Goal: Task Accomplishment & Management: Manage account settings

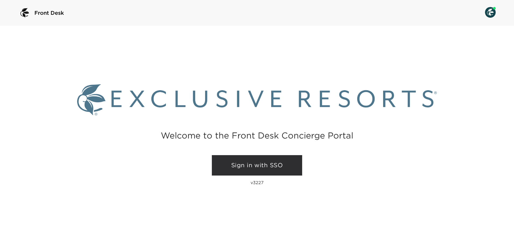
click at [270, 169] on link "Sign in with SSO" at bounding box center [257, 165] width 90 height 20
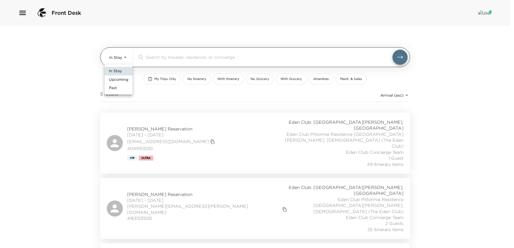
click at [125, 58] on body "Front Desk In Stay In-Stay ​ My Trips Only No Itinerary With Itinerary No Groce…" at bounding box center [257, 124] width 514 height 248
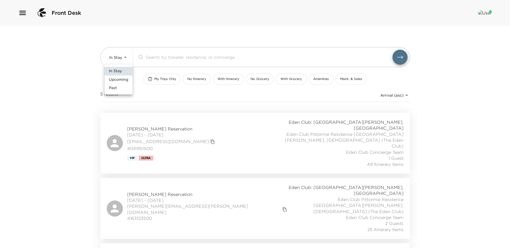
click at [129, 79] on li "Upcoming" at bounding box center [118, 79] width 28 height 9
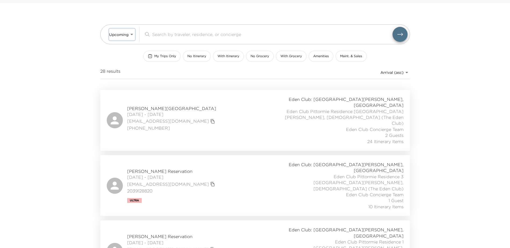
scroll to position [54, 0]
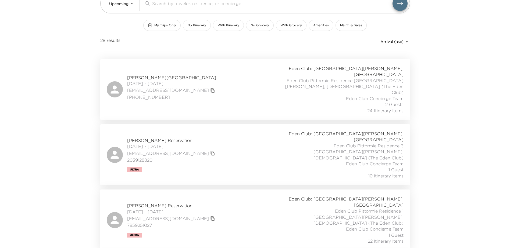
click at [174, 75] on span "[PERSON_NAME][GEOGRAPHIC_DATA]" at bounding box center [171, 78] width 89 height 6
click at [154, 75] on span "[PERSON_NAME][GEOGRAPHIC_DATA]" at bounding box center [171, 78] width 89 height 6
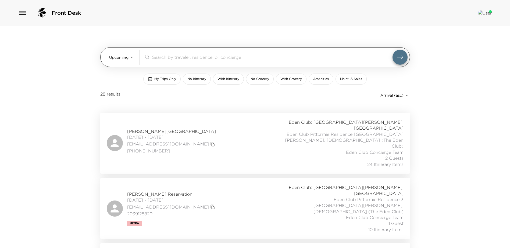
click at [127, 60] on body "Front Desk Upcoming Upcoming ​ My Trips Only No Itinerary With Itinerary No Gro…" at bounding box center [255, 124] width 510 height 248
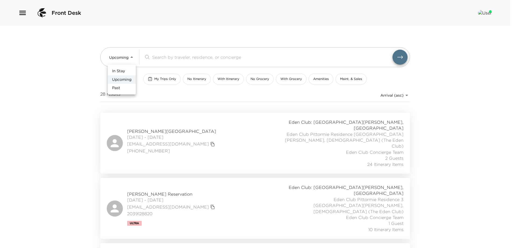
click at [127, 71] on li "In Stay" at bounding box center [122, 71] width 28 height 9
type input "In-Stay"
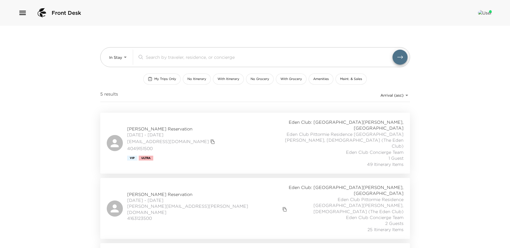
click at [161, 126] on span "Karen Brown Reservation" at bounding box center [171, 129] width 89 height 6
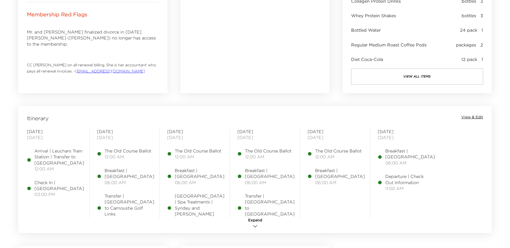
scroll to position [349, 0]
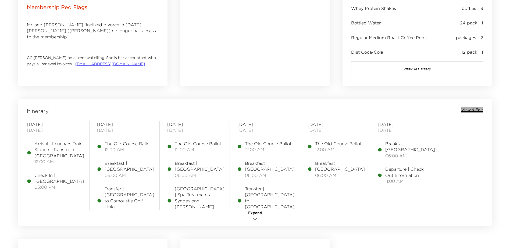
click at [468, 110] on span "View & Edit" at bounding box center [472, 109] width 22 height 5
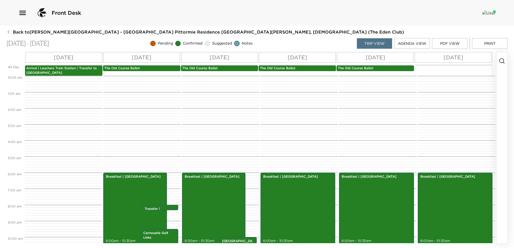
click at [63, 69] on p "Arrival | Leuchars Train Station | Transfer to Pittormie Castle" at bounding box center [63, 70] width 75 height 9
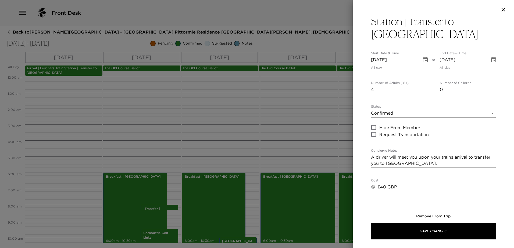
scroll to position [27, 0]
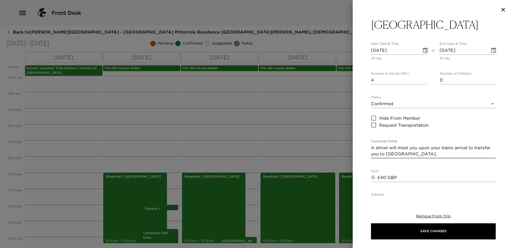
drag, startPoint x: 440, startPoint y: 154, endPoint x: 365, endPoint y: 145, distance: 75.7
click at [366, 146] on div "Arrival | Leuchars Train Station | Transfer to Pittormie Castle Start Date & Ti…" at bounding box center [432, 107] width 161 height 177
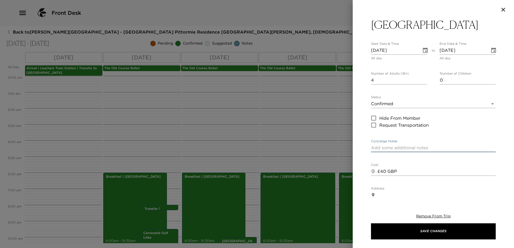
click at [382, 171] on textarea "£40 GBP" at bounding box center [436, 171] width 118 height 6
type textarea "£290 GBP"
click at [502, 8] on icon "button" at bounding box center [503, 9] width 6 height 6
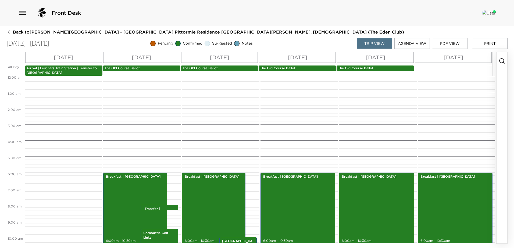
click at [80, 72] on p "Arrival | Leuchars Train Station | Transfer to Pittormie Castle" at bounding box center [63, 70] width 75 height 9
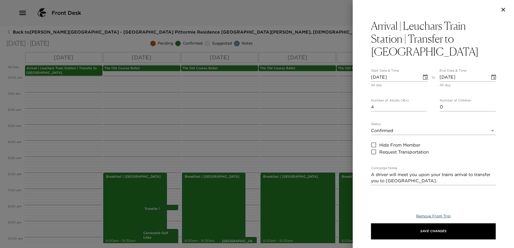
click at [435, 215] on span "Remove From Trip" at bounding box center [433, 216] width 34 height 5
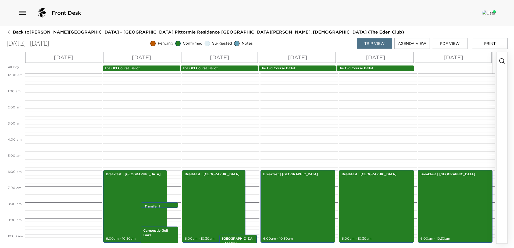
click at [500, 62] on icon "button" at bounding box center [501, 61] width 6 height 6
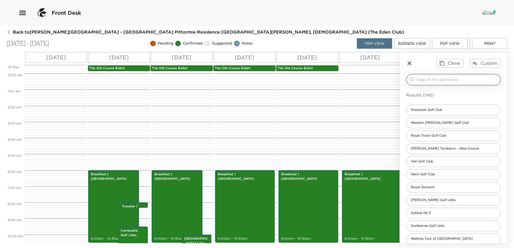
click at [463, 82] on input "search" at bounding box center [457, 80] width 82 height 6
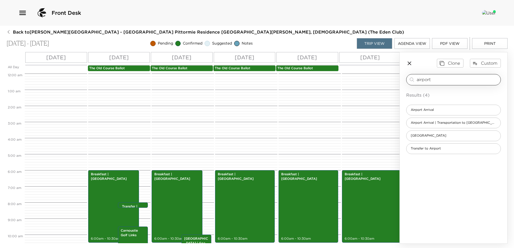
type input "airport"
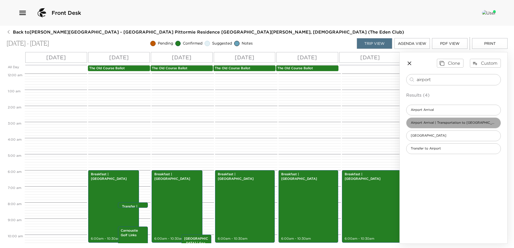
click at [455, 123] on span "Airport Arrival | Transportation to Pittormie Castle" at bounding box center [453, 123] width 94 height 5
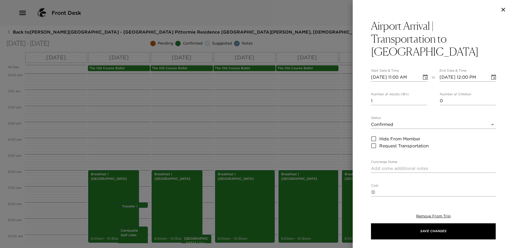
type textarea "Arrival into Edinburgh Airport at ... on flight .... After you have cleared cus…"
type textarea "290 - GBP"
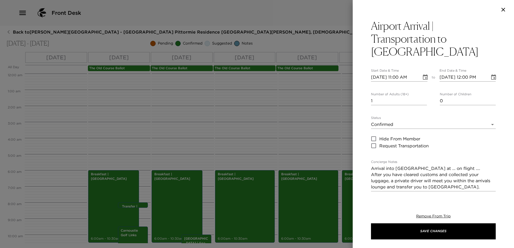
click at [424, 99] on input "2" at bounding box center [399, 101] width 56 height 9
click at [423, 99] on input "3" at bounding box center [399, 101] width 56 height 9
type input "4"
click at [423, 99] on input "4" at bounding box center [399, 101] width 56 height 9
click at [425, 78] on icon "Choose date, selected date is Sep 2, 2025" at bounding box center [425, 77] width 6 height 6
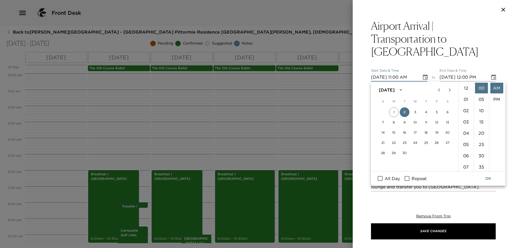
scroll to position [124, 0]
click at [466, 94] on li "02" at bounding box center [465, 94] width 13 height 11
click at [481, 122] on li "40" at bounding box center [481, 124] width 13 height 11
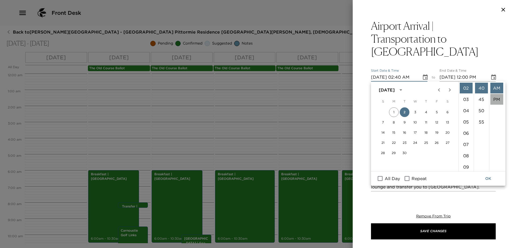
click at [493, 100] on li "PM" at bounding box center [496, 99] width 13 height 11
type input "09/02/2025 02:40 PM"
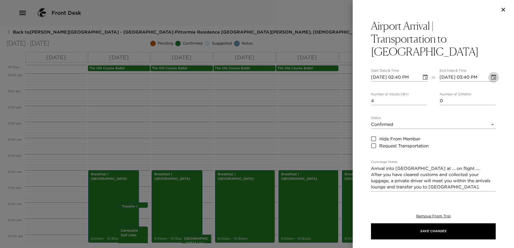
click at [488, 77] on button "Choose date, selected date is Sep 2, 2025" at bounding box center [493, 77] width 11 height 11
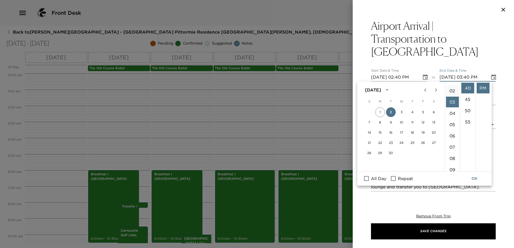
scroll to position [7, 0]
click at [452, 101] on li "02" at bounding box center [452, 103] width 13 height 11
type input "09/02/2025 02:40 PM"
click at [476, 181] on button "OK" at bounding box center [474, 179] width 17 height 10
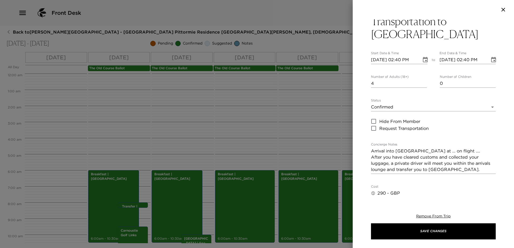
scroll to position [27, 0]
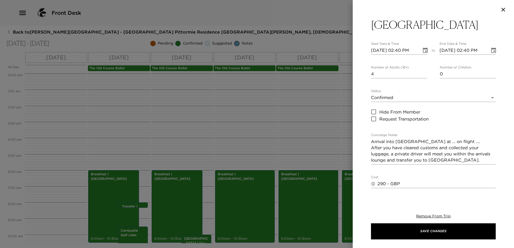
click at [451, 143] on textarea "Arrival into Edinburgh Airport at ... on flight .... After you have cleared cus…" at bounding box center [433, 151] width 125 height 25
drag, startPoint x: 471, startPoint y: 140, endPoint x: 364, endPoint y: 146, distance: 106.8
click at [370, 145] on div "Airport Arrival | Transportation to Pittormie Castle Start Date & Time 09/02/20…" at bounding box center [432, 107] width 161 height 177
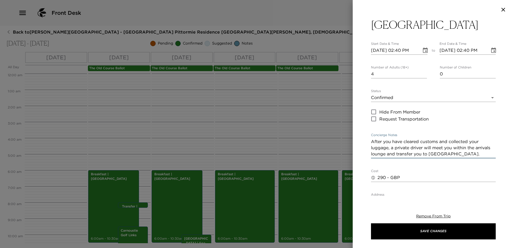
type textarea "After you have cleared customs and collected your luggage, a private driver wil…"
click at [377, 178] on textarea "290 - GBP" at bounding box center [436, 178] width 118 height 6
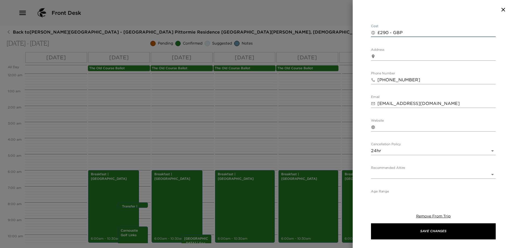
scroll to position [178, 0]
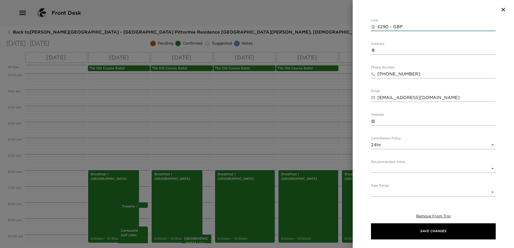
type textarea "£290 - GBP"
drag, startPoint x: 449, startPoint y: 100, endPoint x: 323, endPoint y: 106, distance: 126.4
click at [323, 106] on div "Airport Arrival | Transportation to Pittormie Castle Start Date & Time 09/02/20…" at bounding box center [257, 124] width 514 height 248
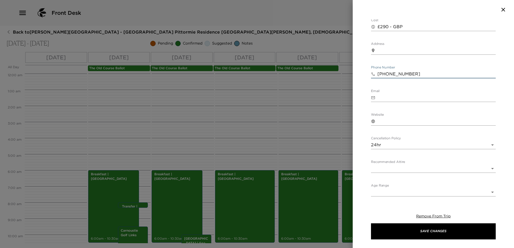
drag, startPoint x: 414, startPoint y: 74, endPoint x: 351, endPoint y: 75, distance: 63.1
click at [347, 75] on div "Airport Arrival | Transportation to Pittormie Castle Start Date & Time 09/02/20…" at bounding box center [257, 124] width 514 height 248
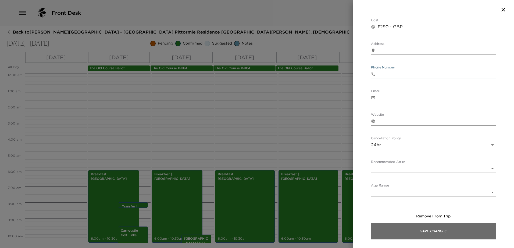
click at [451, 230] on button "Save Changes" at bounding box center [433, 231] width 125 height 16
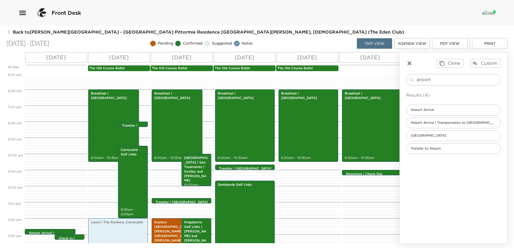
scroll to position [81, 0]
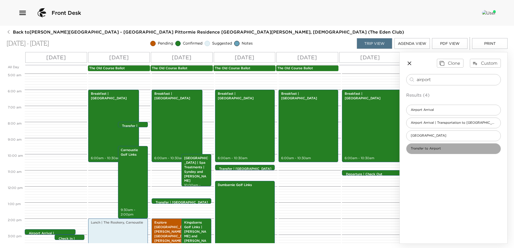
click at [436, 147] on span "Transfer to Airport" at bounding box center [425, 148] width 39 height 5
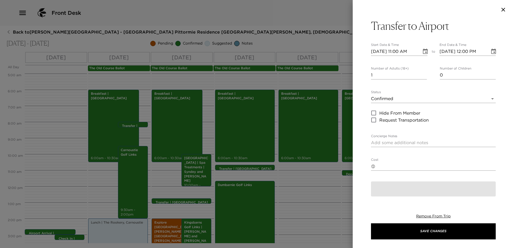
type textarea "Our Eden Club driver will collect your luggage from your residence and then tra…"
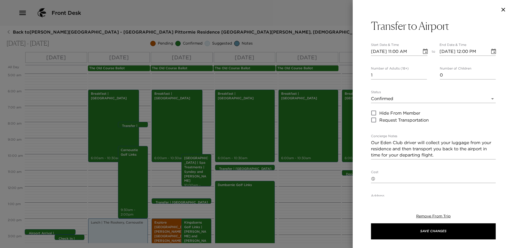
click at [438, 37] on div "Transfer to Airport Start Date & Time 09/02/2025 11:00 AM to End Date & Time 09…" at bounding box center [433, 183] width 125 height 329
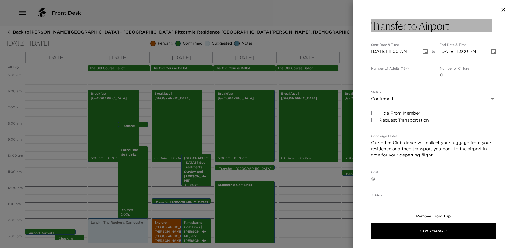
click at [455, 25] on button "Transfer to Airport" at bounding box center [433, 25] width 125 height 13
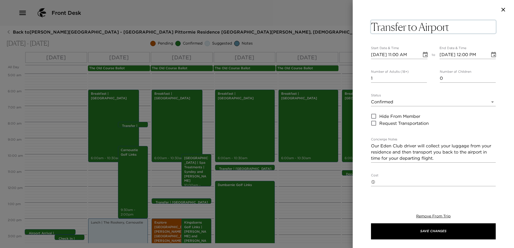
click at [454, 26] on textarea "Transfer to Airport" at bounding box center [433, 26] width 125 height 13
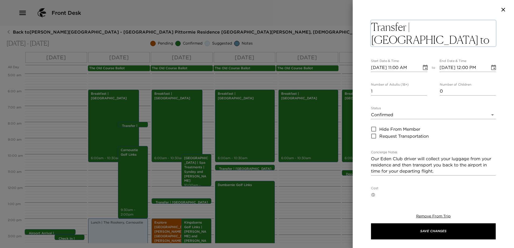
type textarea "Transfer | [GEOGRAPHIC_DATA] to [GEOGRAPHIC_DATA]"
click at [423, 89] on input "0" at bounding box center [399, 91] width 56 height 9
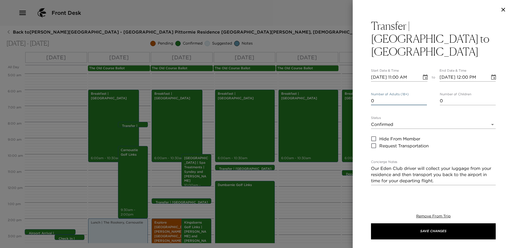
click at [423, 97] on input "0" at bounding box center [399, 101] width 56 height 9
click at [424, 97] on input "1" at bounding box center [399, 101] width 56 height 9
click at [424, 97] on input "2" at bounding box center [399, 101] width 56 height 9
click at [423, 97] on input "3" at bounding box center [399, 101] width 56 height 9
type input "4"
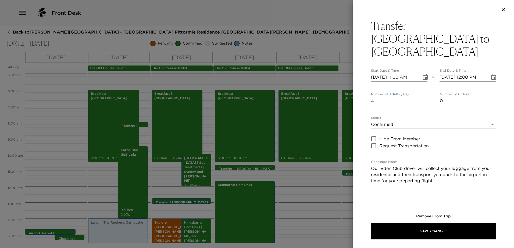
click at [423, 97] on input "4" at bounding box center [399, 101] width 56 height 9
click at [424, 74] on icon "Choose date, selected date is Sep 2, 2025" at bounding box center [425, 76] width 5 height 5
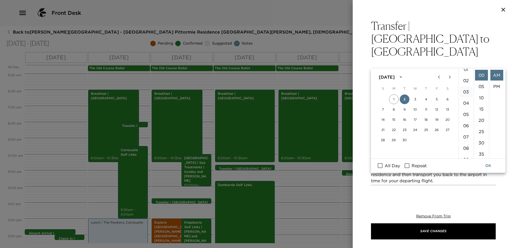
scroll to position [17, 0]
click at [465, 147] on li "08" at bounding box center [465, 148] width 13 height 11
click at [478, 143] on li "30" at bounding box center [481, 143] width 13 height 11
type input "09/02/2025 08:30 AM"
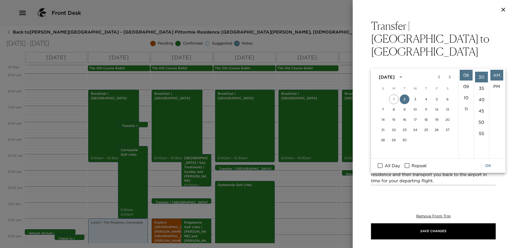
scroll to position [68, 0]
click at [491, 74] on icon "Choose date, selected date is Sep 2, 2025" at bounding box center [493, 77] width 6 height 6
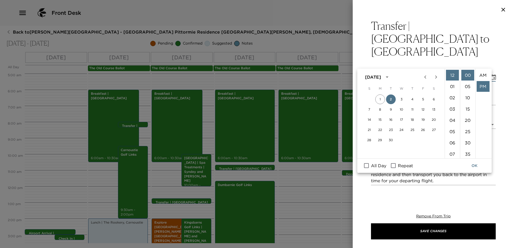
scroll to position [11, 0]
click at [454, 139] on li "08" at bounding box center [452, 138] width 13 height 11
click at [466, 142] on li "30" at bounding box center [467, 143] width 13 height 11
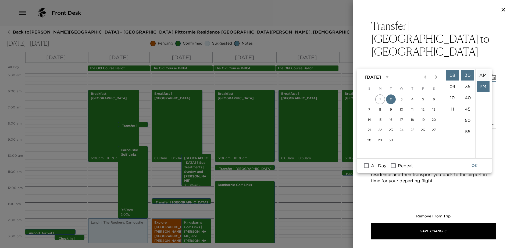
click at [484, 75] on li "AM" at bounding box center [482, 75] width 13 height 11
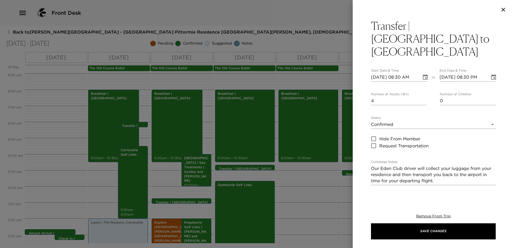
type input "09/02/2025 08:30 AM"
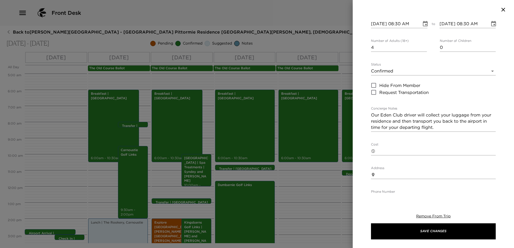
scroll to position [54, 0]
drag, startPoint x: 403, startPoint y: 102, endPoint x: 341, endPoint y: 103, distance: 61.8
click at [343, 104] on div "Transfer | Pittormie Castle to Edinburgh Airport Start Date & Time 09/02/2025 0…" at bounding box center [257, 124] width 514 height 248
type textarea "A driver will collect your luggage from your residence and then transport you b…"
click at [385, 148] on textarea "Cost" at bounding box center [436, 151] width 118 height 6
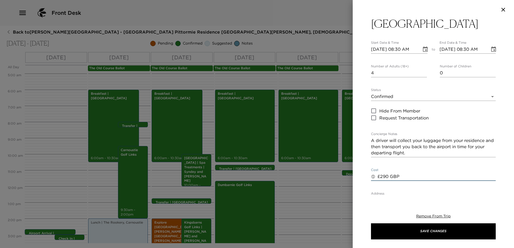
scroll to position [0, 0]
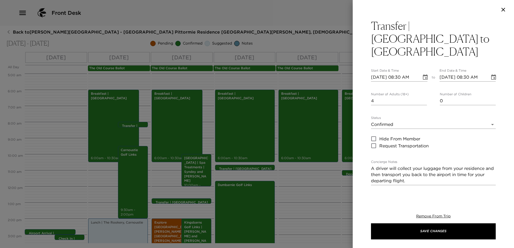
type textarea "£290 GBP"
click at [423, 74] on icon "Choose date, selected date is Sep 2, 2025" at bounding box center [425, 76] width 5 height 5
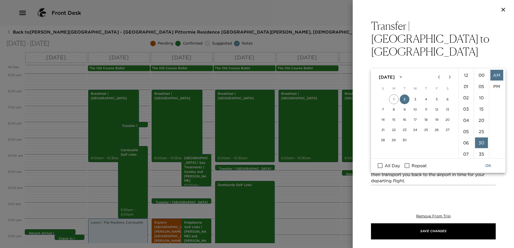
scroll to position [68, 0]
click at [384, 110] on button "7" at bounding box center [383, 110] width 10 height 10
type input "[DATE] 08:30 AM"
click at [490, 74] on icon "Choose date, selected date is Sep 7, 2025" at bounding box center [493, 77] width 6 height 6
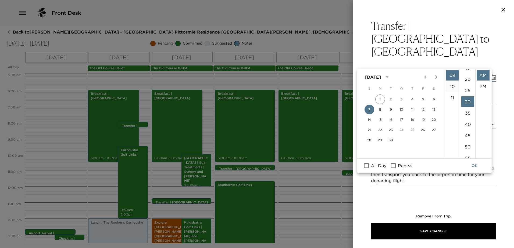
scroll to position [41, 0]
click at [453, 91] on li "08" at bounding box center [452, 90] width 13 height 11
type input "[DATE] 08:30 AM"
click at [473, 167] on button "OK" at bounding box center [474, 166] width 17 height 10
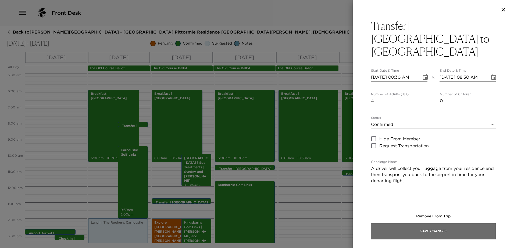
click at [451, 233] on button "Save Changes" at bounding box center [433, 231] width 125 height 16
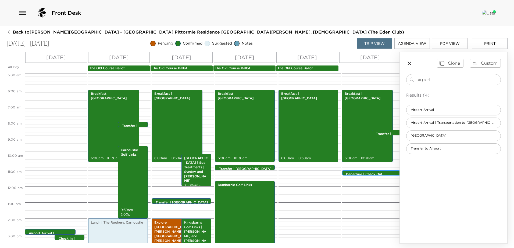
click at [365, 174] on p "Departure | Check Out Information" at bounding box center [373, 176] width 54 height 9
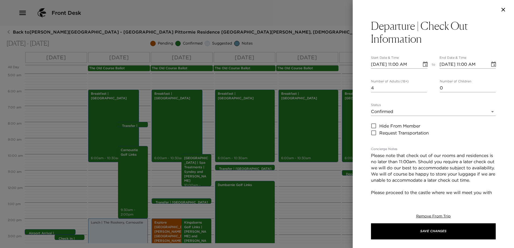
click at [445, 46] on div "Departure | Check Out Information Start Date & Time 09/07/2025 11:00 AM to End …" at bounding box center [433, 215] width 125 height 392
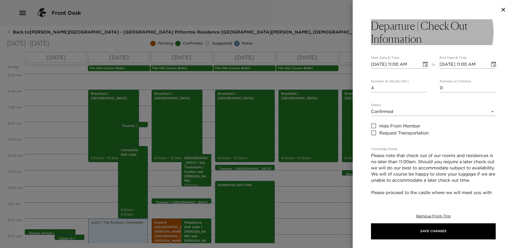
click at [435, 36] on h3 "Departure | Check Out Information" at bounding box center [433, 32] width 125 height 26
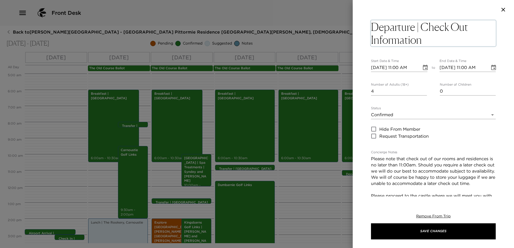
click at [435, 33] on textarea "Departure | Check Out Information" at bounding box center [433, 33] width 125 height 26
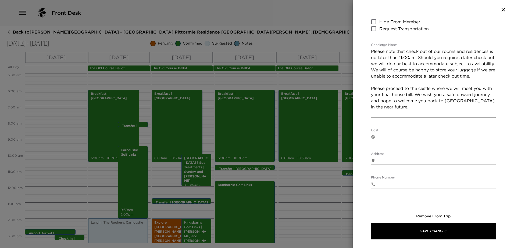
scroll to position [104, 0]
drag, startPoint x: 396, startPoint y: 82, endPoint x: 365, endPoint y: 52, distance: 42.6
click at [365, 53] on div "Departure | Check Out Information Start Date & Time 09/07/2025 11:00 AM to End …" at bounding box center [432, 107] width 161 height 177
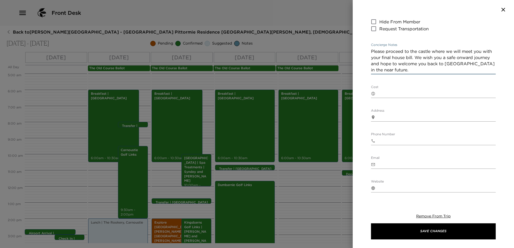
click at [425, 70] on textarea "Please proceed to the castle where we will meet you with your final house bill.…" at bounding box center [433, 60] width 125 height 25
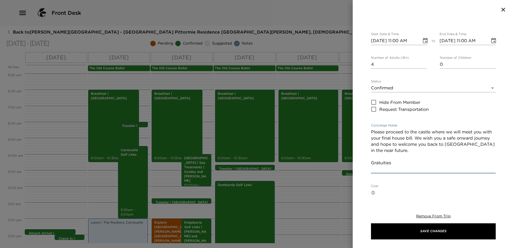
scroll to position [0, 0]
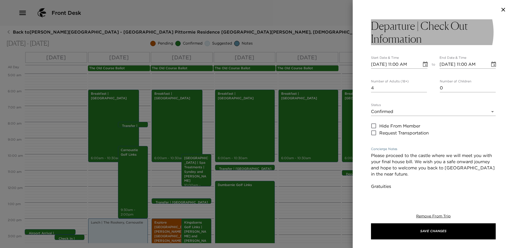
type textarea "Please proceed to the castle where we will meet you with your final house bill.…"
click at [426, 26] on h3 "Departure | Check Out Information" at bounding box center [433, 32] width 125 height 26
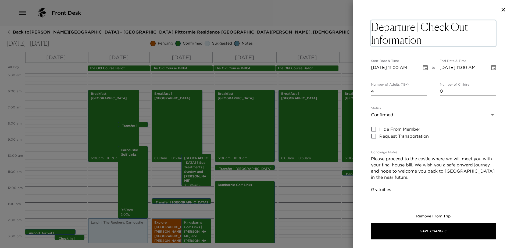
drag, startPoint x: 420, startPoint y: 27, endPoint x: 378, endPoint y: 31, distance: 42.3
click at [378, 30] on textarea "Departure | Check Out Information" at bounding box center [433, 33] width 125 height 26
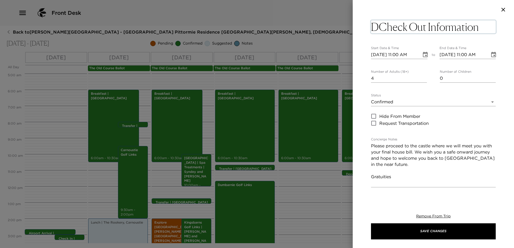
type textarea "Check Out Information"
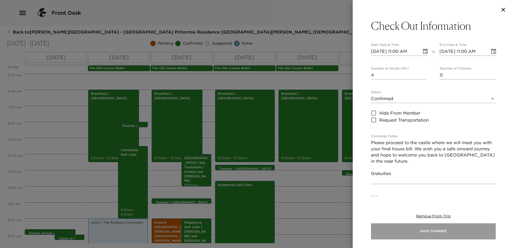
click at [436, 231] on button "Save Changes" at bounding box center [433, 231] width 125 height 16
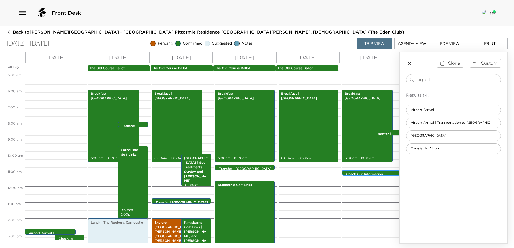
click at [384, 173] on p "Check Out Information" at bounding box center [373, 174] width 54 height 5
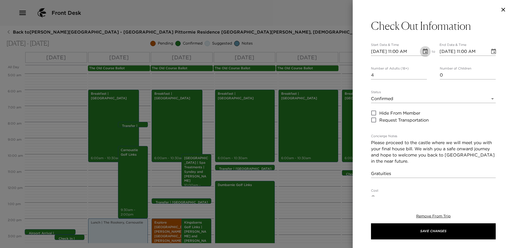
click at [422, 52] on icon "Choose date, selected date is Sep 7, 2025" at bounding box center [425, 51] width 6 height 6
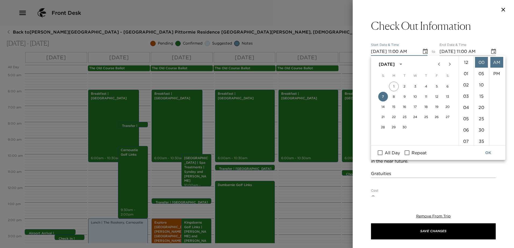
scroll to position [124, 0]
click at [465, 77] on li "08" at bounding box center [465, 82] width 13 height 11
click at [481, 128] on li "30" at bounding box center [481, 130] width 13 height 11
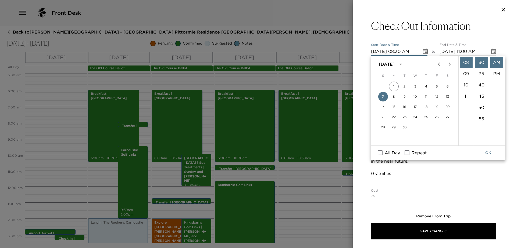
click at [491, 154] on button "OK" at bounding box center [487, 153] width 17 height 10
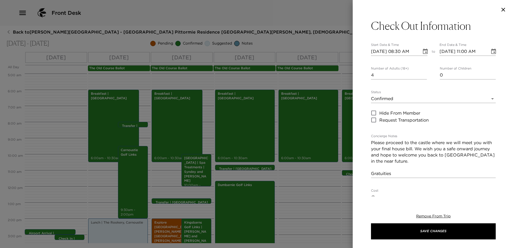
click at [423, 53] on icon "Choose date, selected date is Sep 7, 2025" at bounding box center [425, 51] width 5 height 5
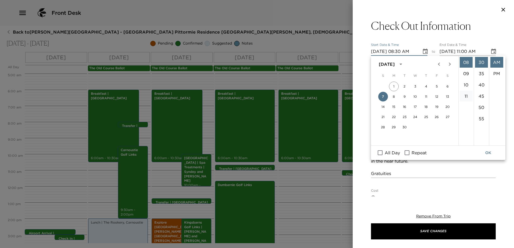
click at [463, 93] on li "11" at bounding box center [465, 96] width 13 height 11
type input "09/07/2025 11:30 AM"
type input "09/07/2025 12:30 PM"
click at [478, 61] on li "00" at bounding box center [481, 62] width 13 height 11
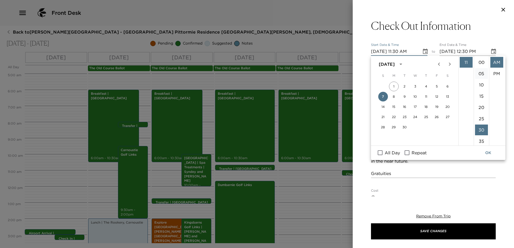
type input "09/07/2025 11:00 AM"
click at [490, 51] on icon "Choose date, selected date is Sep 7, 2025" at bounding box center [493, 51] width 6 height 6
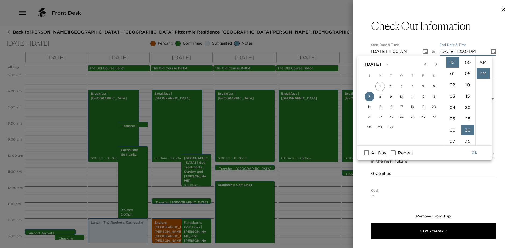
scroll to position [11, 0]
click at [452, 105] on li "11" at bounding box center [452, 105] width 13 height 11
click at [467, 61] on li "00" at bounding box center [467, 62] width 13 height 11
click at [478, 62] on li "AM" at bounding box center [482, 62] width 13 height 11
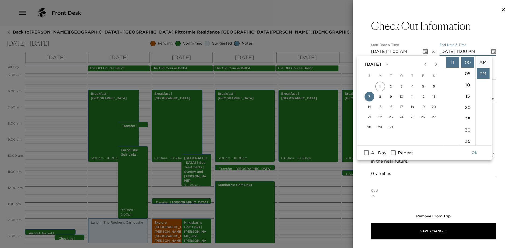
type input "09/07/2025 11:00 AM"
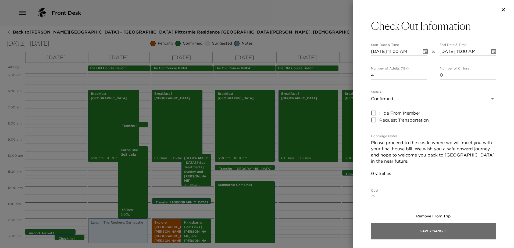
click at [445, 229] on button "Save Changes" at bounding box center [433, 231] width 125 height 16
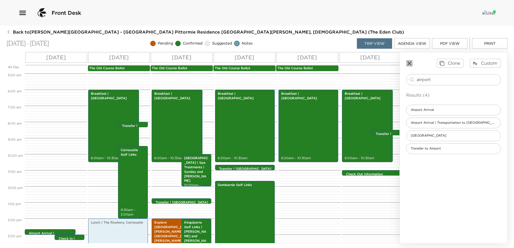
click at [409, 63] on icon "button" at bounding box center [409, 64] width 4 height 4
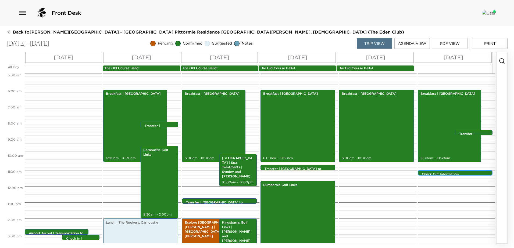
click at [459, 172] on p "Check Out Information" at bounding box center [455, 174] width 69 height 5
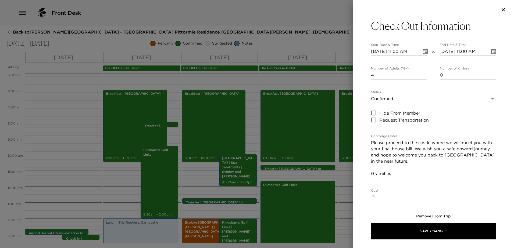
click at [400, 178] on div "Check Out Information Start Date & Time 09/07/2025 11:00 AM to End Date & Time …" at bounding box center [433, 193] width 125 height 348
click at [396, 172] on textarea "Please proceed to the castle where we will meet you with your final house bill.…" at bounding box center [433, 158] width 125 height 37
paste textarea "The entire team at Pittormie are here to ensure you have the most enjoyable vac…"
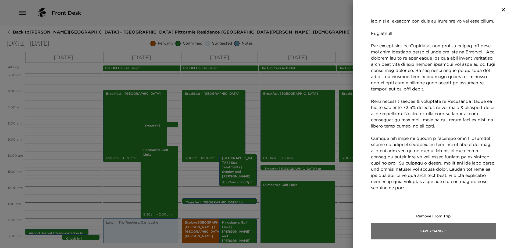
scroll to position [134, 0]
type textarea "Please proceed to the castle where we will meet you with your final house bill.…"
click at [449, 230] on button "Save Changes" at bounding box center [433, 231] width 125 height 16
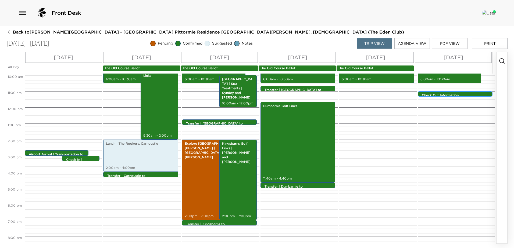
scroll to position [161, 0]
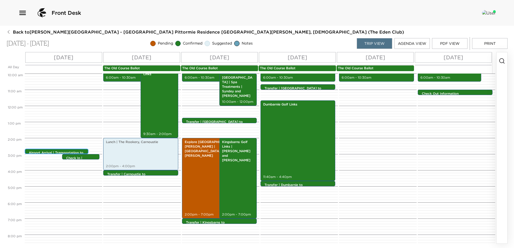
click at [61, 151] on p "Airport Arrival | Transportation to Pittormie Castle" at bounding box center [58, 155] width 58 height 9
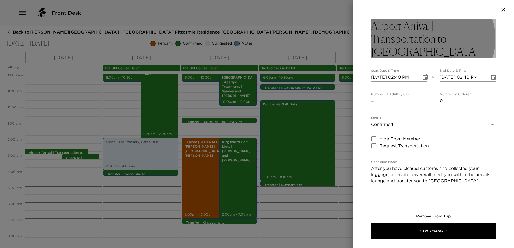
click at [439, 54] on h3 "Airport Arrival | Transportation to Pittormie Castle" at bounding box center [433, 38] width 125 height 39
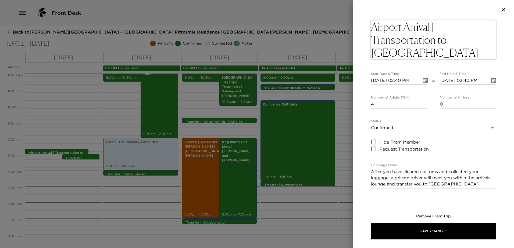
click at [434, 38] on textarea "Airport Arrival | Transportation to Pittormie Castle" at bounding box center [433, 39] width 125 height 39
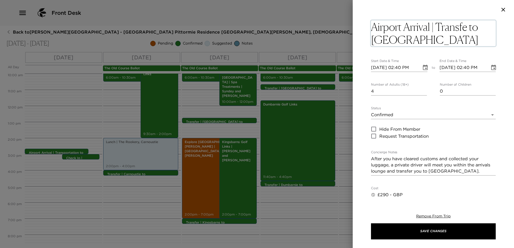
type textarea "Airport Arrival | Transfer to [GEOGRAPHIC_DATA]"
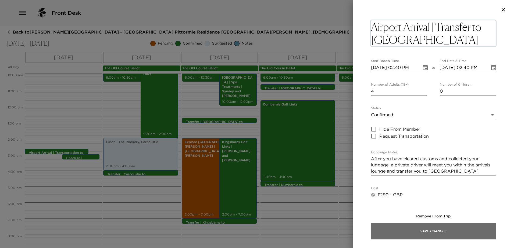
click at [440, 230] on button "Save Changes" at bounding box center [433, 231] width 125 height 16
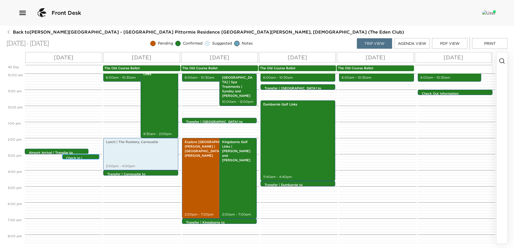
click at [76, 160] on div "Check In | Pittormie Castle 3:00pm - 3:00pm" at bounding box center [80, 156] width 37 height 5
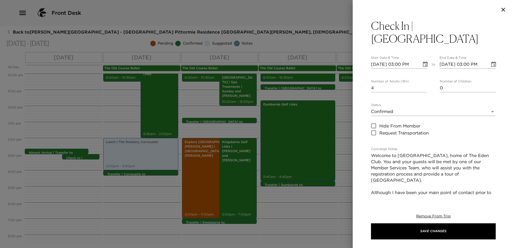
click at [423, 61] on icon "Choose date, selected date is Sep 2, 2025" at bounding box center [425, 64] width 6 height 6
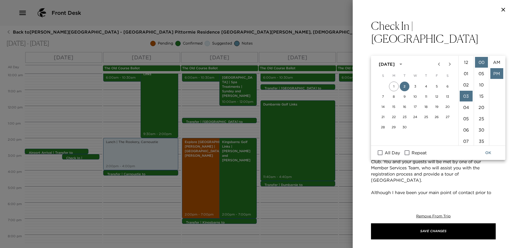
scroll to position [11, 0]
drag, startPoint x: 466, startPoint y: 74, endPoint x: 470, endPoint y: 86, distance: 12.4
click at [466, 74] on li "04" at bounding box center [465, 73] width 13 height 11
type input "09/02/2025 04:00 PM"
type input "09/02/2025 05:00 PM"
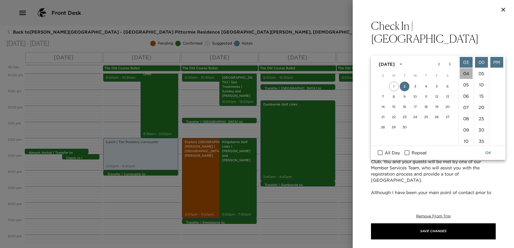
scroll to position [45, 0]
click at [481, 98] on li "40" at bounding box center [481, 98] width 13 height 11
type input "09/02/2025 04:40 PM"
click at [491, 61] on icon "Choose date, selected date is Sep 2, 2025" at bounding box center [493, 64] width 6 height 6
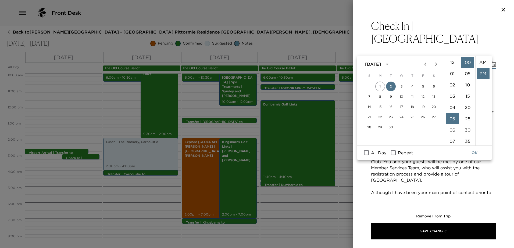
scroll to position [11, 0]
click at [451, 102] on li "04" at bounding box center [452, 104] width 13 height 11
type input "09/02/2025 05:40 PM"
click at [473, 153] on button "OK" at bounding box center [474, 153] width 17 height 10
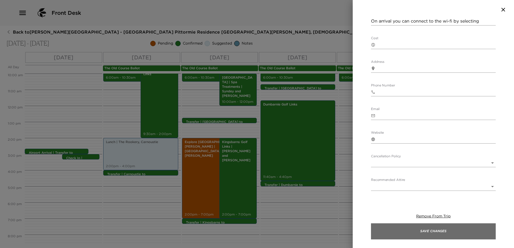
scroll to position [226, 0]
click at [462, 230] on button "Save Changes" at bounding box center [433, 231] width 125 height 16
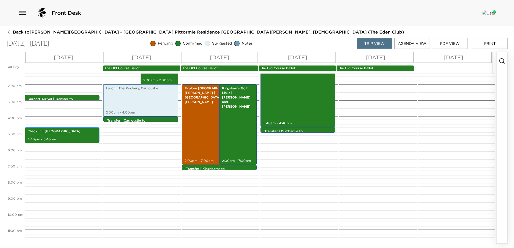
scroll to position [217, 0]
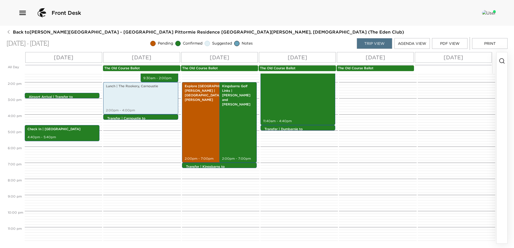
click at [502, 59] on icon "button" at bounding box center [501, 61] width 6 height 6
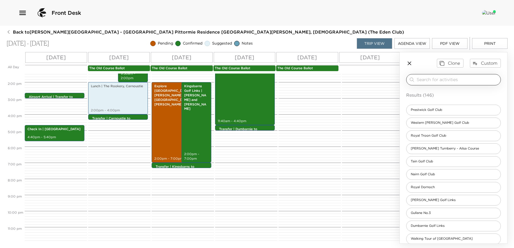
click at [459, 77] on input "search" at bounding box center [457, 80] width 82 height 6
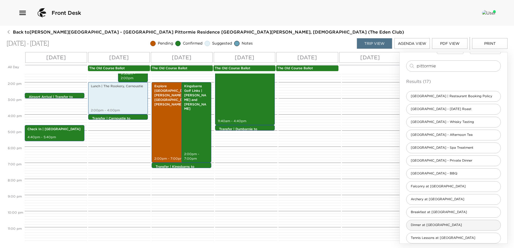
scroll to position [27, 0]
type input "pittormie"
click at [449, 213] on span "Dinner at Pittormie Castle" at bounding box center [436, 212] width 60 height 5
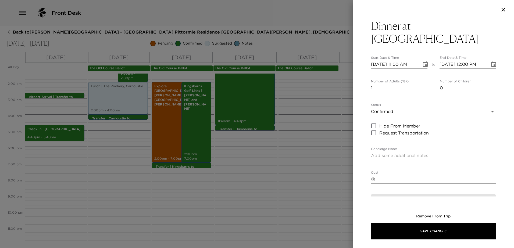
type textarea "Enjoy some truly delightful dining at Pittormie Castle, where you can relax and…"
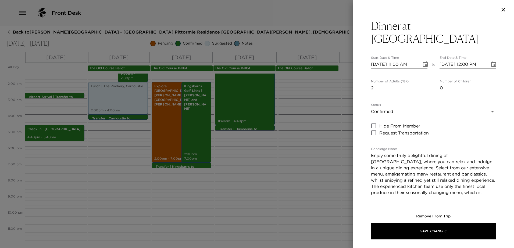
click at [422, 84] on input "2" at bounding box center [399, 88] width 56 height 9
click at [422, 84] on input "3" at bounding box center [399, 88] width 56 height 9
type input "4"
click at [422, 84] on input "4" at bounding box center [399, 88] width 56 height 9
click at [408, 30] on h3 "Dinner at Pittormie Castle" at bounding box center [433, 32] width 125 height 26
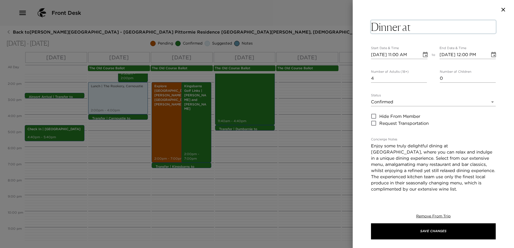
click at [411, 27] on textarea "Dinner at Pittormie Castle" at bounding box center [433, 26] width 125 height 13
type textarea "Dinner | [GEOGRAPHIC_DATA]"
click at [423, 53] on icon "Choose date, selected date is Sep 2, 2025" at bounding box center [425, 55] width 6 height 6
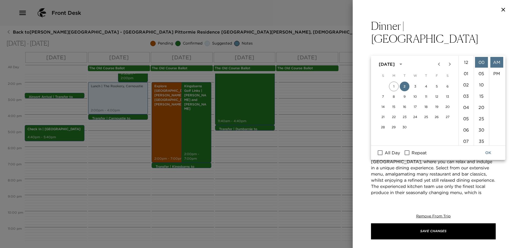
scroll to position [124, 0]
click at [465, 71] on li "07" at bounding box center [465, 71] width 13 height 11
click at [480, 127] on li "30" at bounding box center [481, 130] width 13 height 11
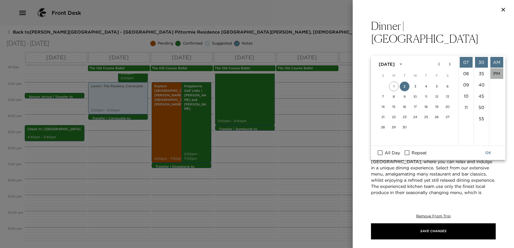
click at [497, 73] on li "PM" at bounding box center [496, 73] width 13 height 11
type input "09/02/2025 07:30 PM"
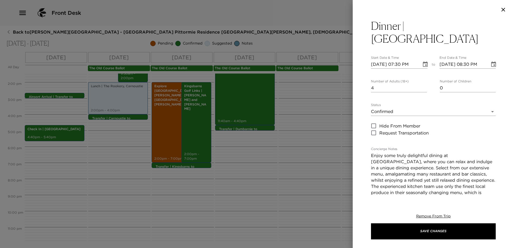
click at [491, 62] on icon "Choose date, selected date is Sep 2, 2025" at bounding box center [493, 64] width 5 height 5
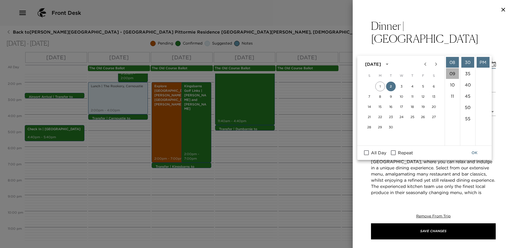
drag, startPoint x: 455, startPoint y: 75, endPoint x: 458, endPoint y: 96, distance: 21.6
click at [454, 75] on li "09" at bounding box center [452, 73] width 13 height 11
type input "09/02/2025 09:30 PM"
click at [473, 153] on button "OK" at bounding box center [474, 153] width 17 height 10
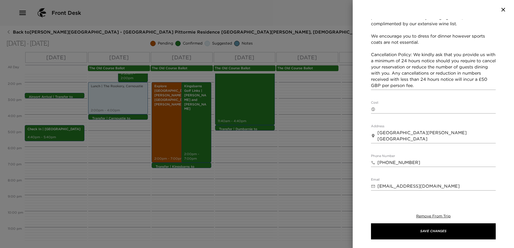
scroll to position [188, 0]
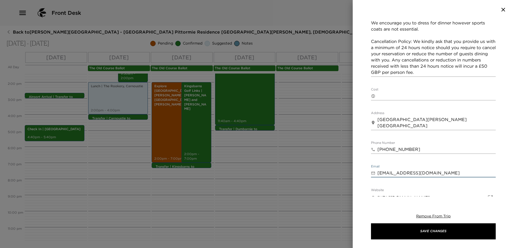
drag, startPoint x: 427, startPoint y: 163, endPoint x: 378, endPoint y: 155, distance: 49.0
click at [369, 160] on div "Dinner | Pittormie Castle Start Date & Time 09/02/2025 07:30 PM to End Date & T…" at bounding box center [432, 107] width 161 height 177
drag, startPoint x: 446, startPoint y: 186, endPoint x: 378, endPoint y: 183, distance: 67.5
click at [378, 194] on input "http://www.theedenclub.com/" at bounding box center [430, 198] width 107 height 9
type input "http://www.theedenclub.com/"
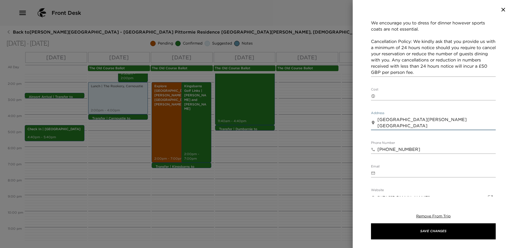
drag, startPoint x: 407, startPoint y: 113, endPoint x: 392, endPoint y: 118, distance: 15.5
click at [364, 100] on div "Dinner | Pittormie Castle Start Date & Time 09/02/2025 07:30 PM to End Date & T…" at bounding box center [432, 107] width 161 height 177
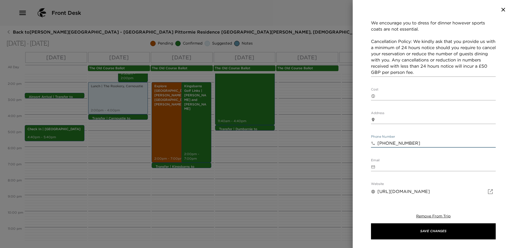
drag, startPoint x: 422, startPoint y: 131, endPoint x: 354, endPoint y: 134, distance: 68.3
click at [352, 134] on div "Dinner | Pittormie Castle Start Date & Time 09/02/2025 07:30 PM to End Date & T…" at bounding box center [257, 124] width 514 height 248
drag, startPoint x: 448, startPoint y: 177, endPoint x: 332, endPoint y: 178, distance: 116.1
click at [332, 178] on div "Dinner | Pittormie Castle Start Date & Time 09/02/2025 07:30 PM to End Date & T…" at bounding box center [257, 124] width 514 height 248
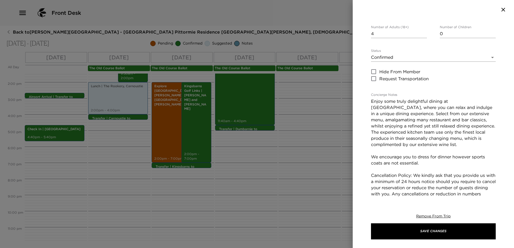
scroll to position [54, 0]
drag, startPoint x: 484, startPoint y: 113, endPoint x: 398, endPoint y: 100, distance: 86.7
click at [398, 100] on textarea "Enjoy some truly delightful dining at Pittormie Castle, where you can relax and…" at bounding box center [433, 154] width 125 height 111
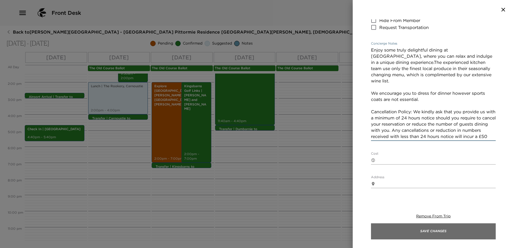
scroll to position [108, 0]
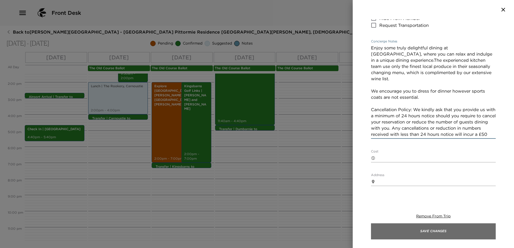
type textarea "Enjoy some truly delightful dining at Pittormie Castle, where you can relax and…"
click at [448, 231] on button "Save Changes" at bounding box center [433, 231] width 125 height 16
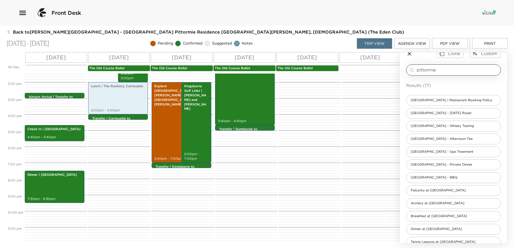
scroll to position [0, 0]
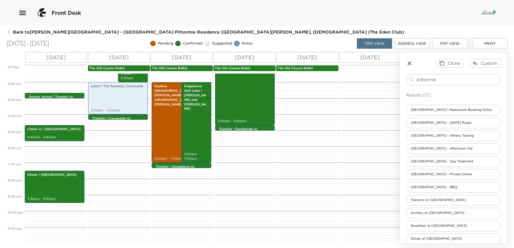
drag, startPoint x: 442, startPoint y: 78, endPoint x: 380, endPoint y: 79, distance: 62.3
click at [380, 79] on div "All Day Tue 09/02 Wed 09/03 Thu 09/04 Fri 09/05 Sat 09/06 Sun 09/07 The Old Cou…" at bounding box center [256, 148] width 501 height 192
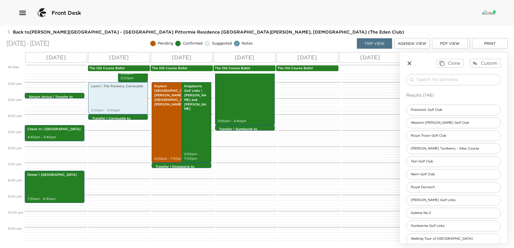
type input "r"
click at [119, 103] on div "Lunch | The Rookery, Carnoustie 2:00pm - 4:00pm" at bounding box center [118, 98] width 56 height 31
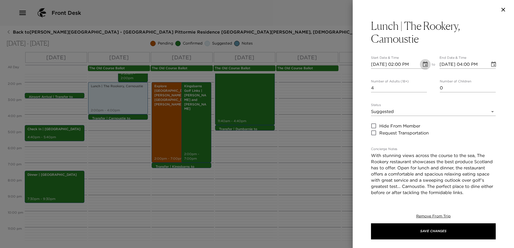
click at [423, 61] on button "Choose date, selected date is Sep 3, 2025" at bounding box center [425, 64] width 11 height 11
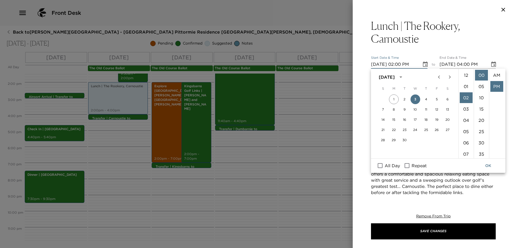
scroll to position [11, 0]
click at [480, 138] on li "30" at bounding box center [481, 143] width 13 height 11
type input "[DATE] 02:30 PM"
click at [490, 62] on icon "Choose date, selected date is Sep 3, 2025" at bounding box center [493, 64] width 6 height 6
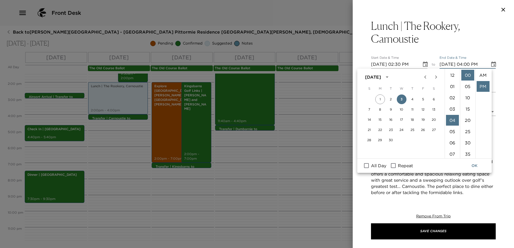
scroll to position [11, 0]
click at [475, 166] on button "OK" at bounding box center [474, 166] width 17 height 10
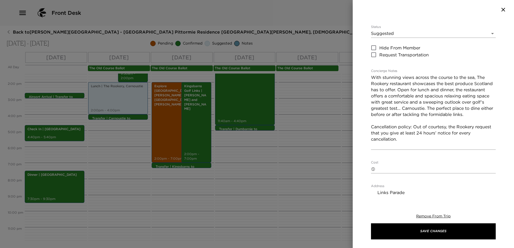
scroll to position [81, 0]
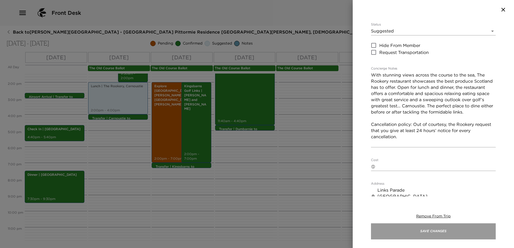
click at [448, 229] on button "Save Changes" at bounding box center [433, 231] width 125 height 16
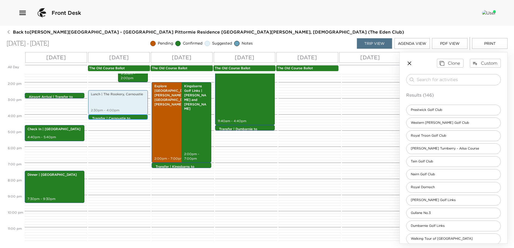
click at [121, 117] on p "Transfer | Carnoustie to [GEOGRAPHIC_DATA]" at bounding box center [119, 120] width 54 height 9
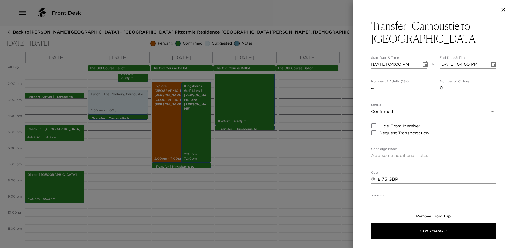
click at [107, 103] on div at bounding box center [257, 124] width 514 height 248
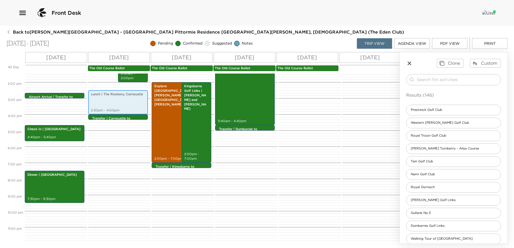
click at [124, 100] on div "Lunch | The Rookery, Carnoustie 2:30pm - 4:00pm" at bounding box center [118, 102] width 56 height 23
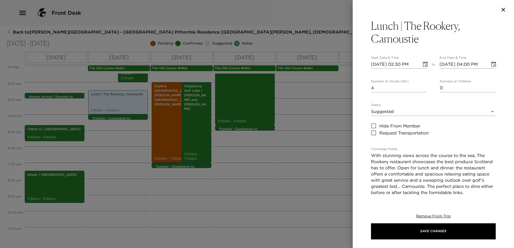
click at [443, 113] on body "Front Desk Back to Sydney Montgomery Reservation - Eden Club Pittormie Residenc…" at bounding box center [257, 124] width 514 height 248
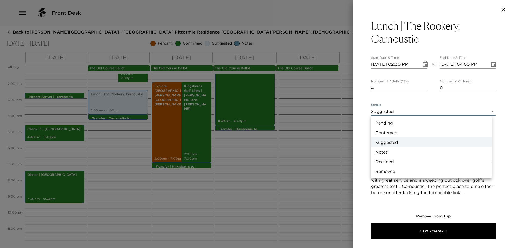
click at [420, 129] on li "Confirmed" at bounding box center [431, 133] width 121 height 10
type input "Confirmed"
type textarea "With stunning views across the course to the sea, The Rookery restaurant showca…"
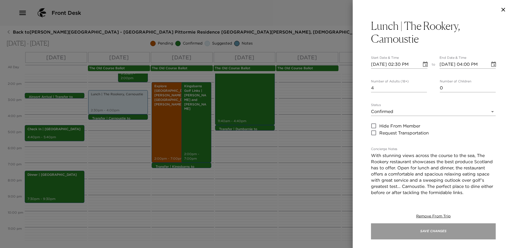
click at [431, 229] on button "Save Changes" at bounding box center [433, 231] width 125 height 16
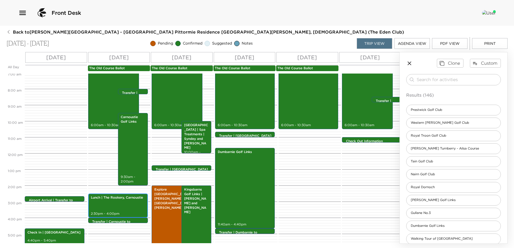
scroll to position [221, 0]
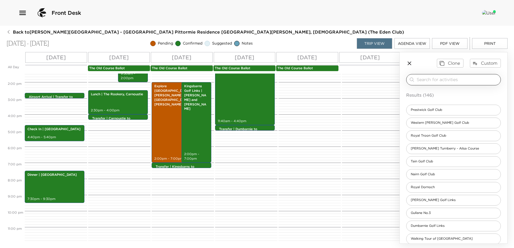
click at [453, 79] on input "search" at bounding box center [457, 80] width 82 height 6
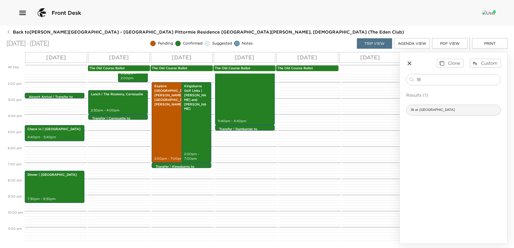
type input "18"
click at [437, 107] on div "18 at Rusacks" at bounding box center [453, 110] width 95 height 11
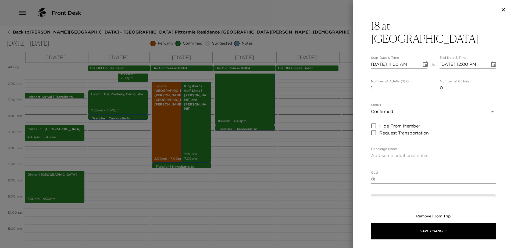
type textarea "18 is a destination rooftop restaurant at [GEOGRAPHIC_DATA] [GEOGRAPHIC_DATA][P…"
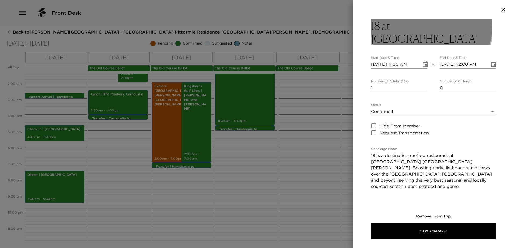
click at [392, 28] on h3 "18 at Rusacks" at bounding box center [433, 32] width 125 height 26
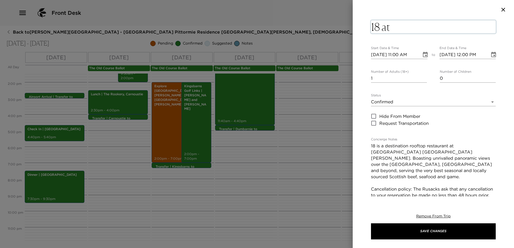
click at [372, 29] on textarea "18 at Rusacks" at bounding box center [433, 26] width 125 height 13
type textarea "Dinner| 18 at Rusacks"
click at [422, 77] on input "0" at bounding box center [399, 78] width 56 height 9
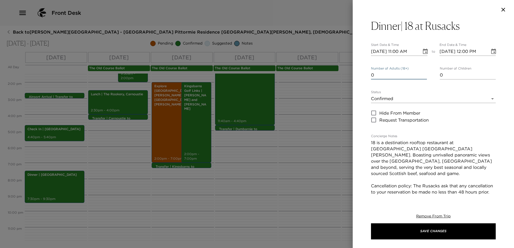
click at [421, 77] on input "0" at bounding box center [399, 75] width 56 height 9
click at [423, 74] on input "1" at bounding box center [399, 75] width 56 height 9
click at [423, 74] on input "2" at bounding box center [399, 75] width 56 height 9
click at [423, 74] on input "3" at bounding box center [399, 75] width 56 height 9
type input "4"
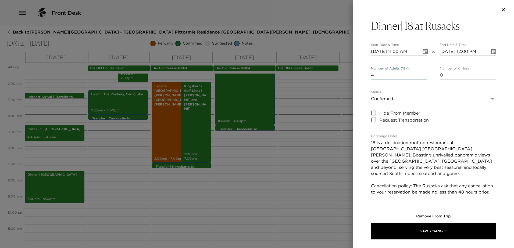
click at [423, 72] on input "4" at bounding box center [399, 75] width 56 height 9
click at [423, 55] on button "Choose date, selected date is Sep 2, 2025" at bounding box center [425, 51] width 11 height 11
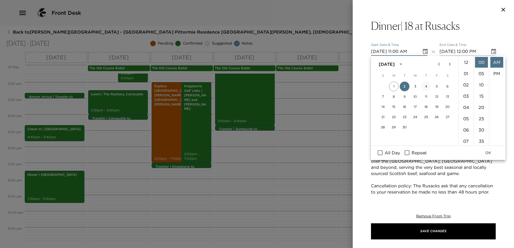
scroll to position [124, 0]
click at [416, 87] on button "3" at bounding box center [415, 87] width 10 height 10
type input "09/03/2025 11:00 AM"
type input "09/03/2025 12:00 PM"
drag, startPoint x: 464, startPoint y: 73, endPoint x: 473, endPoint y: 86, distance: 16.3
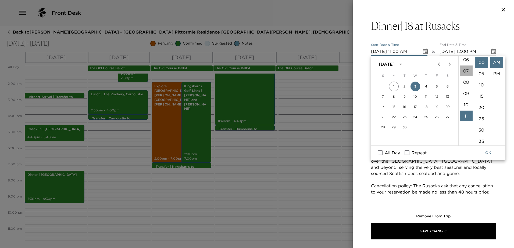
click at [464, 73] on li "07" at bounding box center [465, 71] width 13 height 11
click at [483, 125] on li "30" at bounding box center [481, 130] width 13 height 11
click at [495, 69] on li "PM" at bounding box center [496, 73] width 13 height 11
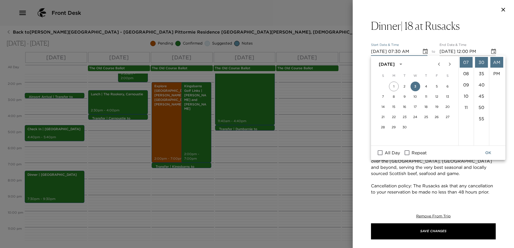
type input "[DATE] 07:30 PM"
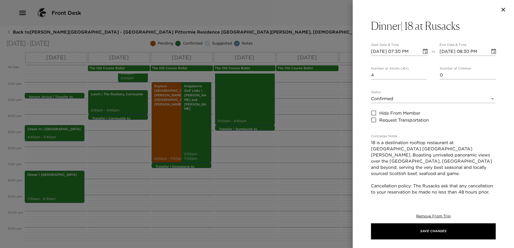
scroll to position [11, 0]
click at [490, 51] on icon "Choose date, selected date is Sep 3, 2025" at bounding box center [493, 51] width 6 height 6
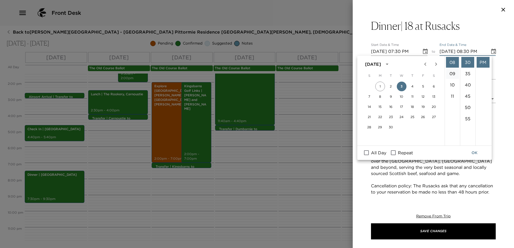
click at [453, 71] on li "09" at bounding box center [452, 73] width 13 height 11
type input "[DATE] 09:30 PM"
click at [475, 155] on button "OK" at bounding box center [474, 153] width 17 height 10
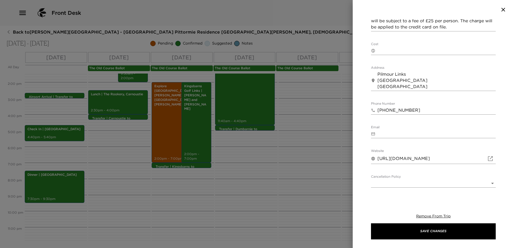
scroll to position [215, 0]
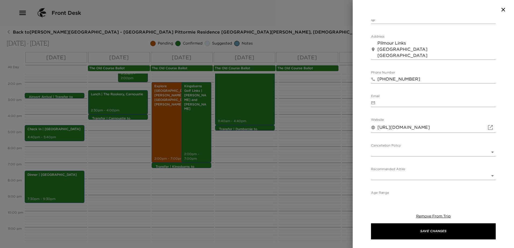
click at [424, 153] on body "Front Desk Back to Sydney Montgomery Reservation - Eden Club Pittormie Residenc…" at bounding box center [257, 124] width 514 height 248
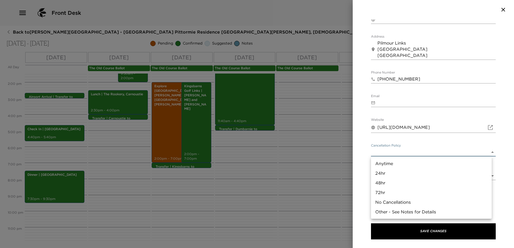
click at [406, 210] on li "Other - See Notes for Details" at bounding box center [431, 212] width 121 height 10
type input "Other - See Notes for Details"
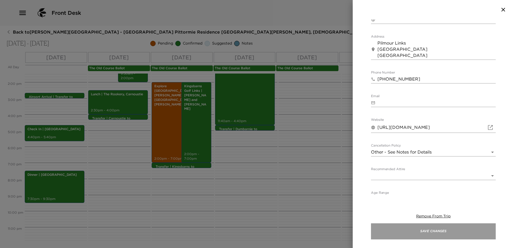
click at [427, 231] on button "Save Changes" at bounding box center [433, 231] width 125 height 16
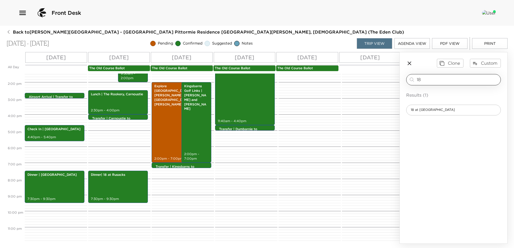
click at [427, 77] on input "18" at bounding box center [457, 80] width 82 height 6
type input "1"
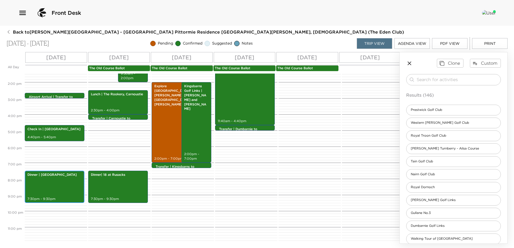
click at [83, 185] on div "Dinner | Pittormie Castle 7:30pm - 9:30pm" at bounding box center [55, 187] width 60 height 32
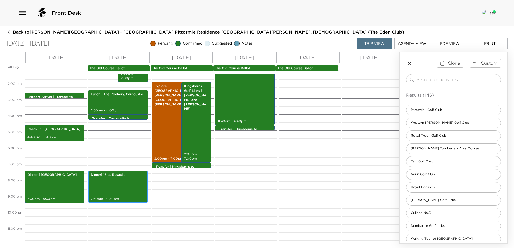
click at [101, 178] on div "Dinner| 18 at Rusacks 7:30pm - 9:30pm" at bounding box center [118, 187] width 56 height 31
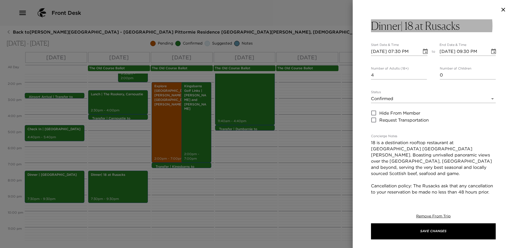
click at [400, 25] on h3 "Dinner| 18 at Rusacks" at bounding box center [415, 25] width 89 height 13
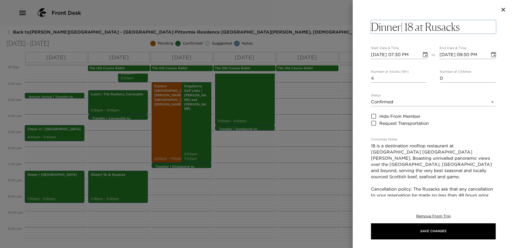
click at [399, 25] on textarea "Dinner| 18 at Rusacks" at bounding box center [433, 26] width 125 height 13
type textarea "Dinner | 18 at Rusacks"
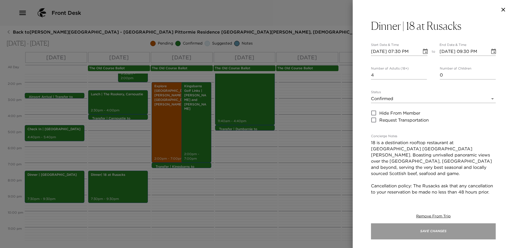
click at [434, 233] on button "Save Changes" at bounding box center [433, 231] width 125 height 16
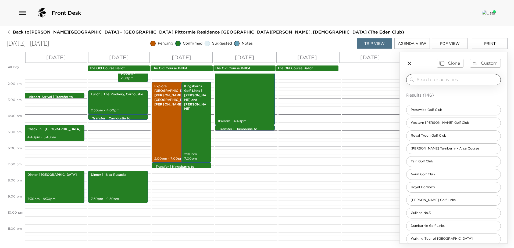
click at [452, 80] on input "search" at bounding box center [457, 80] width 82 height 6
type input "t"
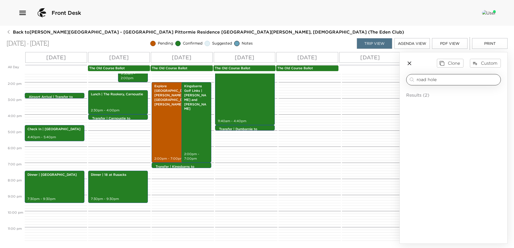
type input "road hole"
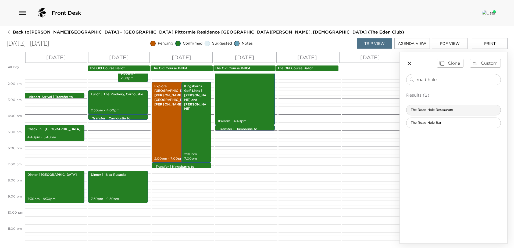
click at [449, 110] on span "The Road Hole Restaurant" at bounding box center [431, 110] width 51 height 5
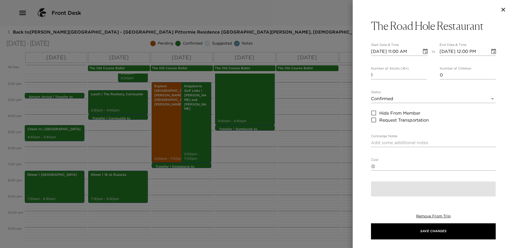
type textarea "The Old Course Hotel’s answer to fine dining, The Road Hole restaurant offers c…"
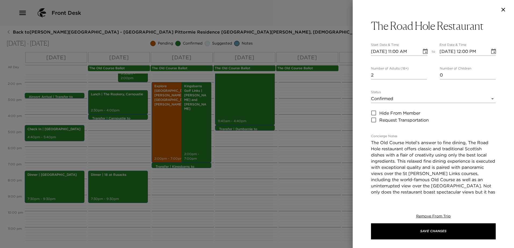
click at [423, 73] on input "2" at bounding box center [399, 75] width 56 height 9
click at [423, 73] on input "3" at bounding box center [399, 75] width 56 height 9
type input "4"
click at [423, 73] on input "4" at bounding box center [399, 75] width 56 height 9
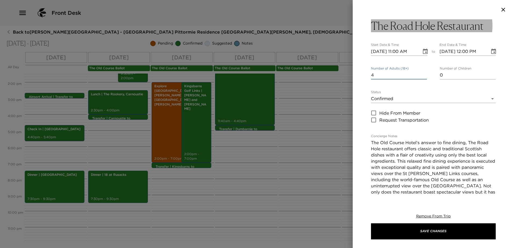
click at [378, 30] on h3 "The Road Hole Restaurant" at bounding box center [427, 25] width 113 height 13
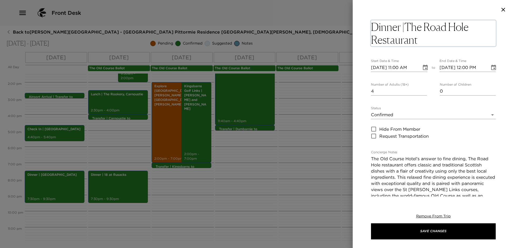
type textarea "Dinner | The Road Hole Restaurant"
click at [422, 68] on button "Choose date, selected date is Sep 2, 2025" at bounding box center [425, 67] width 11 height 11
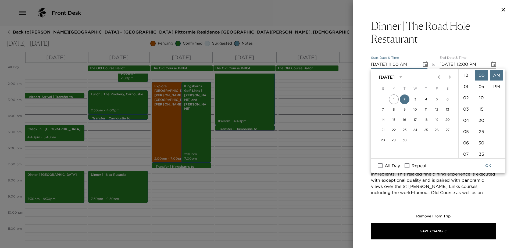
scroll to position [124, 0]
click at [465, 83] on li "07" at bounding box center [465, 83] width 13 height 11
click at [481, 125] on li "45" at bounding box center [481, 123] width 13 height 11
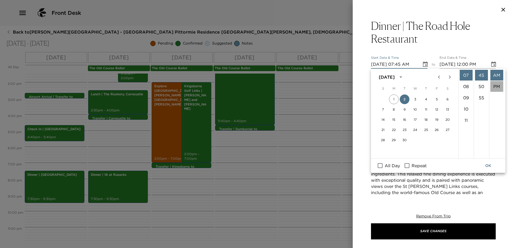
click at [497, 85] on li "PM" at bounding box center [496, 86] width 13 height 11
type input "09/02/2025 07:45 PM"
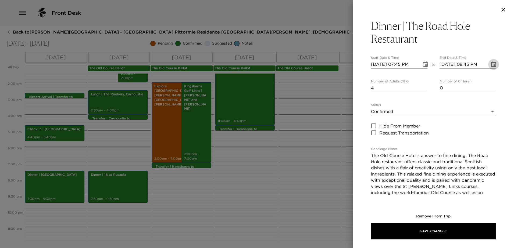
click at [489, 61] on button "Choose date, selected date is Sep 2, 2025" at bounding box center [493, 64] width 11 height 11
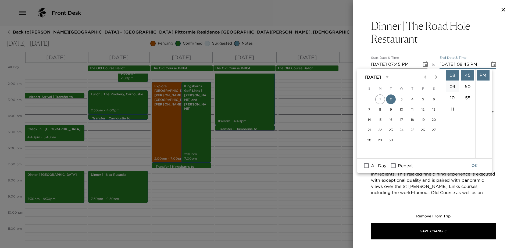
click at [452, 86] on li "09" at bounding box center [452, 86] width 13 height 11
type input "09/02/2025 09:45 PM"
click at [473, 163] on button "OK" at bounding box center [474, 166] width 17 height 10
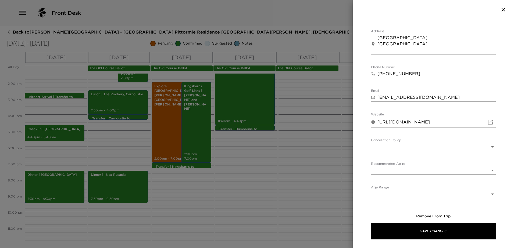
scroll to position [278, 0]
click at [457, 147] on body "Front Desk Back to Sydney Montgomery Reservation - Eden Club Pittormie Residenc…" at bounding box center [257, 124] width 514 height 248
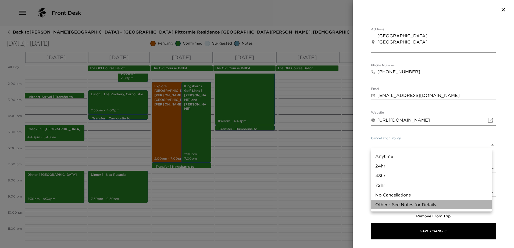
click at [416, 201] on li "Other - See Notes for Details" at bounding box center [431, 205] width 121 height 10
type input "Other - See Notes for Details"
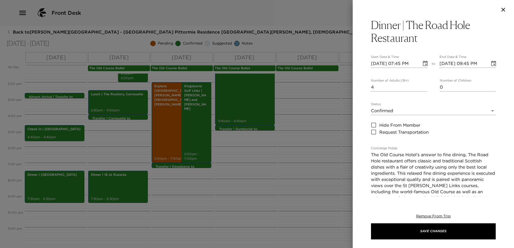
scroll to position [0, 0]
click at [422, 64] on icon "Choose date, selected date is Sep 2, 2025" at bounding box center [425, 64] width 6 height 6
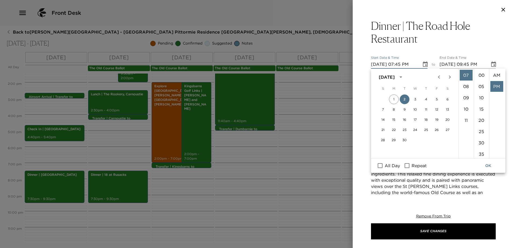
scroll to position [11, 0]
click at [424, 98] on button "4" at bounding box center [426, 100] width 10 height 10
type input "[DATE] 07:45 PM"
click at [490, 62] on icon "Choose date, selected date is Sep 4, 2025" at bounding box center [493, 64] width 6 height 6
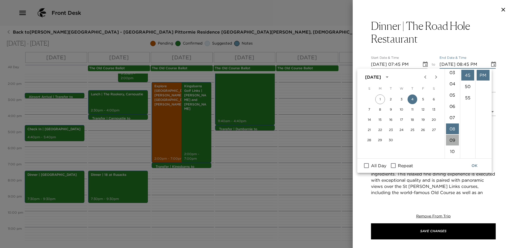
drag, startPoint x: 448, startPoint y: 139, endPoint x: 459, endPoint y: 149, distance: 14.8
click at [448, 139] on li "09" at bounding box center [452, 140] width 13 height 11
type input "[DATE] 09:45 PM"
click at [473, 166] on button "OK" at bounding box center [474, 166] width 17 height 10
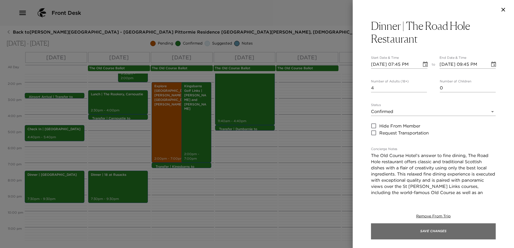
click at [457, 234] on button "Save Changes" at bounding box center [433, 231] width 125 height 16
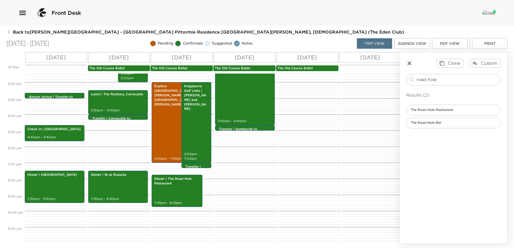
drag, startPoint x: 452, startPoint y: 82, endPoint x: 346, endPoint y: 79, distance: 106.7
click at [351, 81] on div "All Day Tue 09/02 Wed 09/03 Thu 09/04 Fri 09/05 Sat 09/06 Sun 09/07 The Old Cou…" at bounding box center [256, 148] width 501 height 192
type input "=littl"
click at [429, 111] on span "Little Italy" at bounding box center [418, 110] width 24 height 5
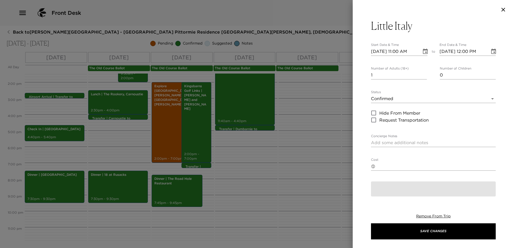
type textarea "Casual /Relaxed Dining: Little Italy is full of character and always exudes a v…"
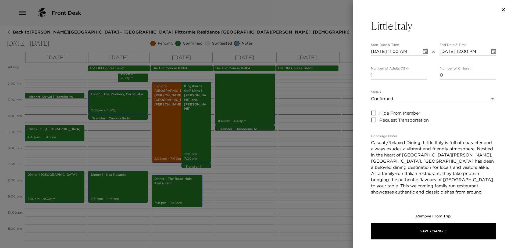
click at [422, 71] on input "1" at bounding box center [399, 75] width 56 height 9
click at [422, 74] on input "2" at bounding box center [399, 75] width 56 height 9
click at [422, 74] on input "3" at bounding box center [399, 75] width 56 height 9
type input "4"
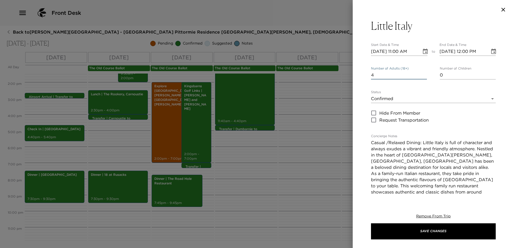
click at [422, 74] on input "4" at bounding box center [399, 75] width 56 height 9
click at [423, 52] on icon "Choose date, selected date is Sep 2, 2025" at bounding box center [425, 51] width 6 height 6
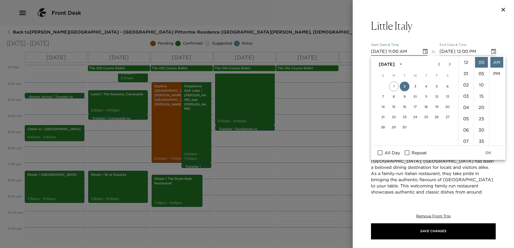
scroll to position [124, 0]
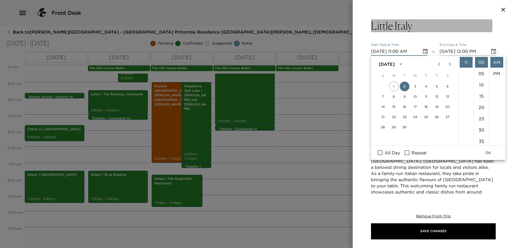
click at [421, 16] on div at bounding box center [432, 9] width 161 height 19
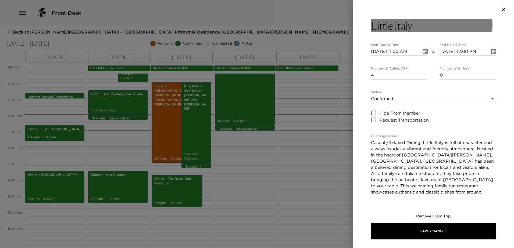
click at [417, 24] on button "Little Italy" at bounding box center [433, 25] width 125 height 13
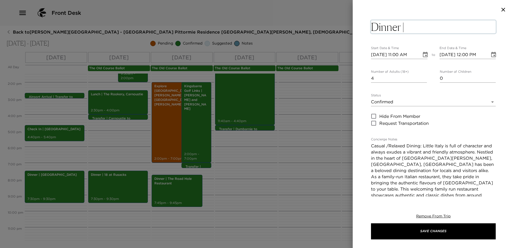
type textarea "Dinner | [GEOGRAPHIC_DATA]"
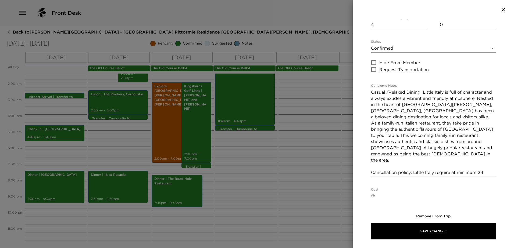
scroll to position [51, 0]
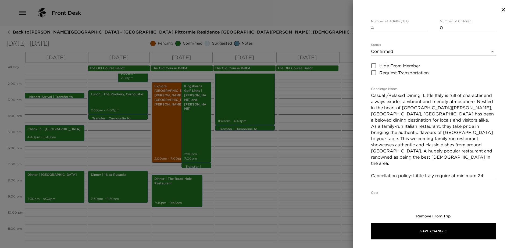
click at [388, 92] on textarea "Casual /Relaxed Dining: Little Italy is full of character and always exudes a v…" at bounding box center [433, 135] width 125 height 86
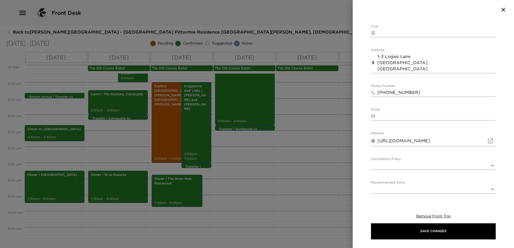
scroll to position [235, 0]
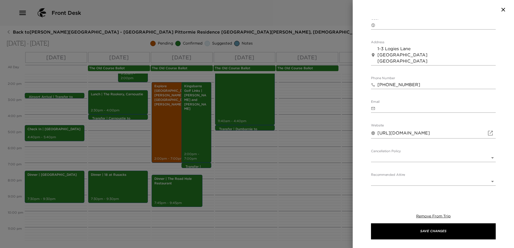
type textarea "Casual, Relaxed Dining: Little Italy is full of character and always exudes a v…"
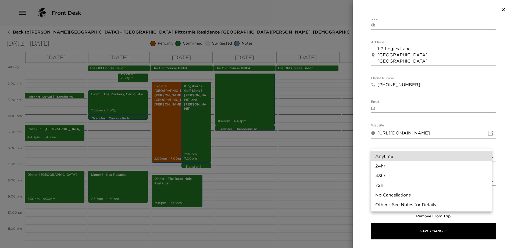
click at [426, 146] on body "Front Desk Back to Sydney Montgomery Reservation - Eden Club Pittormie Residenc…" at bounding box center [257, 124] width 514 height 248
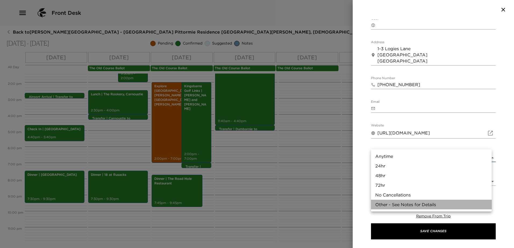
click at [417, 202] on li "Other - See Notes for Details" at bounding box center [431, 205] width 121 height 10
type input "Other - See Notes for Details"
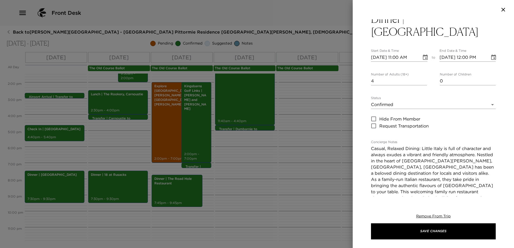
scroll to position [0, 0]
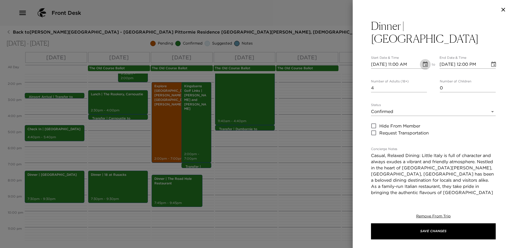
click at [423, 61] on icon "Choose date, selected date is Sep 2, 2025" at bounding box center [425, 64] width 6 height 6
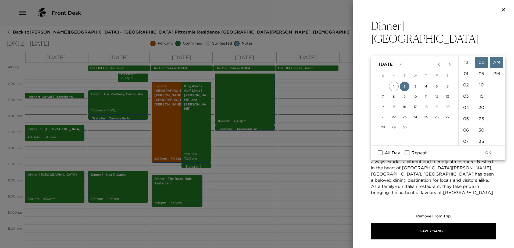
scroll to position [124, 0]
click at [437, 84] on button "5" at bounding box center [437, 87] width 10 height 10
type input "09/05/2025 11:00 AM"
type input "09/05/2025 12:00 PM"
click at [422, 61] on icon "Choose date, selected date is Sep 5, 2025" at bounding box center [425, 64] width 6 height 6
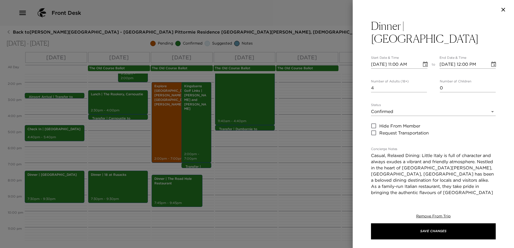
click at [423, 61] on icon "Choose date, selected date is Sep 5, 2025" at bounding box center [425, 64] width 6 height 6
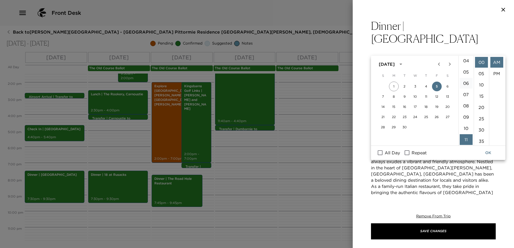
scroll to position [44, 0]
click at [464, 107] on li "08" at bounding box center [465, 109] width 13 height 11
click at [494, 73] on li "PM" at bounding box center [496, 73] width 13 height 11
type input "[DATE] 08:00 PM"
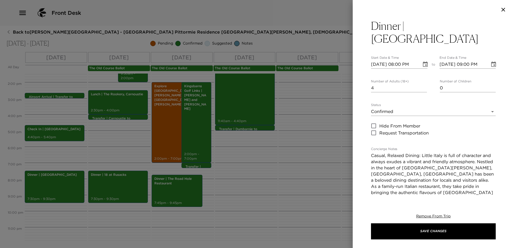
scroll to position [11, 0]
click at [490, 61] on icon "Choose date, selected date is Sep 5, 2025" at bounding box center [493, 64] width 6 height 6
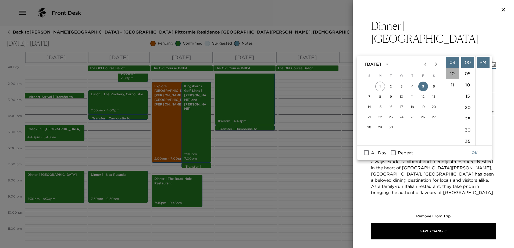
click at [454, 71] on li "10" at bounding box center [452, 73] width 13 height 11
type input "[DATE] 10:00 PM"
click at [473, 152] on button "OK" at bounding box center [474, 153] width 17 height 10
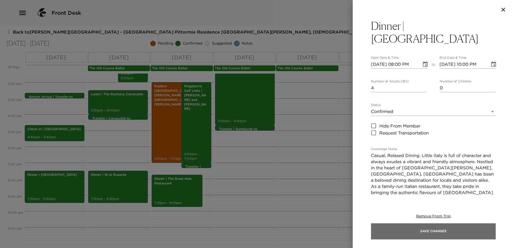
click at [454, 230] on button "Save Changes" at bounding box center [433, 231] width 125 height 16
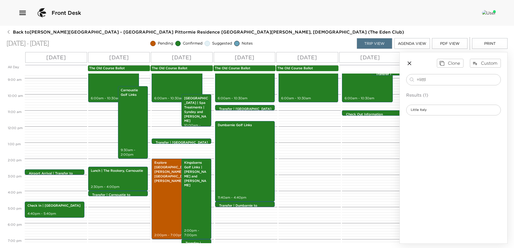
scroll to position [114, 0]
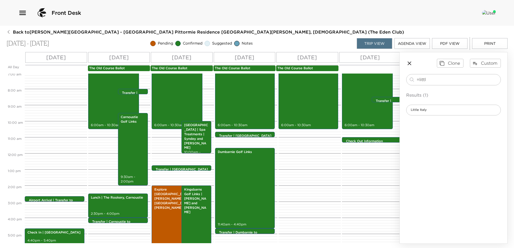
drag, startPoint x: 461, startPoint y: 80, endPoint x: 364, endPoint y: 78, distance: 97.0
click at [373, 80] on div "All Day Tue 09/02 Wed 09/03 Thu 09/04 Fri 09/05 Sat 09/06 Sun 09/07 The Old Cou…" at bounding box center [256, 148] width 501 height 192
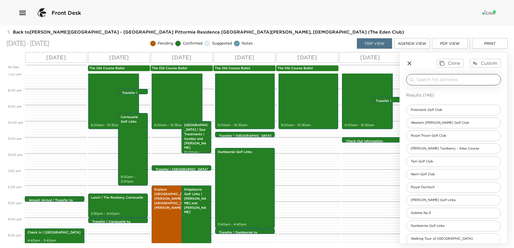
click at [467, 81] on input "search" at bounding box center [457, 80] width 82 height 6
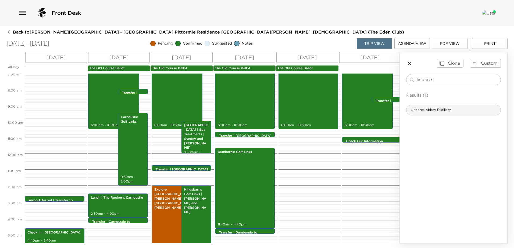
type input "lindores"
click at [445, 107] on div "Lindores Abbey Distillery" at bounding box center [453, 110] width 95 height 11
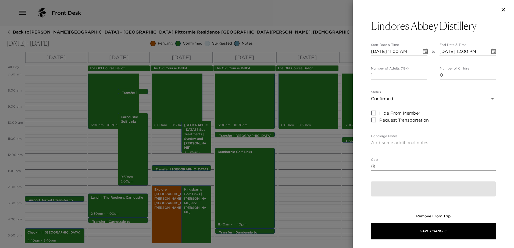
type textarea "Steeped in history and tradition, Lindores Abbey Distillery is located 30 minut…"
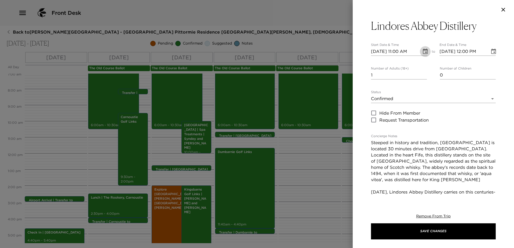
click at [423, 52] on icon "Choose date, selected date is Sep 2, 2025" at bounding box center [425, 51] width 5 height 5
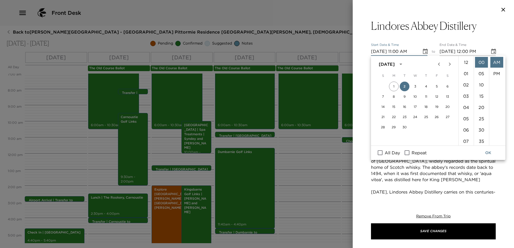
scroll to position [124, 0]
click at [448, 86] on button "6" at bounding box center [447, 87] width 10 height 10
type input "09/06/2025 11:00 AM"
type input "09/06/2025 12:00 PM"
type input "Payments for tickets are non-refundable and tickets may only be changed or repl…"
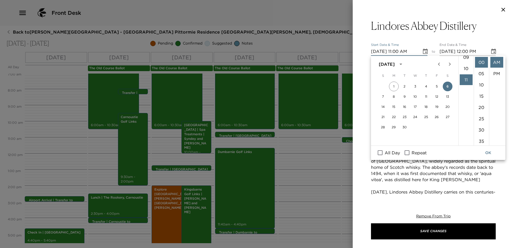
scroll to position [97, 0]
click at [380, 151] on input "All Day" at bounding box center [379, 152] width 11 height 7
checkbox input "true"
type input "[DATE]"
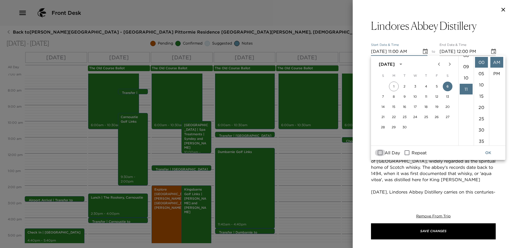
type input "Payments for tickets are non-refundable and tickets may only be changed or repl…"
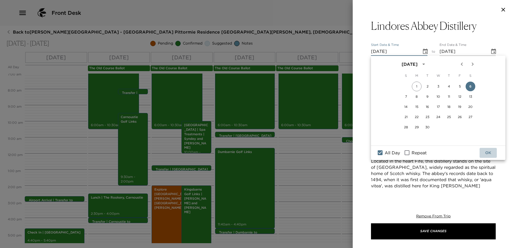
click at [490, 153] on button "OK" at bounding box center [487, 153] width 17 height 10
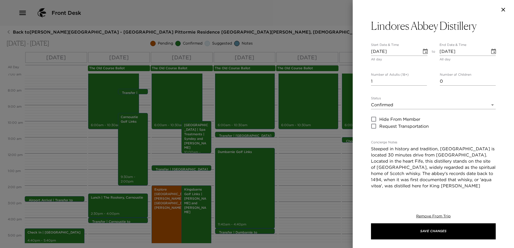
click at [410, 105] on body "Front Desk Back to Sydney Montgomery Reservation - Eden Club Pittormie Residenc…" at bounding box center [257, 124] width 514 height 248
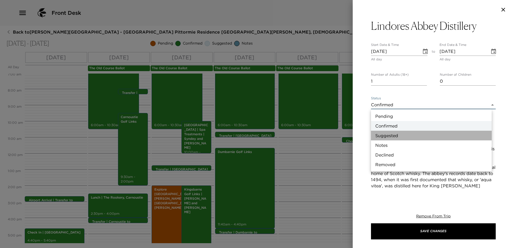
click at [405, 137] on li "Suggested" at bounding box center [431, 136] width 121 height 10
type input "Suggestion"
type input "Payments for tickets are non-refundable and tickets may only be changed or repl…"
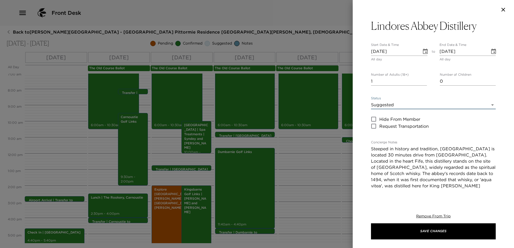
type input "2"
type input "Payments for tickets are non-refundable and tickets may only be changed or repl…"
click at [423, 78] on input "2" at bounding box center [399, 81] width 56 height 9
type input "3"
type input "Payments for tickets are non-refundable and tickets may only be changed or repl…"
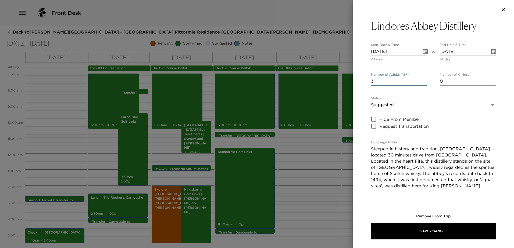
click at [423, 78] on input "3" at bounding box center [399, 81] width 56 height 9
type input "4"
type input "Payments for tickets are non-refundable and tickets may only be changed or repl…"
type input "4"
click at [423, 78] on input "4" at bounding box center [399, 81] width 56 height 9
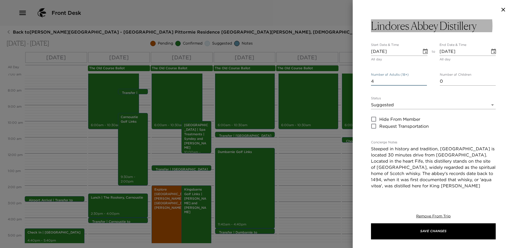
click at [432, 26] on h3 "Lindores Abbey Distillery" at bounding box center [423, 25] width 105 height 13
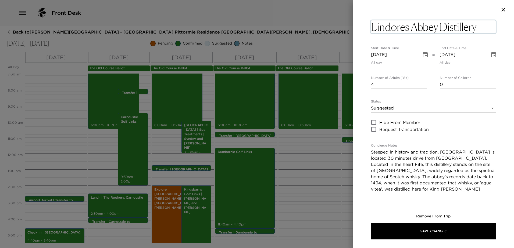
drag, startPoint x: 495, startPoint y: 26, endPoint x: 492, endPoint y: 28, distance: 3.7
click at [495, 26] on div "Lindores Abbey Distillery x Start Date & Time 09/06/2025 All day to End Date & …" at bounding box center [432, 107] width 161 height 177
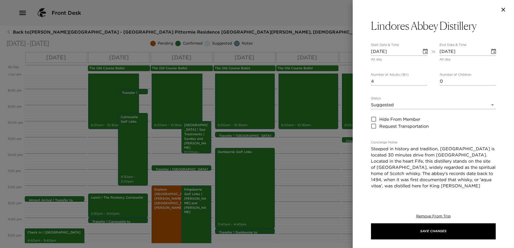
click at [488, 28] on button "Lindores Abbey Distillery" at bounding box center [433, 25] width 125 height 13
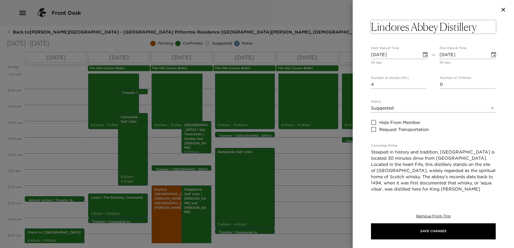
click at [479, 27] on textarea "Lindores Abbey Distillery" at bounding box center [433, 26] width 125 height 13
click at [373, 27] on textarea "Lindores Abbey Distillery" at bounding box center [433, 26] width 125 height 13
type input "Payments for tickets are non-refundable and tickets may only be changed or repl…"
type textarea "VLindores Abbey Distillery"
type input "Payments for tickets are non-refundable and tickets may only be changed or repl…"
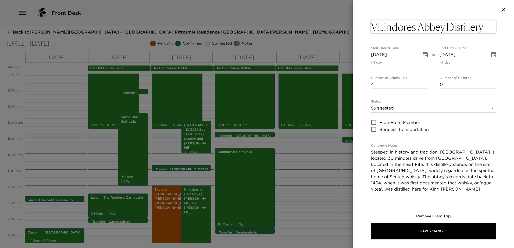
type textarea "Lindores Abbey Distillery"
type input "Payments for tickets are non-refundable and tickets may only be changed or repl…"
type textarea "CLindores Abbey Distillery"
type input "Payments for tickets are non-refundable and tickets may only be changed or repl…"
type textarea "Lindores Abbey Distillery"
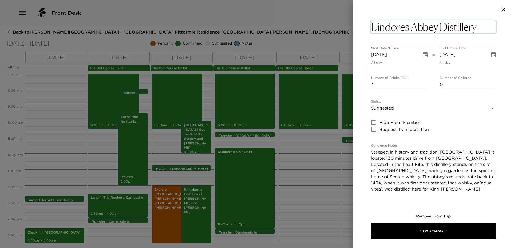
type input "Payments for tickets are non-refundable and tickets may only be changed or repl…"
type textarea "CLindores Abbey Distillery"
type input "Payments for tickets are non-refundable and tickets may only be changed or repl…"
type textarea "COLindores Abbey Distillery"
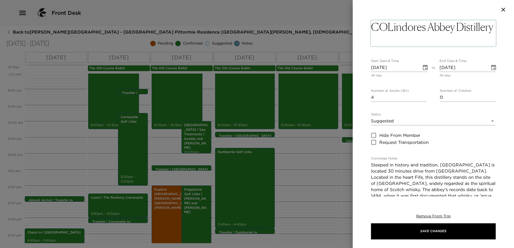
type input "Payments for tickets are non-refundable and tickets may only be changed or repl…"
type textarea "COnLindores Abbey Distillery"
type input "Payments for tickets are non-refundable and tickets may only be changed or repl…"
type textarea "COLindores Abbey Distillery"
type input "Payments for tickets are non-refundable and tickets may only be changed or repl…"
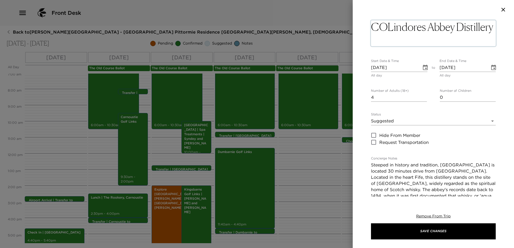
type textarea "CLindores Abbey Distillery"
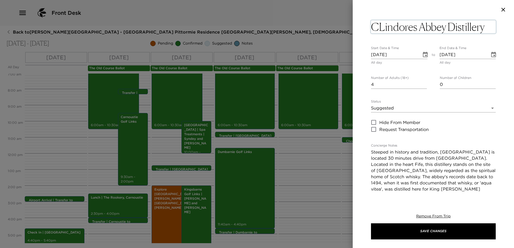
type input "Payments for tickets are non-refundable and tickets may only be changed or repl…"
type textarea "CoLindores Abbey Distillery"
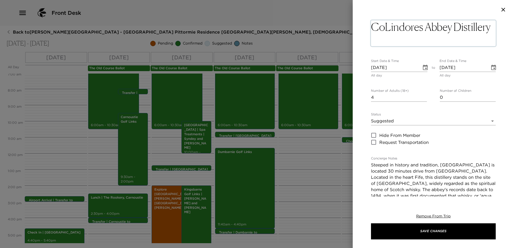
type input "Payments for tickets are non-refundable and tickets may only be changed or repl…"
type textarea "ConLindores Abbey Distillery"
type input "Payments for tickets are non-refundable and tickets may only be changed or repl…"
type textarea "ConcLindores Abbey Distillery"
type input "Payments for tickets are non-refundable and tickets may only be changed or repl…"
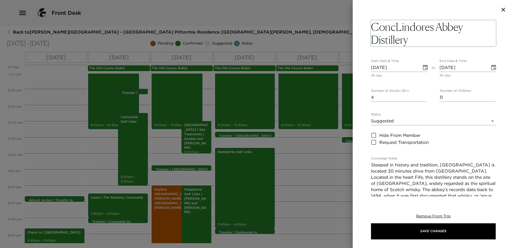
type textarea "ConciLindores Abbey Distillery"
type input "Payments for tickets are non-refundable and tickets may only be changed or repl…"
type textarea "ConcieLindores Abbey Distillery"
type input "Payments for tickets are non-refundable and tickets may only be changed or repl…"
type textarea "ConciegLindores Abbey Distillery"
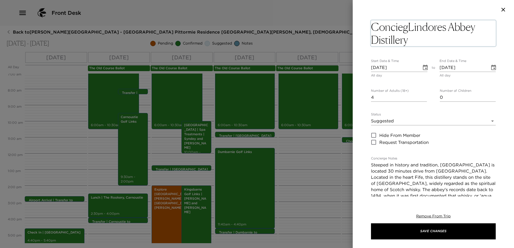
type input "Payments for tickets are non-refundable and tickets may only be changed or repl…"
type textarea "Concieg=Lindores Abbey Distillery"
type input "Payments for tickets are non-refundable and tickets may only be changed or repl…"
type textarea "Concieg=rLindores Abbey Distillery"
type input "Payments for tickets are non-refundable and tickets may only be changed or repl…"
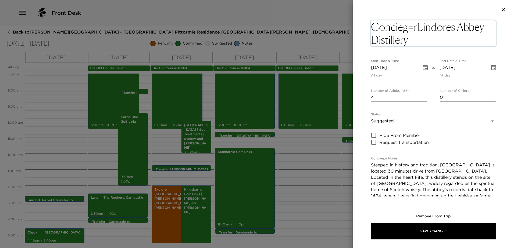
type textarea "Concieg=rgLindores Abbey Distillery"
type input "Payments for tickets are non-refundable and tickets may only be changed or repl…"
type textarea "Concieg=rLindores Abbey Distillery"
type input "Payments for tickets are non-refundable and tickets may only be changed or repl…"
type textarea "ConciegLindores Abbey Distillery"
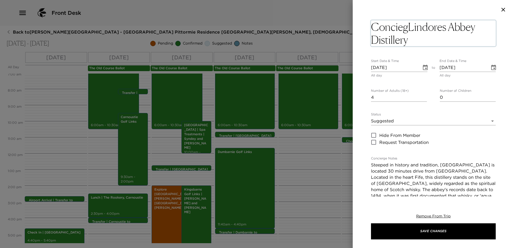
type input "Payments for tickets are non-refundable and tickets may only be changed or repl…"
type textarea "ConcieLindores Abbey Distillery"
type input "Payments for tickets are non-refundable and tickets may only be changed or repl…"
type textarea "ConcierLindores Abbey Distillery"
type input "Payments for tickets are non-refundable and tickets may only be changed or repl…"
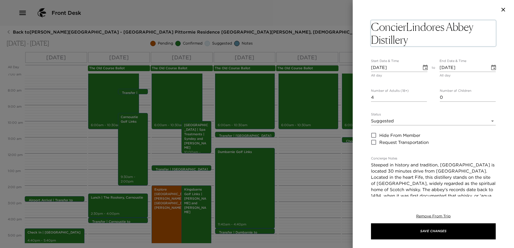
type textarea "ConciergLindores Abbey Distillery"
type input "Payments for tickets are non-refundable and tickets may only be changed or repl…"
type textarea "ConciergeLindores Abbey Distillery"
type input "Payments for tickets are non-refundable and tickets may only be changed or repl…"
type textarea "Concierge Lindores Abbey Distillery"
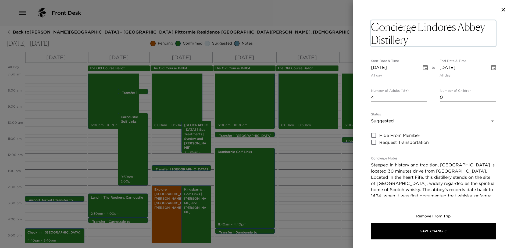
type input "Payments for tickets are non-refundable and tickets may only be changed or repl…"
type textarea "Concierge SLindores Abbey Distillery"
type input "Payments for tickets are non-refundable and tickets may only be changed or repl…"
type textarea "Concierge SuLindores Abbey Distillery"
type input "Payments for tickets are non-refundable and tickets may only be changed or repl…"
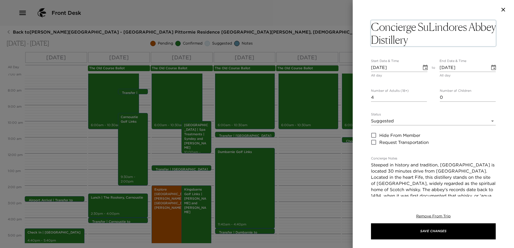
type textarea "Concierge SugLindores Abbey Distillery"
type input "Payments for tickets are non-refundable and tickets may only be changed or repl…"
type textarea "Concierge SuggLindores Abbey Distillery"
type input "Payments for tickets are non-refundable and tickets may only be changed or repl…"
type textarea "Concierge SuggeLindores Abbey Distillery"
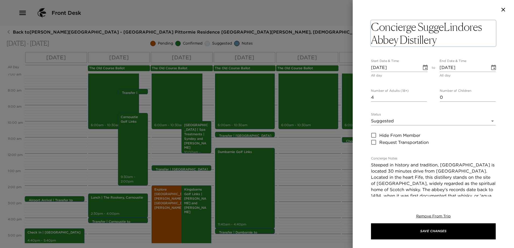
type input "Payments for tickets are non-refundable and tickets may only be changed or repl…"
type textarea "Concierge SuggestLindores Abbey Distillery"
type input "Payments for tickets are non-refundable and tickets may only be changed or repl…"
type textarea "Concierge SuggestioLindores Abbey Distillery"
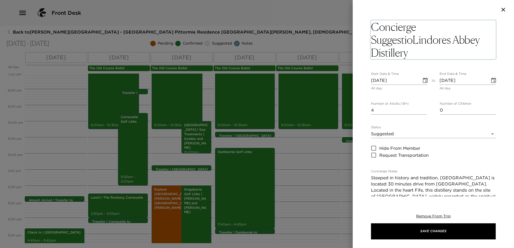
type input "Payments for tickets are non-refundable and tickets may only be changed or repl…"
type textarea "Concierge SuggestionLindores Abbey Distillery"
type input "Payments for tickets are non-refundable and tickets may only be changed or repl…"
type textarea "Concierge Suggestion Lindores Abbey Distillery"
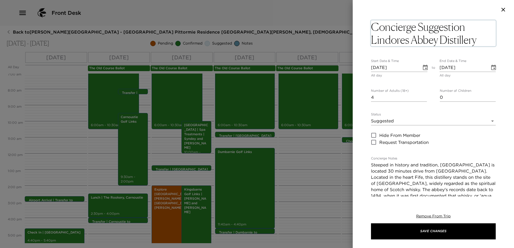
type input "Payments for tickets are non-refundable and tickets may only be changed or repl…"
type textarea "Concierge Suggestion |Lindores Abbey Distillery"
type input "Payments for tickets are non-refundable and tickets may only be changed or repl…"
type textarea "Concierge Suggestion | Lindores Abbey Distillery"
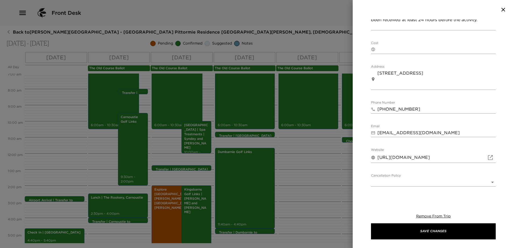
scroll to position [295, 0]
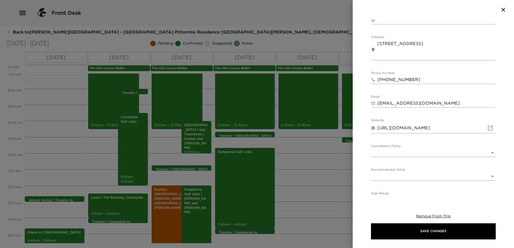
drag, startPoint x: 426, startPoint y: 149, endPoint x: 427, endPoint y: 154, distance: 4.6
click at [426, 150] on div "Cancellation Policy ​ Payments for tickets are non-refundable and tickets may o…" at bounding box center [433, 150] width 125 height 13
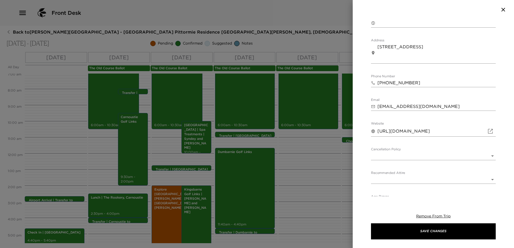
click at [427, 154] on body "Front Desk Back to Sydney Montgomery Reservation - Eden Club Pittormie Residenc…" at bounding box center [257, 124] width 514 height 248
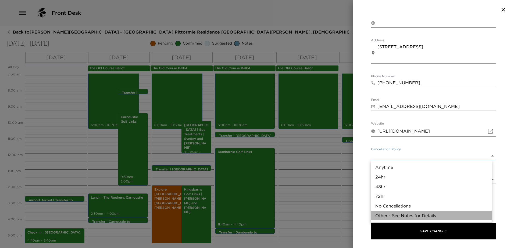
click at [410, 212] on li "Other - See Notes for Details" at bounding box center [431, 216] width 121 height 10
type input "Other - See Notes for Details"
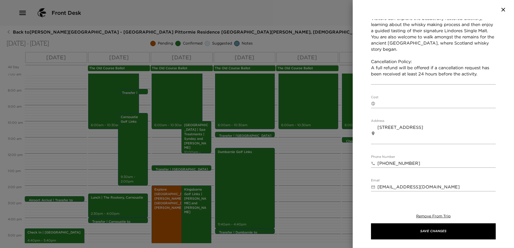
scroll to position [211, 0]
click at [371, 73] on textarea "Steeped in history and tradition, Lindores Abbey Distillery is located 30 minut…" at bounding box center [433, 16] width 125 height 136
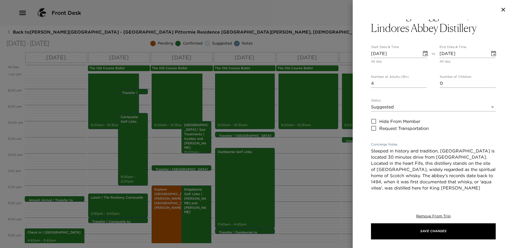
scroll to position [0, 0]
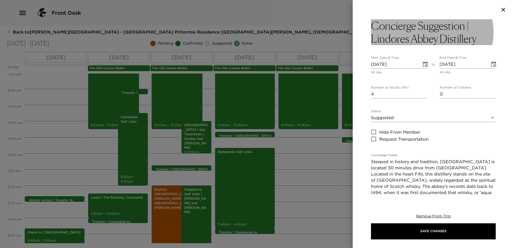
type textarea "Steeped in history and tradition, [GEOGRAPHIC_DATA] is located 30 minutes drive…"
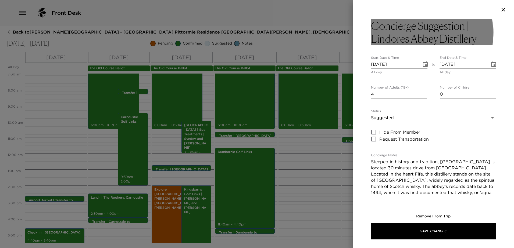
click at [372, 38] on h3 "Concierge Suggestion | Lindores Abbey Distillery" at bounding box center [433, 32] width 125 height 26
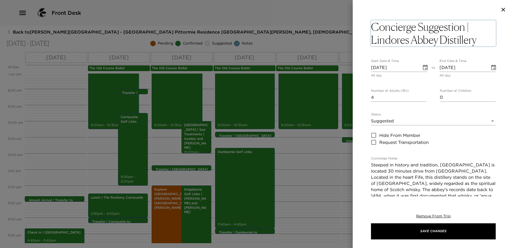
click at [372, 38] on textarea "Concierge Suggestion | Lindores Abbey Distillery" at bounding box center [433, 33] width 125 height 26
type textarea "Concierge Suggestion | Visit Lindores Abbey Distillery"
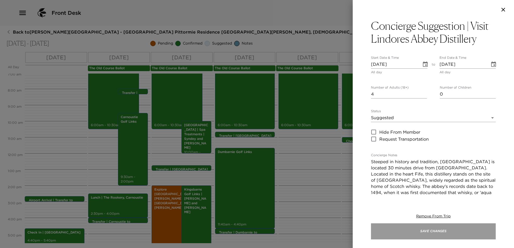
click at [446, 233] on button "Save Changes" at bounding box center [433, 231] width 125 height 16
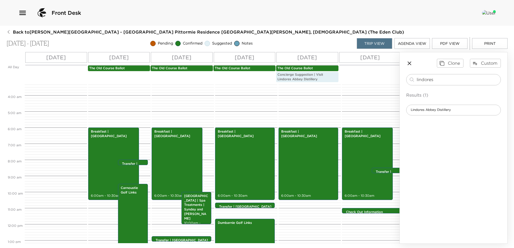
scroll to position [33, 0]
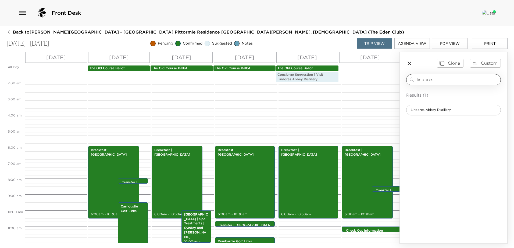
click at [441, 79] on input "lindores" at bounding box center [457, 80] width 82 height 6
drag, startPoint x: 443, startPoint y: 77, endPoint x: 394, endPoint y: 80, distance: 49.0
click at [394, 80] on div "All Day Tue 09/02 Wed 09/03 Thu 09/04 Fri 09/05 Sat 09/06 Sun 09/07 The Old Cou…" at bounding box center [256, 148] width 501 height 192
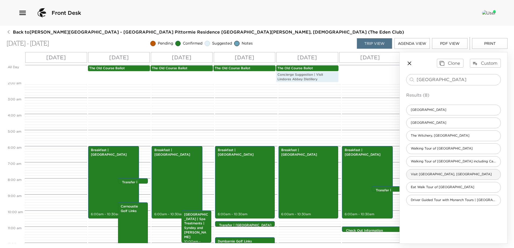
type input "edinburgh"
click at [440, 175] on span "Visit Our Capital City, Edinburgh" at bounding box center [450, 174] width 89 height 5
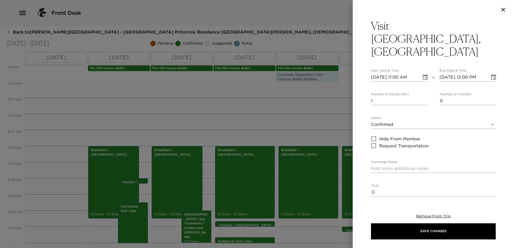
type textarea "Edinburgh, Scotland's breathtaking capital, is a city where history, culture an…"
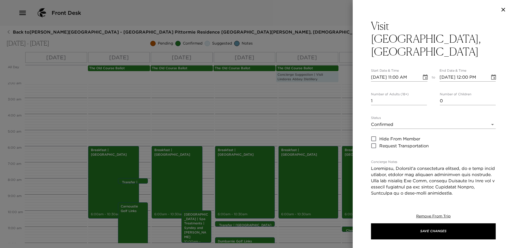
click at [371, 19] on div at bounding box center [432, 9] width 161 height 19
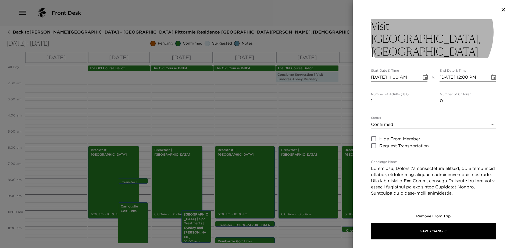
click at [372, 23] on h3 "Visit Our Capital City, Edinburgh" at bounding box center [433, 38] width 125 height 39
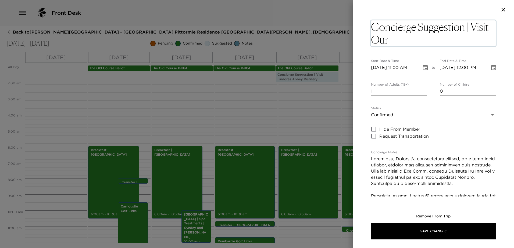
click at [442, 42] on textarea "Concierge Suggestion | Visit Our Capital City, Edinburgh" at bounding box center [433, 33] width 125 height 26
type textarea "Concierge Suggestion | Visit [GEOGRAPHIC_DATA]"
click at [423, 66] on icon "Choose date, selected date is Sep 2, 2025" at bounding box center [425, 67] width 5 height 5
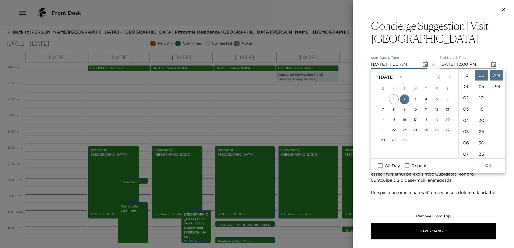
scroll to position [124, 0]
click at [381, 166] on input "All Day" at bounding box center [379, 165] width 11 height 7
checkbox input "true"
type input "09/02/2025"
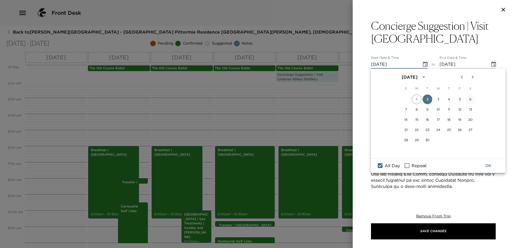
click at [470, 98] on button "6" at bounding box center [470, 100] width 10 height 10
type input "09/06/2025"
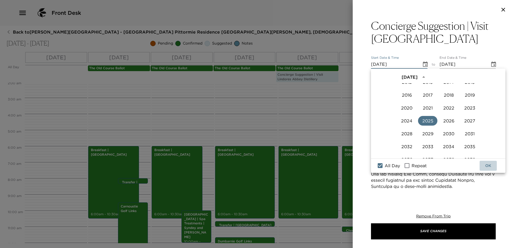
click at [488, 165] on button "OK" at bounding box center [487, 166] width 17 height 10
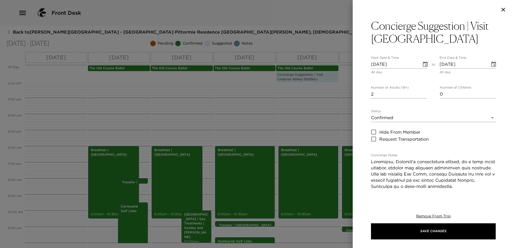
click at [423, 92] on input "2" at bounding box center [399, 94] width 56 height 9
click at [423, 92] on input "3" at bounding box center [399, 94] width 56 height 9
type input "4"
click at [423, 92] on input "4" at bounding box center [399, 94] width 56 height 9
click at [416, 118] on body "Front Desk Back to Sydney Montgomery Reservation - Eden Club Pittormie Residenc…" at bounding box center [257, 124] width 514 height 248
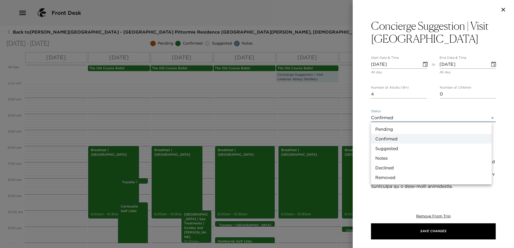
click at [407, 144] on li "Suggested" at bounding box center [431, 149] width 121 height 10
type input "Suggestion"
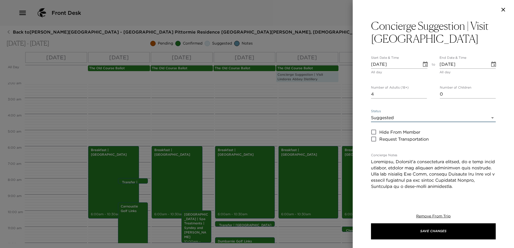
click at [421, 158] on div "x" at bounding box center [433, 249] width 125 height 182
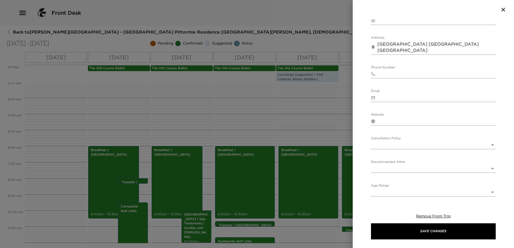
scroll to position [284, 0]
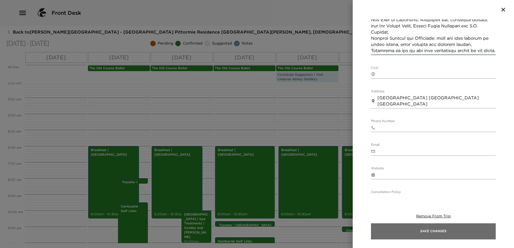
click at [438, 234] on button "Save Changes" at bounding box center [433, 231] width 125 height 16
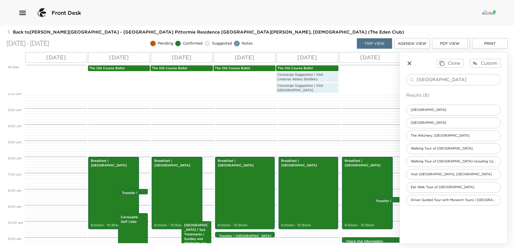
drag, startPoint x: 444, startPoint y: 78, endPoint x: 360, endPoint y: 78, distance: 83.8
click at [362, 78] on div "All Day Tue 09/02 Wed 09/03 Thu 09/04 Fri 09/05 Sat 09/06 Sun 09/07 The Old Cou…" at bounding box center [256, 148] width 501 height 192
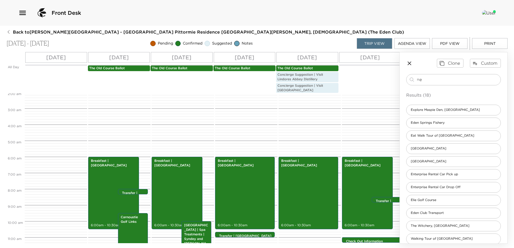
type input "="
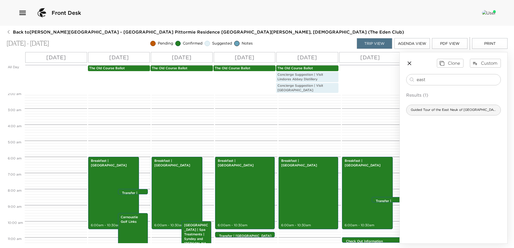
type input "east"
click at [437, 109] on span "Guided Tour of the East Neuk of Fife" at bounding box center [453, 110] width 94 height 5
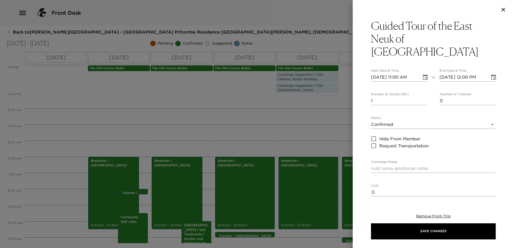
type textarea "A guided tour of the East Neuk of Fife is a fantastic way to explore Scotland's…"
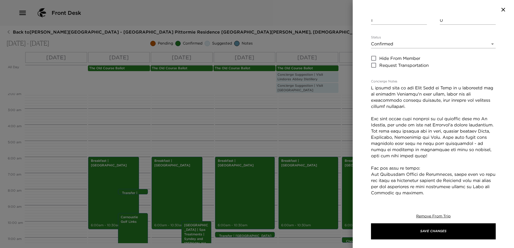
scroll to position [0, 0]
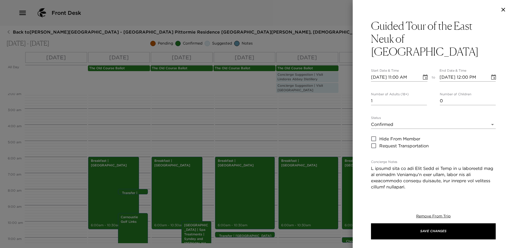
click at [505, 10] on icon "button" at bounding box center [503, 9] width 6 height 6
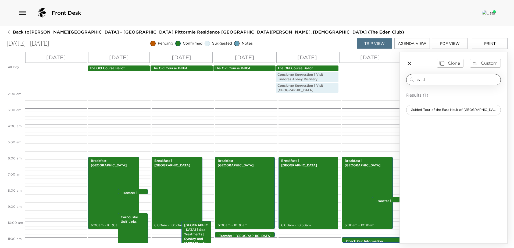
click at [453, 79] on input "east" at bounding box center [457, 80] width 82 height 6
type input "e"
type input "neuk"
click at [450, 106] on div "Guided Tour of the East Neuk of Fife" at bounding box center [453, 110] width 95 height 11
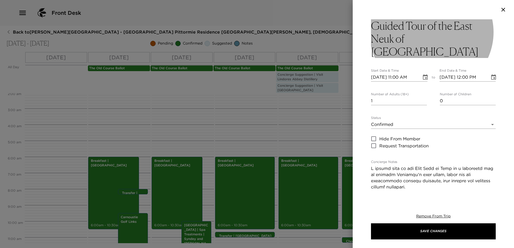
click at [408, 37] on h3 "Guided Tour of the East Neuk of Fife" at bounding box center [433, 38] width 125 height 39
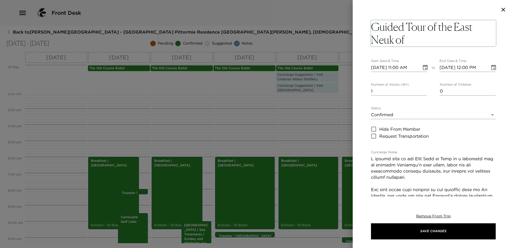
click at [427, 34] on textarea "Guided Tour of the East Neuk of Fife" at bounding box center [433, 33] width 125 height 26
drag, startPoint x: 453, startPoint y: 27, endPoint x: 359, endPoint y: 29, distance: 93.5
click at [362, 29] on div "Guided Tour of the East Neuk of Fife x Start Date & Time 09/02/2025 11:00 AM to…" at bounding box center [432, 107] width 161 height 177
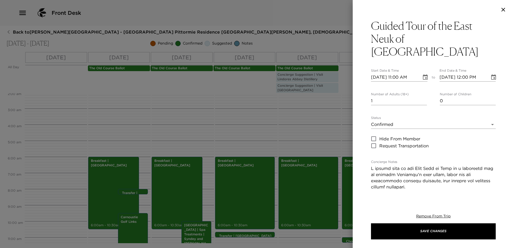
click at [399, 34] on h3 "Guided Tour of the East Neuk of Fife" at bounding box center [433, 38] width 125 height 39
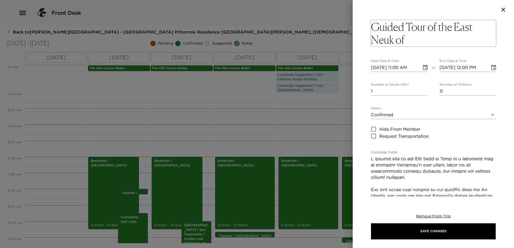
click at [434, 28] on textarea "Guided Tour of the East Neuk of Fife" at bounding box center [433, 33] width 125 height 26
drag, startPoint x: 451, startPoint y: 27, endPoint x: 387, endPoint y: 28, distance: 64.5
click at [387, 28] on textarea "Guided Tour of the East Neuk of Fife" at bounding box center [433, 33] width 125 height 26
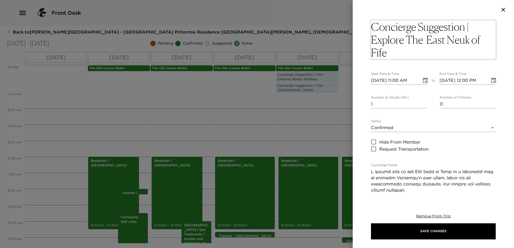
type textarea "Concierge Suggestion | Explore The East Neuk of Fife"
click at [422, 81] on button "Choose date, selected date is Sep 2, 2025" at bounding box center [425, 80] width 11 height 11
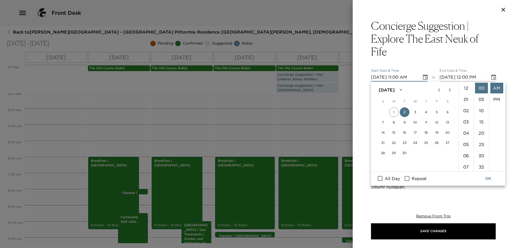
scroll to position [124, 0]
click at [443, 111] on button "6" at bounding box center [447, 112] width 10 height 10
type input "09/06/2025 11:00 AM"
type input "09/06/2025 12:00 PM"
click at [380, 178] on input "All Day" at bounding box center [379, 178] width 11 height 7
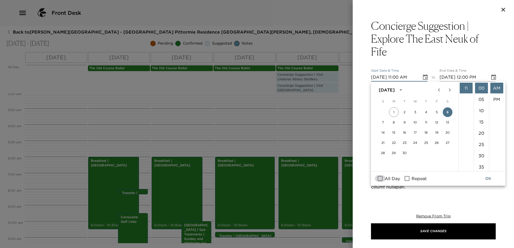
checkbox input "true"
type input "09/06/2025"
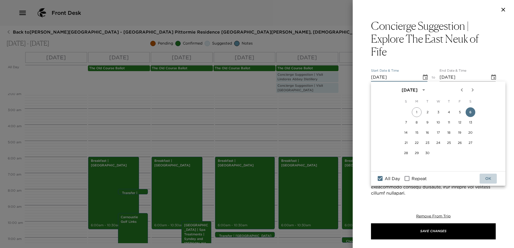
click at [486, 177] on button "OK" at bounding box center [487, 179] width 17 height 10
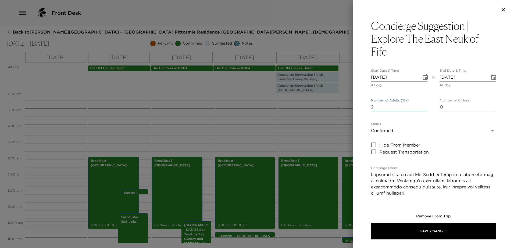
click at [423, 106] on input "2" at bounding box center [399, 107] width 56 height 9
click at [423, 106] on input "3" at bounding box center [399, 107] width 56 height 9
click at [423, 106] on input "4" at bounding box center [399, 107] width 56 height 9
click at [423, 106] on input "5" at bounding box center [399, 107] width 56 height 9
type input "4"
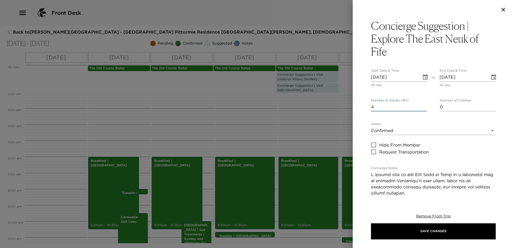
click at [422, 109] on input "4" at bounding box center [399, 107] width 56 height 9
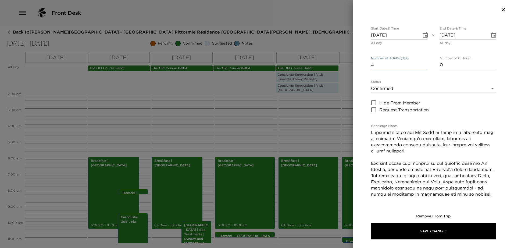
scroll to position [54, 0]
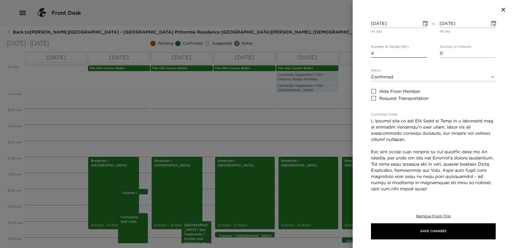
click at [378, 127] on textarea "Concierge Notes" at bounding box center [433, 204] width 125 height 173
drag, startPoint x: 376, startPoint y: 126, endPoint x: 368, endPoint y: 122, distance: 9.5
click at [368, 122] on div "Concierge Suggestion | Explore The East Neuk of Fife Start Date & Time 09/06/20…" at bounding box center [432, 107] width 161 height 177
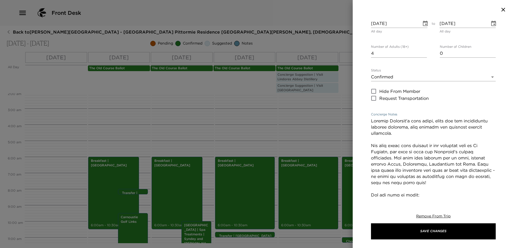
click at [390, 146] on textarea "Concierge Notes" at bounding box center [433, 201] width 125 height 167
drag, startPoint x: 400, startPoint y: 183, endPoint x: 442, endPoint y: 164, distance: 46.2
click at [442, 164] on textarea "Concierge Notes" at bounding box center [433, 201] width 125 height 167
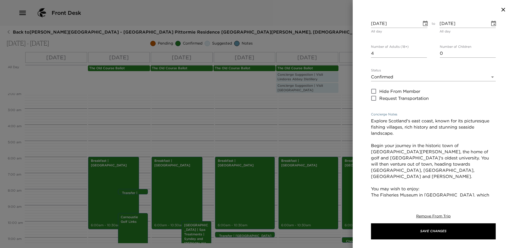
click at [379, 158] on textarea "Explore Scotland's east coast, known for its picturesque fishing villages, rich…" at bounding box center [433, 192] width 125 height 148
click at [386, 164] on textarea "Explore Scotland's east coast, known for its picturesque fishing villages, rich…" at bounding box center [433, 192] width 125 height 148
drag, startPoint x: 386, startPoint y: 164, endPoint x: 409, endPoint y: 174, distance: 24.7
click at [418, 172] on textarea "Explore Scotland's east coast, known for its picturesque fishing villages, rich…" at bounding box center [433, 192] width 125 height 148
click at [381, 165] on textarea "Explore Scotland's east coast, known for its picturesque fishing villages, rich…" at bounding box center [433, 192] width 125 height 148
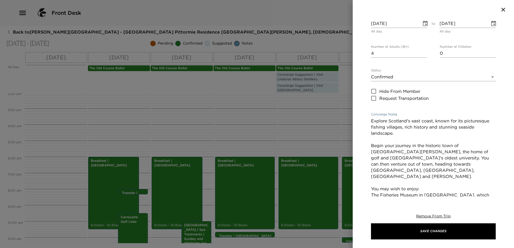
click at [417, 162] on textarea "Explore Scotland's east coast, known for its picturesque fishing villages, rich…" at bounding box center [433, 192] width 125 height 148
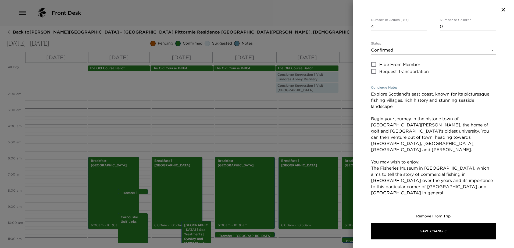
drag, startPoint x: 444, startPoint y: 139, endPoint x: 366, endPoint y: 122, distance: 79.7
click at [366, 122] on div "Concierge Suggestion | Explore The East Neuk of Fife Start Date & Time 09/06/20…" at bounding box center [432, 107] width 161 height 177
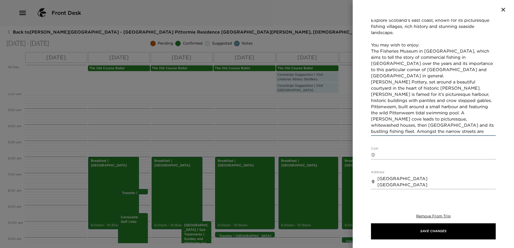
scroll to position [155, 0]
type textarea "Explore Scotland's east coast, known for its picturesque fishing villages, rich…"
drag, startPoint x: 412, startPoint y: 185, endPoint x: 370, endPoint y: 172, distance: 44.6
click at [372, 174] on div "​ Scotland United Kingdom x" at bounding box center [433, 181] width 125 height 15
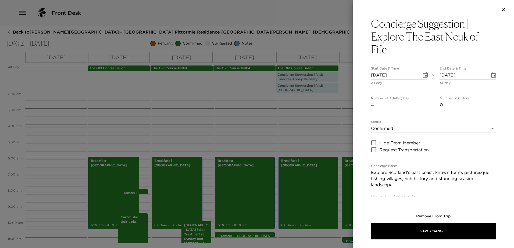
scroll to position [0, 0]
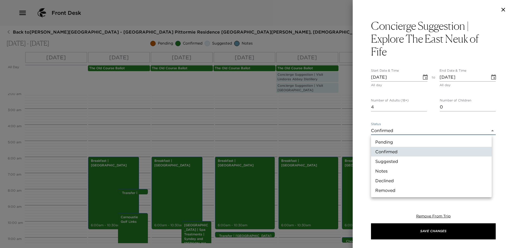
click at [413, 130] on body "Front Desk Back to Sydney Montgomery Reservation - Eden Club Pittormie Residenc…" at bounding box center [257, 124] width 514 height 248
click at [408, 160] on li "Suggested" at bounding box center [431, 162] width 121 height 10
type input "Suggestion"
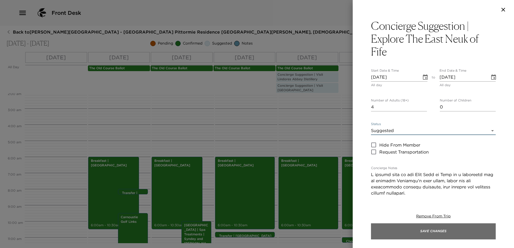
click at [442, 231] on button "Save Changes" at bounding box center [433, 231] width 125 height 16
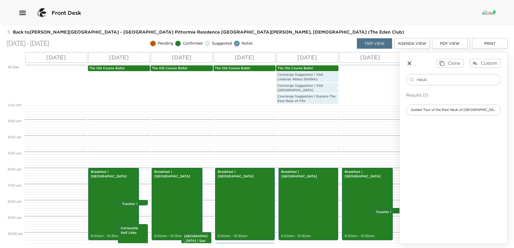
drag, startPoint x: 460, startPoint y: 82, endPoint x: 343, endPoint y: 79, distance: 116.9
click at [347, 80] on div "All Day Tue 09/02 Wed 09/03 Thu 09/04 Fri 09/05 Sat 09/06 Sun 09/07 The Old Cou…" at bounding box center [256, 148] width 501 height 192
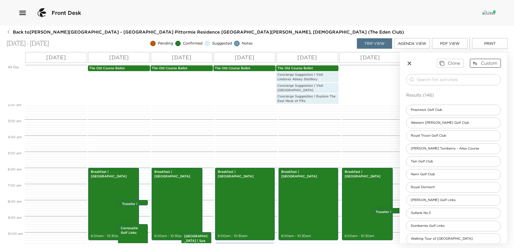
click at [482, 63] on button "Custom" at bounding box center [485, 63] width 31 height 9
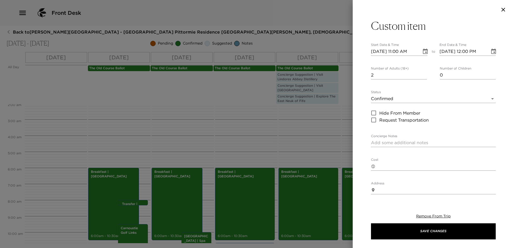
click at [423, 72] on input "2" at bounding box center [399, 75] width 56 height 9
click at [423, 72] on input "3" at bounding box center [399, 75] width 56 height 9
click at [423, 72] on input "4" at bounding box center [399, 75] width 56 height 9
click at [423, 50] on icon "Choose date, selected date is Sep 2, 2025" at bounding box center [425, 51] width 5 height 5
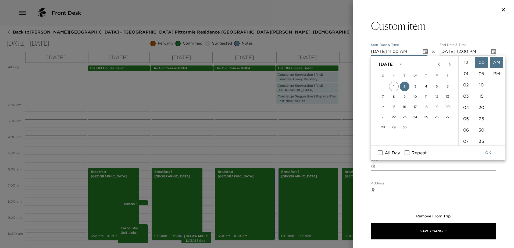
scroll to position [124, 0]
click at [447, 86] on button "6" at bounding box center [447, 87] width 10 height 10
click at [380, 152] on input "All Day" at bounding box center [379, 152] width 11 height 7
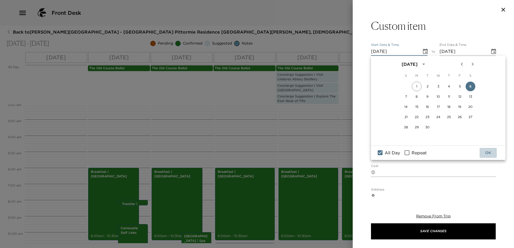
click at [487, 155] on button "OK" at bounding box center [487, 153] width 17 height 10
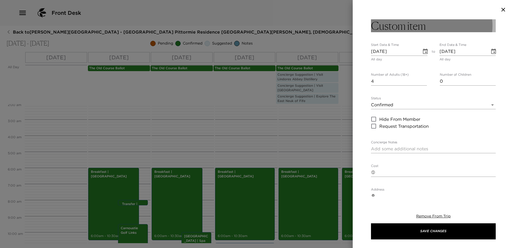
click at [436, 29] on button "Custom item" at bounding box center [433, 25] width 125 height 13
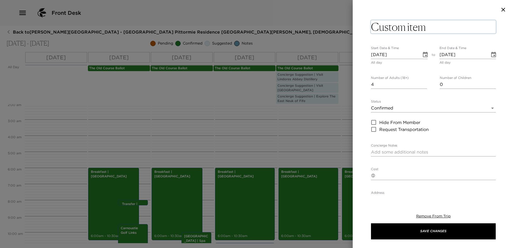
drag, startPoint x: 431, startPoint y: 29, endPoint x: 404, endPoint y: 31, distance: 26.4
click at [404, 31] on textarea "Custom item" at bounding box center [433, 26] width 125 height 13
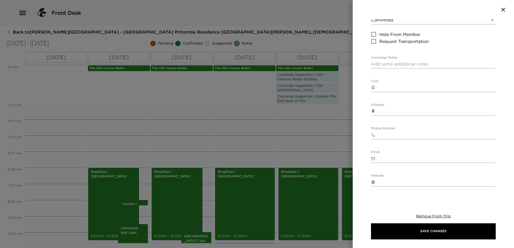
scroll to position [107, 0]
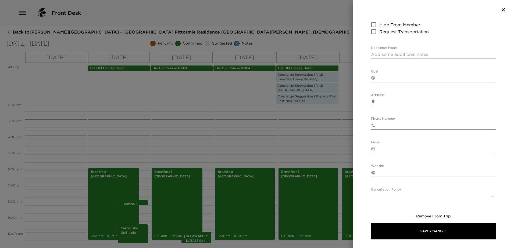
click at [398, 124] on input "Phone Number" at bounding box center [436, 125] width 118 height 9
paste input "tel:01592720374"
click at [384, 125] on input "tel:01592720374" at bounding box center [436, 125] width 118 height 9
click at [435, 99] on textarea "Address" at bounding box center [436, 102] width 118 height 6
paste textarea "By Cluny, Kirkcaldy, Fife, KY2 6QU"
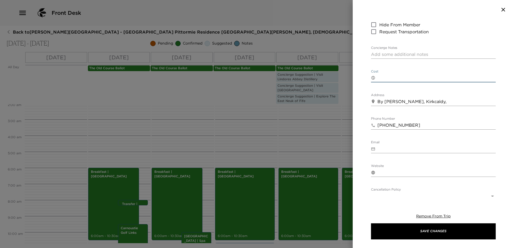
click at [385, 76] on textarea "Cost" at bounding box center [436, 78] width 118 height 6
click at [386, 147] on input "Email" at bounding box center [436, 149] width 118 height 9
click at [393, 146] on input "Email" at bounding box center [436, 149] width 118 height 9
paste input "enquiries@clunyactivities.co.uk"
click at [394, 173] on input "Website" at bounding box center [436, 172] width 118 height 9
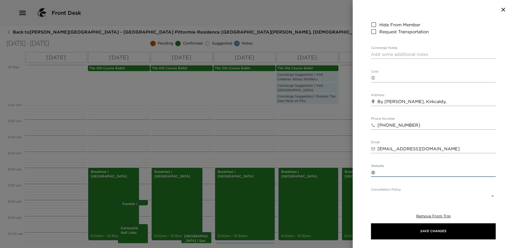
paste input "https://www.clunyactivities.co.uk/"
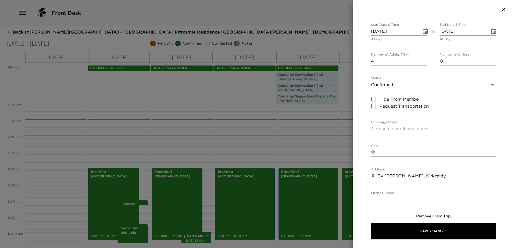
scroll to position [27, 0]
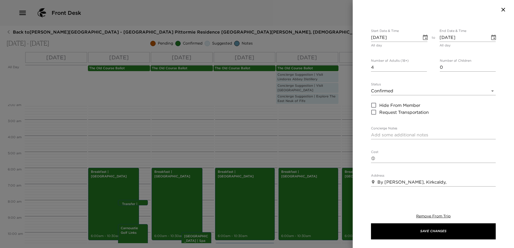
click at [393, 138] on textarea "Concierge Notes" at bounding box center [433, 135] width 125 height 6
click at [389, 93] on body "Front Desk Back to Sydney Montgomery Reservation - Eden Club Pittormie Residenc…" at bounding box center [257, 124] width 514 height 248
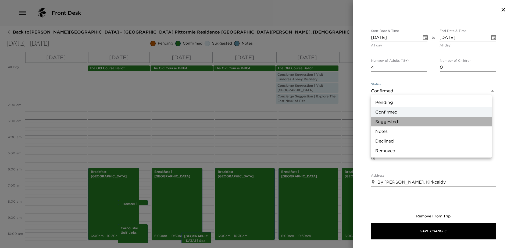
click at [392, 121] on li "Suggested" at bounding box center [431, 122] width 121 height 10
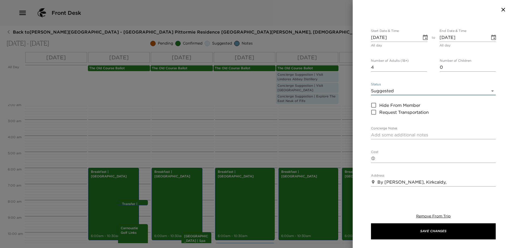
click at [393, 135] on textarea "Concierge Notes" at bounding box center [433, 135] width 125 height 6
click at [478, 135] on textarea "Spend the day at Cluny Clays Activities centre." at bounding box center [433, 135] width 125 height 6
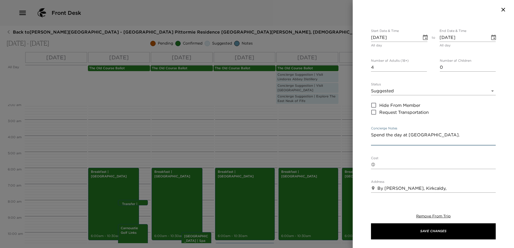
paste textarea "Cluny Activities, formerly known as 'Cluny Clays' was founded in 1987 by the Sh…"
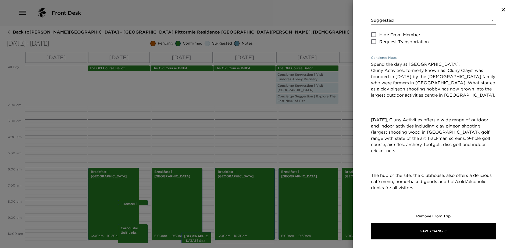
scroll to position [71, 0]
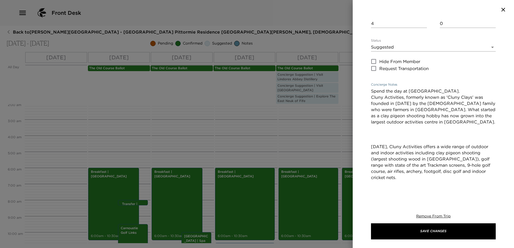
drag, startPoint x: 468, startPoint y: 91, endPoint x: 366, endPoint y: 91, distance: 101.8
click at [370, 91] on div "Concierge Suggestion | Cluny Activities Start Date & Time 09/06/2025 All day to…" at bounding box center [432, 107] width 161 height 177
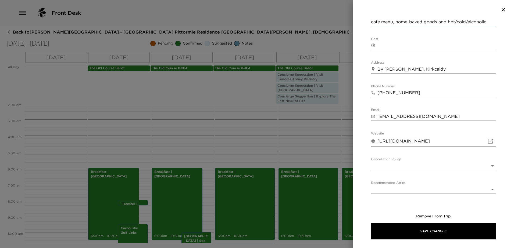
scroll to position [247, 0]
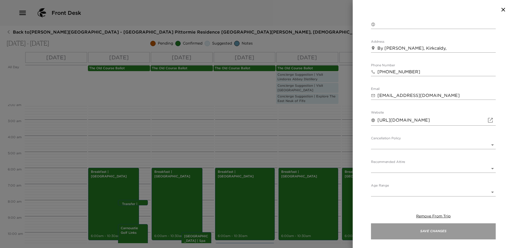
click at [445, 234] on button "Save Changes" at bounding box center [433, 231] width 125 height 16
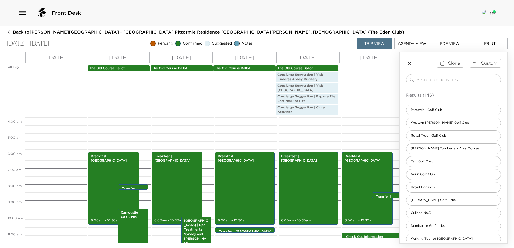
scroll to position [140, 0]
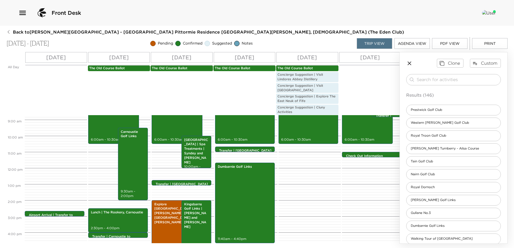
click at [406, 60] on div "Clone Custom ​ Results (146) Prestwick Golf Club Western Gailes Golf Club Royal…" at bounding box center [452, 215] width 107 height 327
click at [409, 60] on icon "button" at bounding box center [409, 63] width 6 height 6
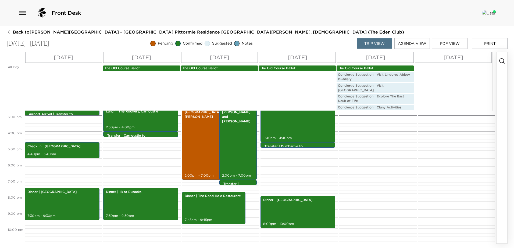
scroll to position [250, 0]
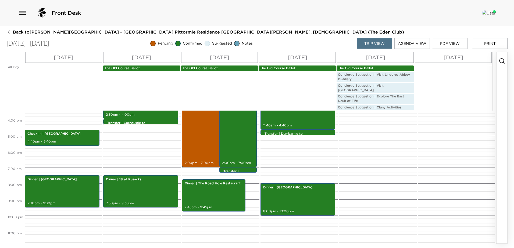
click at [500, 61] on icon "button" at bounding box center [501, 61] width 6 height 6
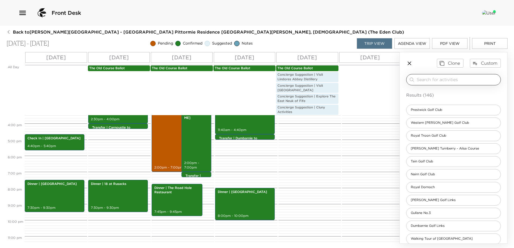
click at [463, 81] on input "search" at bounding box center [457, 80] width 82 height 6
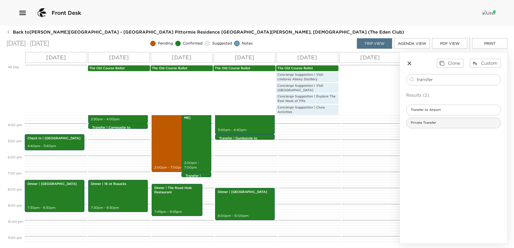
click at [444, 118] on div "Private Transfer" at bounding box center [453, 123] width 95 height 11
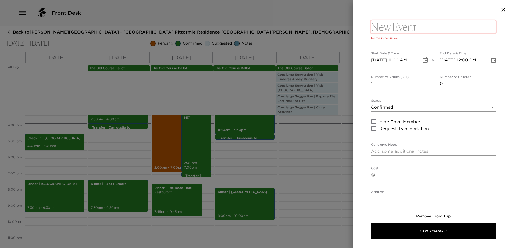
click at [435, 19] on div at bounding box center [432, 9] width 161 height 19
click at [432, 23] on textarea at bounding box center [433, 26] width 125 height 13
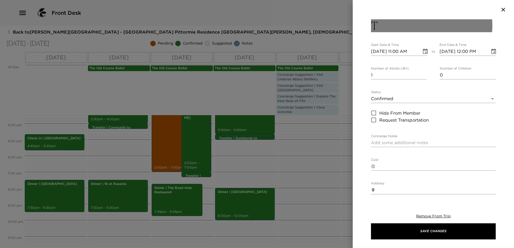
click at [389, 24] on button "T" at bounding box center [433, 25] width 125 height 13
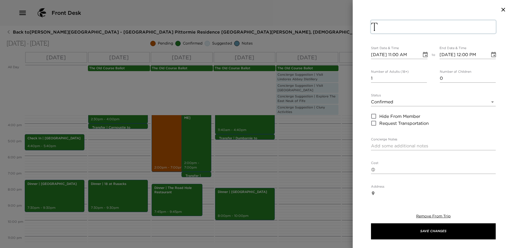
click at [389, 24] on textarea "T" at bounding box center [433, 26] width 125 height 13
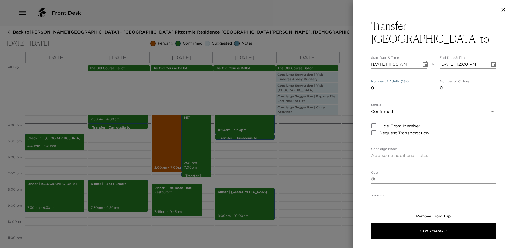
click at [423, 84] on input "0" at bounding box center [399, 88] width 56 height 9
click at [423, 84] on input "1" at bounding box center [399, 88] width 56 height 9
click at [423, 84] on input "2" at bounding box center [399, 88] width 56 height 9
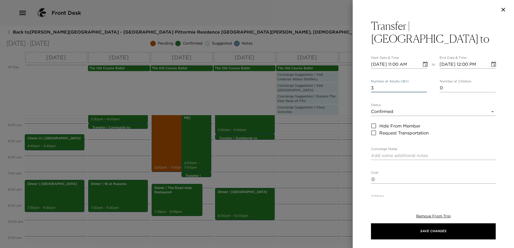
click at [423, 84] on input "3" at bounding box center [399, 88] width 56 height 9
click at [423, 84] on input "4" at bounding box center [399, 88] width 56 height 9
click at [423, 62] on icon "Choose date, selected date is Sep 2, 2025" at bounding box center [425, 64] width 5 height 5
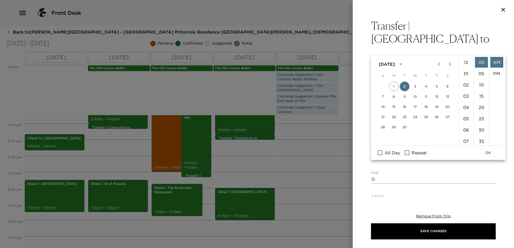
scroll to position [124, 0]
click at [417, 86] on button "3" at bounding box center [415, 87] width 10 height 10
click at [464, 70] on li "07" at bounding box center [465, 71] width 13 height 11
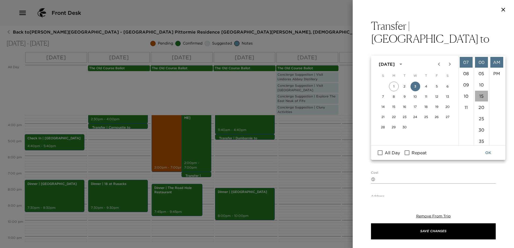
click at [482, 92] on li "15" at bounding box center [481, 96] width 13 height 11
click at [494, 71] on li "PM" at bounding box center [496, 73] width 13 height 11
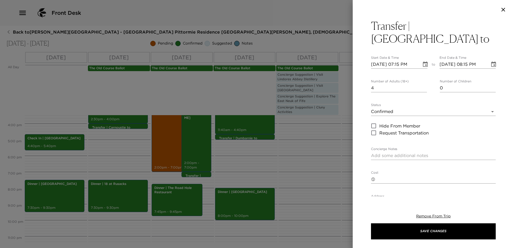
scroll to position [11, 0]
click at [490, 61] on icon "Choose date, selected date is Sep 3, 2025" at bounding box center [493, 64] width 6 height 6
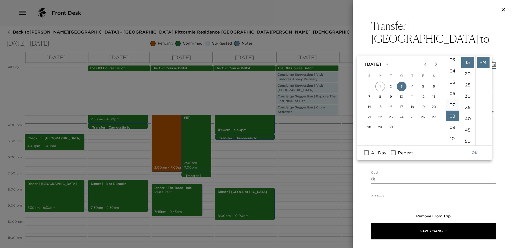
click at [454, 100] on li "07" at bounding box center [452, 104] width 13 height 11
click at [466, 89] on li "15" at bounding box center [467, 89] width 13 height 11
click at [476, 150] on button "OK" at bounding box center [474, 153] width 17 height 10
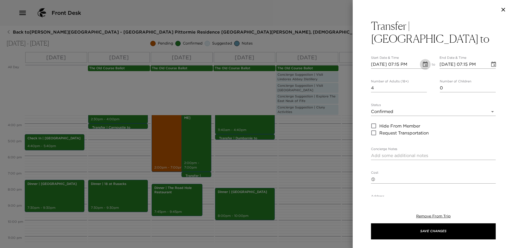
click at [424, 62] on icon "Choose date, selected date is Sep 3, 2025" at bounding box center [425, 64] width 5 height 5
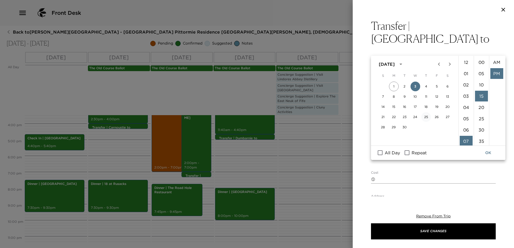
scroll to position [11, 0]
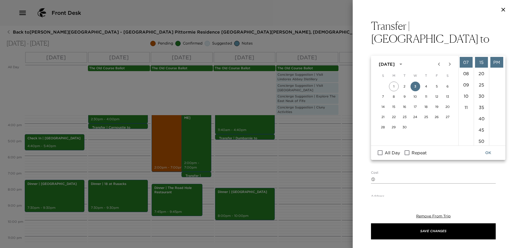
click at [408, 150] on input "Repeat" at bounding box center [406, 152] width 11 height 7
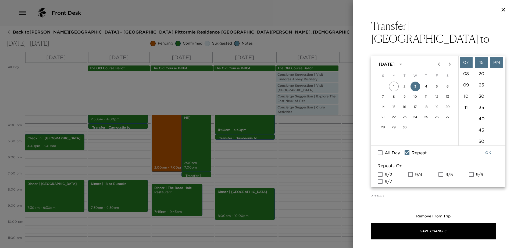
click at [412, 174] on input "9/4" at bounding box center [410, 174] width 11 height 7
click at [439, 174] on input "9/5" at bounding box center [440, 174] width 11 height 7
click at [487, 151] on button "OK" at bounding box center [487, 153] width 17 height 10
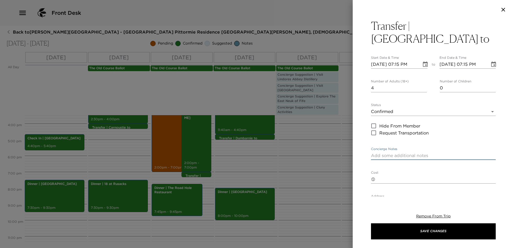
click at [457, 153] on textarea "Concierge Notes" at bounding box center [433, 156] width 125 height 6
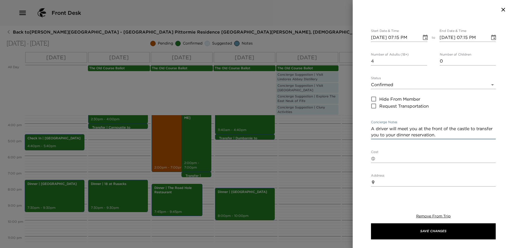
click at [447, 156] on textarea "Cost" at bounding box center [436, 159] width 118 height 6
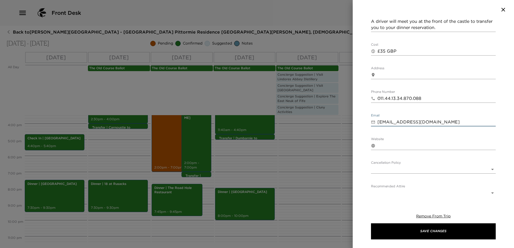
drag, startPoint x: 448, startPoint y: 108, endPoint x: 329, endPoint y: 112, distance: 119.1
click at [328, 112] on div "Transfer | Pittormie Castle to Start Date & Time 09/03/2025 07:15 PM to End Dat…" at bounding box center [257, 124] width 514 height 248
click at [422, 94] on input "011.44.13.34.870.088" at bounding box center [436, 98] width 118 height 9
drag, startPoint x: 425, startPoint y: 86, endPoint x: 345, endPoint y: 88, distance: 79.8
click at [345, 88] on div "Transfer | Pittormie Castle to Start Date & Time 09/03/2025 07:15 PM to End Dat…" at bounding box center [257, 124] width 514 height 248
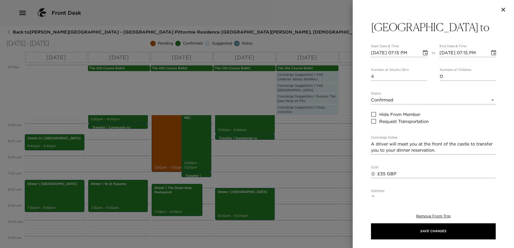
scroll to position [0, 0]
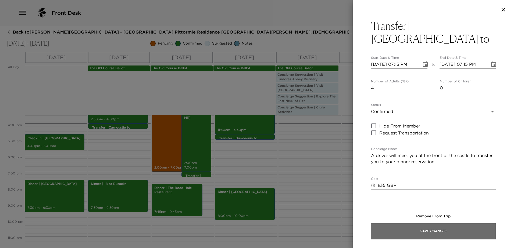
click at [454, 229] on button "Save Changes" at bounding box center [433, 231] width 125 height 16
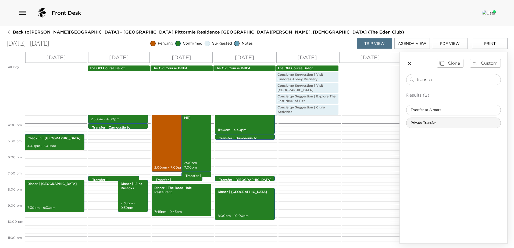
click at [458, 122] on div "Private Transfer" at bounding box center [453, 123] width 95 height 11
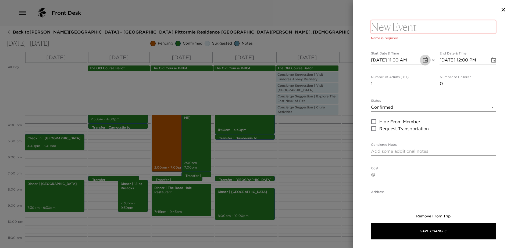
click at [423, 58] on icon "Choose date, selected date is Sep 2, 2025" at bounding box center [425, 59] width 5 height 5
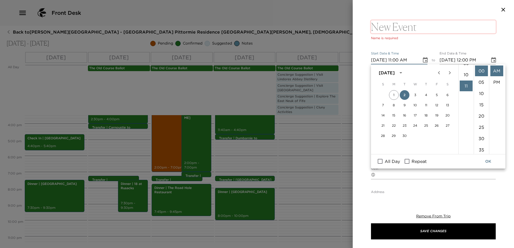
scroll to position [97, 0]
click at [465, 74] on li "09" at bounding box center [465, 75] width 13 height 11
click at [480, 136] on li "30" at bounding box center [481, 138] width 13 height 11
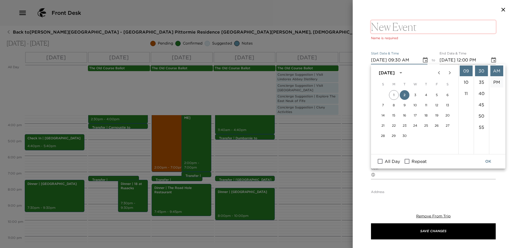
click at [496, 81] on li "PM" at bounding box center [496, 82] width 13 height 11
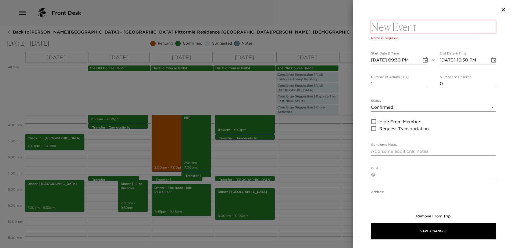
scroll to position [11, 0]
click at [424, 55] on button "Choose date, selected date is Sep 2, 2025" at bounding box center [425, 60] width 11 height 11
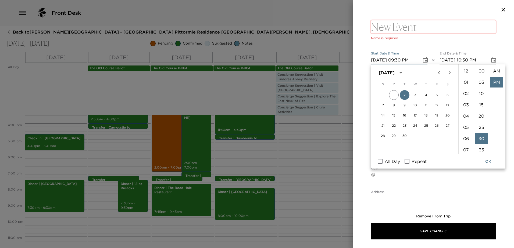
click at [423, 59] on icon "Choose date, selected date is Sep 2, 2025" at bounding box center [425, 59] width 5 height 5
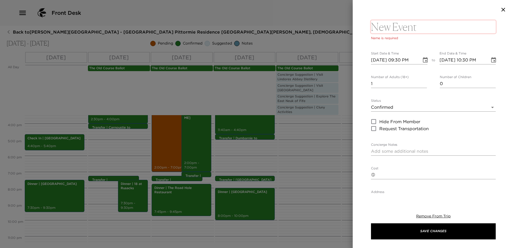
click at [423, 62] on icon "Choose date, selected date is Sep 2, 2025" at bounding box center [425, 59] width 5 height 5
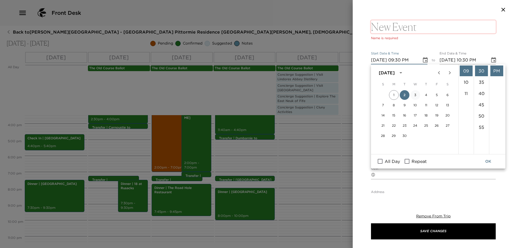
click at [414, 91] on button "3" at bounding box center [415, 95] width 10 height 10
click at [406, 162] on input "Repeat" at bounding box center [406, 161] width 11 height 7
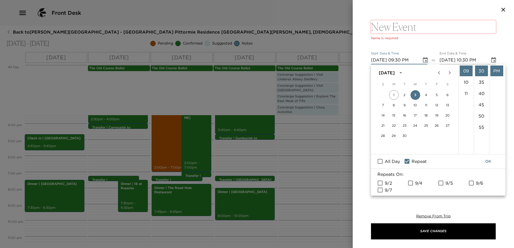
click at [412, 182] on input "9/4" at bounding box center [410, 183] width 11 height 7
click at [441, 181] on input "9/5" at bounding box center [440, 183] width 11 height 7
click at [438, 27] on textarea at bounding box center [433, 26] width 125 height 13
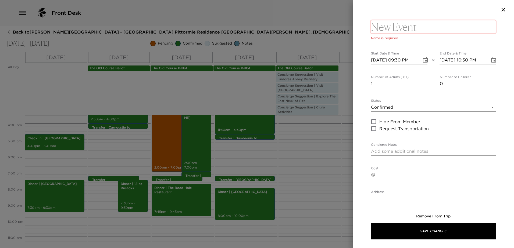
click at [438, 27] on textarea at bounding box center [433, 26] width 125 height 13
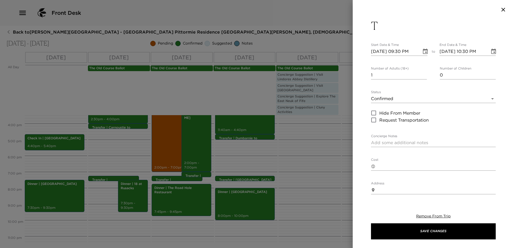
drag, startPoint x: 400, startPoint y: 28, endPoint x: 397, endPoint y: 28, distance: 3.2
click at [397, 28] on button "T" at bounding box center [433, 25] width 125 height 13
click at [390, 26] on textarea "T" at bounding box center [433, 26] width 125 height 13
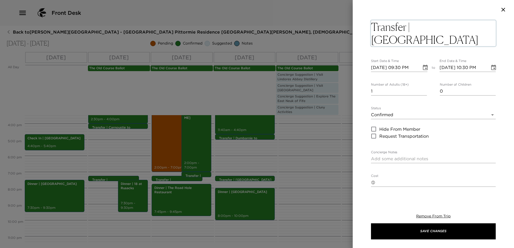
click at [403, 179] on div "​ x" at bounding box center [433, 182] width 125 height 9
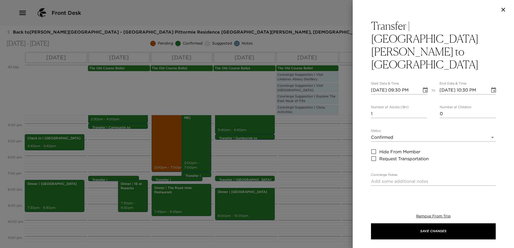
click at [422, 110] on input "2" at bounding box center [399, 114] width 56 height 9
click at [422, 110] on input "3" at bounding box center [399, 114] width 56 height 9
click at [422, 110] on input "4" at bounding box center [399, 114] width 56 height 9
click at [424, 178] on textarea "Concierge Notes" at bounding box center [433, 181] width 125 height 6
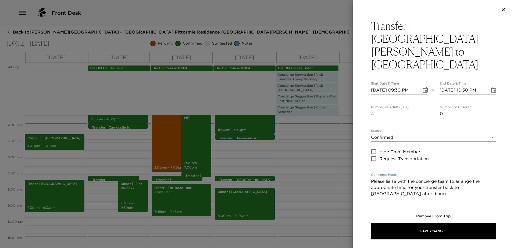
click at [371, 178] on textarea "Please liaise with the concierge team to arrange the appropriate time for your …" at bounding box center [433, 187] width 125 height 19
drag, startPoint x: 409, startPoint y: 162, endPoint x: 386, endPoint y: 163, distance: 23.2
click at [386, 178] on textarea "Please liaise with the concierge team to arrange the most appropriate time for …" at bounding box center [433, 187] width 125 height 19
click at [385, 178] on textarea "Please liaise with the concierge team to arrange your prefered time for your tr…" at bounding box center [433, 187] width 125 height 19
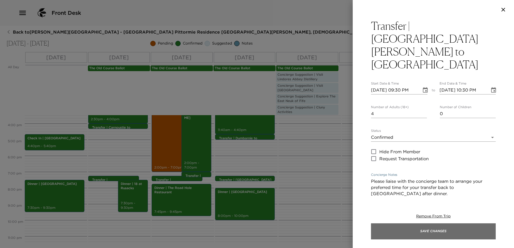
click at [431, 231] on button "Save Changes" at bounding box center [433, 231] width 125 height 16
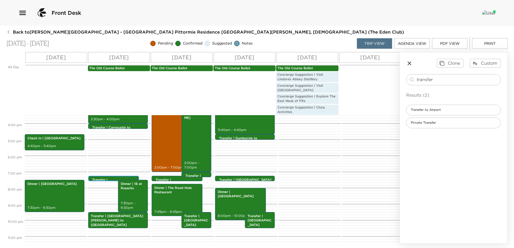
click at [110, 180] on p "Transfer | Pittormie Castle to" at bounding box center [114, 182] width 45 height 9
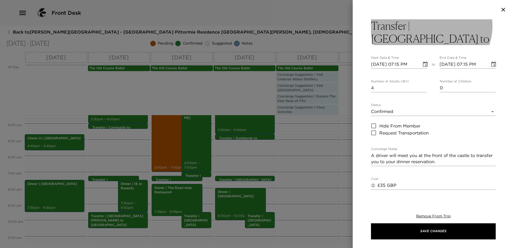
click at [484, 28] on h3 "Transfer | Pittormie Castle to" at bounding box center [433, 32] width 125 height 26
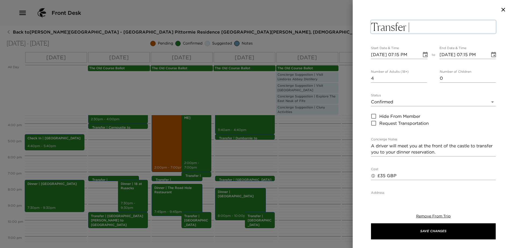
click at [489, 27] on textarea "Transfer | Pittormie Castle to" at bounding box center [433, 26] width 125 height 13
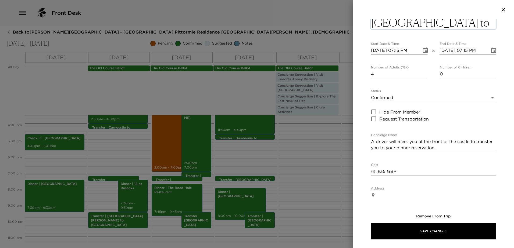
scroll to position [27, 0]
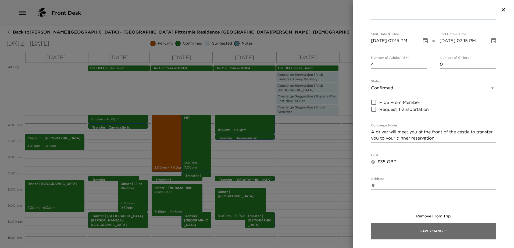
click at [453, 232] on button "Save Changes" at bounding box center [433, 231] width 125 height 16
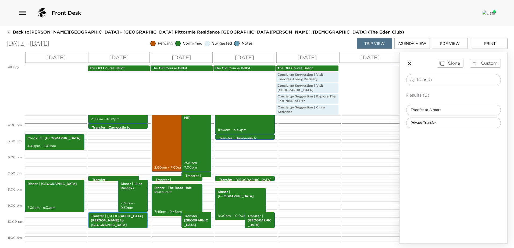
click at [132, 218] on p "Transfer | [GEOGRAPHIC_DATA][PERSON_NAME] to [GEOGRAPHIC_DATA]" at bounding box center [118, 220] width 54 height 13
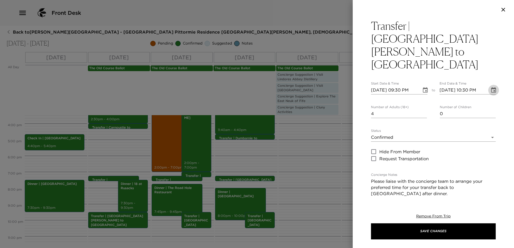
click at [493, 85] on button "Choose date, selected date is Sep 3, 2025" at bounding box center [493, 90] width 11 height 11
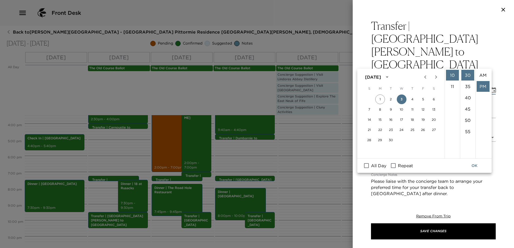
scroll to position [11, 0]
click at [452, 92] on li "09" at bounding box center [452, 90] width 13 height 11
click at [474, 166] on button "OK" at bounding box center [474, 166] width 17 height 10
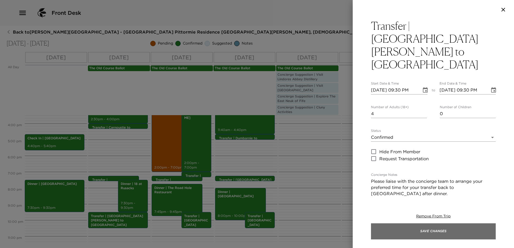
drag, startPoint x: 462, startPoint y: 228, endPoint x: 459, endPoint y: 229, distance: 3.0
click at [461, 229] on button "Save Changes" at bounding box center [433, 231] width 125 height 16
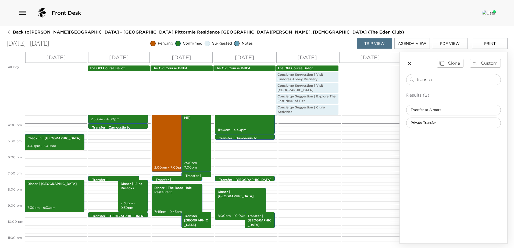
click at [185, 179] on p "Transfer | Pittormie Castle to" at bounding box center [178, 182] width 45 height 9
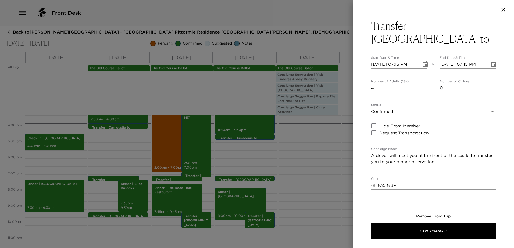
click at [424, 61] on icon "Choose date, selected date is Sep 4, 2025" at bounding box center [425, 64] width 6 height 6
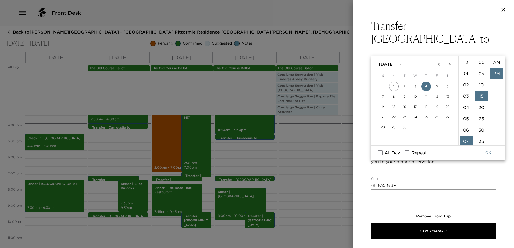
scroll to position [11, 0]
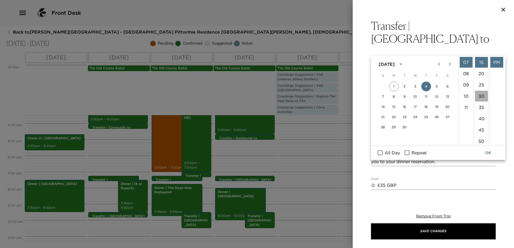
click at [480, 96] on li "30" at bounding box center [481, 96] width 13 height 11
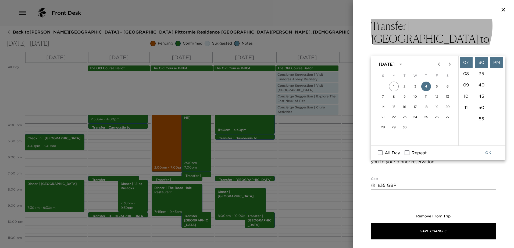
click at [485, 28] on h3 "Transfer | Pittormie Castle to" at bounding box center [433, 32] width 125 height 26
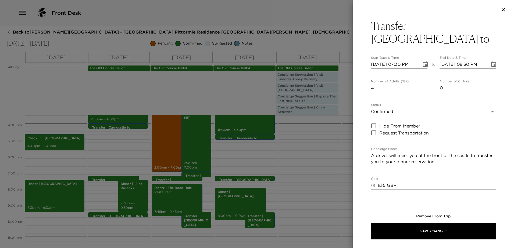
click at [489, 25] on h3 "Transfer | Pittormie Castle to" at bounding box center [433, 32] width 125 height 26
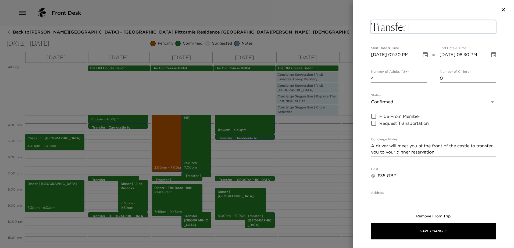
click at [491, 25] on div "Transfer | Pittormie Castle to x Start Date & Time 09/04/2025 07:30 PM to End D…" at bounding box center [432, 107] width 161 height 177
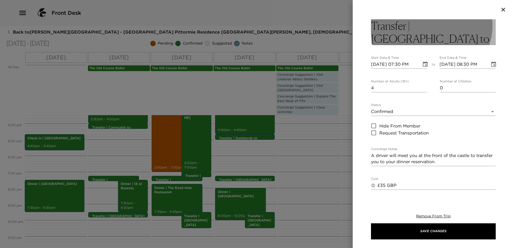
click at [489, 27] on h3 "Transfer | Pittormie Castle to" at bounding box center [433, 32] width 125 height 26
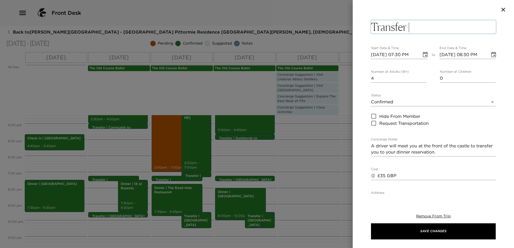
click at [487, 30] on textarea "Transfer | Pittormie Castle to" at bounding box center [433, 26] width 125 height 13
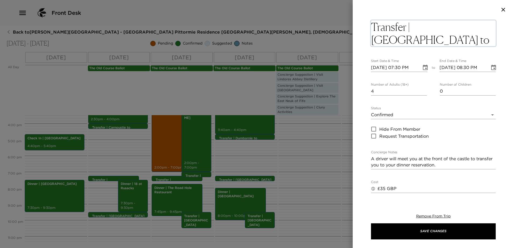
click at [468, 39] on textarea "Transfer | Pittormie Castle to The Road Hole Restuarant" at bounding box center [433, 33] width 125 height 26
click at [490, 67] on icon "Choose date, selected date is Sep 4, 2025" at bounding box center [493, 67] width 6 height 6
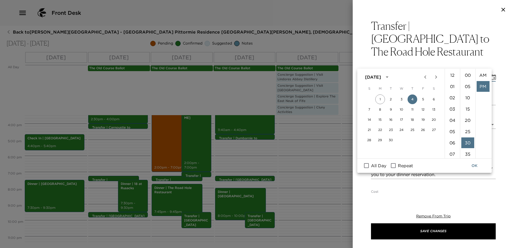
scroll to position [11, 0]
click at [452, 114] on li "07" at bounding box center [452, 117] width 13 height 11
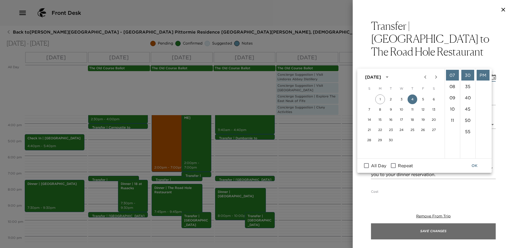
drag, startPoint x: 451, startPoint y: 228, endPoint x: 446, endPoint y: 228, distance: 4.8
click at [450, 228] on button "Save Changes" at bounding box center [433, 231] width 125 height 16
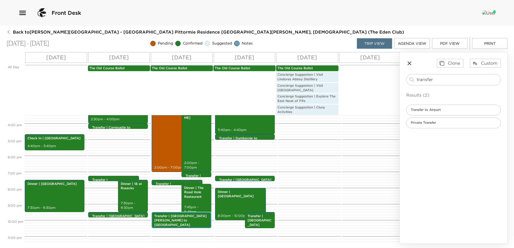
click at [189, 228] on p "9:30pm - 10:30pm" at bounding box center [181, 230] width 54 height 5
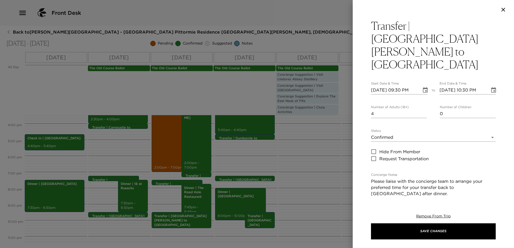
click at [490, 87] on icon "Choose date, selected date is Sep 4, 2025" at bounding box center [493, 90] width 6 height 6
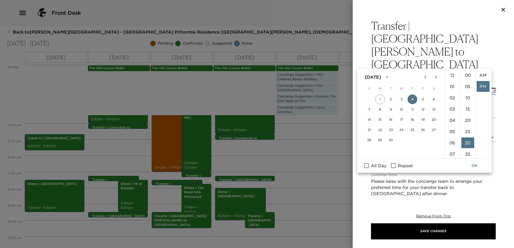
scroll to position [11, 0]
click at [452, 91] on li "09" at bounding box center [452, 90] width 13 height 11
click at [472, 165] on button "OK" at bounding box center [474, 166] width 17 height 10
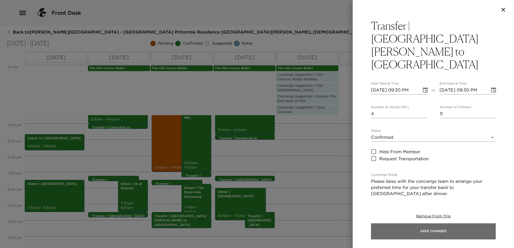
drag, startPoint x: 449, startPoint y: 235, endPoint x: 450, endPoint y: 231, distance: 3.9
click at [449, 235] on button "Save Changes" at bounding box center [433, 231] width 125 height 16
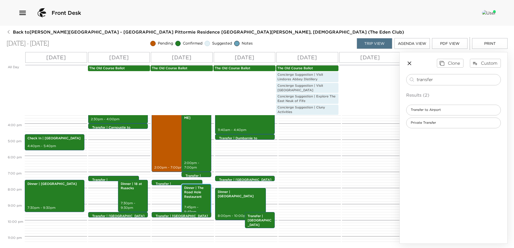
click at [197, 199] on p "Dinner | The Road Hole Restaurant" at bounding box center [196, 192] width 24 height 13
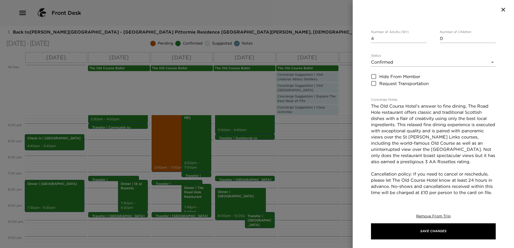
scroll to position [81, 0]
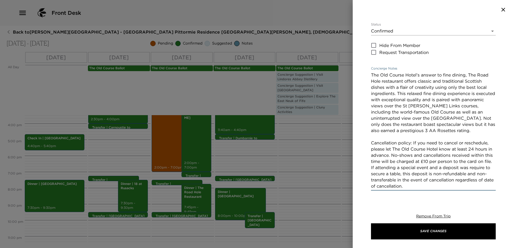
click at [436, 178] on textarea "The Old Course Hotel’s answer to fine dining, The Road Hole restaurant offers c…" at bounding box center [433, 130] width 125 height 117
drag, startPoint x: 446, startPoint y: 184, endPoint x: 388, endPoint y: 169, distance: 59.9
click at [388, 169] on textarea "The Old Course Hotel’s answer to fine dining, The Road Hole restaurant offers c…" at bounding box center [433, 130] width 125 height 117
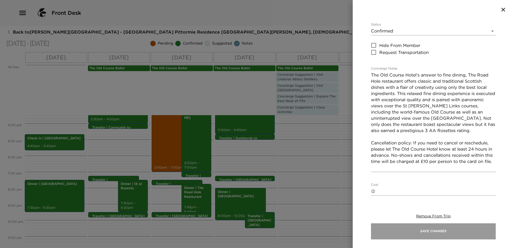
click at [445, 228] on button "Save Changes" at bounding box center [433, 231] width 125 height 16
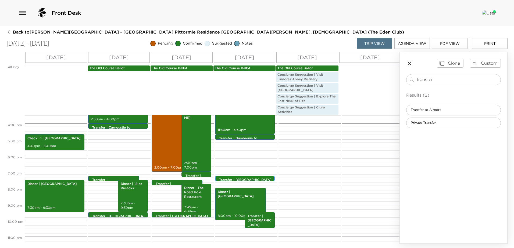
click at [255, 176] on div "Transfer | Pittormie Castle to 7:15pm - 7:15pm" at bounding box center [245, 178] width 60 height 5
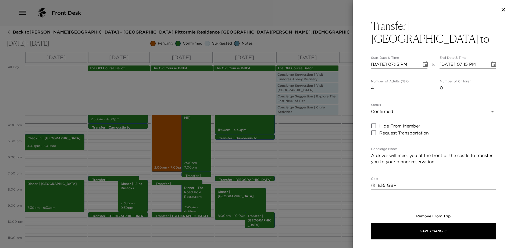
click at [422, 61] on icon "Choose date, selected date is Sep 5, 2025" at bounding box center [425, 64] width 6 height 6
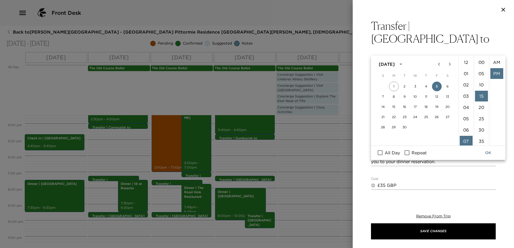
scroll to position [11, 0]
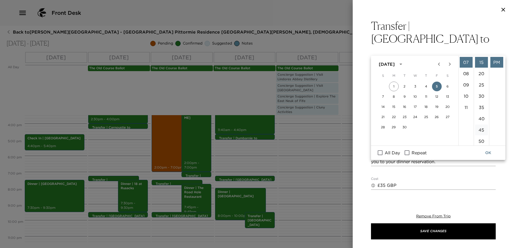
click at [481, 128] on li "45" at bounding box center [481, 130] width 13 height 11
click at [491, 62] on icon "Choose date, selected date is Sep 5, 2025" at bounding box center [493, 64] width 5 height 5
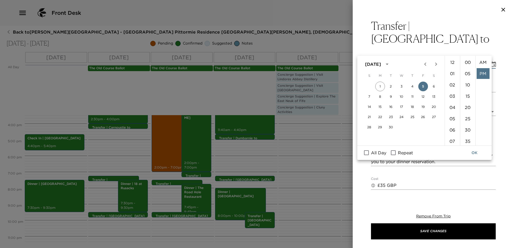
scroll to position [11, 0]
click at [453, 75] on li "07" at bounding box center [452, 78] width 13 height 11
drag, startPoint x: 476, startPoint y: 151, endPoint x: 477, endPoint y: 148, distance: 3.4
click at [476, 151] on button "OK" at bounding box center [474, 153] width 17 height 10
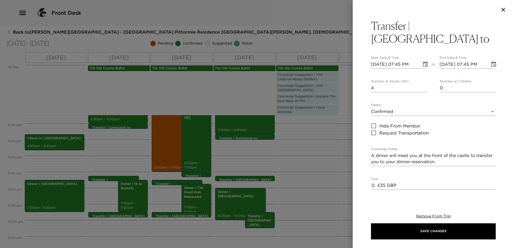
click at [491, 27] on button "Transfer | Pittormie Castle to" at bounding box center [433, 32] width 125 height 26
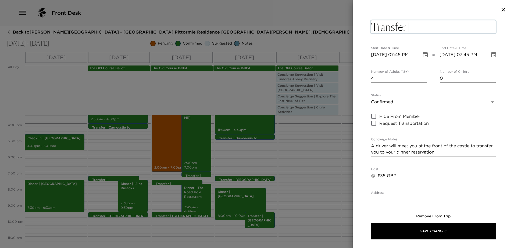
click at [489, 28] on textarea "Transfer | Pittormie Castle to" at bounding box center [433, 26] width 125 height 13
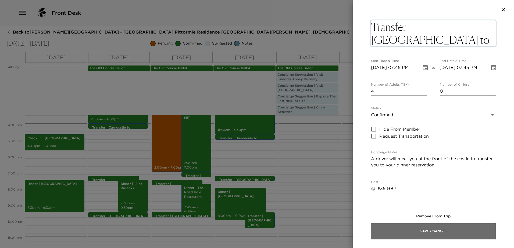
click at [452, 230] on button "Save Changes" at bounding box center [433, 231] width 125 height 16
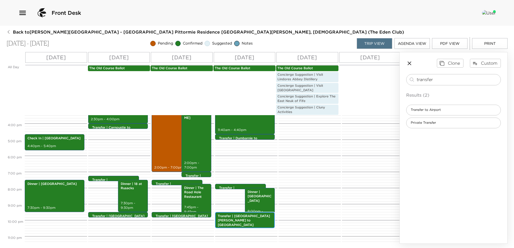
click at [258, 228] on p "9:30pm - 10:30pm" at bounding box center [245, 230] width 54 height 5
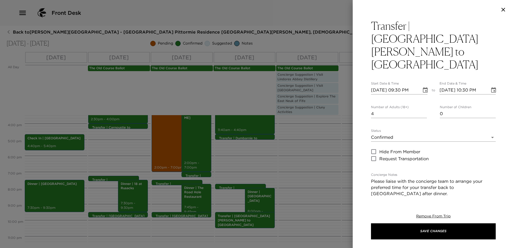
click at [422, 87] on icon "Choose date, selected date is Sep 5, 2025" at bounding box center [425, 90] width 6 height 6
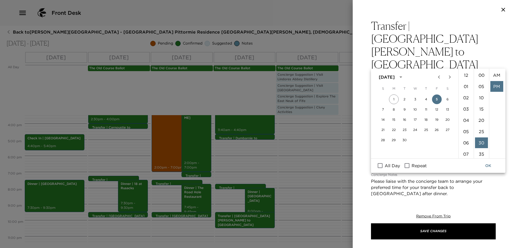
scroll to position [11, 0]
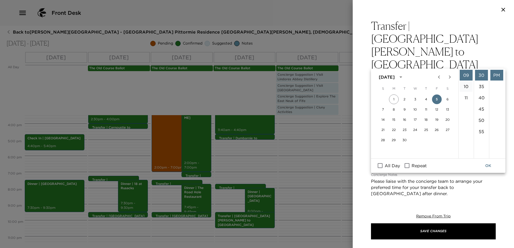
click at [465, 87] on li "10" at bounding box center [465, 86] width 13 height 11
drag, startPoint x: 480, startPoint y: 75, endPoint x: 482, endPoint y: 73, distance: 2.9
click at [480, 74] on li "00" at bounding box center [481, 75] width 13 height 11
click at [491, 87] on icon "Choose date, selected date is Sep 5, 2025" at bounding box center [493, 89] width 5 height 5
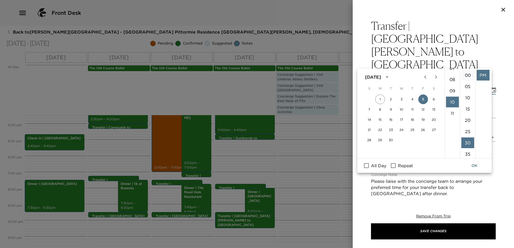
click at [469, 73] on li "00" at bounding box center [467, 75] width 13 height 11
click at [477, 165] on button "OK" at bounding box center [474, 166] width 17 height 10
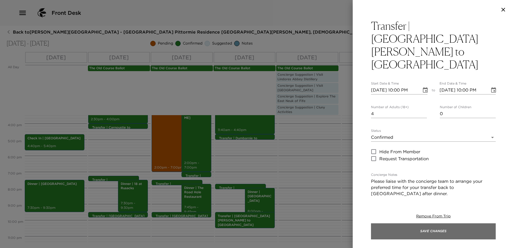
click at [458, 230] on button "Save Changes" at bounding box center [433, 231] width 125 height 16
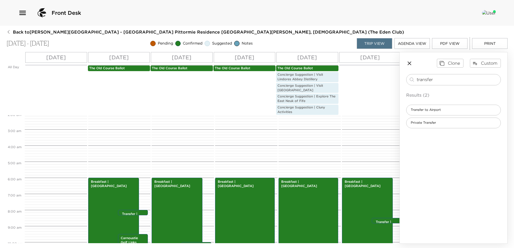
scroll to position [8, 0]
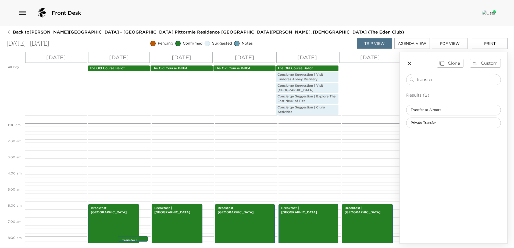
click at [181, 67] on p "The Old Course Ballot" at bounding box center [182, 68] width 60 height 5
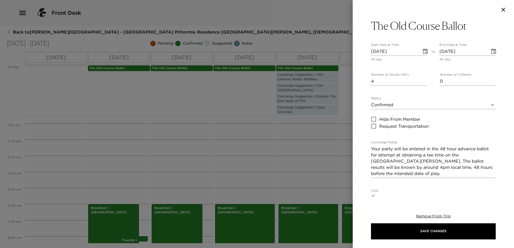
click at [429, 218] on button "Remove From Trip" at bounding box center [433, 216] width 34 height 5
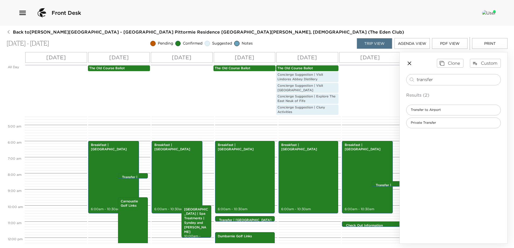
scroll to position [62, 0]
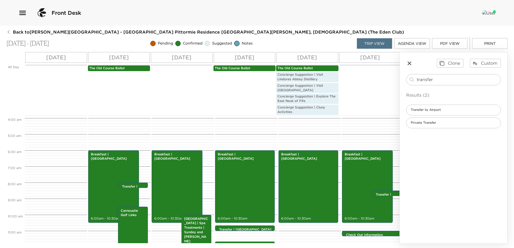
click at [111, 66] on p "The Old Course Ballot" at bounding box center [119, 68] width 60 height 5
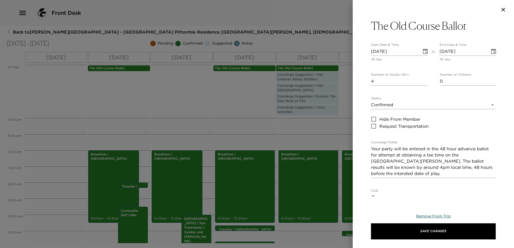
click at [440, 214] on span "Remove From Trip" at bounding box center [433, 216] width 34 height 5
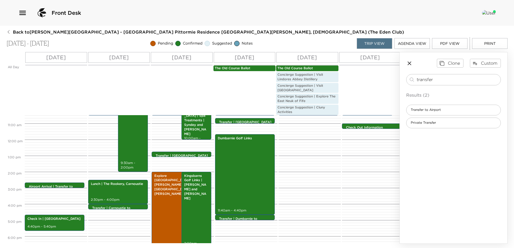
scroll to position [196, 0]
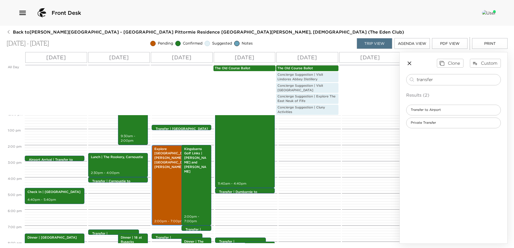
click at [171, 211] on div "Explore St Andrews | Sydney and Kayler 2:00pm - 7:00pm" at bounding box center [177, 185] width 48 height 79
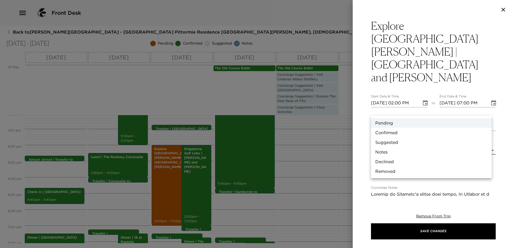
click at [455, 112] on body "Front Desk Back to Sydney Montgomery Reservation - Eden Club Pittormie Residenc…" at bounding box center [257, 124] width 514 height 248
click at [414, 132] on li "Confirmed" at bounding box center [431, 133] width 121 height 10
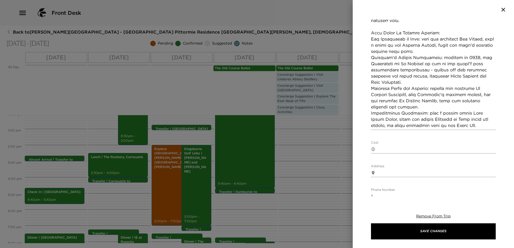
scroll to position [242, 0]
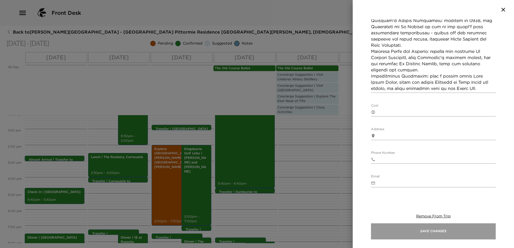
click at [454, 232] on button "Save Changes" at bounding box center [433, 231] width 125 height 16
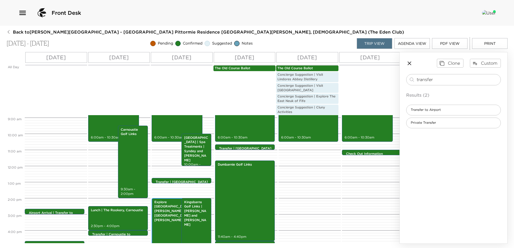
scroll to position [142, 0]
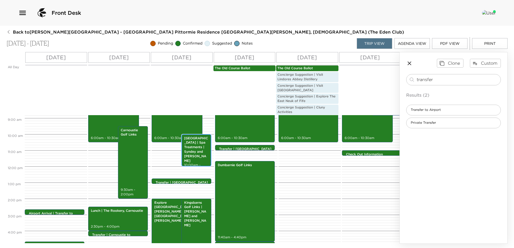
click at [201, 151] on p "Pittormie Castle | Spa Treatments | Syndey and Kayler" at bounding box center [196, 149] width 24 height 27
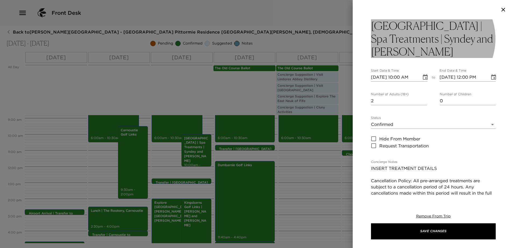
click at [438, 40] on h3 "Pittormie Castle | Spa Treatments | Syndey and Kayler" at bounding box center [433, 38] width 125 height 39
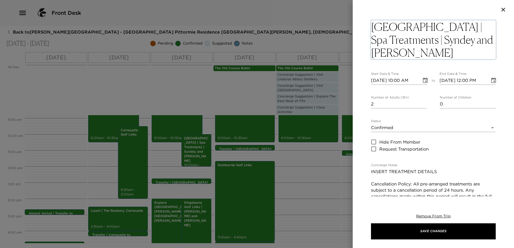
click at [439, 40] on textarea "Pittormie Castle | Spa Treatments | Syndey and Kayler" at bounding box center [433, 39] width 125 height 39
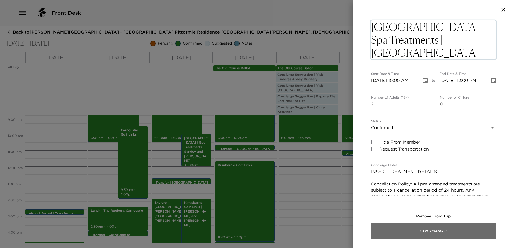
click at [430, 229] on button "Save Changes" at bounding box center [433, 231] width 125 height 16
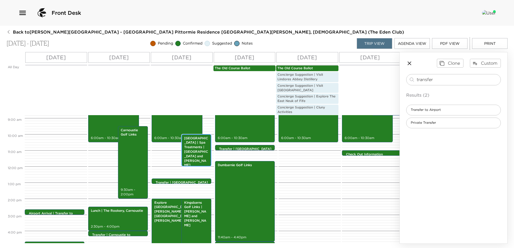
click at [199, 142] on p "[GEOGRAPHIC_DATA] | Spa Treatments | [GEOGRAPHIC_DATA] and [PERSON_NAME]" at bounding box center [196, 152] width 24 height 32
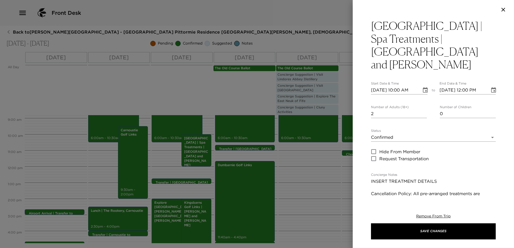
drag, startPoint x: 434, startPoint y: 156, endPoint x: 435, endPoint y: 160, distance: 5.0
click at [434, 156] on div "Pittormie Castle | Spa Treatments | Sydney and Kayler Start Date & Time 09/04/2…" at bounding box center [433, 215] width 125 height 393
click at [443, 178] on textarea "INSERT TREATMENT DETAILS Cancellation Policy: All pre-arranged treatments are s…" at bounding box center [433, 199] width 125 height 43
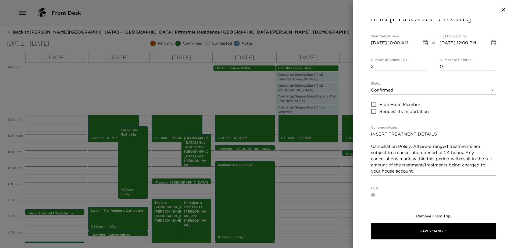
scroll to position [54, 0]
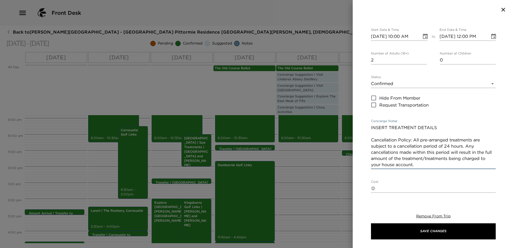
click at [399, 185] on textarea "Cost" at bounding box center [436, 188] width 118 height 6
click at [437, 126] on textarea "INSERT TREATMENT DETAILS Cancellation Policy: All pre-arranged treatments are s…" at bounding box center [433, 146] width 125 height 43
drag, startPoint x: 439, startPoint y: 116, endPoint x: 373, endPoint y: 118, distance: 65.6
click at [373, 125] on textarea "INSERT TREATMENT DETAILS Cancellation Policy: All pre-arranged treatments are s…" at bounding box center [433, 146] width 125 height 43
drag, startPoint x: 429, startPoint y: 140, endPoint x: 398, endPoint y: 127, distance: 33.7
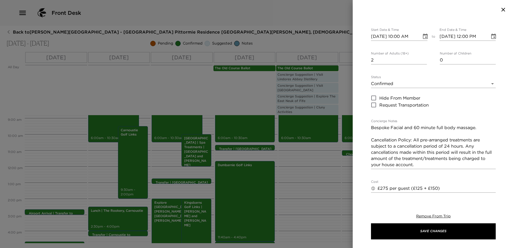
click at [427, 139] on textarea "Bespoke Facial and 60 minute full body massage. Cancellation Policy: All pre-ar…" at bounding box center [433, 146] width 125 height 43
click at [405, 125] on textarea "Bespoke Facial and 60 minute full body massage. Cancellation Policy: All pre-ar…" at bounding box center [433, 146] width 125 height 43
paste textarea "REN Bespoke 60 minutes | £125 An energising purifying facial designed to enhanc…"
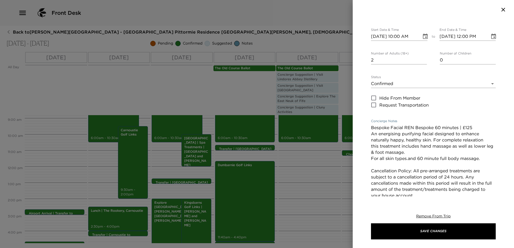
drag, startPoint x: 405, startPoint y: 115, endPoint x: 363, endPoint y: 118, distance: 42.0
click at [363, 118] on div "Pittormie Castle | Spa Treatments | Sydney and Kayler Start Date & Time 09/04/2…" at bounding box center [432, 107] width 161 height 177
click at [401, 125] on textarea "REN Bespoke 60 minutes | £125 An energising purifying facial designed to enhanc…" at bounding box center [433, 162] width 125 height 74
drag, startPoint x: 481, startPoint y: 148, endPoint x: 370, endPoint y: 148, distance: 111.5
click at [370, 148] on div "Pittormie Castle | Spa Treatments | Sydney and Kayler Start Date & Time 09/04/2…" at bounding box center [432, 107] width 161 height 177
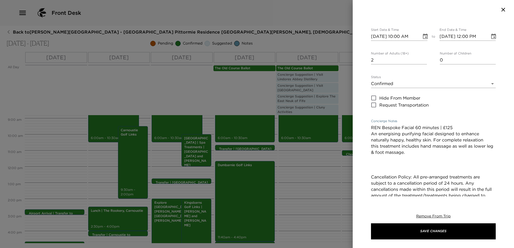
click at [385, 153] on textarea "REN Bespoke Facial 60 minutes | £125 An energising purifying facial designed to…" at bounding box center [433, 165] width 125 height 80
paste textarea "Swedish Massage 60 minutes | £150 90 minutes | £195 A traditional full body mas…"
drag, startPoint x: 419, startPoint y: 142, endPoint x: 434, endPoint y: 129, distance: 19.6
click at [434, 129] on textarea "REN Bespoke Facial 60 minutes | £125 An energising purifying facial designed to…" at bounding box center [433, 180] width 125 height 111
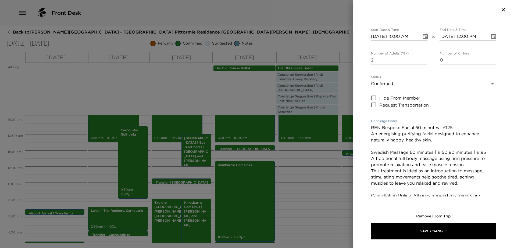
drag, startPoint x: 488, startPoint y: 139, endPoint x: 440, endPoint y: 139, distance: 48.4
click at [440, 139] on textarea "REN Bespoke Facial 60 minutes | £125 An energising purifying facial designed to…" at bounding box center [433, 174] width 125 height 99
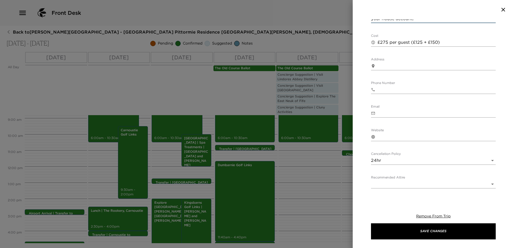
scroll to position [258, 0]
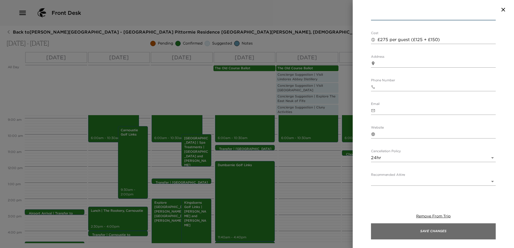
click at [449, 230] on button "Save Changes" at bounding box center [433, 231] width 125 height 16
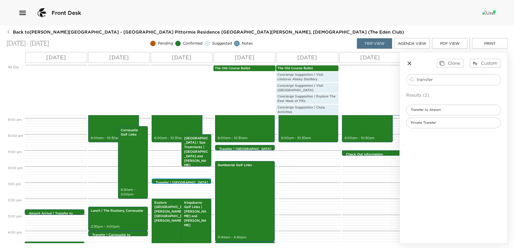
click at [181, 181] on p "Transfer | Pittormie Castle to Kingsbarns" at bounding box center [183, 185] width 54 height 9
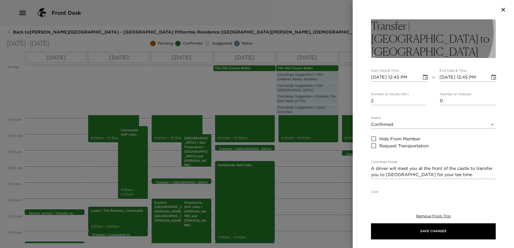
click at [432, 41] on h3 "Transfer | Pittormie Castle to Kingsbarns" at bounding box center [433, 38] width 125 height 39
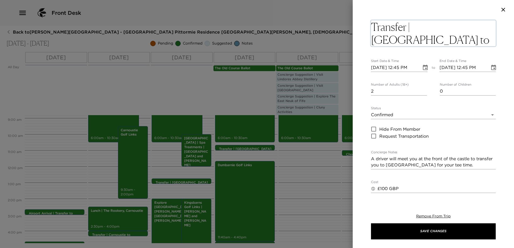
click at [437, 38] on textarea "Transfer | Pittormie Castle to Kingsbarns" at bounding box center [433, 33] width 125 height 26
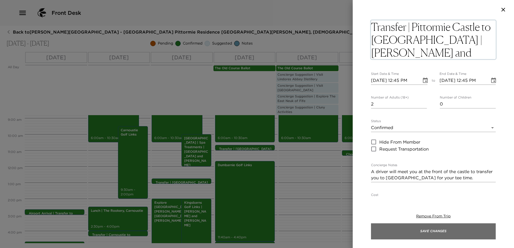
click at [455, 231] on button "Save Changes" at bounding box center [433, 231] width 125 height 16
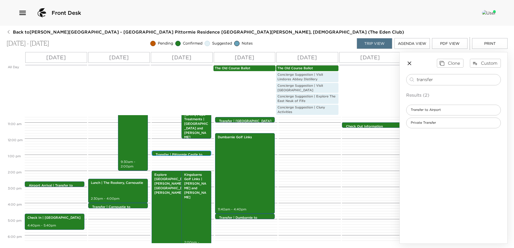
scroll to position [223, 0]
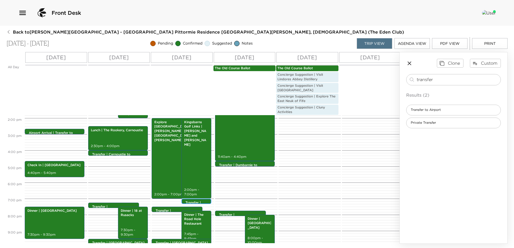
click at [190, 202] on p "Transfer | Kingsbarns to St Andrews" at bounding box center [197, 214] width 24 height 27
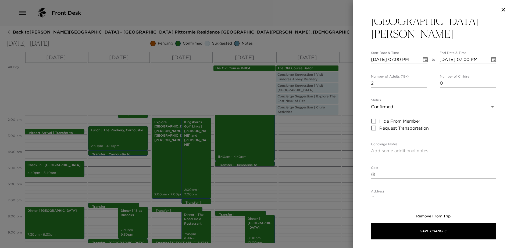
scroll to position [0, 0]
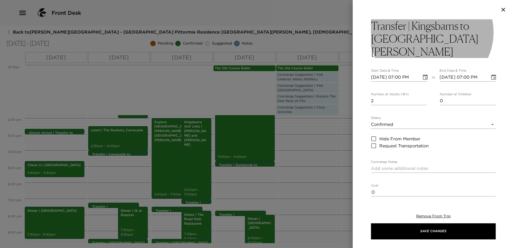
click at [415, 40] on h3 "Transfer | Kingsbarns to St Andrews" at bounding box center [433, 38] width 125 height 39
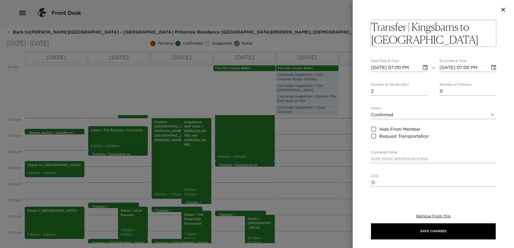
click at [424, 38] on textarea "Transfer | Kingsbarns to St Andrews" at bounding box center [433, 33] width 125 height 26
click at [429, 158] on textarea "Concierge Notes" at bounding box center [433, 159] width 125 height 6
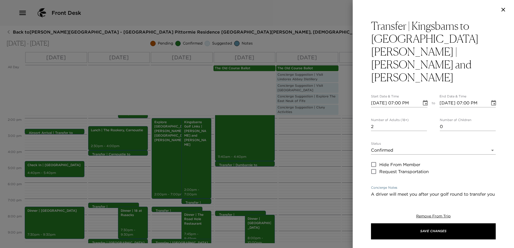
click at [440, 227] on textarea "Cost" at bounding box center [436, 230] width 118 height 6
click at [463, 191] on textarea "A driver will meet you after your golf round to transfer you into St Andrews to…" at bounding box center [433, 200] width 125 height 19
click at [427, 191] on textarea "A driver will meet you after your golf round to transfer you into St Andrews to…" at bounding box center [433, 200] width 125 height 19
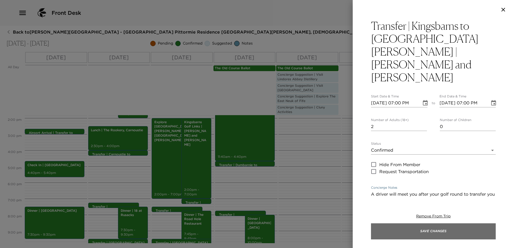
click at [442, 232] on button "Save Changes" at bounding box center [433, 231] width 125 height 16
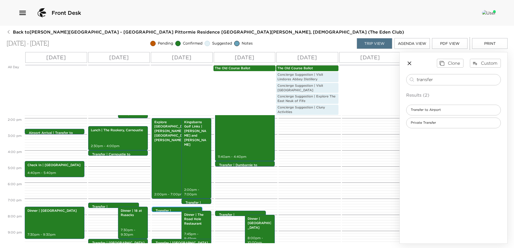
click at [173, 209] on p "Transfer | Pittormie Castle to The Road Hole Restaurant" at bounding box center [178, 215] width 45 height 13
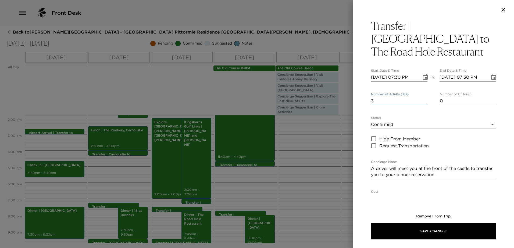
click at [423, 97] on input "3" at bounding box center [399, 101] width 56 height 9
click at [423, 97] on input "2" at bounding box center [399, 101] width 56 height 9
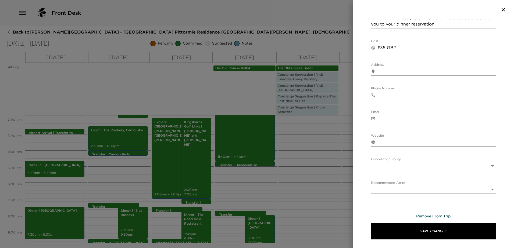
scroll to position [159, 0]
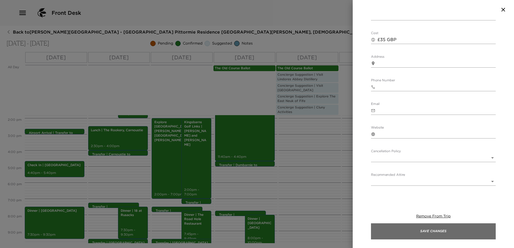
click at [442, 228] on button "Save Changes" at bounding box center [433, 231] width 125 height 16
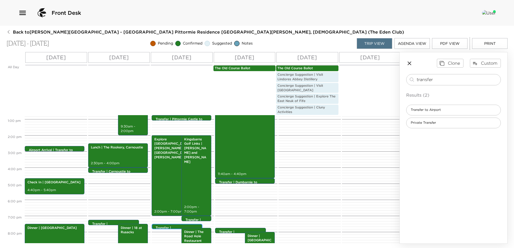
scroll to position [196, 0]
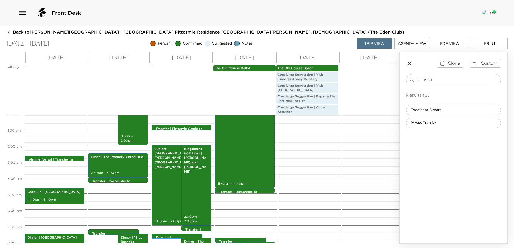
click at [176, 236] on p "Transfer | Pittormie Castle to The Road Hole Restaurant" at bounding box center [178, 242] width 45 height 13
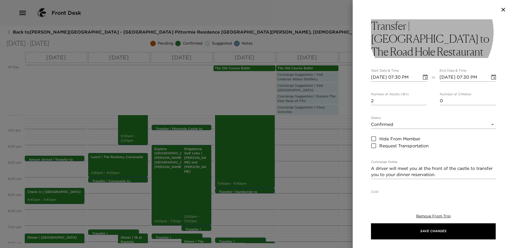
click at [445, 30] on h3 "Transfer | Pittormie Castle to The Road Hole Restaurant" at bounding box center [433, 38] width 125 height 39
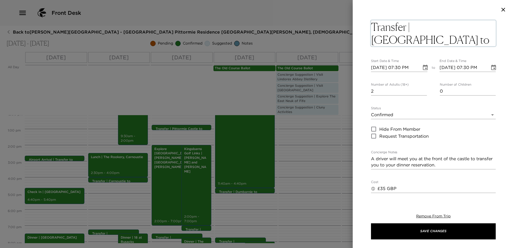
drag, startPoint x: 485, startPoint y: 39, endPoint x: 387, endPoint y: 42, distance: 98.6
click at [388, 45] on textarea "Transfer | Pittormie Castle to The Road Hole Restaurant" at bounding box center [433, 33] width 125 height 26
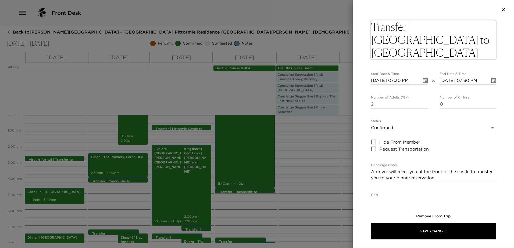
click at [425, 79] on icon "Choose date, selected date is Sep 4, 2025" at bounding box center [425, 80] width 5 height 5
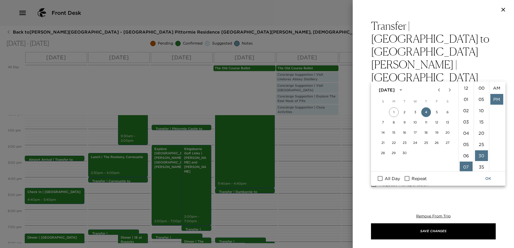
scroll to position [11, 0]
click at [465, 82] on li "02" at bounding box center [465, 85] width 13 height 11
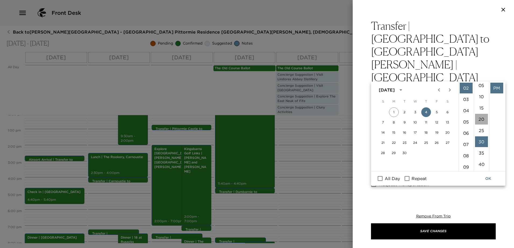
click at [482, 119] on li "20" at bounding box center [481, 119] width 13 height 11
click at [490, 113] on icon "Choose date, selected date is Sep 4, 2025" at bounding box center [493, 116] width 6 height 6
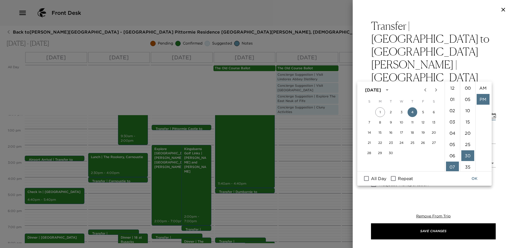
scroll to position [11, 0]
click at [452, 87] on li "02" at bounding box center [452, 85] width 13 height 11
click at [466, 88] on li "00" at bounding box center [467, 88] width 13 height 11
click at [452, 110] on li "02" at bounding box center [452, 110] width 13 height 11
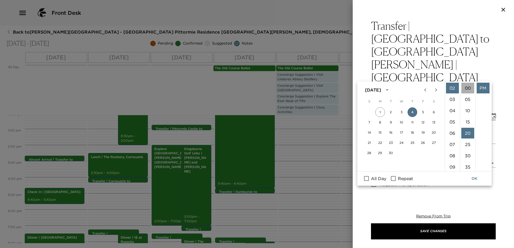
click at [466, 88] on li "00" at bounding box center [467, 88] width 13 height 11
click at [423, 113] on icon "Choose date, selected date is Sep 4, 2025" at bounding box center [425, 115] width 5 height 5
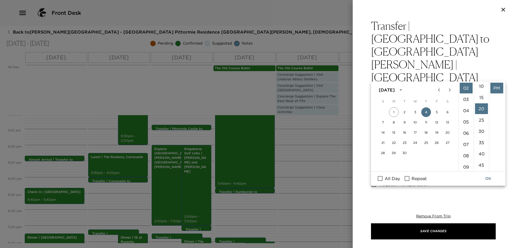
scroll to position [0, 0]
click at [479, 90] on li "00" at bounding box center [481, 88] width 13 height 11
click at [490, 113] on icon "Choose date, selected date is Sep 4, 2025" at bounding box center [493, 116] width 6 height 6
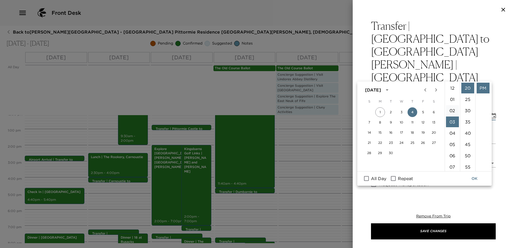
click at [452, 108] on li "02" at bounding box center [452, 110] width 13 height 11
click at [467, 87] on li "00" at bounding box center [467, 88] width 13 height 11
click at [474, 179] on button "OK" at bounding box center [474, 179] width 17 height 10
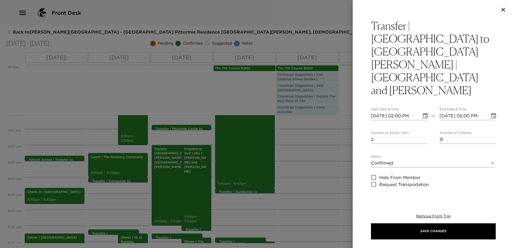
click at [459, 204] on textarea "A driver will meet you at the front of the castle to transfer you to your dinne…" at bounding box center [433, 210] width 125 height 12
drag, startPoint x: 461, startPoint y: 173, endPoint x: 420, endPoint y: 174, distance: 40.3
click at [420, 204] on textarea "A driver will meet you at the front of the castle to transfer you to your dinne…" at bounding box center [433, 210] width 125 height 12
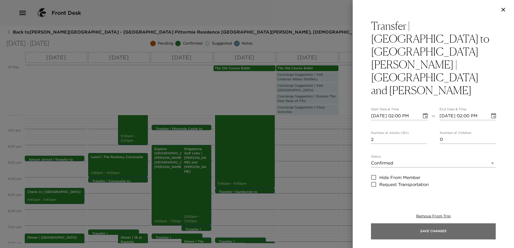
click at [451, 234] on button "Save Changes" at bounding box center [433, 231] width 125 height 16
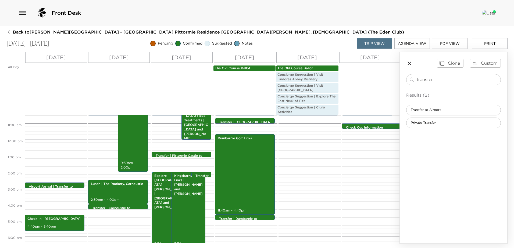
click at [161, 183] on p "Explore [GEOGRAPHIC_DATA][PERSON_NAME] | [GEOGRAPHIC_DATA] and [PERSON_NAME]" at bounding box center [168, 192] width 28 height 36
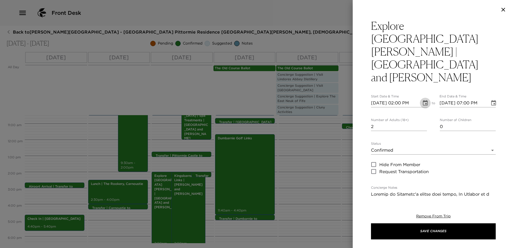
click at [422, 100] on icon "Choose date, selected date is Sep 4, 2025" at bounding box center [425, 103] width 6 height 6
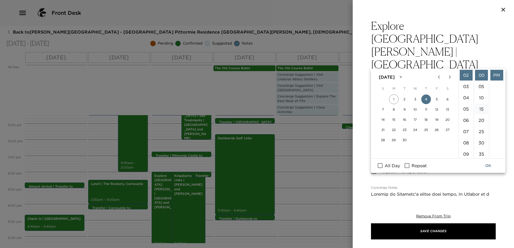
click at [482, 107] on li "15" at bounding box center [481, 109] width 13 height 11
click at [490, 100] on icon "Choose date, selected date is Sep 4, 2025" at bounding box center [493, 103] width 6 height 6
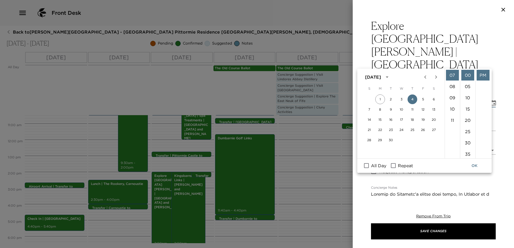
click at [476, 165] on button "OK" at bounding box center [474, 166] width 17 height 10
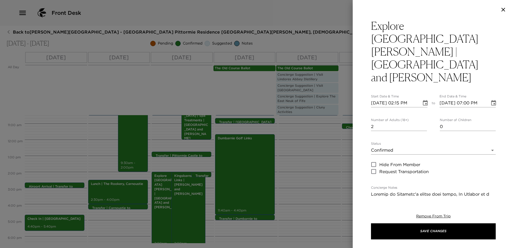
click at [460, 240] on div "Remove From Trip Save Changes" at bounding box center [433, 226] width 125 height 43
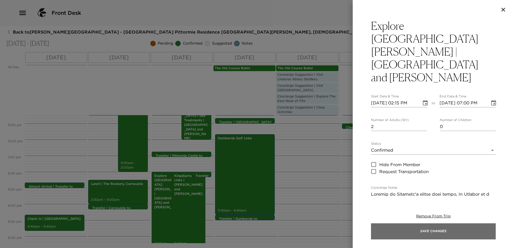
click at [435, 230] on button "Save Changes" at bounding box center [433, 231] width 125 height 16
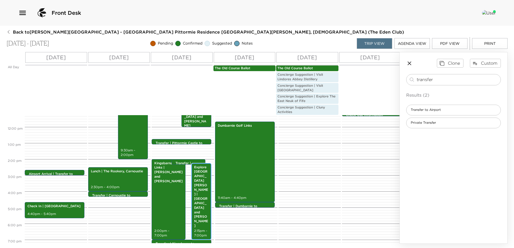
click at [198, 217] on div "Explore St Andrews | Sydney and Kayler 2:15pm - 7:00pm" at bounding box center [201, 201] width 17 height 75
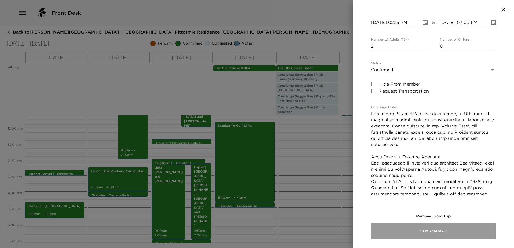
drag, startPoint x: 463, startPoint y: 227, endPoint x: 459, endPoint y: 228, distance: 3.5
click at [462, 228] on button "Save Changes" at bounding box center [433, 231] width 125 height 16
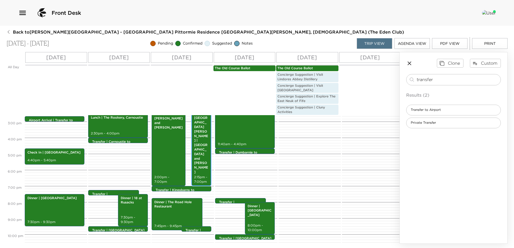
scroll to position [208, 0]
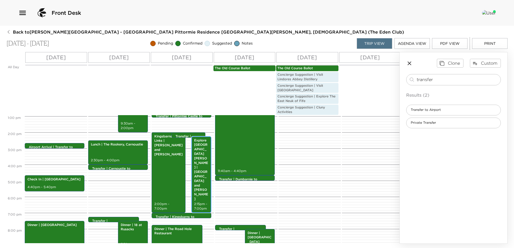
click at [200, 186] on div "Explore St Andrews | Sydney and Kayler 2:15pm - 7:00pm" at bounding box center [201, 174] width 17 height 75
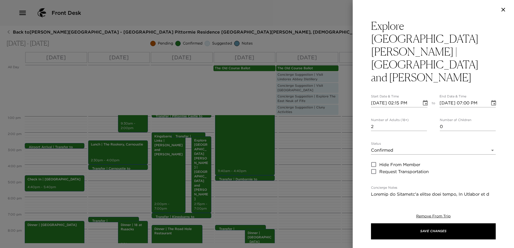
click at [423, 100] on icon "Choose date, selected date is Sep 4, 2025" at bounding box center [425, 102] width 5 height 5
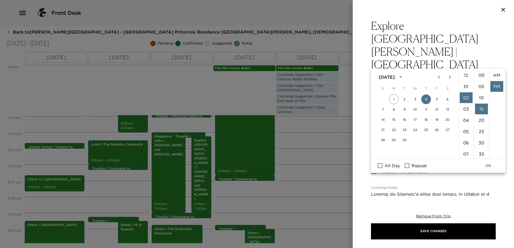
scroll to position [11, 0]
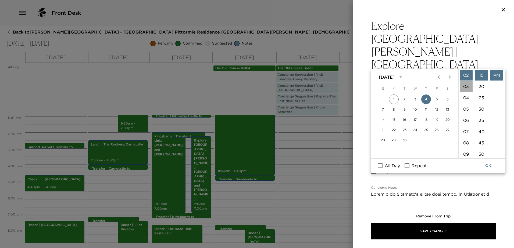
click at [466, 86] on li "03" at bounding box center [465, 86] width 13 height 11
click at [481, 75] on li "00" at bounding box center [481, 75] width 13 height 11
click at [471, 213] on div "Remove From Trip Save Changes" at bounding box center [433, 226] width 125 height 43
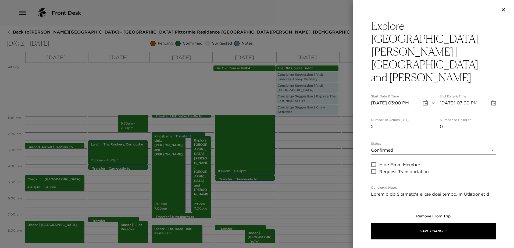
click at [502, 9] on icon "button" at bounding box center [503, 10] width 4 height 4
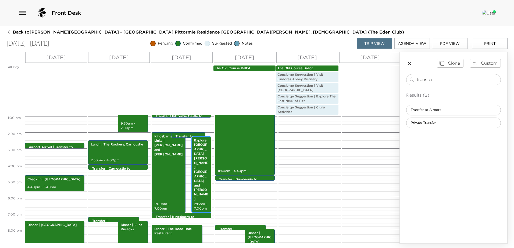
click at [201, 164] on p "Explore [GEOGRAPHIC_DATA][PERSON_NAME] | [GEOGRAPHIC_DATA] and [PERSON_NAME]" at bounding box center [201, 169] width 15 height 63
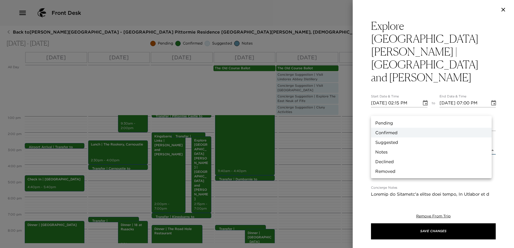
click at [392, 110] on body "Front Desk Back to Sydney Montgomery Reservation - Eden Club Pittormie Residenc…" at bounding box center [257, 124] width 514 height 248
click at [395, 124] on li "Pending" at bounding box center [431, 123] width 121 height 10
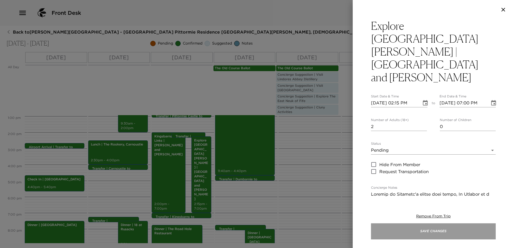
click at [424, 230] on button "Save Changes" at bounding box center [433, 231] width 125 height 16
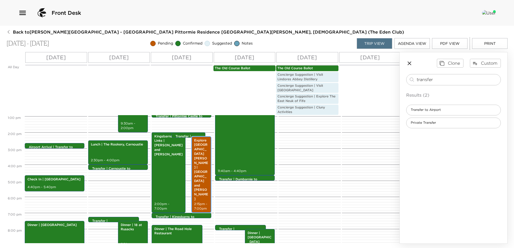
click at [205, 150] on p "Explore [GEOGRAPHIC_DATA][PERSON_NAME] | [GEOGRAPHIC_DATA] and [PERSON_NAME]" at bounding box center [201, 169] width 15 height 63
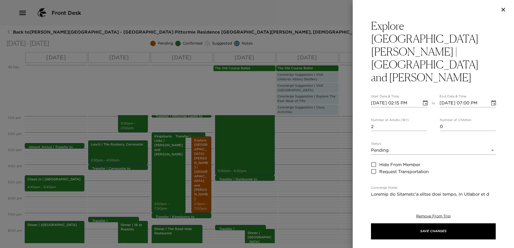
click at [385, 114] on body "Front Desk Back to Sydney Montgomery Reservation - Eden Club Pittormie Residenc…" at bounding box center [257, 124] width 514 height 248
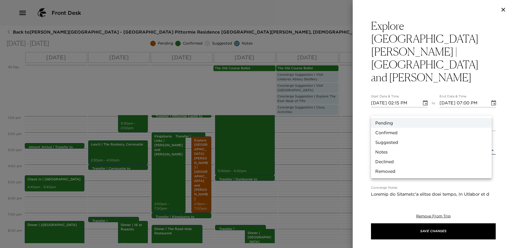
click at [385, 131] on li "Confirmed" at bounding box center [431, 133] width 121 height 10
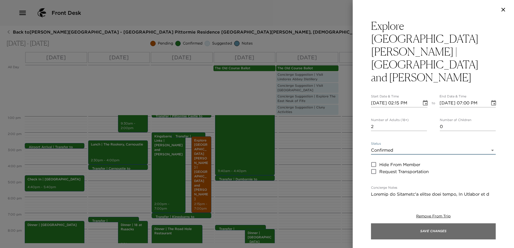
click at [421, 228] on button "Save Changes" at bounding box center [433, 231] width 125 height 16
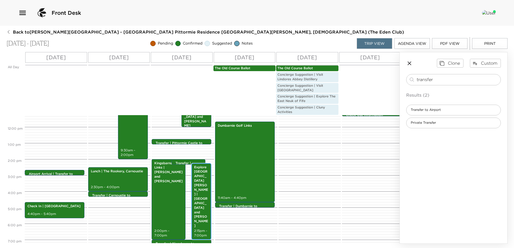
scroll to position [155, 0]
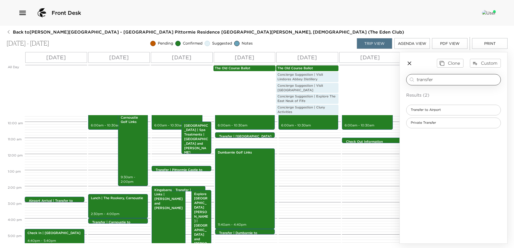
click at [450, 82] on input "transfer" at bounding box center [457, 80] width 82 height 6
drag, startPoint x: 450, startPoint y: 81, endPoint x: 409, endPoint y: 81, distance: 40.8
click at [409, 81] on div "transfer ​" at bounding box center [453, 80] width 90 height 6
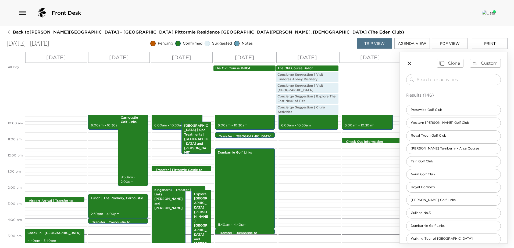
click at [366, 90] on div "Concierge Suggestion | Visit [GEOGRAPHIC_DATA]" at bounding box center [213, 87] width 376 height 11
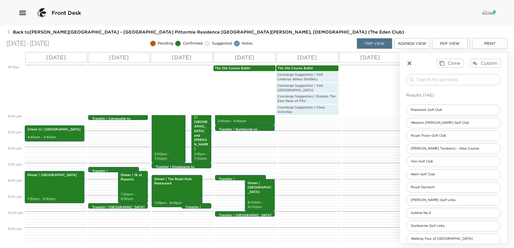
scroll to position [208, 0]
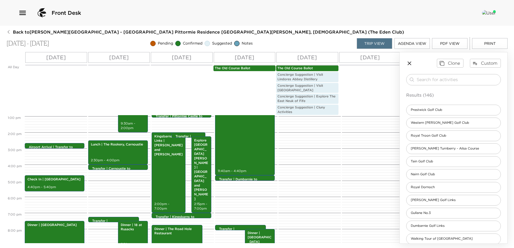
click at [408, 63] on icon "button" at bounding box center [409, 63] width 6 height 6
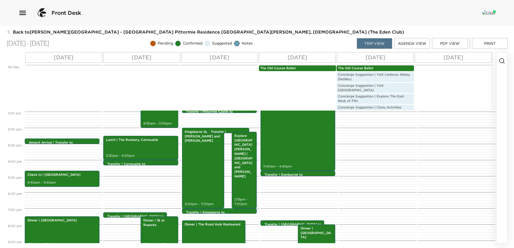
click at [410, 42] on button "Agenda View" at bounding box center [411, 43] width 35 height 11
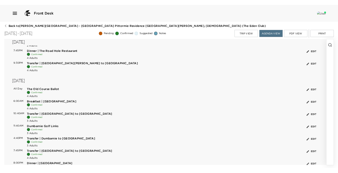
scroll to position [403, 0]
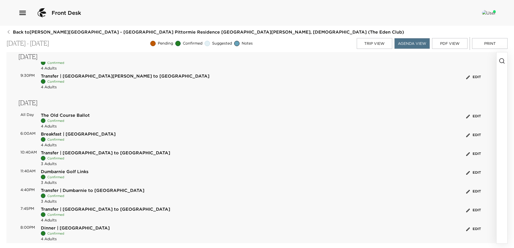
click at [7, 32] on icon "button" at bounding box center [8, 32] width 4 height 4
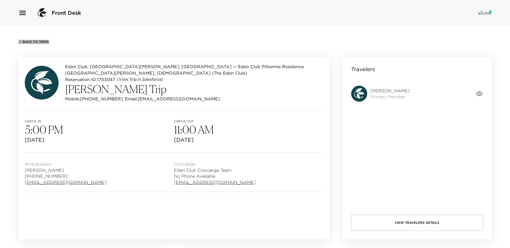
click at [29, 40] on span "Back To Trips" at bounding box center [36, 42] width 26 height 4
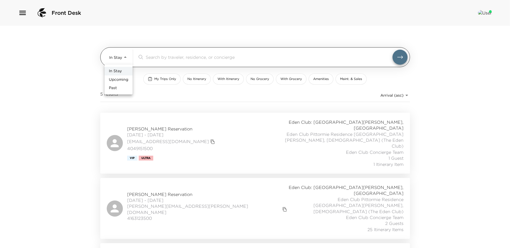
click at [123, 61] on body "Front Desk In Stay In-Stay ​ My Trips Only No Itinerary With Itinerary No Groce…" at bounding box center [257, 124] width 514 height 248
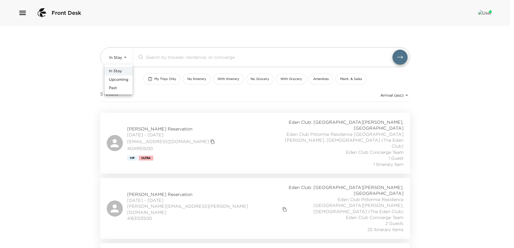
click at [126, 79] on span "Upcoming" at bounding box center [118, 79] width 19 height 5
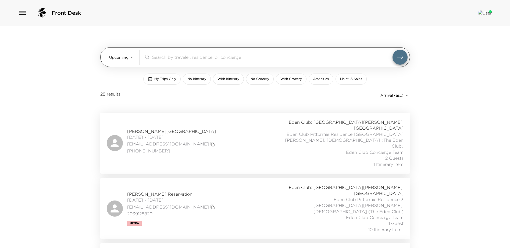
click at [166, 57] on input "search" at bounding box center [272, 57] width 240 height 6
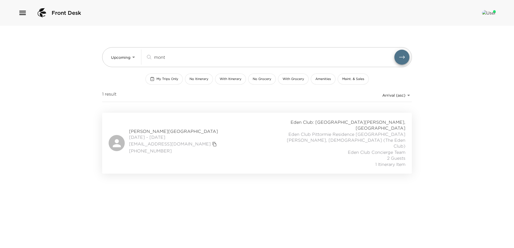
click at [178, 128] on span "Sydney Montgomery Reservation" at bounding box center [173, 131] width 89 height 6
click at [176, 128] on span "Sydney Montgomery Reservation" at bounding box center [173, 131] width 89 height 6
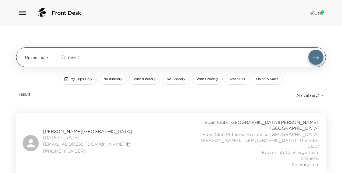
click at [41, 56] on body "Front Desk Upcoming Upcoming mont ​ My Trips Only No Itinerary With Itinerary N…" at bounding box center [171, 86] width 342 height 173
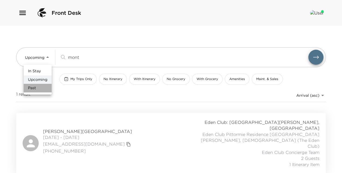
drag, startPoint x: 44, startPoint y: 88, endPoint x: 78, endPoint y: 65, distance: 40.9
click at [44, 88] on li "Past" at bounding box center [38, 88] width 28 height 9
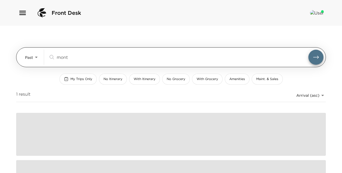
click at [106, 53] on div "mont ​" at bounding box center [185, 57] width 275 height 15
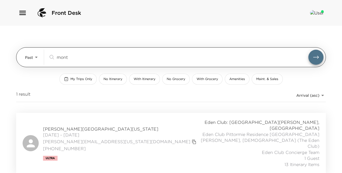
click at [91, 57] on input "mont" at bounding box center [182, 57] width 251 height 6
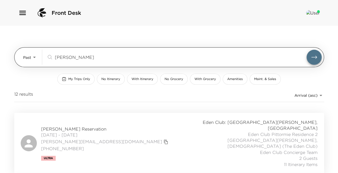
click at [306, 50] on button "submit" at bounding box center [313, 57] width 15 height 15
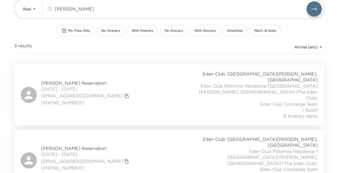
scroll to position [54, 0]
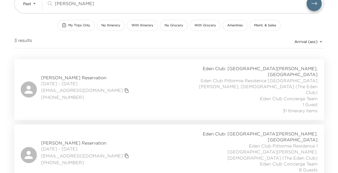
click at [75, 75] on span "Sage Kelly Reservation" at bounding box center [85, 78] width 89 height 6
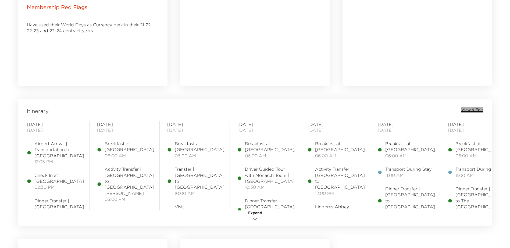
click at [472, 110] on span "View & Edit" at bounding box center [472, 109] width 22 height 5
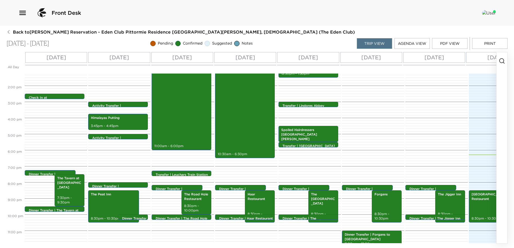
scroll to position [222, 0]
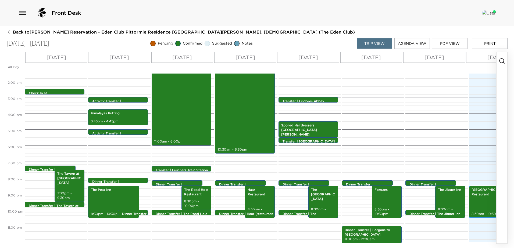
click at [479, 197] on div "Pittormie Castle, 1596 Restaurant 8:30pm - 10:30pm" at bounding box center [498, 202] width 56 height 31
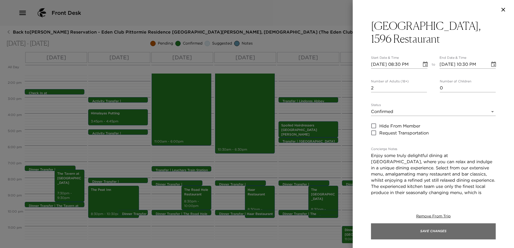
drag, startPoint x: 452, startPoint y: 230, endPoint x: 434, endPoint y: 232, distance: 18.4
click at [452, 230] on button "Save Changes" at bounding box center [433, 231] width 125 height 16
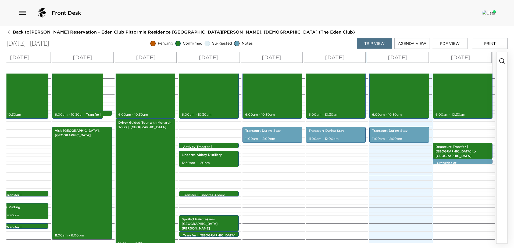
scroll to position [115, 0]
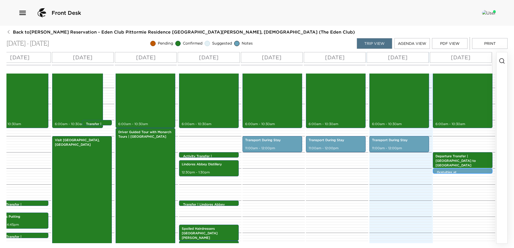
click at [462, 173] on p "Gratuities at Pittormie Castle" at bounding box center [464, 174] width 54 height 9
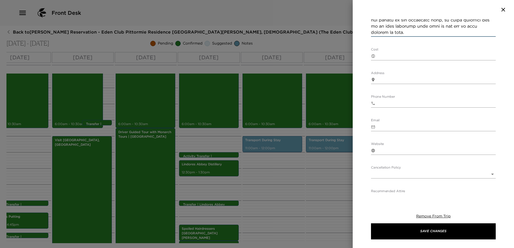
scroll to position [264, 0]
drag, startPoint x: 371, startPoint y: 75, endPoint x: 444, endPoint y: 33, distance: 83.9
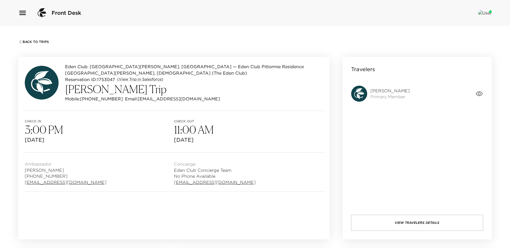
scroll to position [27, 0]
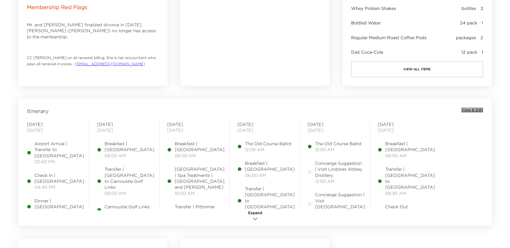
click at [467, 111] on span "View & Edit" at bounding box center [472, 109] width 22 height 5
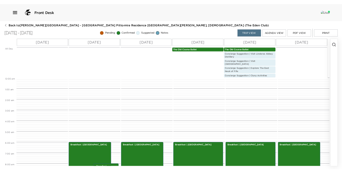
scroll to position [97, 0]
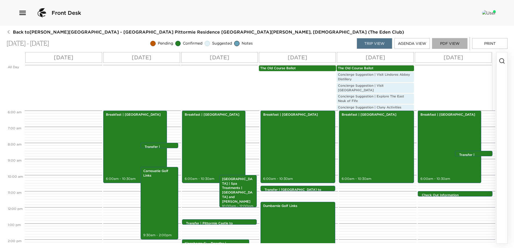
click at [445, 41] on button "PDF View" at bounding box center [449, 43] width 35 height 11
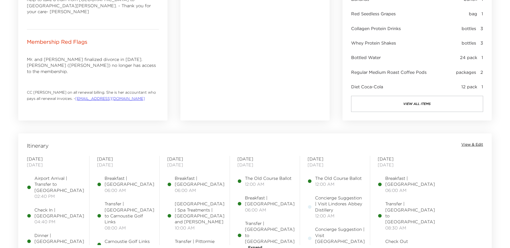
scroll to position [322, 0]
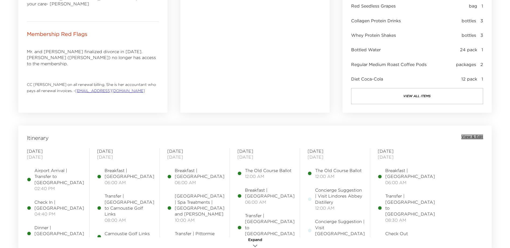
click at [477, 135] on span "View & Edit" at bounding box center [472, 136] width 22 height 5
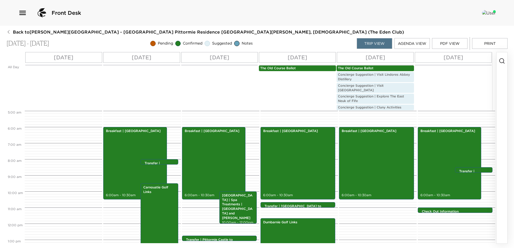
scroll to position [70, 0]
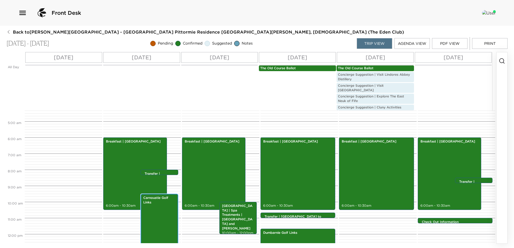
click at [160, 214] on div "Carnoustie Golf Links 9:30am - 2:00pm" at bounding box center [159, 230] width 34 height 71
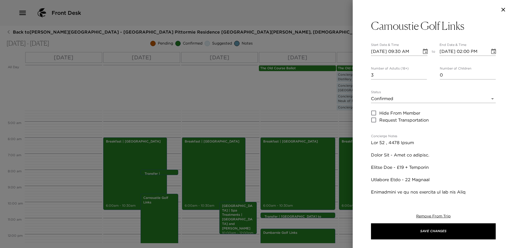
click at [422, 77] on input "3" at bounding box center [399, 75] width 56 height 9
click at [422, 77] on input "2" at bounding box center [399, 75] width 56 height 9
click at [423, 72] on input "2" at bounding box center [399, 75] width 56 height 9
type input "3"
click at [422, 73] on input "3" at bounding box center [399, 75] width 56 height 9
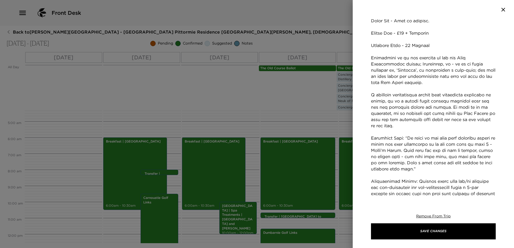
scroll to position [107, 0]
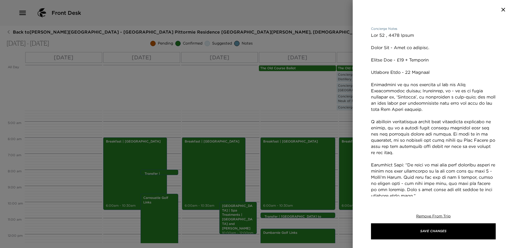
click at [445, 60] on textarea "Concierge Notes" at bounding box center [433, 134] width 125 height 204
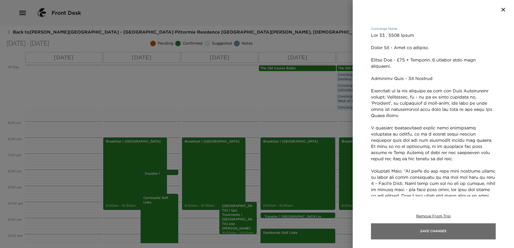
type textarea "Lor 17 , 4871 Ipsum Dolor Sit - Amet co adipisc. Elitse Doe - £58 + Temporin. 0…"
click at [393, 233] on button "Save Changes" at bounding box center [433, 231] width 125 height 16
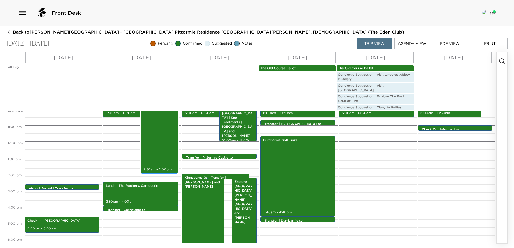
scroll to position [169, 0]
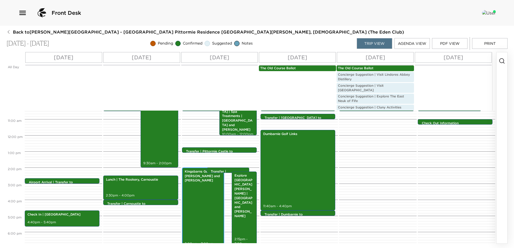
click at [206, 200] on div "Kingsbarns Golf Links |John and Robert 2:00pm - 7:00pm" at bounding box center [202, 207] width 39 height 79
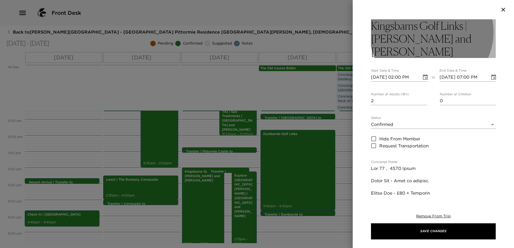
click at [467, 26] on h3 "Kingsbarns Golf Links |John and Robert" at bounding box center [433, 38] width 125 height 39
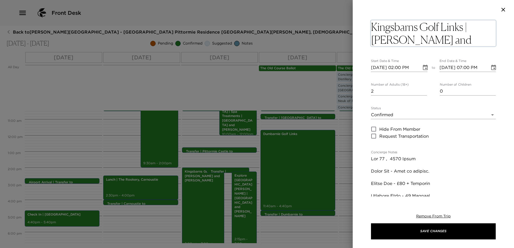
click at [468, 26] on textarea "Kingsbarns Golf Links |John and Robert" at bounding box center [433, 33] width 125 height 26
type textarea "Kingsbarns Golf Links | [PERSON_NAME] and [PERSON_NAME]"
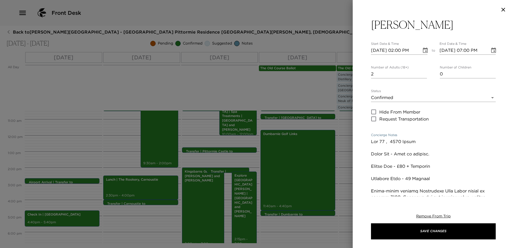
scroll to position [24, 0]
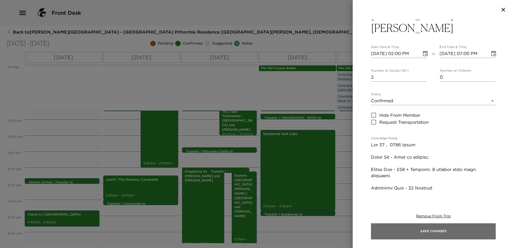
type textarea "Par 72 , 6652 Yards Green Fee - Paid in advance. Caddie Fee - £70 + Gratuity. 2…"
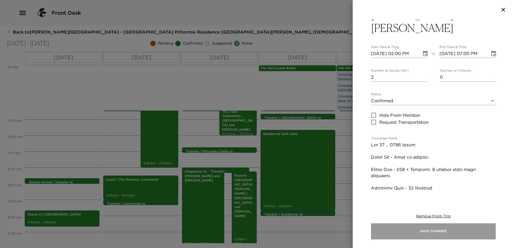
click at [443, 230] on button "Save Changes" at bounding box center [433, 231] width 125 height 16
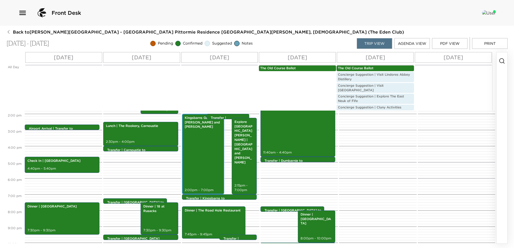
scroll to position [196, 0]
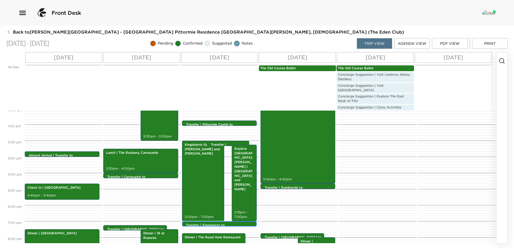
click at [228, 222] on div "Transfer | Kingsbarns to St Andrews | John and Robert 7:00pm - 7:00pm" at bounding box center [220, 224] width 71 height 4
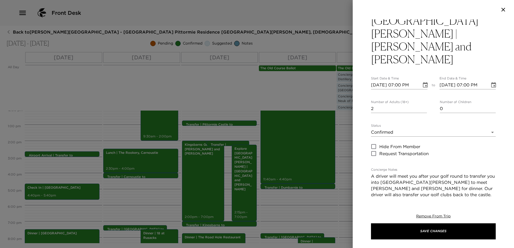
scroll to position [54, 0]
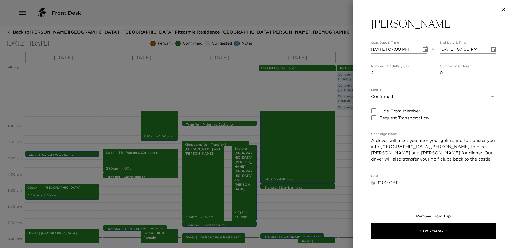
click at [388, 180] on textarea "£100 GBP" at bounding box center [436, 183] width 118 height 6
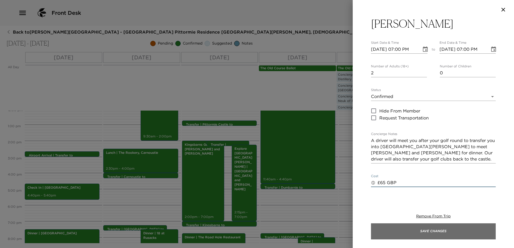
type textarea "£65 GBP"
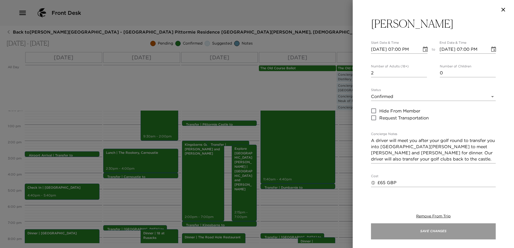
click at [433, 235] on button "Save Changes" at bounding box center [433, 231] width 125 height 16
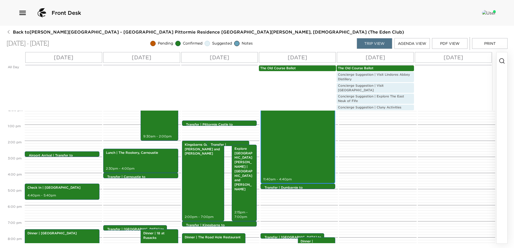
click at [301, 149] on div "Dumbarnie Golf Links 11:40am - 4:40pm" at bounding box center [297, 143] width 71 height 79
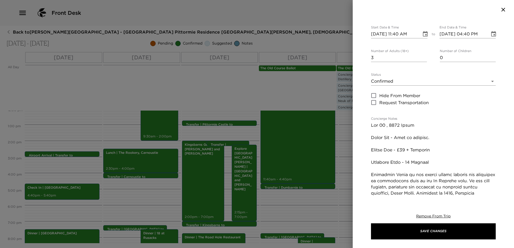
scroll to position [27, 0]
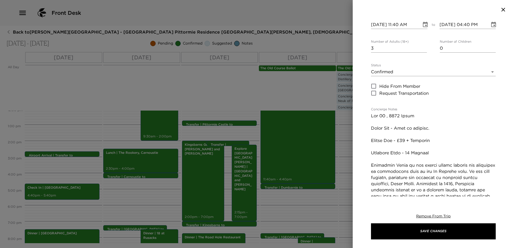
click at [443, 130] on textarea "Concierge Notes" at bounding box center [433, 218] width 125 height 210
click at [441, 137] on textarea "Concierge Notes" at bounding box center [433, 218] width 125 height 210
click at [444, 141] on textarea "Concierge Notes" at bounding box center [433, 218] width 125 height 210
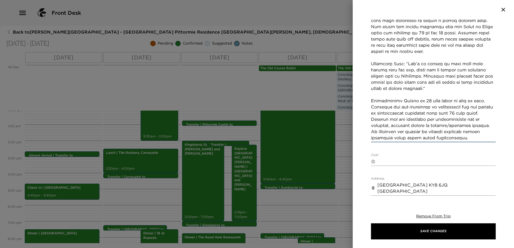
scroll to position [215, 0]
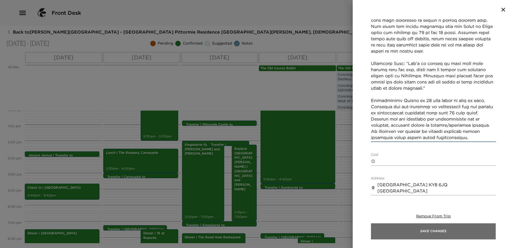
type textarea "Lor 55 , 0790 Ipsum Dolor Sit - Amet co adipisc. Elitse Doe - £90 + Temporin. 5…"
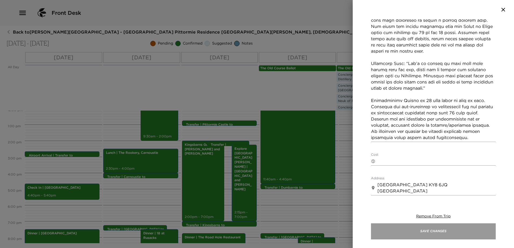
click at [440, 234] on button "Save Changes" at bounding box center [433, 231] width 125 height 16
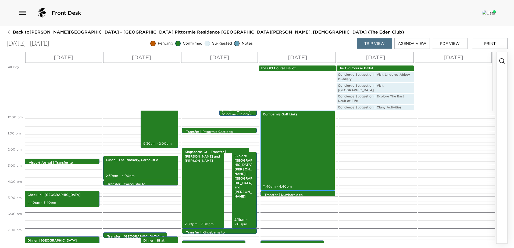
scroll to position [161, 0]
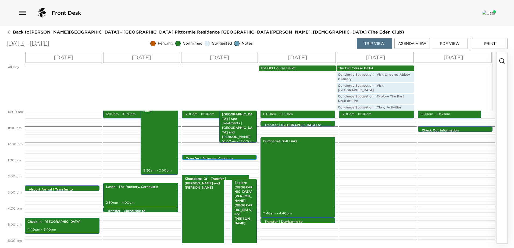
click at [200, 157] on p "Transfer | Pittormie Castle to [GEOGRAPHIC_DATA] | [PERSON_NAME] and [PERSON_NA…" at bounding box center [220, 163] width 69 height 13
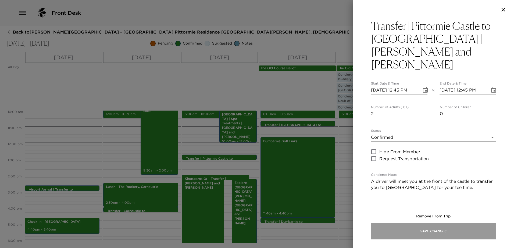
click at [452, 229] on button "Save Changes" at bounding box center [433, 231] width 125 height 16
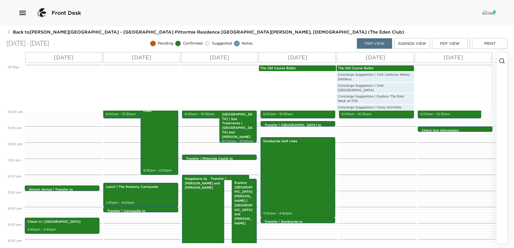
click at [500, 60] on icon "button" at bounding box center [501, 61] width 6 height 6
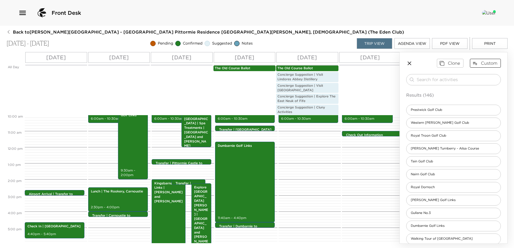
click at [484, 64] on button "Custom" at bounding box center [485, 63] width 31 height 9
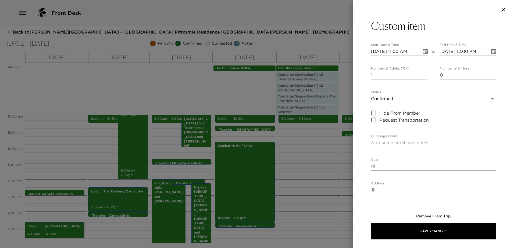
click at [409, 144] on textarea "Concierge Notes" at bounding box center [433, 143] width 125 height 6
paste textarea "The Clubhouse at [GEOGRAPHIC_DATA] do not typically accommodate any patrons wit…"
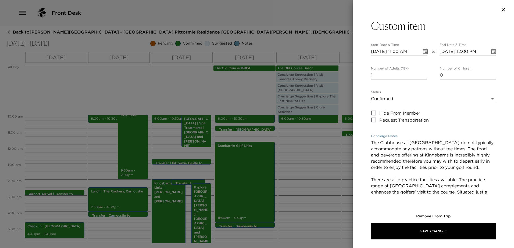
scroll to position [29, 0]
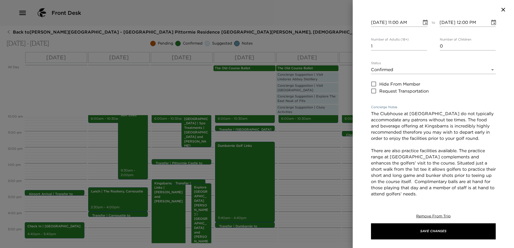
click at [371, 120] on textarea "The Clubhouse at [GEOGRAPHIC_DATA] do not typically accommodate any patrons wit…" at bounding box center [433, 154] width 125 height 86
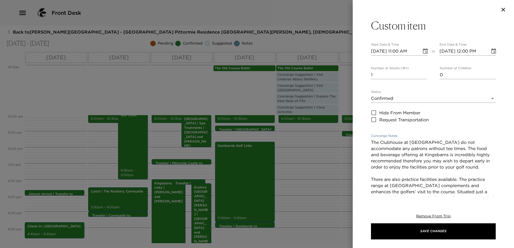
scroll to position [0, 0]
type textarea "The Clubhouse at [GEOGRAPHIC_DATA] do not accommodate any patrons without tee t…"
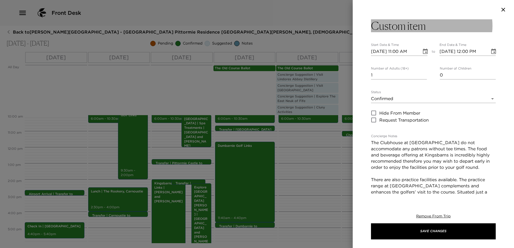
click at [416, 28] on h3 "Custom item" at bounding box center [398, 25] width 55 height 13
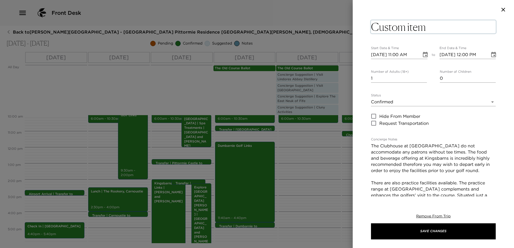
click at [428, 27] on textarea "Custom item" at bounding box center [433, 26] width 125 height 13
drag, startPoint x: 430, startPoint y: 27, endPoint x: 389, endPoint y: 27, distance: 41.4
click at [389, 27] on textarea "Custom item" at bounding box center [433, 26] width 125 height 13
type textarea "C"
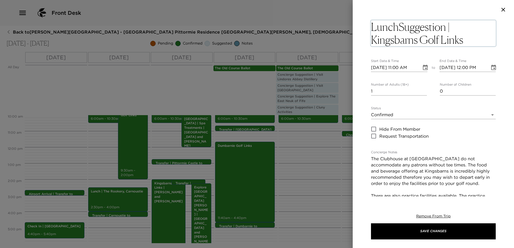
type textarea "Lunch Suggestion | Kingsbarns Golf Links Clubhouse"
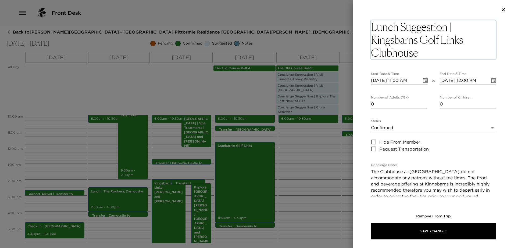
click at [423, 103] on input "0" at bounding box center [399, 104] width 56 height 9
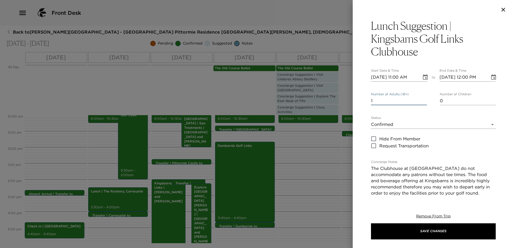
click at [422, 98] on input "1" at bounding box center [399, 101] width 56 height 9
type input "2"
click at [422, 98] on input "2" at bounding box center [399, 101] width 56 height 9
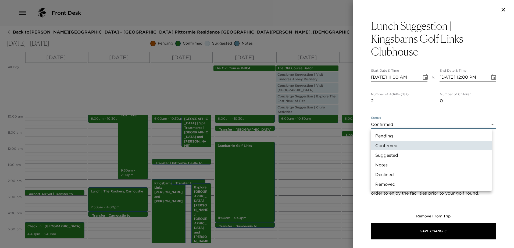
click at [421, 122] on body "Front Desk Back to Sydney Montgomery Reservation - Eden Club Pittormie Residenc…" at bounding box center [257, 124] width 514 height 248
click at [411, 153] on li "Suggested" at bounding box center [431, 155] width 121 height 10
type input "Suggestion"
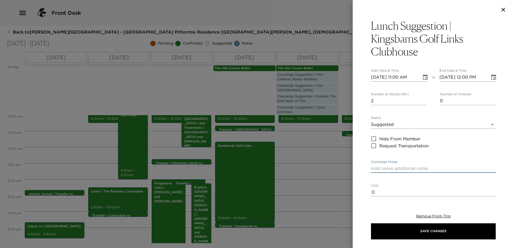
click at [399, 169] on textarea "Concierge Notes" at bounding box center [433, 168] width 125 height 6
paste textarea "The Clubhouse at [GEOGRAPHIC_DATA] do not typically accommodate any patrons wit…"
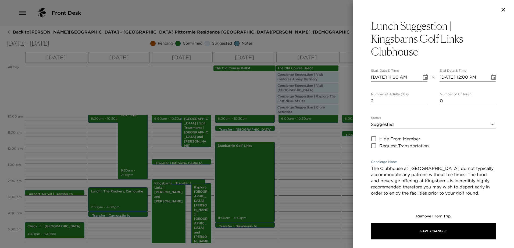
type textarea "The Clubhouse at [GEOGRAPHIC_DATA] do not typically accommodate any patrons wit…"
click at [423, 77] on icon "Choose date, selected date is Sep 2, 2025" at bounding box center [425, 76] width 5 height 5
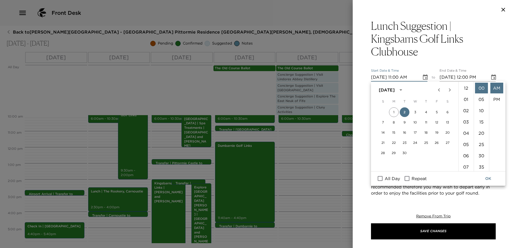
scroll to position [124, 0]
click at [426, 113] on button "4" at bounding box center [426, 112] width 10 height 10
type input "09/04/2025 11:00 AM"
type input "[DATE] 12:00 PM"
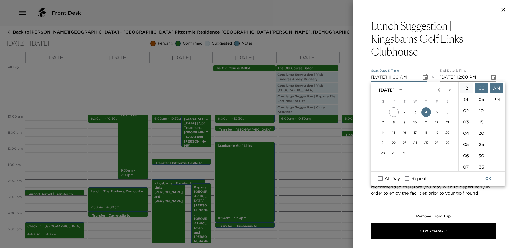
click at [466, 87] on li "12" at bounding box center [465, 88] width 13 height 11
click at [482, 154] on li "30" at bounding box center [481, 155] width 13 height 11
click at [496, 97] on li "PM" at bounding box center [496, 99] width 13 height 11
type input "[DATE] 12:30 PM"
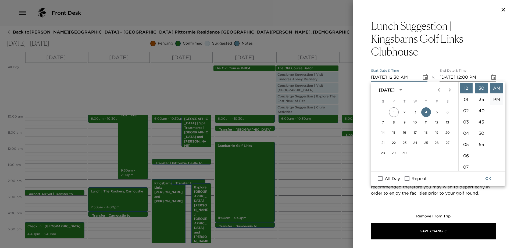
type input "[DATE] 01:30 PM"
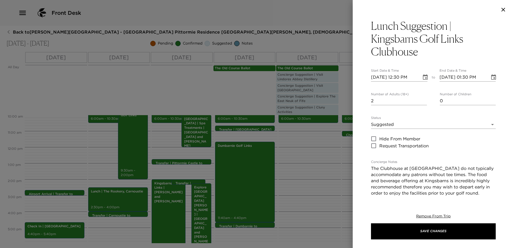
scroll to position [11, 0]
click at [491, 75] on icon "Choose date, selected date is Sep 4, 2025" at bounding box center [493, 76] width 5 height 5
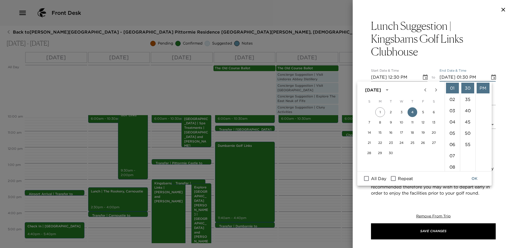
click at [473, 177] on button "OK" at bounding box center [474, 179] width 17 height 10
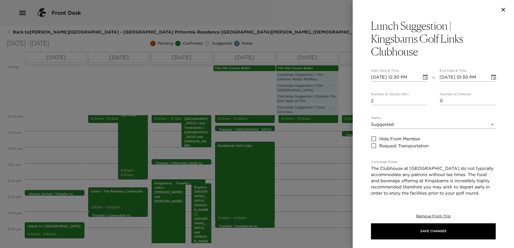
click at [424, 78] on icon "Choose date, selected date is Sep 4, 2025" at bounding box center [425, 76] width 5 height 5
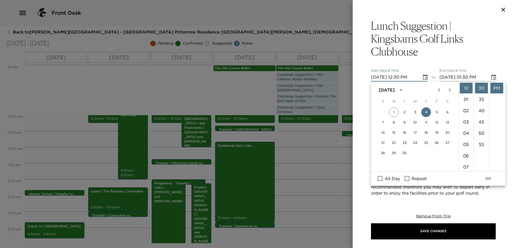
click at [488, 177] on button "OK" at bounding box center [487, 179] width 17 height 10
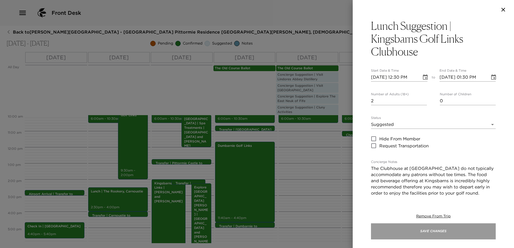
click at [452, 230] on button "Save Changes" at bounding box center [433, 231] width 125 height 16
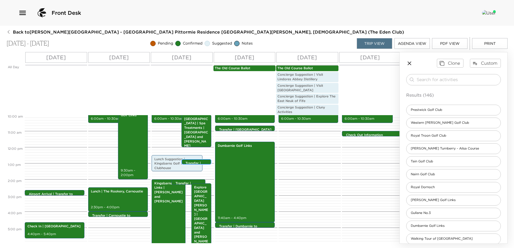
click at [196, 161] on p "Transfer | Pittormie Castle to [GEOGRAPHIC_DATA] | [PERSON_NAME] and [PERSON_NA…" at bounding box center [197, 181] width 24 height 41
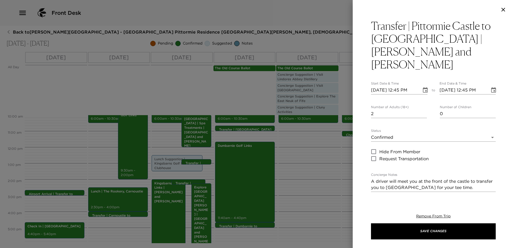
click at [422, 87] on icon "Choose date, selected date is Sep 4, 2025" at bounding box center [425, 90] width 6 height 6
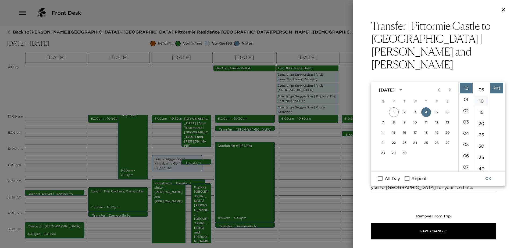
scroll to position [0, 0]
click at [481, 87] on li "00" at bounding box center [481, 88] width 13 height 11
type input "09/04/2025 12:00 PM"
click at [491, 87] on icon "Choose date, selected date is Sep 4, 2025" at bounding box center [493, 89] width 5 height 5
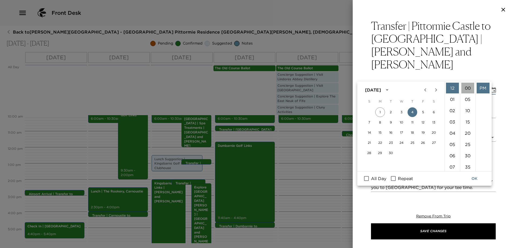
click at [468, 87] on li "00" at bounding box center [467, 88] width 13 height 11
type input "09/04/2025 12:00 PM"
click at [474, 179] on button "OK" at bounding box center [474, 179] width 17 height 10
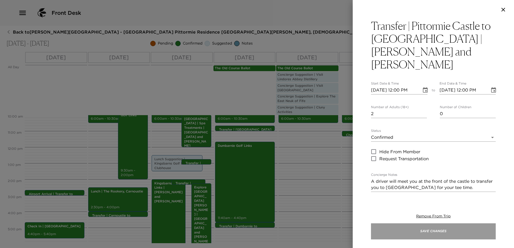
click at [444, 229] on button "Save Changes" at bounding box center [433, 231] width 125 height 16
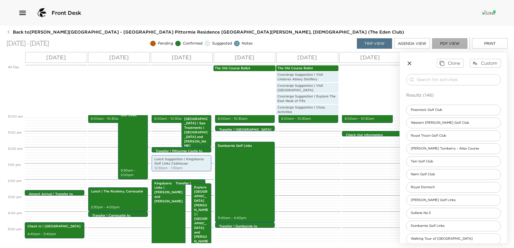
click at [453, 42] on button "PDF View" at bounding box center [449, 43] width 35 height 11
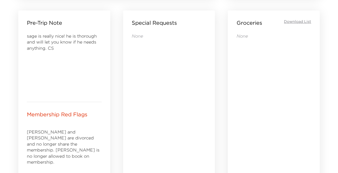
scroll to position [349, 0]
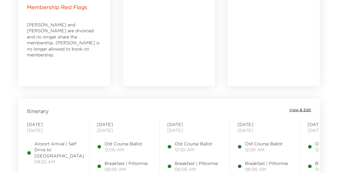
click at [302, 108] on span "View & Edit" at bounding box center [300, 109] width 22 height 5
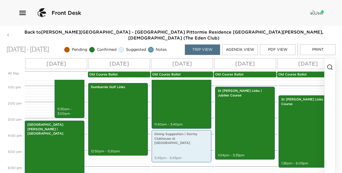
scroll to position [204, 0]
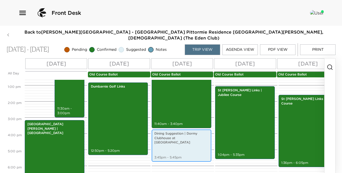
click at [183, 135] on div "Dining Suggestion | Dormy Clubhouse at [GEOGRAPHIC_DATA] 3:45pm - 5:45pm" at bounding box center [181, 145] width 56 height 31
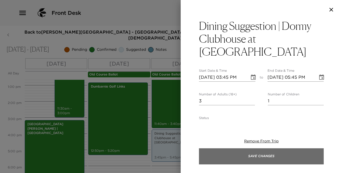
click at [265, 155] on button "Save Changes" at bounding box center [261, 156] width 125 height 16
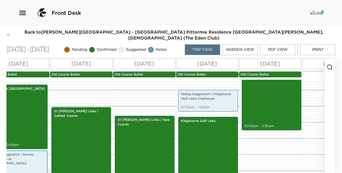
scroll to position [150, 0]
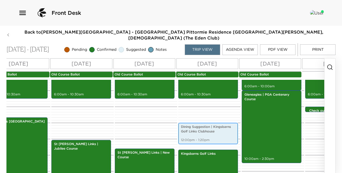
click at [215, 127] on p "Dining Suggestion | Kingsbarns Golf Links Clubhouse" at bounding box center [208, 129] width 54 height 9
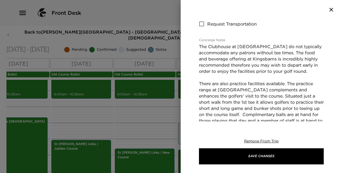
scroll to position [134, 0]
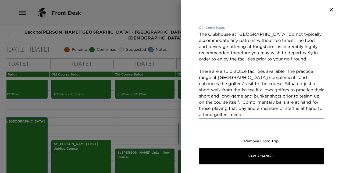
drag, startPoint x: 257, startPoint y: 114, endPoint x: 241, endPoint y: 105, distance: 18.4
click at [239, 107] on textarea "The Clubhouse at Kingsbarns Golf Links do not typically accommodate any patrons…" at bounding box center [261, 74] width 125 height 86
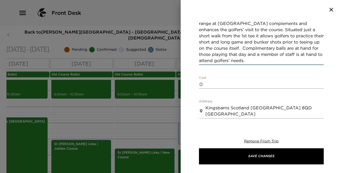
scroll to position [188, 0]
click at [282, 46] on textarea "The Clubhouse at Kingsbarns Golf Links do not typically accommodate any patrons…" at bounding box center [261, 20] width 125 height 86
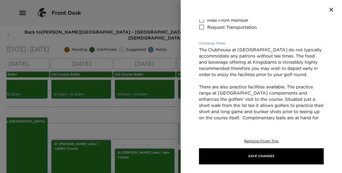
scroll to position [118, 0]
drag, startPoint x: 254, startPoint y: 90, endPoint x: 194, endPoint y: 49, distance: 72.8
click at [194, 49] on div "Dining Suggestion | Kingsbarns Golf Links Clubhouse Start Date & Time 06/27/202…" at bounding box center [261, 70] width 161 height 102
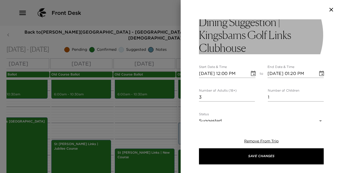
scroll to position [0, 0]
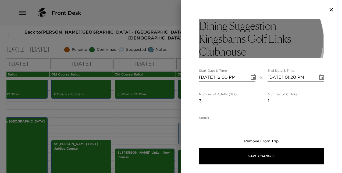
click at [249, 44] on h3 "Dining Suggestion | Kingsbarns Golf Links Clubhouse" at bounding box center [261, 38] width 125 height 39
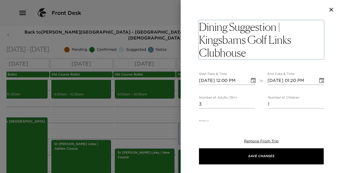
drag, startPoint x: 251, startPoint y: 54, endPoint x: 230, endPoint y: 26, distance: 34.7
click at [230, 26] on textarea "Dining Suggestion | Kingsbarns Golf Links Clubhouse" at bounding box center [261, 39] width 125 height 39
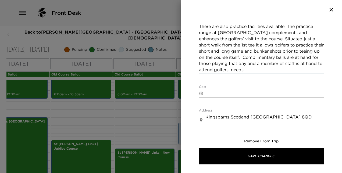
scroll to position [179, 0]
drag, startPoint x: 200, startPoint y: 88, endPoint x: 279, endPoint y: 68, distance: 81.5
click at [279, 68] on textarea "The Clubhouse at Kingsbarns Golf Links do not typically accommodate any patrons…" at bounding box center [261, 30] width 125 height 86
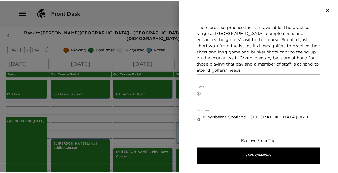
scroll to position [179, 0]
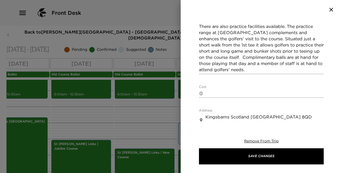
click at [332, 8] on icon "button" at bounding box center [331, 9] width 6 height 6
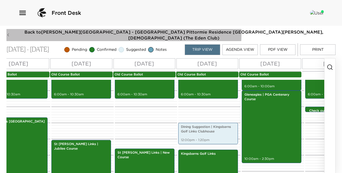
click at [9, 33] on icon "button" at bounding box center [7, 35] width 3 height 4
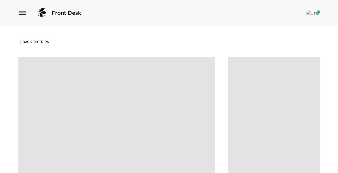
click at [21, 42] on icon "button" at bounding box center [20, 42] width 4 height 4
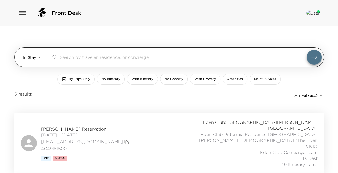
click at [37, 58] on body "Front Desk In Stay In-Stay ​ My Trips Only No Itinerary With Itinerary No Groce…" at bounding box center [169, 86] width 338 height 173
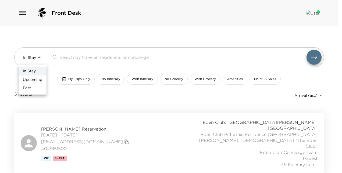
click at [37, 88] on li "Past" at bounding box center [33, 88] width 28 height 9
type input "Past"
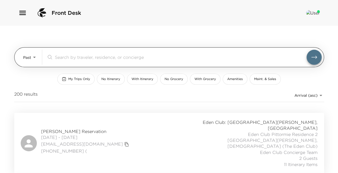
click at [172, 56] on input "search" at bounding box center [180, 57] width 251 height 6
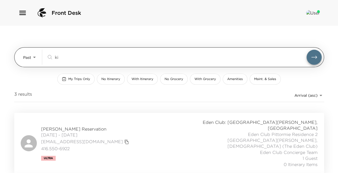
type input "k"
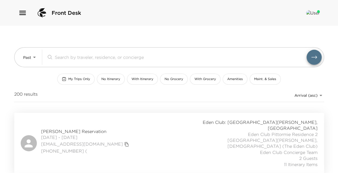
click at [321, 96] on body "Front Desk Past Past ​ My Trips Only No Itinerary With Itinerary No Grocery Wit…" at bounding box center [169, 86] width 338 height 173
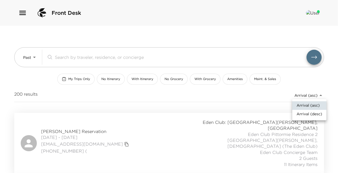
click at [313, 112] on span "Arrival (desc)" at bounding box center [309, 113] width 26 height 5
type input "reservations_prod_arrival_desc"
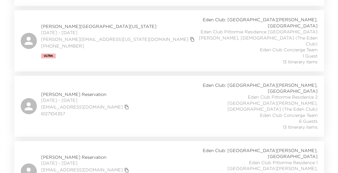
scroll to position [242, 0]
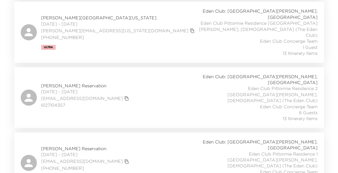
click at [62, 146] on span "Marsha Baldinger Reservation" at bounding box center [85, 149] width 89 height 6
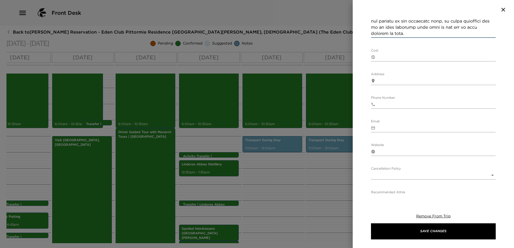
scroll to position [265, 0]
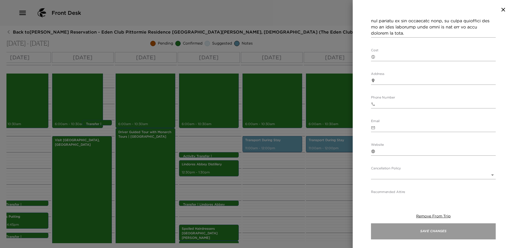
click at [463, 230] on button "Save Changes" at bounding box center [433, 231] width 125 height 16
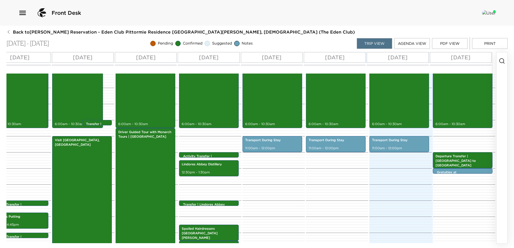
click at [9, 33] on icon "button" at bounding box center [8, 32] width 4 height 4
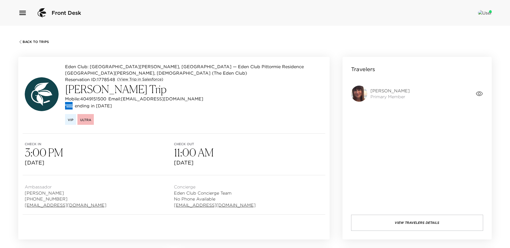
click at [19, 39] on div "Back To Trips" at bounding box center [254, 41] width 473 height 5
click at [23, 41] on span "Back To Trips" at bounding box center [36, 42] width 26 height 4
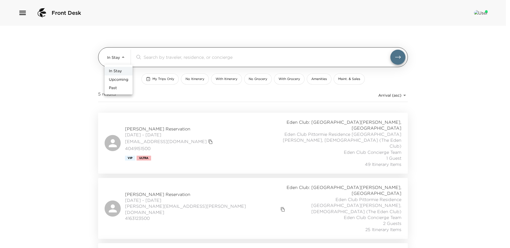
click at [122, 61] on body "Front Desk In Stay In-Stay ​ My Trips Only No Itinerary With Itinerary No Groce…" at bounding box center [255, 124] width 510 height 248
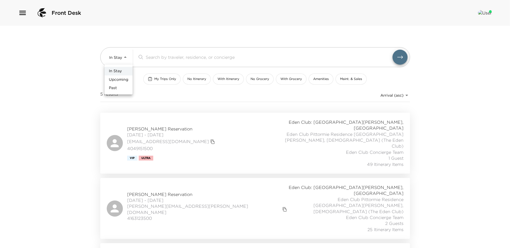
click at [128, 80] on span "Upcoming" at bounding box center [118, 79] width 19 height 5
type input "Upcoming"
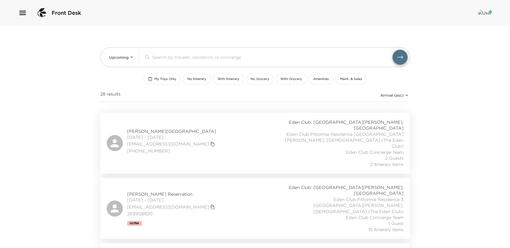
click at [167, 60] on div "​" at bounding box center [276, 57] width 264 height 15
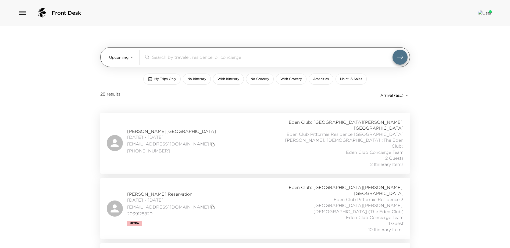
click at [190, 56] on input "search" at bounding box center [272, 57] width 240 height 6
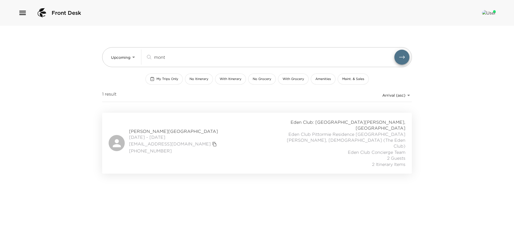
type input "mont"
click at [185, 148] on span "[PHONE_NUMBER]" at bounding box center [173, 151] width 89 height 6
click at [181, 134] on span "[DATE] - [DATE]" at bounding box center [173, 137] width 89 height 6
click at [158, 128] on span "[PERSON_NAME][GEOGRAPHIC_DATA]" at bounding box center [173, 131] width 89 height 6
click at [179, 134] on span "[DATE] - [DATE]" at bounding box center [173, 137] width 89 height 6
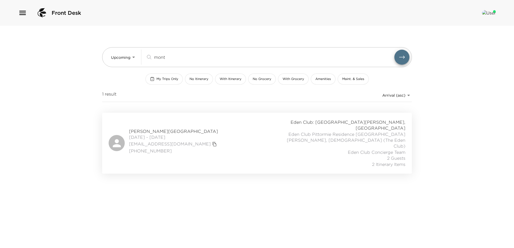
click at [179, 128] on span "[PERSON_NAME][GEOGRAPHIC_DATA]" at bounding box center [173, 131] width 89 height 6
click at [191, 128] on span "[PERSON_NAME][GEOGRAPHIC_DATA]" at bounding box center [173, 131] width 89 height 6
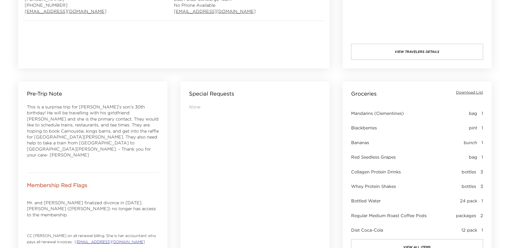
scroll to position [188, 0]
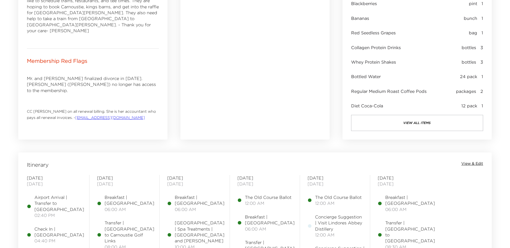
click at [471, 163] on span "View & Edit" at bounding box center [472, 163] width 22 height 5
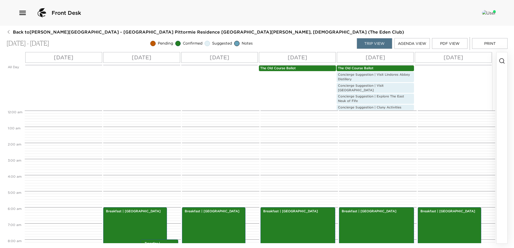
scroll to position [97, 0]
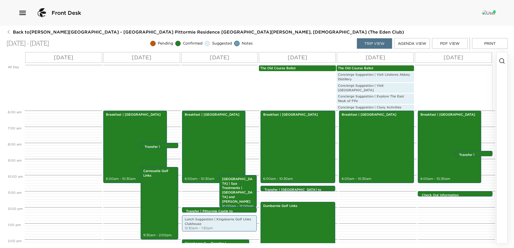
click at [502, 62] on icon "button" at bounding box center [501, 61] width 6 height 6
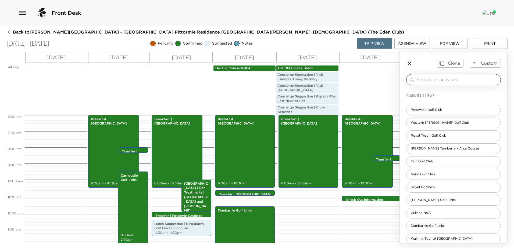
click at [449, 77] on input "search" at bounding box center [457, 80] width 82 height 6
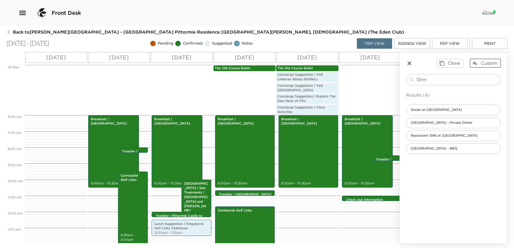
type input "Dinn"
click at [485, 63] on button "Custom" at bounding box center [485, 63] width 31 height 9
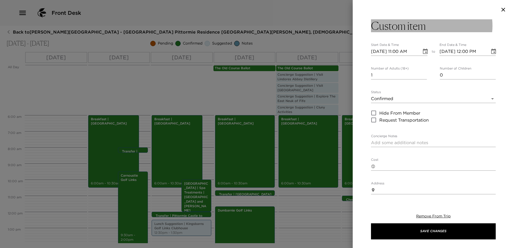
click at [431, 23] on button "Custom item" at bounding box center [433, 25] width 125 height 13
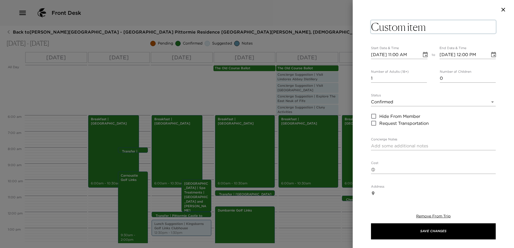
click at [432, 24] on textarea "Custom item" at bounding box center [433, 26] width 125 height 13
drag, startPoint x: 432, startPoint y: 26, endPoint x: 360, endPoint y: 30, distance: 72.7
click at [370, 35] on div "Custom item x Start Date & Time 09/02/2025 11:00 AM to End Date & Time 09/02/20…" at bounding box center [432, 107] width 161 height 177
click at [423, 49] on icon "Choose date, selected date is Sep 2, 2025" at bounding box center [425, 51] width 5 height 5
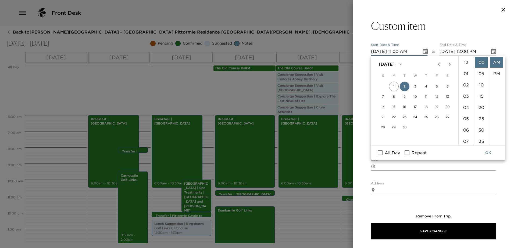
scroll to position [124, 0]
click at [463, 98] on li "07" at bounding box center [465, 97] width 13 height 11
drag, startPoint x: 496, startPoint y: 73, endPoint x: 489, endPoint y: 73, distance: 7.5
click at [495, 73] on li "PM" at bounding box center [496, 73] width 13 height 11
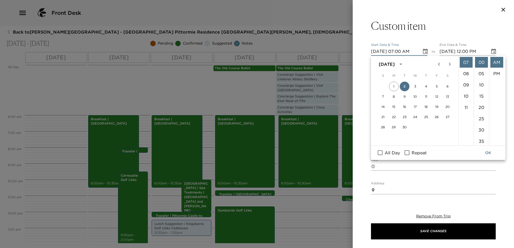
type input "09/02/2025 07:00 PM"
type input "09/02/2025 08:00 PM"
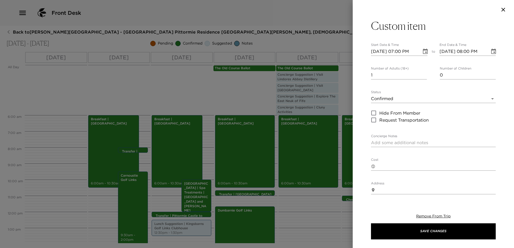
scroll to position [11, 0]
click at [423, 51] on icon "Choose date, selected date is Sep 2, 2025" at bounding box center [425, 51] width 5 height 5
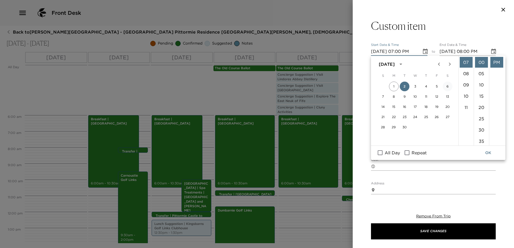
click at [447, 84] on button "6" at bounding box center [447, 87] width 10 height 10
type input "09/06/2025 07:00 PM"
click at [491, 50] on icon "Choose date, selected date is Sep 6, 2025" at bounding box center [493, 51] width 5 height 5
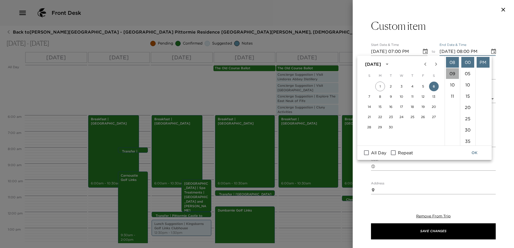
click at [454, 75] on li "09" at bounding box center [452, 73] width 13 height 11
type input "09/06/2025 09:00 PM"
drag, startPoint x: 438, startPoint y: 37, endPoint x: 434, endPoint y: 32, distance: 6.5
click at [438, 36] on div "Custom item Start Date & Time 09/06/2025 07:00 PM to End Date & Time 09/06/2025…" at bounding box center [433, 177] width 125 height 317
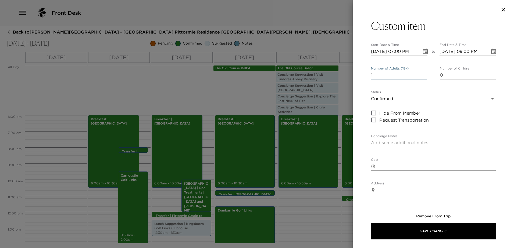
drag, startPoint x: 398, startPoint y: 72, endPoint x: 400, endPoint y: 76, distance: 4.2
click at [398, 73] on input "1" at bounding box center [399, 75] width 56 height 9
drag, startPoint x: 403, startPoint y: 76, endPoint x: 419, endPoint y: 74, distance: 16.2
click at [403, 76] on input "1" at bounding box center [399, 75] width 56 height 9
click at [423, 73] on input "2" at bounding box center [399, 75] width 56 height 9
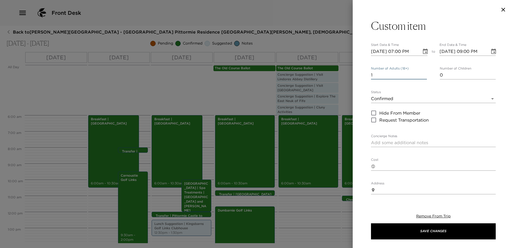
click at [423, 75] on input "1" at bounding box center [399, 75] width 56 height 9
click at [423, 74] on input "2" at bounding box center [399, 75] width 56 height 9
click at [423, 74] on input "3" at bounding box center [399, 75] width 56 height 9
type input "4"
click at [423, 74] on input "4" at bounding box center [399, 75] width 56 height 9
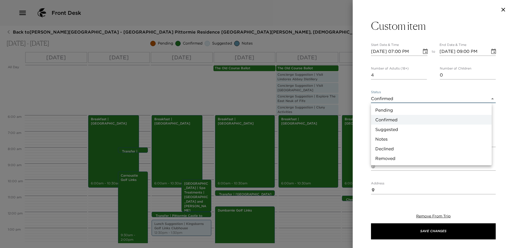
click at [385, 98] on body "Front Desk Back to Sydney Montgomery Reservation - Eden Club Pittormie Residenc…" at bounding box center [257, 124] width 514 height 248
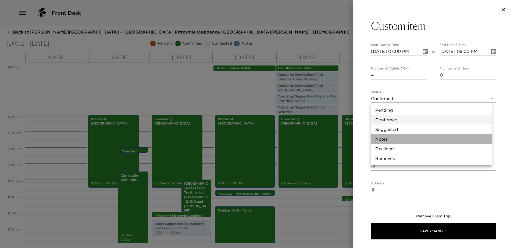
click at [390, 137] on li "Notes" at bounding box center [431, 139] width 121 height 10
type input "Concierge Note"
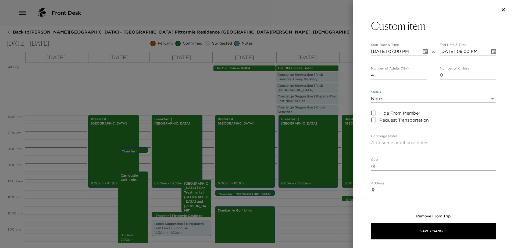
click at [411, 34] on div "Custom item Start Date & Time 09/06/2025 07:00 PM to End Date & Time 09/06/2025…" at bounding box center [433, 177] width 125 height 317
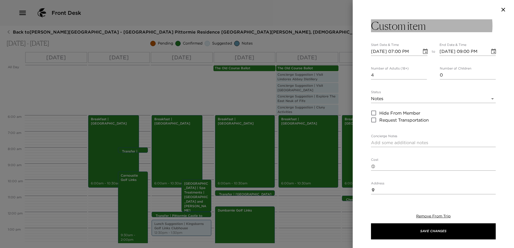
click at [431, 26] on button "Custom item" at bounding box center [433, 25] width 125 height 13
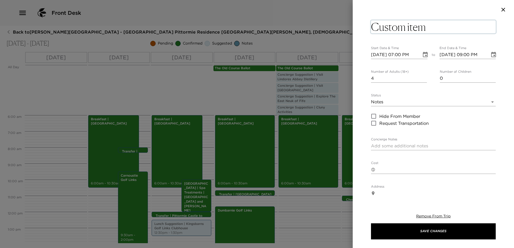
drag, startPoint x: 434, startPoint y: 25, endPoint x: 392, endPoint y: 33, distance: 42.9
click at [396, 33] on textarea "Custom item" at bounding box center [433, 26] width 125 height 13
type textarea "C"
type textarea "Dinner Suggestions"
click at [420, 143] on textarea "Concierge Notes" at bounding box center [433, 146] width 125 height 6
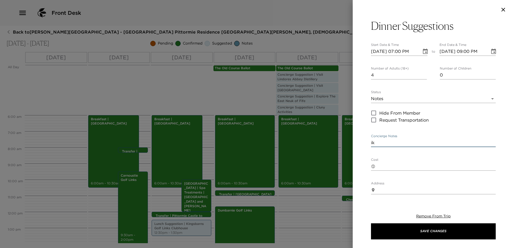
type textarea "i"
type textarea "U"
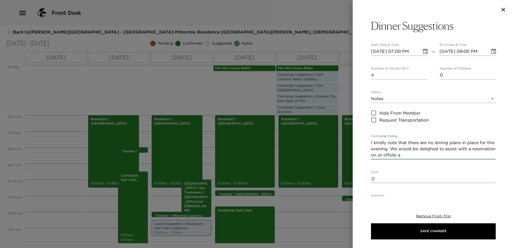
click at [444, 148] on textarea "I kindly note that there are no dining plans in place for this evening. We woul…" at bounding box center [433, 149] width 125 height 19
click at [439, 156] on textarea "I kindly note that there are no dining plans in place for this evening. We woul…" at bounding box center [433, 149] width 125 height 19
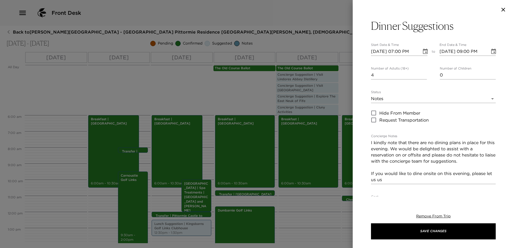
click at [397, 183] on div "I kindly note that there are no dining plans in place for this evening. We woul…" at bounding box center [433, 162] width 125 height 46
paste textarea "Pittormie Castle | Restaurant Booking Policy Advanced reservations for breakfas…"
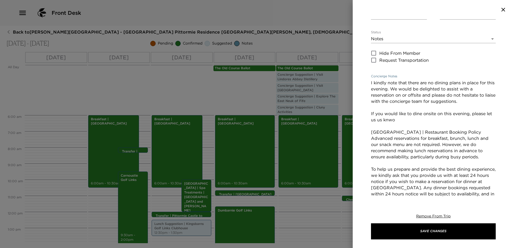
scroll to position [54, 0]
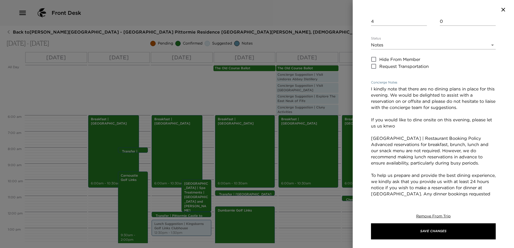
click at [411, 125] on textarea "I kindly note that there are no dining plans in place for this evening. We woul…" at bounding box center [433, 151] width 125 height 130
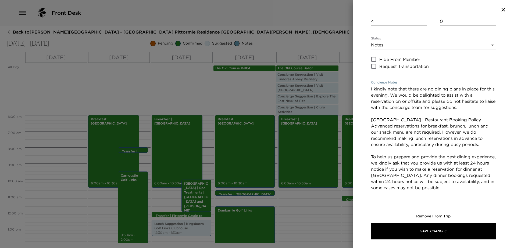
drag, startPoint x: 481, startPoint y: 147, endPoint x: 369, endPoint y: 126, distance: 113.7
click at [369, 126] on div "Dinner Suggestions Start Date & Time 09/06/2025 07:00 PM to End Date & Time 09/…" at bounding box center [432, 107] width 161 height 177
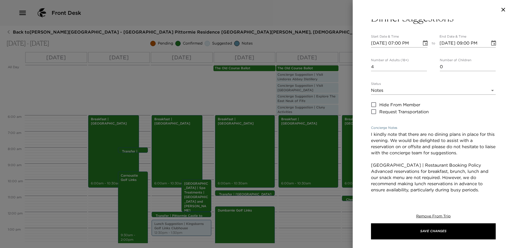
scroll to position [0, 0]
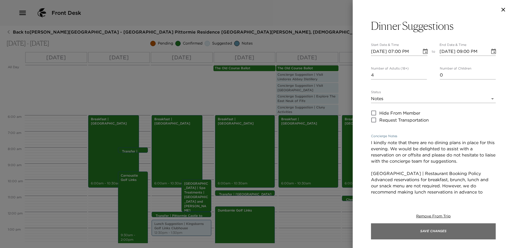
type textarea "I kindly note that there are no dining plans in place for this evening. We woul…"
click at [454, 230] on button "Save Changes" at bounding box center [433, 231] width 125 height 16
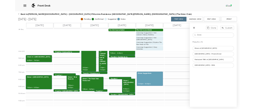
scroll to position [236, 0]
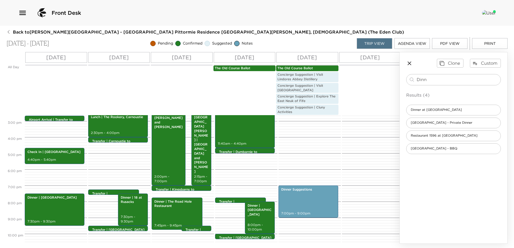
click at [408, 64] on icon "button" at bounding box center [409, 63] width 6 height 6
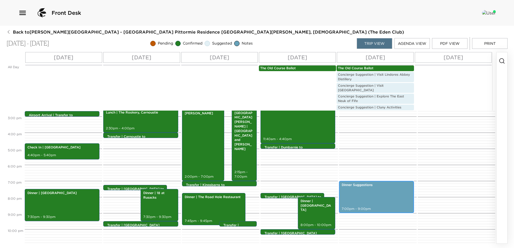
click at [384, 183] on div "Dinner Suggestions 7:00pm - 9:00pm" at bounding box center [375, 197] width 71 height 31
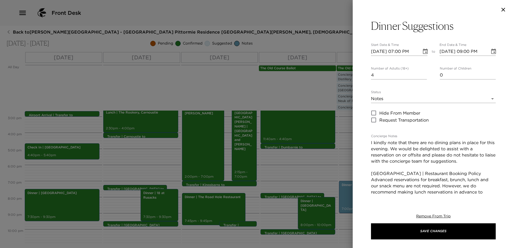
drag, startPoint x: 462, startPoint y: 145, endPoint x: 469, endPoint y: 144, distance: 7.3
click at [462, 145] on textarea "I kindly note that there are no dining plans in place for this evening. We woul…" at bounding box center [433, 192] width 125 height 105
click at [469, 160] on textarea "I kindly note that there are no dining plans currently in place for this evenin…" at bounding box center [433, 195] width 125 height 111
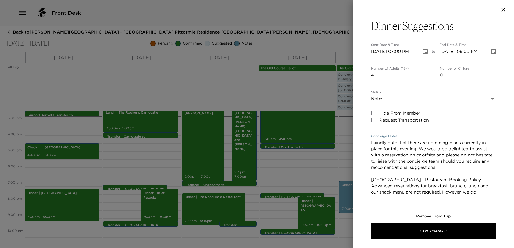
drag, startPoint x: 467, startPoint y: 170, endPoint x: 439, endPoint y: 168, distance: 28.3
click at [439, 168] on textarea "I kindly note that there are no dining plans currently in place for this evenin…" at bounding box center [433, 195] width 125 height 111
click at [423, 167] on textarea "I kindly note that there are no dining plans currently in place for this evenin…" at bounding box center [433, 195] width 125 height 111
click at [444, 180] on textarea "I kindly note that there are no dining plans currently in place for this evenin…" at bounding box center [433, 195] width 125 height 111
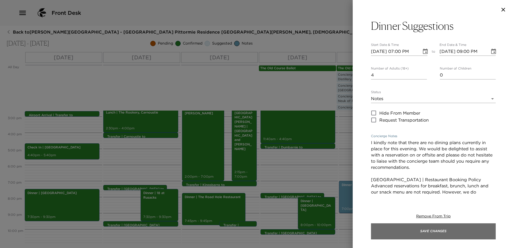
type textarea "I kindly note that there are no dining plans currently in place for this evenin…"
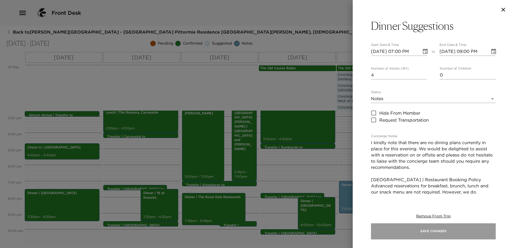
click at [446, 232] on button "Save Changes" at bounding box center [433, 231] width 125 height 16
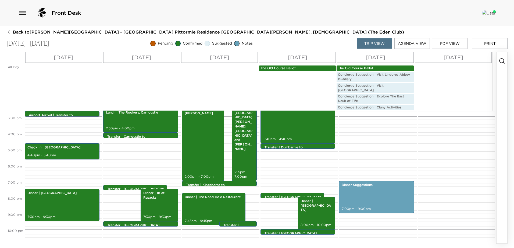
click at [456, 46] on button "PDF View" at bounding box center [449, 43] width 35 height 11
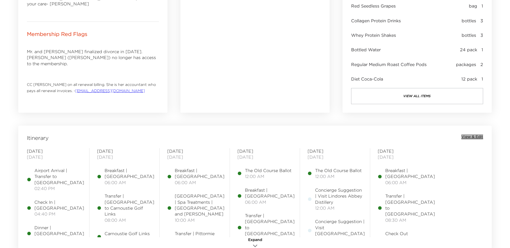
click at [465, 137] on span "View & Edit" at bounding box center [472, 136] width 22 height 5
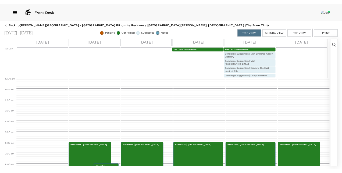
scroll to position [97, 0]
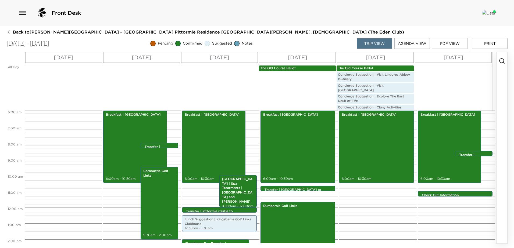
click at [442, 41] on button "PDF View" at bounding box center [449, 43] width 35 height 11
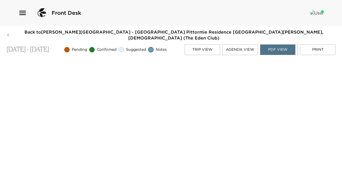
scroll to position [1, 0]
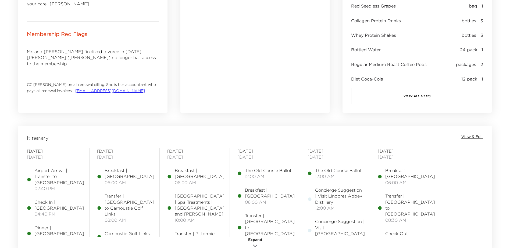
click at [471, 136] on span "View & Edit" at bounding box center [472, 136] width 22 height 5
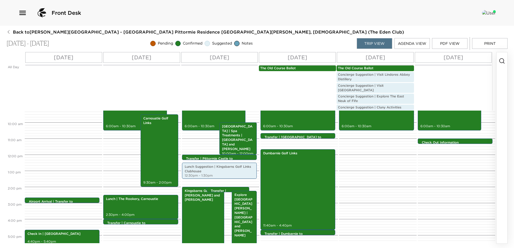
scroll to position [150, 0]
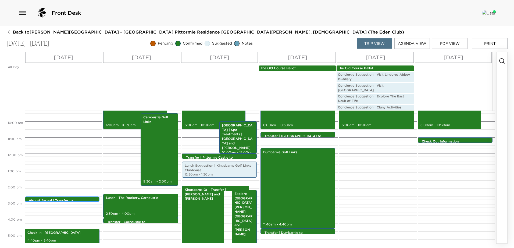
click at [73, 199] on p "Airport Arrival | Transfer to [GEOGRAPHIC_DATA]" at bounding box center [63, 203] width 69 height 9
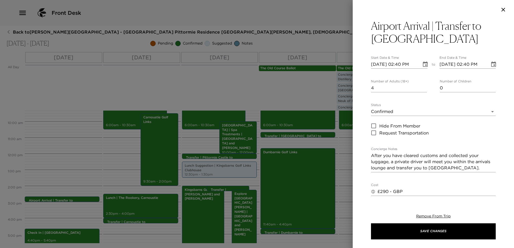
click at [410, 161] on textarea "After you have cleared customs and collected your luggage, a private driver wil…" at bounding box center [433, 162] width 125 height 19
click at [381, 169] on textarea "After you have cleared customs and collected your luggage, a driver will meet y…" at bounding box center [433, 162] width 125 height 19
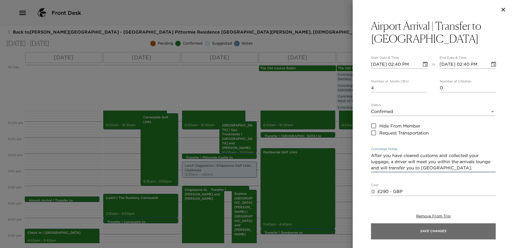
type textarea "After you have cleared customs and collected your luggage, a driver will meet y…"
click at [452, 228] on button "Save Changes" at bounding box center [433, 231] width 125 height 16
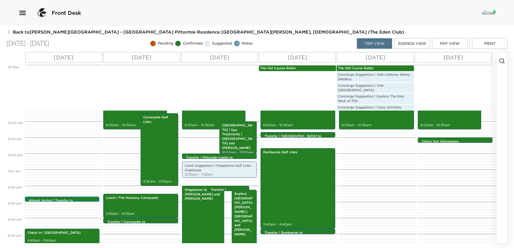
click at [53, 199] on p "Airport Arrival | Transfer to [GEOGRAPHIC_DATA]" at bounding box center [63, 203] width 69 height 9
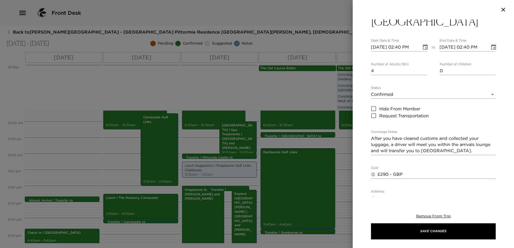
scroll to position [27, 0]
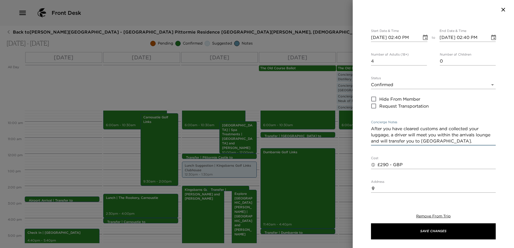
drag, startPoint x: 462, startPoint y: 142, endPoint x: 382, endPoint y: 143, distance: 79.8
click at [382, 143] on textarea "After you have cleared customs and collected your luggage, a driver will meet y…" at bounding box center [433, 135] width 125 height 19
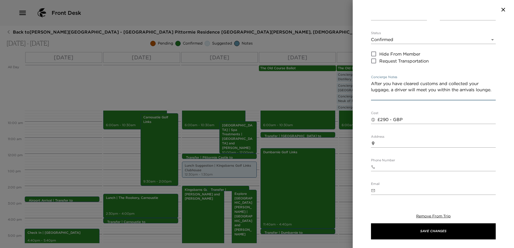
scroll to position [81, 0]
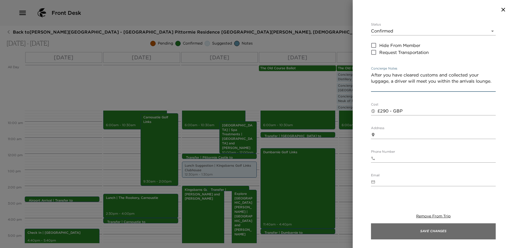
type textarea "After you have cleared customs and collected your luggage, a driver will meet y…"
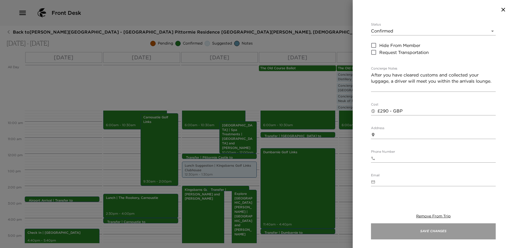
click at [426, 232] on button "Save Changes" at bounding box center [433, 231] width 125 height 16
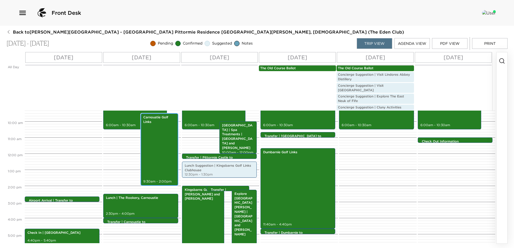
click at [147, 142] on div "Carnoustie Golf Links 9:30am - 2:00pm" at bounding box center [159, 149] width 34 height 71
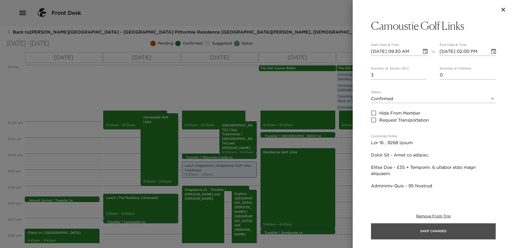
drag, startPoint x: 442, startPoint y: 228, endPoint x: 282, endPoint y: 216, distance: 160.6
click at [442, 228] on button "Save Changes" at bounding box center [433, 231] width 125 height 16
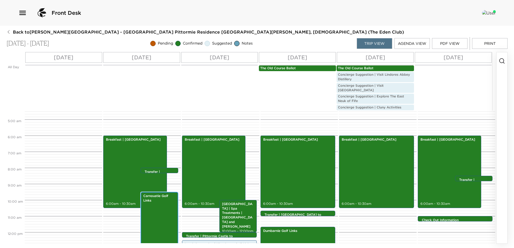
scroll to position [70, 0]
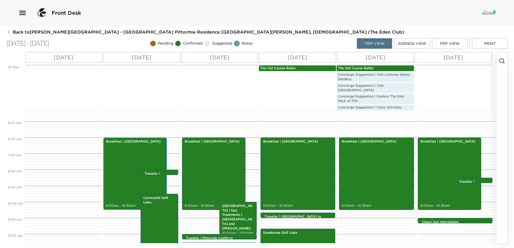
click at [133, 147] on div "Breakfast | [GEOGRAPHIC_DATA] 6:00am - 10:30am" at bounding box center [135, 173] width 60 height 71
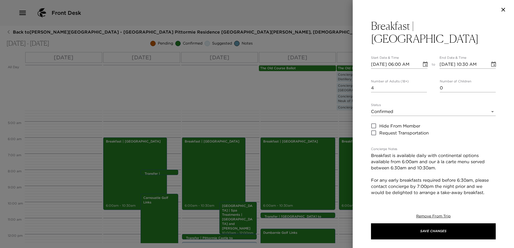
click at [390, 153] on textarea "Breakfast is available daily with continental options available from 6:00am and…" at bounding box center [433, 174] width 125 height 43
click at [441, 153] on textarea "Breakfast is available daily with continental options available from 6:00am and…" at bounding box center [433, 174] width 125 height 43
click at [475, 153] on textarea "Available daily with continental options available from 6:00am and our à la car…" at bounding box center [433, 174] width 125 height 43
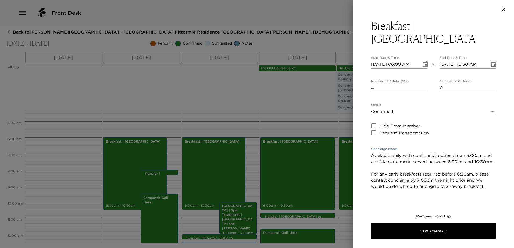
drag, startPoint x: 485, startPoint y: 181, endPoint x: 363, endPoint y: 140, distance: 129.1
click at [362, 141] on div "Breakfast | [GEOGRAPHIC_DATA] Start Date & Time [DATE] 06:00 AM to End Date & T…" at bounding box center [432, 107] width 161 height 177
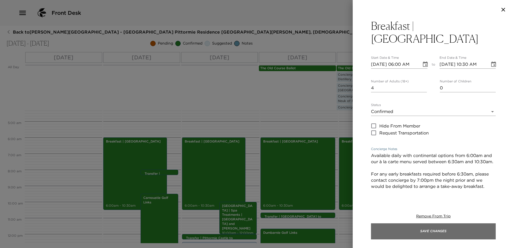
type textarea "Available daily with continental options from 6:00am and our à la carte menu se…"
click at [433, 232] on button "Save Changes" at bounding box center [433, 231] width 125 height 16
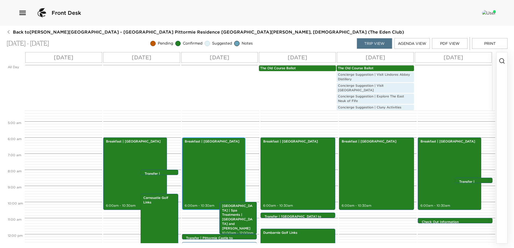
click at [210, 173] on div "Breakfast | [GEOGRAPHIC_DATA] 6:00am - 10:30am" at bounding box center [213, 173] width 60 height 71
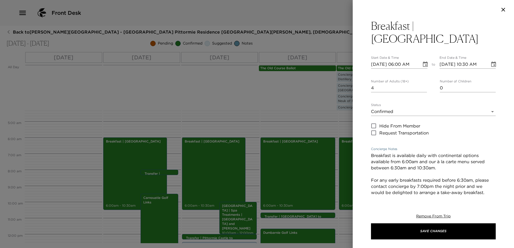
drag, startPoint x: 488, startPoint y: 179, endPoint x: 356, endPoint y: 142, distance: 136.9
click at [356, 143] on div "Breakfast | [GEOGRAPHIC_DATA] Start Date & Time [DATE] 06:00 AM to End Date & T…" at bounding box center [432, 107] width 161 height 177
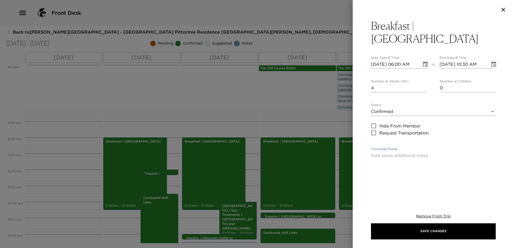
paste textarea "Available daily with continental options from 6:00am and our à la carte menu se…"
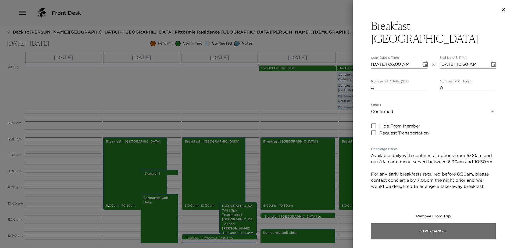
type textarea "Available daily with continental options from 6:00am and our à la carte menu se…"
click at [408, 234] on button "Save Changes" at bounding box center [433, 231] width 125 height 16
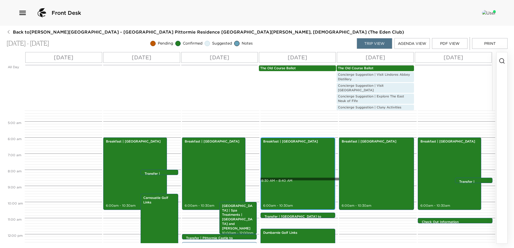
click at [287, 174] on div "Breakfast | [GEOGRAPHIC_DATA] 6:00am - 10:30am" at bounding box center [297, 173] width 71 height 71
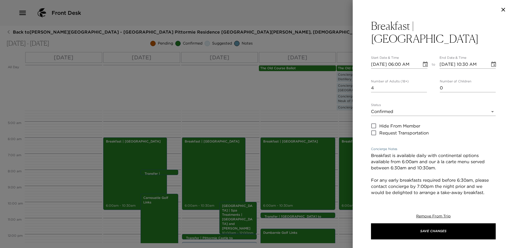
drag, startPoint x: 486, startPoint y: 180, endPoint x: 355, endPoint y: 142, distance: 137.0
click at [355, 142] on div "Breakfast | [GEOGRAPHIC_DATA] Start Date & Time [DATE] 06:00 AM to End Date & T…" at bounding box center [432, 107] width 161 height 177
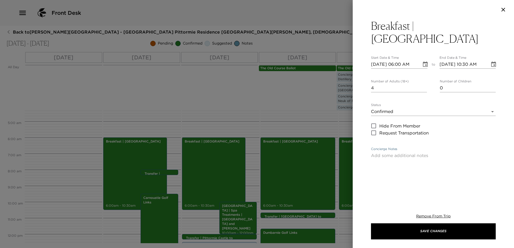
paste textarea "Available daily with continental options from 6:00am and our à la carte menu se…"
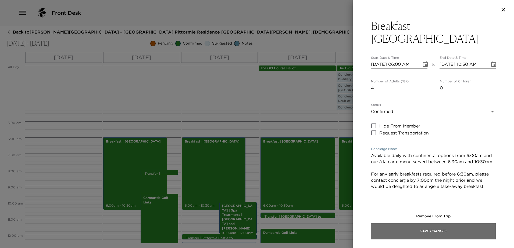
type textarea "Available daily with continental options from 6:00am and our à la carte menu se…"
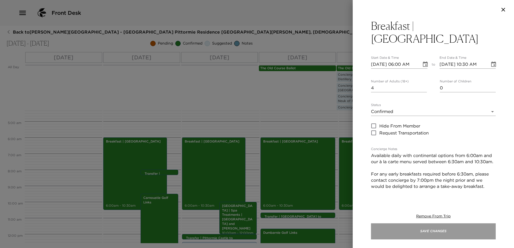
click at [400, 235] on button "Save Changes" at bounding box center [433, 231] width 125 height 16
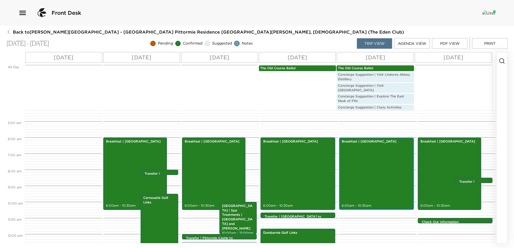
click at [356, 162] on div "Breakfast | [GEOGRAPHIC_DATA] 6:00am - 10:30am" at bounding box center [375, 173] width 71 height 71
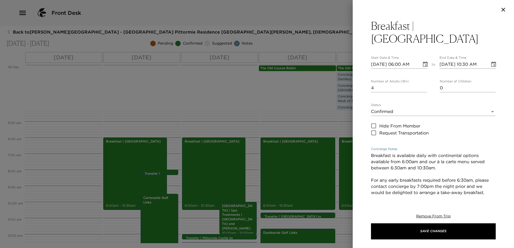
drag, startPoint x: 488, startPoint y: 179, endPoint x: 349, endPoint y: 139, distance: 145.0
click at [349, 139] on div "Breakfast | [GEOGRAPHIC_DATA] Start Date & Time [DATE] 06:00 AM to End Date & T…" at bounding box center [257, 124] width 514 height 248
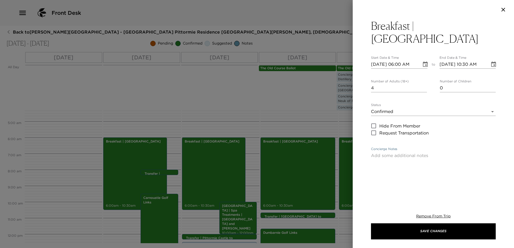
paste textarea "Available daily with continental options from 6:00am and our à la carte menu se…"
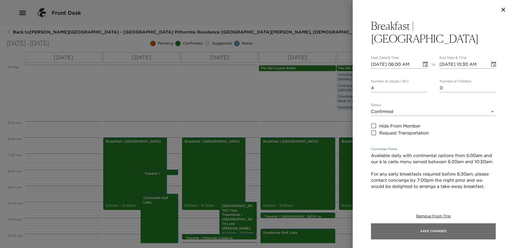
type textarea "Available daily with continental options from 6:00am and our à la carte menu se…"
click at [448, 229] on button "Save Changes" at bounding box center [433, 231] width 125 height 16
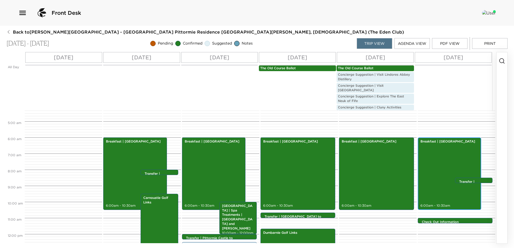
click at [438, 162] on div "Breakfast | [GEOGRAPHIC_DATA] 6:00am - 10:30am" at bounding box center [449, 173] width 60 height 71
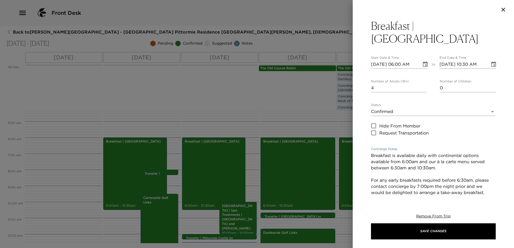
drag, startPoint x: 456, startPoint y: 177, endPoint x: 371, endPoint y: 139, distance: 92.5
click at [371, 152] on div "Breakfast is available daily with continental options available from 6:00am and…" at bounding box center [433, 175] width 125 height 46
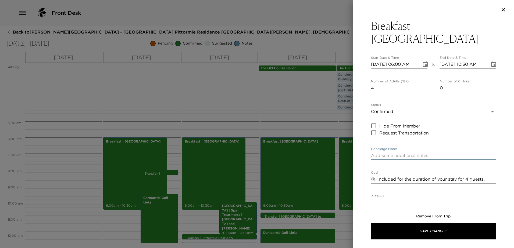
paste textarea "Available daily with continental options from 6:00am and our à la carte menu se…"
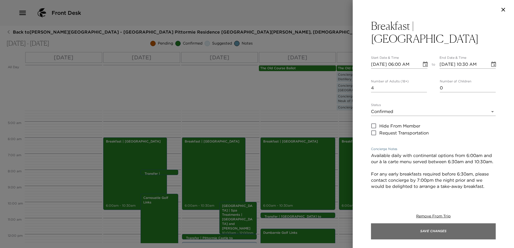
type textarea "Available daily with continental options from 6:00am and our à la carte menu se…"
click at [412, 228] on button "Save Changes" at bounding box center [433, 231] width 125 height 16
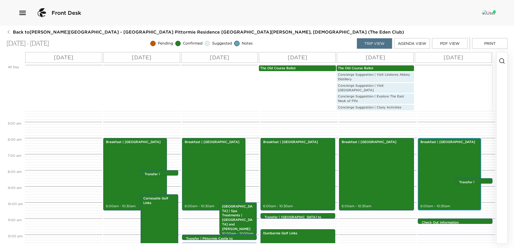
scroll to position [70, 0]
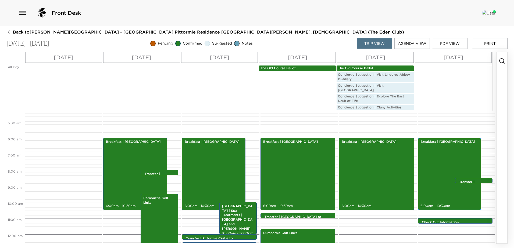
click at [454, 153] on div "Breakfast | [GEOGRAPHIC_DATA] 6:00am - 10:30am" at bounding box center [449, 174] width 60 height 71
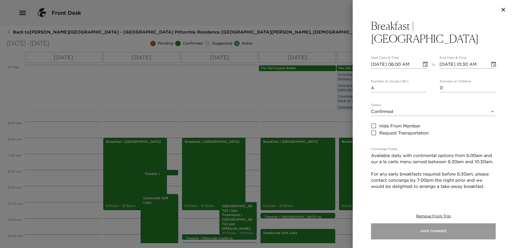
click at [458, 236] on button "Save Changes" at bounding box center [433, 231] width 125 height 16
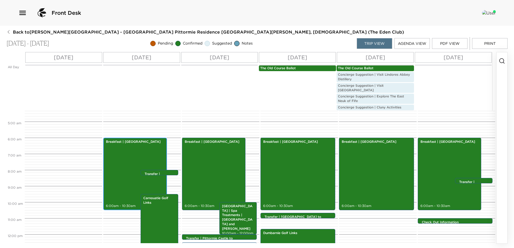
click at [122, 148] on div "Breakfast | [GEOGRAPHIC_DATA] 6:00am - 10:30am" at bounding box center [135, 174] width 60 height 71
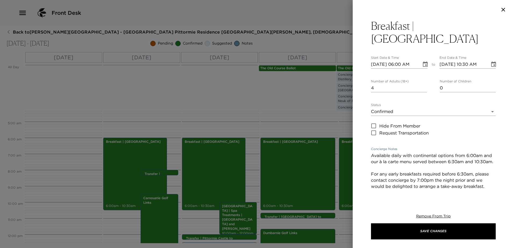
drag, startPoint x: 423, startPoint y: 169, endPoint x: 405, endPoint y: 168, distance: 17.7
click at [405, 168] on textarea "Available daily with continental options from 6:00am and our à la carte menu se…" at bounding box center [433, 174] width 125 height 43
click at [483, 180] on textarea "Available daily with continental options from 6:00am and our à la carte menu se…" at bounding box center [433, 174] width 125 height 43
drag, startPoint x: 483, startPoint y: 180, endPoint x: 364, endPoint y: 143, distance: 124.4
click at [364, 143] on div "Breakfast | [GEOGRAPHIC_DATA] Start Date & Time [DATE] 06:00 AM to End Date & T…" at bounding box center [432, 107] width 161 height 177
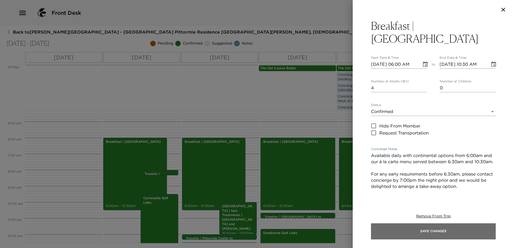
type textarea "Available daily with continental options from 6:00am and our à la carte menu se…"
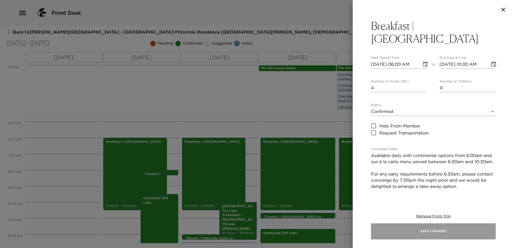
drag, startPoint x: 461, startPoint y: 232, endPoint x: 332, endPoint y: 218, distance: 129.9
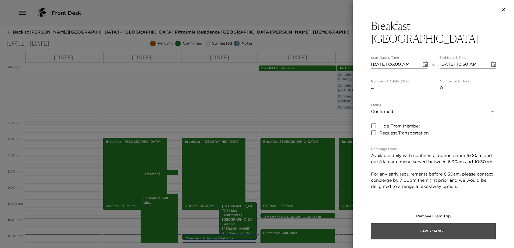
click at [461, 232] on button "Save Changes" at bounding box center [433, 231] width 125 height 16
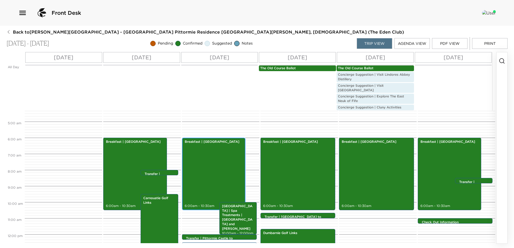
click at [221, 171] on div "Breakfast | [GEOGRAPHIC_DATA] 6:00am - 10:30am" at bounding box center [213, 174] width 60 height 71
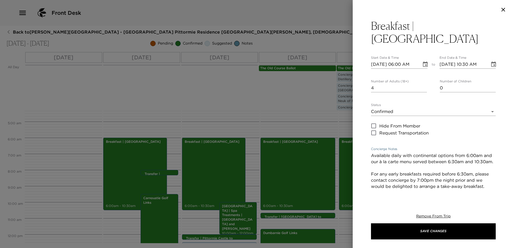
drag, startPoint x: 486, startPoint y: 181, endPoint x: 349, endPoint y: 136, distance: 143.8
click at [348, 139] on div "Breakfast | [GEOGRAPHIC_DATA] Start Date & Time [DATE] 06:00 AM to End Date & T…" at bounding box center [257, 124] width 514 height 248
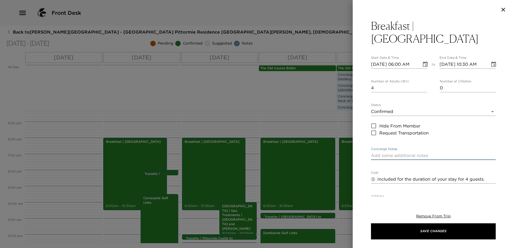
paste textarea "Available daily with continental options from 6:00am and our à la carte menu se…"
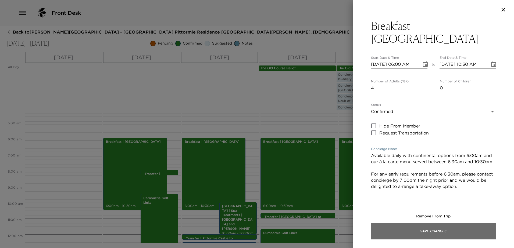
type textarea "Available daily with continental options from 6:00am and our à la carte menu se…"
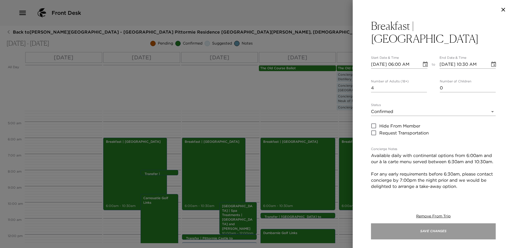
click at [421, 228] on button "Save Changes" at bounding box center [433, 231] width 125 height 16
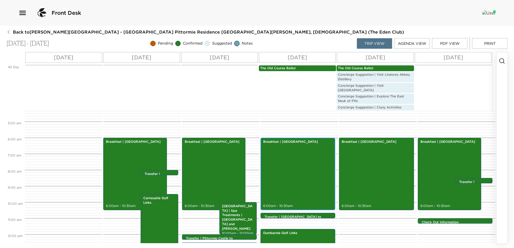
click at [272, 170] on div "Breakfast | [GEOGRAPHIC_DATA] 6:00am - 10:30am" at bounding box center [297, 174] width 71 height 71
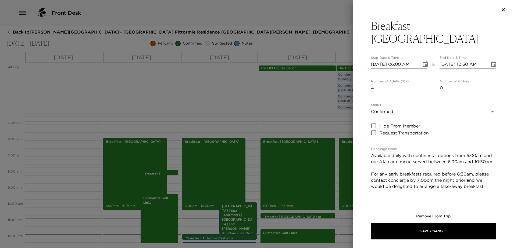
drag, startPoint x: 492, startPoint y: 181, endPoint x: 380, endPoint y: 158, distance: 114.3
click at [380, 158] on div "Breakfast | [GEOGRAPHIC_DATA] Start Date & Time [DATE] 06:00 AM to End Date & T…" at bounding box center [432, 107] width 161 height 177
drag, startPoint x: 485, startPoint y: 181, endPoint x: 347, endPoint y: 128, distance: 148.0
click at [347, 130] on div "Breakfast | [GEOGRAPHIC_DATA] Start Date & Time [DATE] 06:00 AM to End Date & T…" at bounding box center [257, 124] width 514 height 248
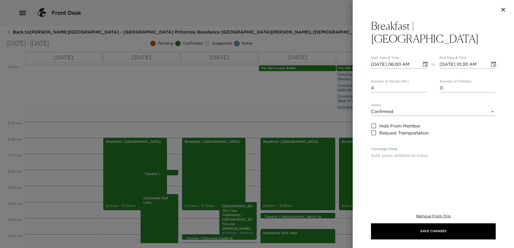
paste textarea "Available daily with continental options from 6:00am and our à la carte menu se…"
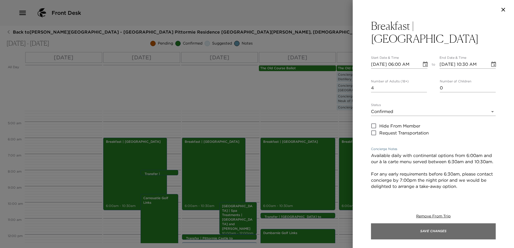
type textarea "Available daily with continental options from 6:00am and our à la carte menu se…"
click at [435, 235] on button "Save Changes" at bounding box center [433, 231] width 125 height 16
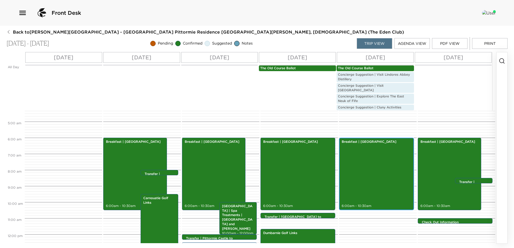
click at [372, 166] on div "Breakfast | [GEOGRAPHIC_DATA] 6:00am - 10:30am" at bounding box center [375, 174] width 71 height 71
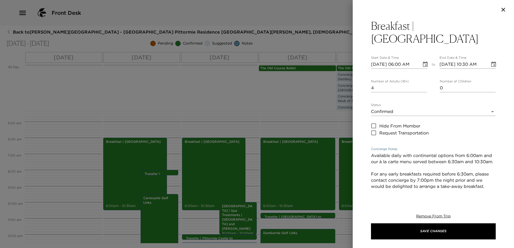
drag, startPoint x: 416, startPoint y: 171, endPoint x: 348, endPoint y: 139, distance: 74.4
click at [349, 141] on div "Breakfast | [GEOGRAPHIC_DATA] Start Date & Time [DATE] 06:00 AM to End Date & T…" at bounding box center [257, 124] width 514 height 248
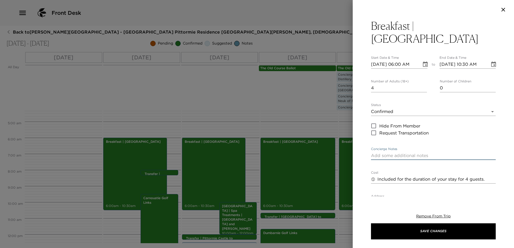
paste textarea "Available daily with continental options from 6:00am and our à la carte menu se…"
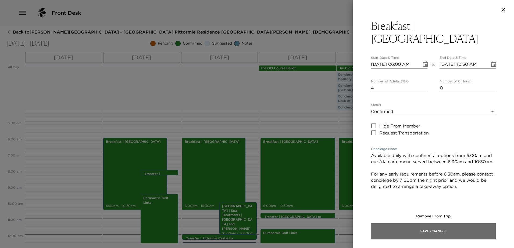
type textarea "Available daily with continental options from 6:00am and our à la carte menu se…"
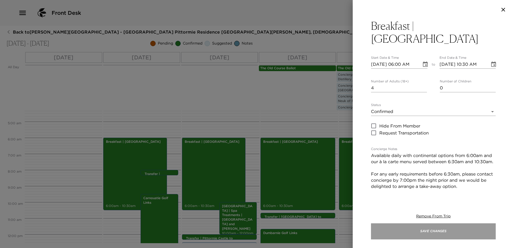
click at [420, 236] on button "Save Changes" at bounding box center [433, 231] width 125 height 16
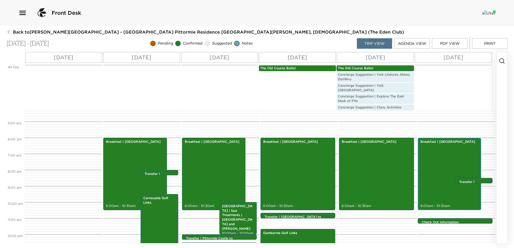
click at [430, 173] on div "Breakfast | [GEOGRAPHIC_DATA] 6:00am - 10:30am" at bounding box center [449, 174] width 60 height 71
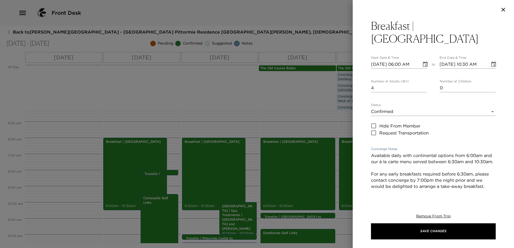
drag, startPoint x: 488, startPoint y: 179, endPoint x: 340, endPoint y: 136, distance: 153.8
click at [340, 136] on div "Breakfast | [GEOGRAPHIC_DATA] Start Date & Time [DATE] 06:00 AM to End Date & T…" at bounding box center [257, 124] width 514 height 248
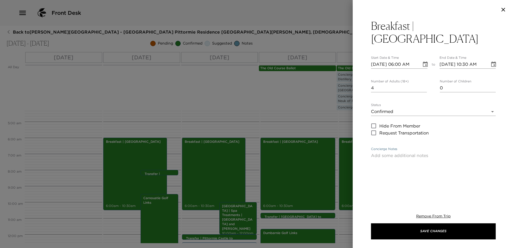
paste textarea "Available daily with continental options from 6:00am and our à la carte menu se…"
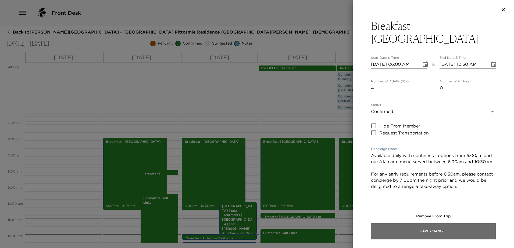
type textarea "Available daily with continental options from 6:00am and our à la carte menu se…"
drag, startPoint x: 407, startPoint y: 233, endPoint x: 407, endPoint y: 230, distance: 3.0
click at [408, 233] on button "Save Changes" at bounding box center [433, 231] width 125 height 16
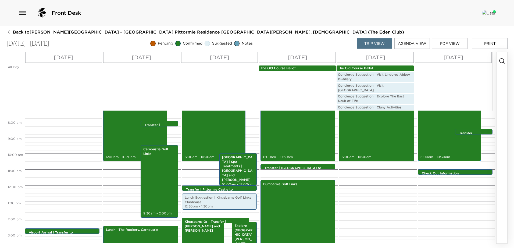
scroll to position [123, 0]
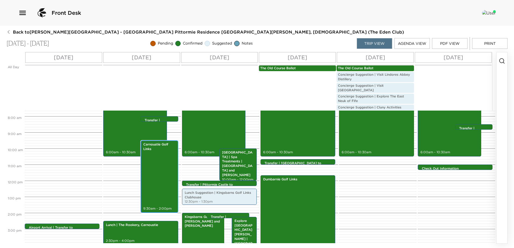
click at [160, 167] on div "Carnoustie Golf Links 9:30am - 2:00pm" at bounding box center [159, 176] width 34 height 71
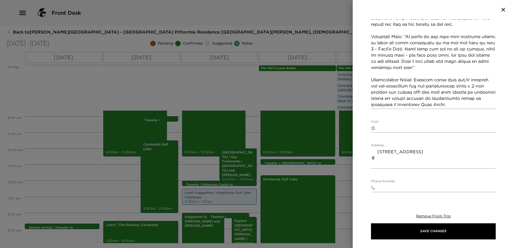
scroll to position [242, 0]
drag, startPoint x: 450, startPoint y: 93, endPoint x: 458, endPoint y: 94, distance: 7.8
click at [450, 94] on textarea "Concierge Notes" at bounding box center [433, 3] width 125 height 210
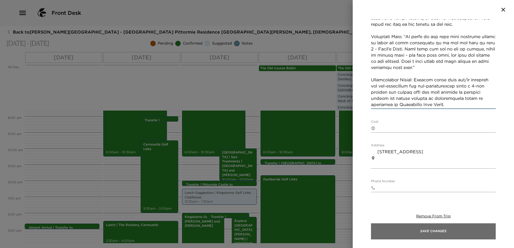
type textarea "Lor 17 , 4871 Ipsum Dolor Sit - Amet co adipisc. Elitse Doe - £58 + Temporin. 0…"
click at [464, 230] on button "Save Changes" at bounding box center [433, 231] width 125 height 16
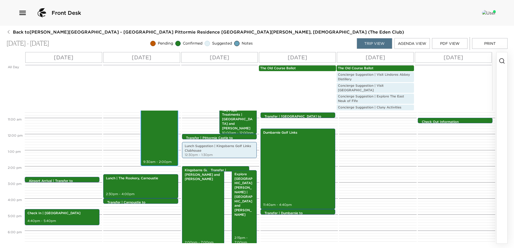
scroll to position [177, 0]
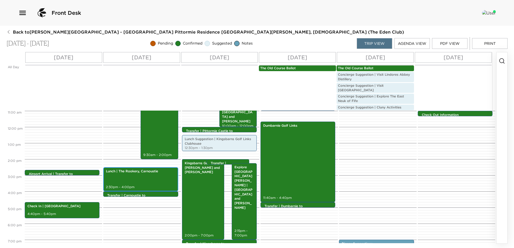
click at [140, 176] on div "Lunch | The Rookery, Carnoustie 2:30pm - 4:00pm" at bounding box center [140, 179] width 71 height 23
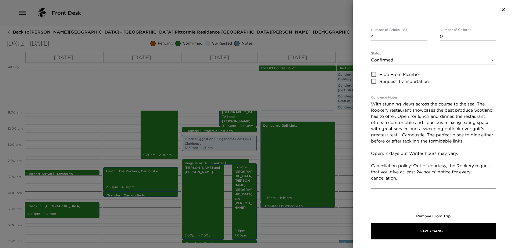
scroll to position [54, 0]
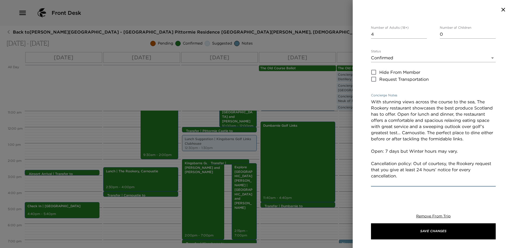
drag, startPoint x: 461, startPoint y: 158, endPoint x: 374, endPoint y: 161, distance: 86.6
click at [376, 161] on textarea "With stunning views across the course to the sea, The Rookery restaurant showca…" at bounding box center [433, 142] width 125 height 86
drag, startPoint x: 380, startPoint y: 156, endPoint x: 388, endPoint y: 156, distance: 8.3
click at [380, 156] on textarea "With stunning views across the course to the sea, The Rookery restaurant showca…" at bounding box center [433, 142] width 125 height 86
drag, startPoint x: 460, startPoint y: 158, endPoint x: 376, endPoint y: 158, distance: 84.3
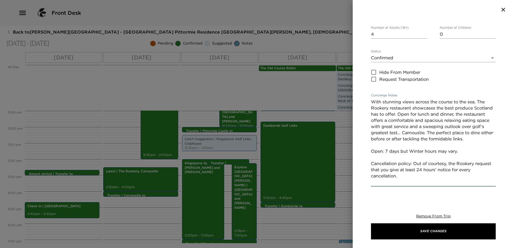
click at [376, 158] on textarea "With stunning views across the course to the sea, The Rookery restaurant showca…" at bounding box center [433, 142] width 125 height 86
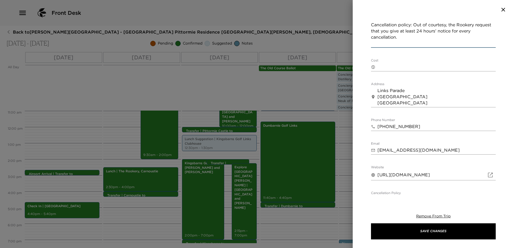
scroll to position [188, 0]
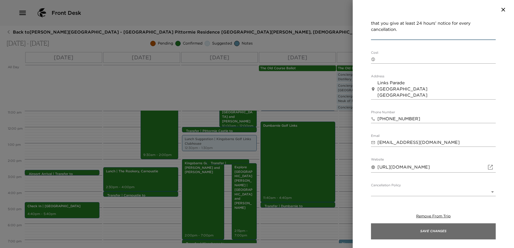
type textarea "With stunning views across the course to the sea, The Rookery restaurant showca…"
click at [433, 230] on button "Save Changes" at bounding box center [433, 231] width 125 height 16
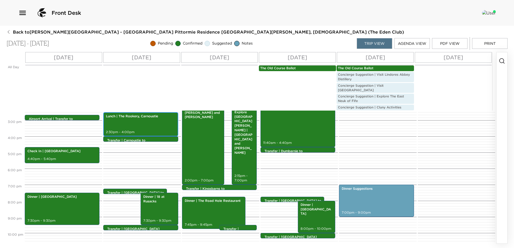
scroll to position [223, 0]
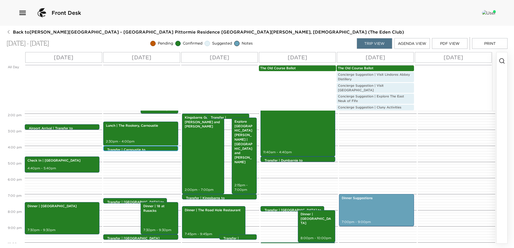
click at [142, 148] on p "Transfer | Carnoustie to [GEOGRAPHIC_DATA]" at bounding box center [141, 152] width 69 height 9
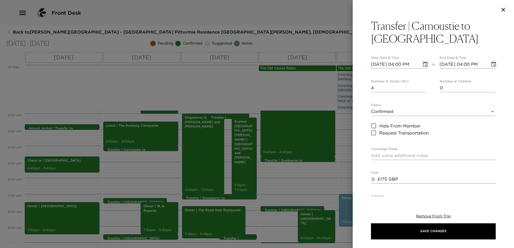
click at [406, 154] on textarea "Concierge Notes" at bounding box center [433, 156] width 125 height 6
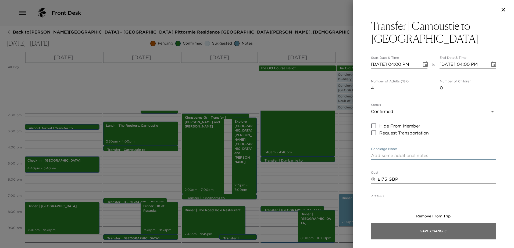
click at [412, 228] on button "Save Changes" at bounding box center [433, 231] width 125 height 16
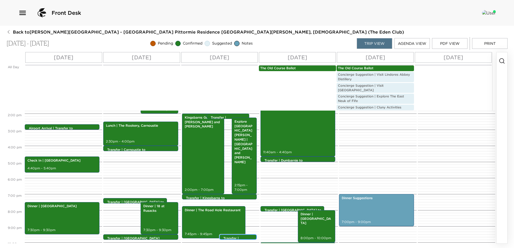
click at [242, 236] on p "Transfer | [GEOGRAPHIC_DATA][PERSON_NAME] to [GEOGRAPHIC_DATA]" at bounding box center [239, 252] width 32 height 32
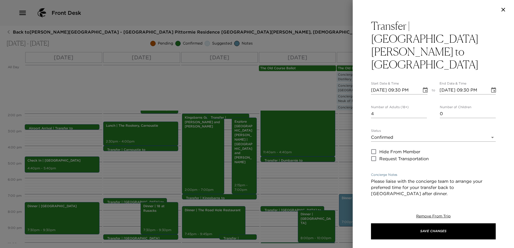
drag, startPoint x: 410, startPoint y: 170, endPoint x: 357, endPoint y: 154, distance: 54.9
click at [357, 154] on div "Transfer | [GEOGRAPHIC_DATA][PERSON_NAME] to [GEOGRAPHIC_DATA] Start Date & Tim…" at bounding box center [432, 107] width 161 height 177
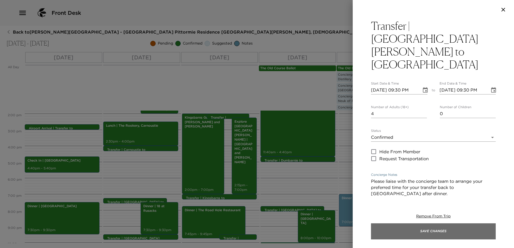
click at [425, 230] on button "Save Changes" at bounding box center [433, 231] width 125 height 16
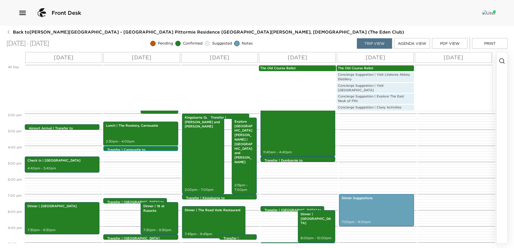
click at [139, 148] on p "Transfer | Carnoustie to [GEOGRAPHIC_DATA]" at bounding box center [141, 152] width 69 height 9
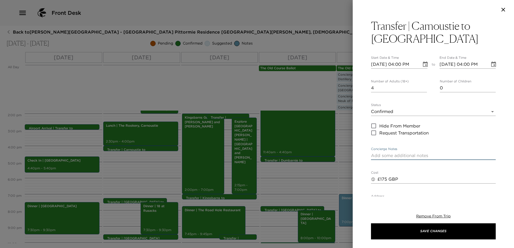
click at [410, 154] on textarea "Concierge Notes" at bounding box center [433, 156] width 125 height 6
paste textarea "Please liaise with the concierge team to arrange your preferred time for your t…"
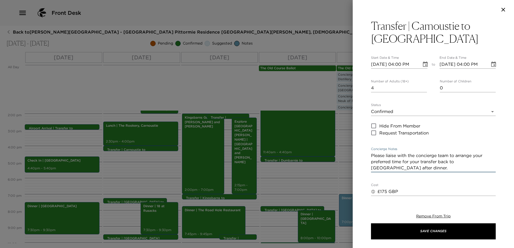
drag, startPoint x: 451, startPoint y: 155, endPoint x: 424, endPoint y: 156, distance: 27.4
click at [424, 156] on textarea "Please liaise with the concierge team to arrange your preferred time for your t…" at bounding box center [433, 162] width 125 height 19
click at [420, 166] on textarea "Please liaise with the concierge team to arrange your preferred time for your t…" at bounding box center [433, 162] width 125 height 19
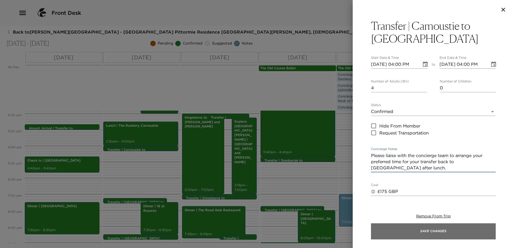
type textarea "Please liaise with the concierge team to arrange your preferred time for your t…"
click at [451, 230] on button "Save Changes" at bounding box center [433, 231] width 125 height 16
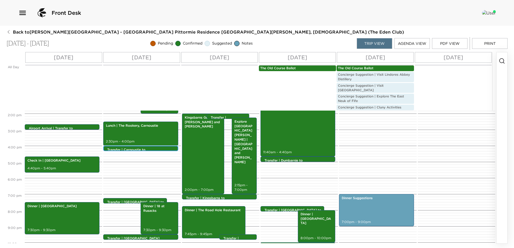
scroll to position [250, 0]
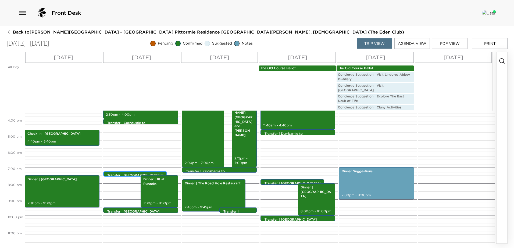
click at [130, 173] on p "Transfer | [GEOGRAPHIC_DATA] to 18 Rusacks" at bounding box center [136, 177] width 58 height 9
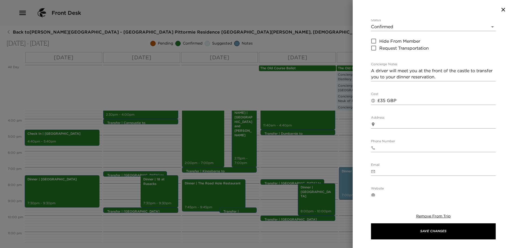
scroll to position [107, 0]
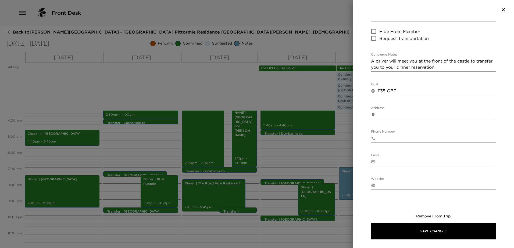
click at [414, 193] on body "Front Desk Back to [PERSON_NAME][GEOGRAPHIC_DATA] - [GEOGRAPHIC_DATA] Pittormie…" at bounding box center [257, 124] width 514 height 248
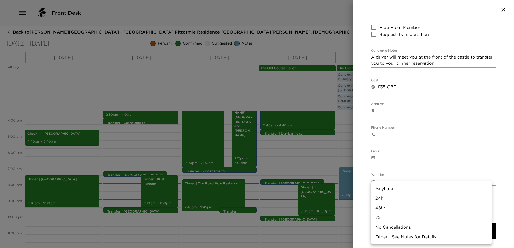
click at [405, 199] on li "24hr" at bounding box center [431, 198] width 121 height 10
type input "24hr"
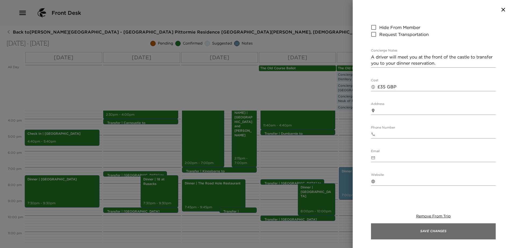
click at [434, 235] on button "Save Changes" at bounding box center [433, 231] width 125 height 16
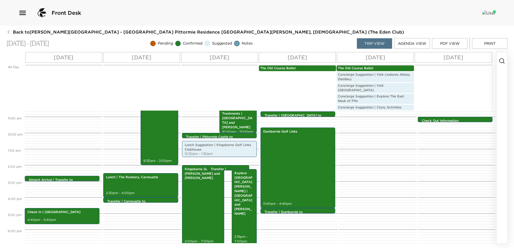
scroll to position [169, 0]
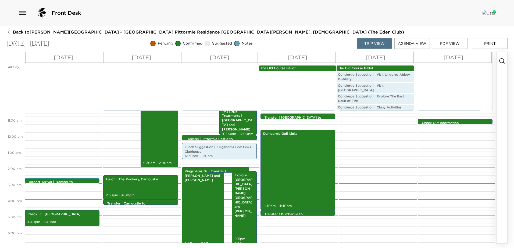
click at [90, 180] on p "Airport Arrival | Transfer to [GEOGRAPHIC_DATA]" at bounding box center [63, 184] width 69 height 9
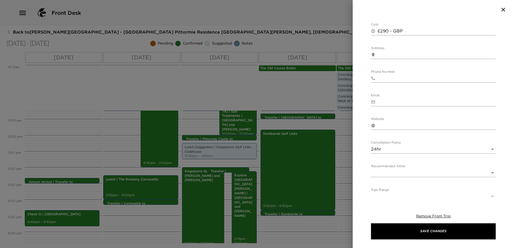
scroll to position [161, 0]
drag, startPoint x: 436, startPoint y: 230, endPoint x: 357, endPoint y: 221, distance: 79.4
click at [437, 230] on button "Save Changes" at bounding box center [433, 231] width 125 height 16
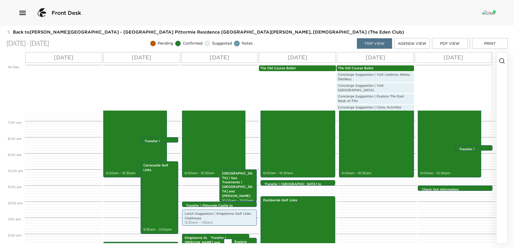
scroll to position [88, 0]
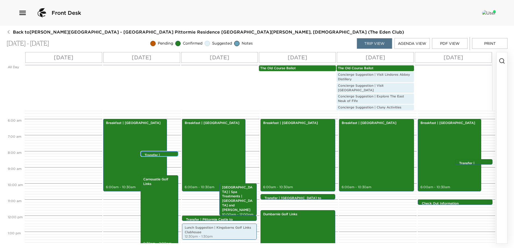
click at [160, 153] on p "Transfer | [GEOGRAPHIC_DATA] to Carnoustie Golf Links" at bounding box center [161, 162] width 32 height 18
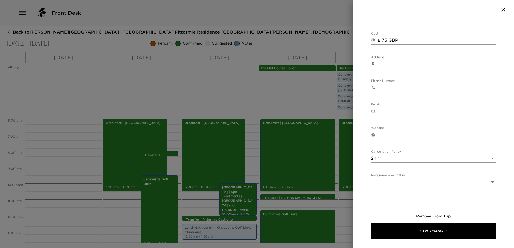
scroll to position [159, 0]
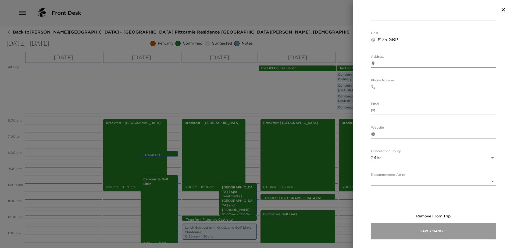
click at [444, 228] on button "Save Changes" at bounding box center [433, 231] width 125 height 16
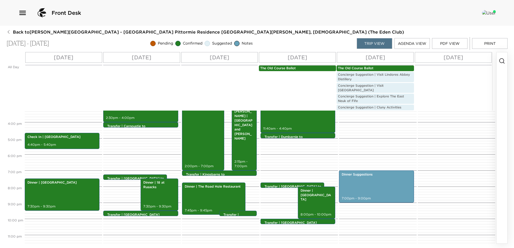
scroll to position [250, 0]
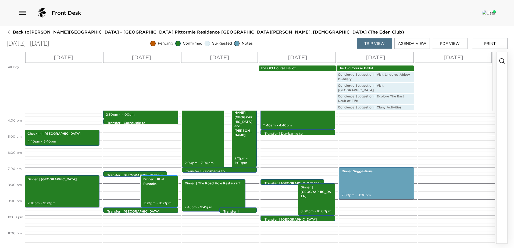
click at [154, 186] on div "Dinner | 18 at Rusacks 7:30pm - 9:30pm" at bounding box center [159, 191] width 34 height 31
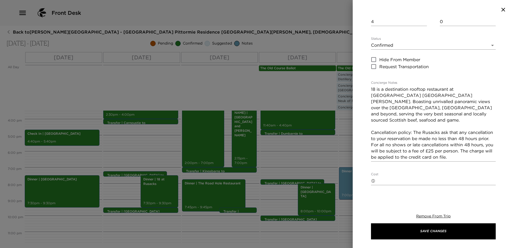
scroll to position [54, 0]
click at [462, 126] on textarea "18 is a destination rooftop restaurant at [GEOGRAPHIC_DATA] [GEOGRAPHIC_DATA][P…" at bounding box center [433, 123] width 125 height 74
click at [441, 128] on textarea "18 is a destination rooftop restaurant at [GEOGRAPHIC_DATA] [GEOGRAPHIC_DATA][P…" at bounding box center [433, 123] width 125 height 74
click at [472, 151] on textarea "18 is a destination rooftop restaurant at [GEOGRAPHIC_DATA] [GEOGRAPHIC_DATA][P…" at bounding box center [433, 123] width 125 height 74
click at [461, 126] on textarea "18 is a destination rooftop restaurant at [GEOGRAPHIC_DATA] [GEOGRAPHIC_DATA][P…" at bounding box center [433, 120] width 125 height 68
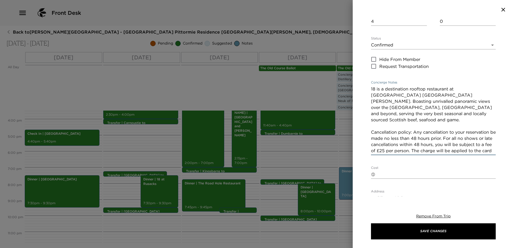
click at [371, 133] on textarea "18 is a destination rooftop restaurant at [GEOGRAPHIC_DATA] [GEOGRAPHIC_DATA][P…" at bounding box center [433, 120] width 125 height 68
click at [474, 133] on textarea "18 is a destination rooftop restaurant at [GEOGRAPHIC_DATA] [GEOGRAPHIC_DATA][P…" at bounding box center [433, 120] width 125 height 68
click at [437, 146] on textarea "18 is a destination rooftop restaurant at [GEOGRAPHIC_DATA] [GEOGRAPHIC_DATA][P…" at bounding box center [433, 120] width 125 height 68
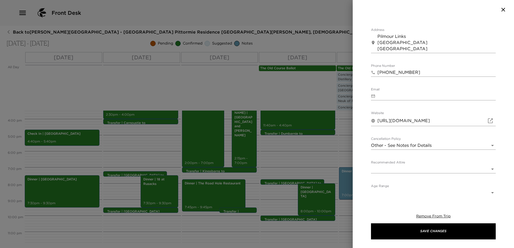
scroll to position [210, 0]
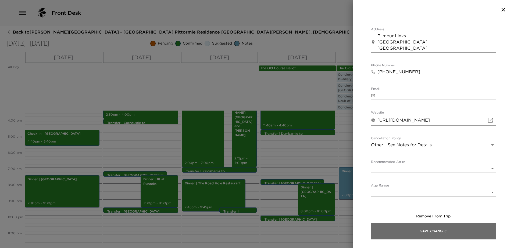
type textarea "18 is a destination rooftop restaurant at [GEOGRAPHIC_DATA] [GEOGRAPHIC_DATA][P…"
click at [440, 232] on button "Save Changes" at bounding box center [433, 231] width 125 height 16
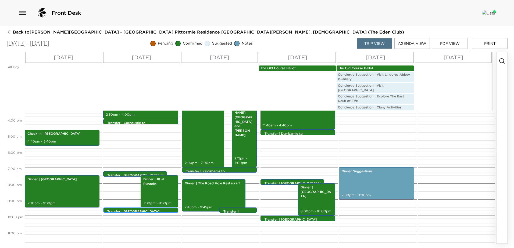
click at [163, 208] on div "Transfer | [GEOGRAPHIC_DATA][PERSON_NAME] to [GEOGRAPHIC_DATA] 9:30pm - 9:30pm" at bounding box center [141, 210] width 71 height 4
click at [128, 210] on p "Transfer | [GEOGRAPHIC_DATA][PERSON_NAME] to [GEOGRAPHIC_DATA]" at bounding box center [141, 216] width 69 height 13
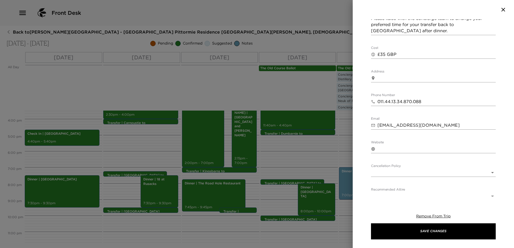
scroll to position [165, 0]
drag, startPoint x: 403, startPoint y: 99, endPoint x: 345, endPoint y: 98, distance: 58.6
click at [347, 98] on div "Transfer | [GEOGRAPHIC_DATA][PERSON_NAME] to [GEOGRAPHIC_DATA] Start Date & Tim…" at bounding box center [257, 124] width 514 height 248
drag, startPoint x: 426, startPoint y: 74, endPoint x: 336, endPoint y: 75, distance: 90.3
click at [336, 74] on div "Transfer | [GEOGRAPHIC_DATA][PERSON_NAME] to [GEOGRAPHIC_DATA] Start Date & Tim…" at bounding box center [257, 124] width 514 height 248
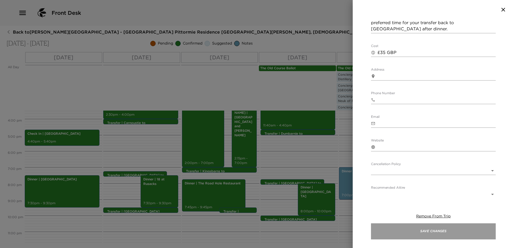
drag, startPoint x: 447, startPoint y: 232, endPoint x: 411, endPoint y: 231, distance: 36.3
click at [446, 232] on button "Save Changes" at bounding box center [433, 231] width 125 height 16
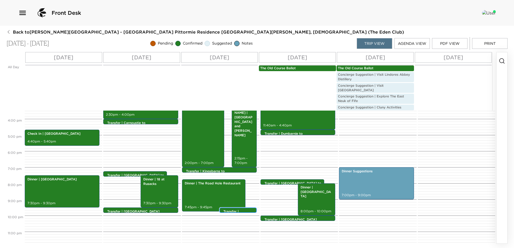
click at [234, 210] on p "Transfer | [GEOGRAPHIC_DATA][PERSON_NAME] to [GEOGRAPHIC_DATA]" at bounding box center [239, 226] width 32 height 32
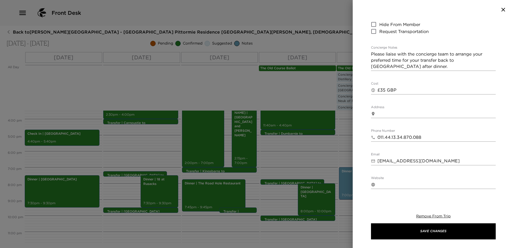
scroll to position [161, 0]
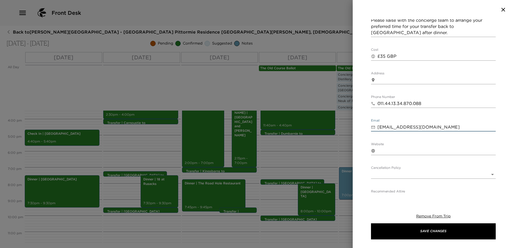
drag, startPoint x: 448, startPoint y: 101, endPoint x: 334, endPoint y: 103, distance: 114.2
click at [337, 103] on div "Transfer | [GEOGRAPHIC_DATA][PERSON_NAME] to [GEOGRAPHIC_DATA] Start Date & Tim…" at bounding box center [257, 124] width 514 height 248
drag, startPoint x: 422, startPoint y: 75, endPoint x: 353, endPoint y: 81, distance: 69.5
click at [354, 79] on div "Transfer | [GEOGRAPHIC_DATA][PERSON_NAME] to [GEOGRAPHIC_DATA] Start Date & Tim…" at bounding box center [432, 107] width 161 height 177
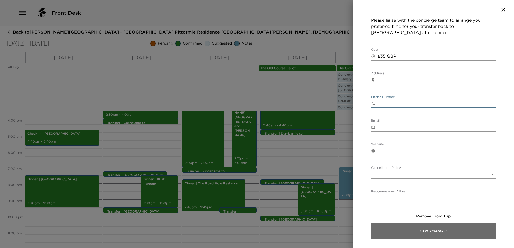
click at [438, 230] on button "Save Changes" at bounding box center [433, 231] width 125 height 16
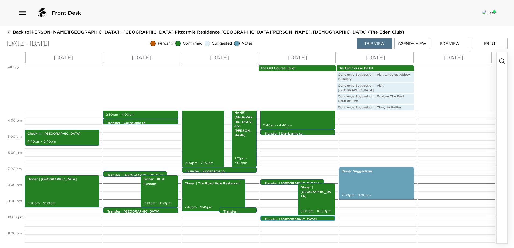
click at [287, 218] on p "Transfer | [GEOGRAPHIC_DATA][PERSON_NAME] to [GEOGRAPHIC_DATA]" at bounding box center [298, 224] width 69 height 13
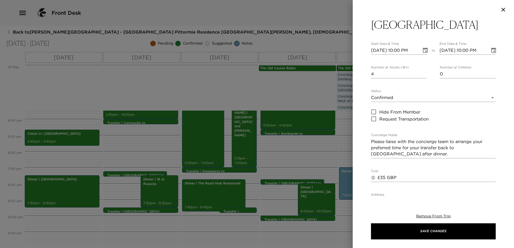
scroll to position [107, 0]
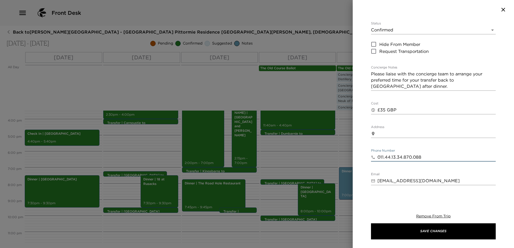
drag, startPoint x: 410, startPoint y: 133, endPoint x: 353, endPoint y: 136, distance: 56.8
click at [344, 135] on div "Transfer | [GEOGRAPHIC_DATA][PERSON_NAME] to [GEOGRAPHIC_DATA] Start Date & Tim…" at bounding box center [257, 124] width 514 height 248
drag, startPoint x: 450, startPoint y: 153, endPoint x: 352, endPoint y: 156, distance: 98.6
click at [352, 156] on div "Transfer | [GEOGRAPHIC_DATA][PERSON_NAME] to [GEOGRAPHIC_DATA] Start Date & Tim…" at bounding box center [257, 124] width 514 height 248
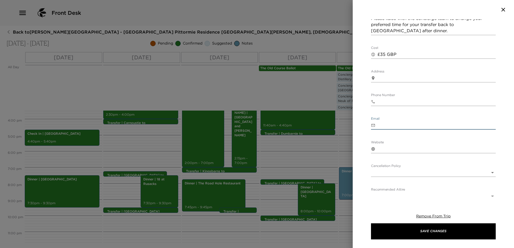
scroll to position [165, 0]
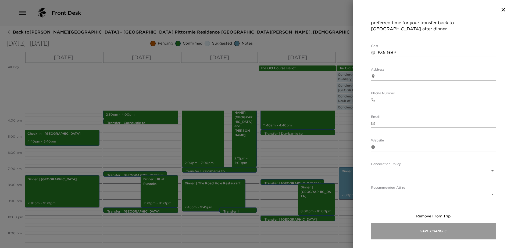
click at [433, 235] on button "Save Changes" at bounding box center [433, 231] width 125 height 16
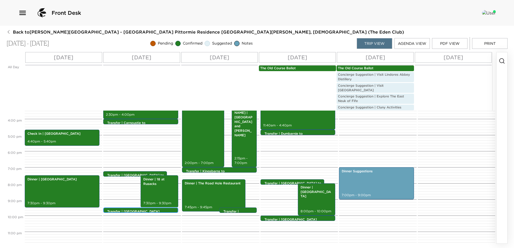
click at [159, 208] on div "Transfer | [GEOGRAPHIC_DATA][PERSON_NAME] to [GEOGRAPHIC_DATA] 9:30pm - 9:30pm" at bounding box center [141, 210] width 71 height 4
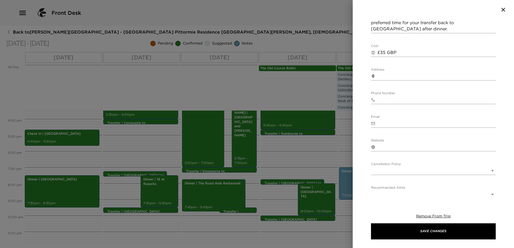
click at [408, 146] on body "Front Desk Back to [PERSON_NAME][GEOGRAPHIC_DATA] - [GEOGRAPHIC_DATA] Pittormie…" at bounding box center [257, 124] width 514 height 248
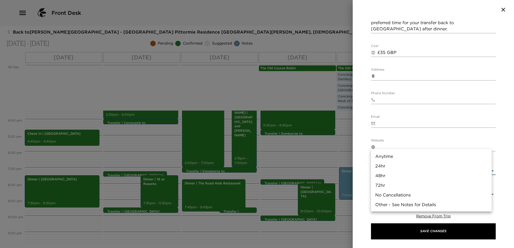
click at [396, 167] on li "24hr" at bounding box center [431, 166] width 121 height 10
type input "24hr"
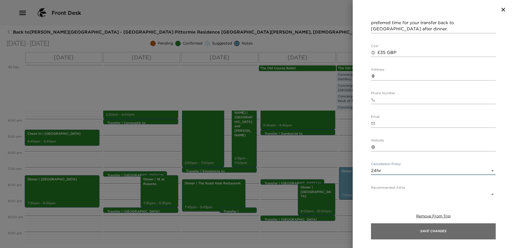
click at [422, 235] on button "Save Changes" at bounding box center [433, 231] width 125 height 16
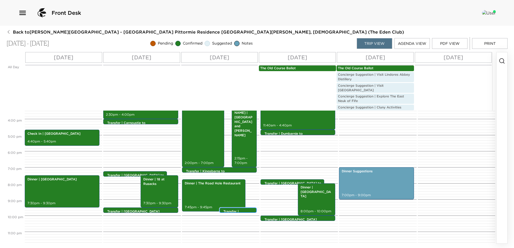
click at [233, 210] on p "Transfer | [GEOGRAPHIC_DATA][PERSON_NAME] to [GEOGRAPHIC_DATA]" at bounding box center [239, 226] width 32 height 32
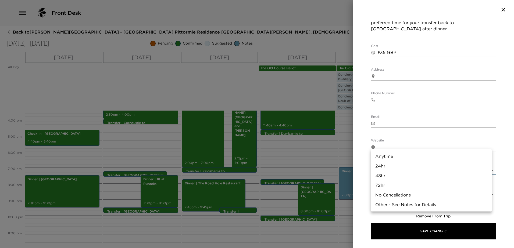
click at [403, 145] on body "Front Desk Back to [PERSON_NAME][GEOGRAPHIC_DATA] - [GEOGRAPHIC_DATA] Pittormie…" at bounding box center [257, 124] width 514 height 248
click at [403, 163] on li "24hr" at bounding box center [431, 166] width 121 height 10
type input "24hr"
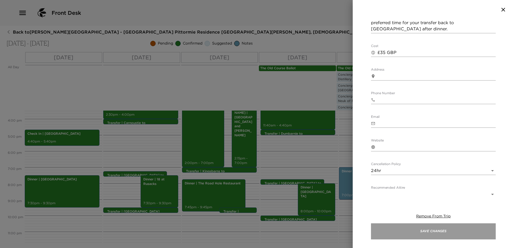
drag, startPoint x: 430, startPoint y: 230, endPoint x: 388, endPoint y: 230, distance: 42.7
click at [430, 230] on button "Save Changes" at bounding box center [433, 231] width 125 height 16
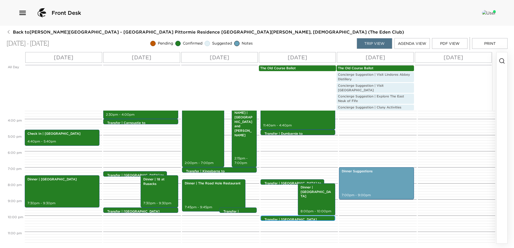
click at [287, 217] on div "Transfer | [GEOGRAPHIC_DATA][PERSON_NAME] to [GEOGRAPHIC_DATA] 10:00pm - 10:00pm" at bounding box center [298, 219] width 71 height 4
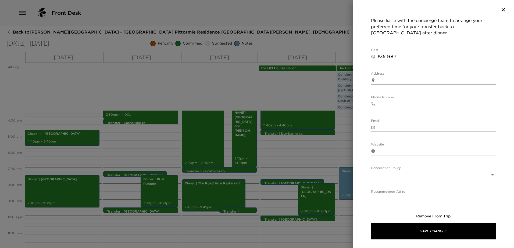
scroll to position [161, 0]
click at [426, 150] on body "Front Desk Back to [PERSON_NAME][GEOGRAPHIC_DATA] - [GEOGRAPHIC_DATA] Pittormie…" at bounding box center [257, 124] width 514 height 248
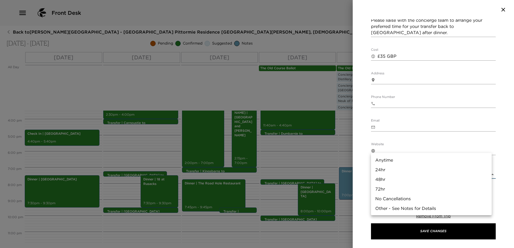
click at [412, 171] on li "24hr" at bounding box center [431, 170] width 121 height 10
type input "24hr"
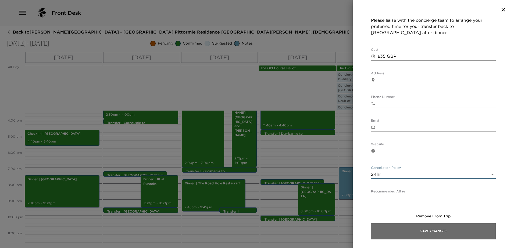
click at [443, 232] on button "Save Changes" at bounding box center [433, 231] width 125 height 16
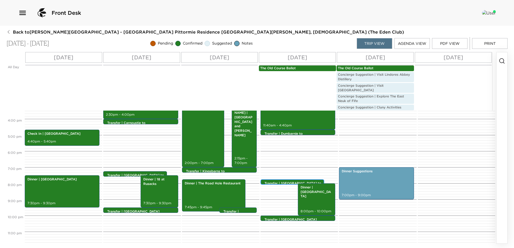
click at [282, 181] on p "Transfer | [GEOGRAPHIC_DATA] to [GEOGRAPHIC_DATA]" at bounding box center [293, 185] width 58 height 9
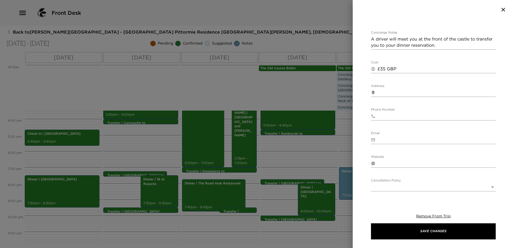
scroll to position [134, 0]
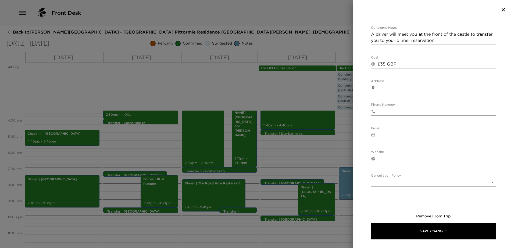
click at [389, 171] on body "Front Desk Back to [PERSON_NAME][GEOGRAPHIC_DATA] - [GEOGRAPHIC_DATA] Pittormie…" at bounding box center [257, 124] width 514 height 248
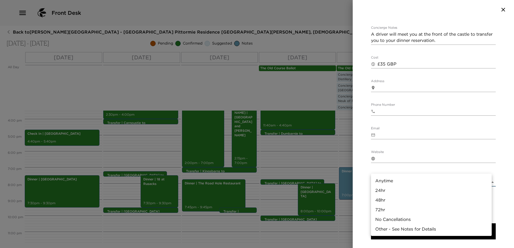
click at [390, 189] on li "24hr" at bounding box center [431, 191] width 121 height 10
type input "24hr"
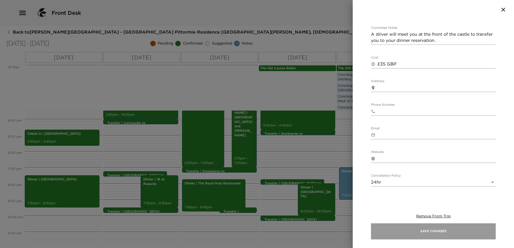
click at [412, 234] on button "Save Changes" at bounding box center [433, 231] width 125 height 16
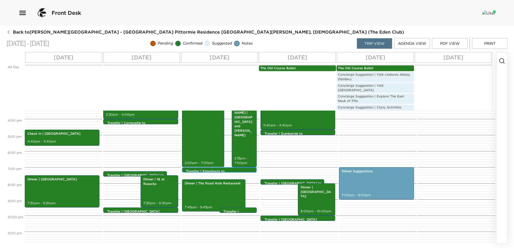
click at [218, 169] on p "Transfer | Kingsbarns to [GEOGRAPHIC_DATA][PERSON_NAME] | [PERSON_NAME] and [PE…" at bounding box center [220, 175] width 69 height 13
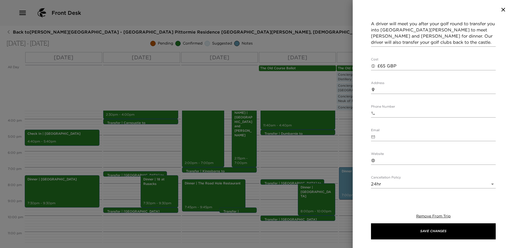
scroll to position [171, 0]
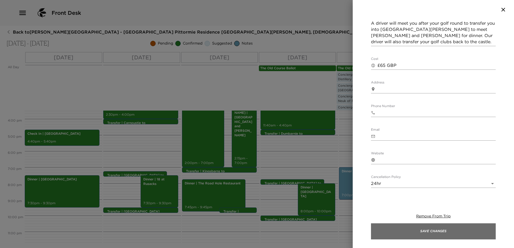
click at [440, 232] on button "Save Changes" at bounding box center [433, 231] width 125 height 16
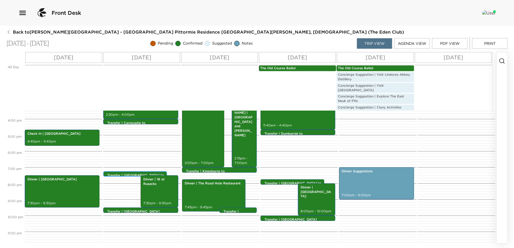
click at [123, 173] on p "Transfer | [GEOGRAPHIC_DATA] to 18 Rusacks" at bounding box center [136, 177] width 58 height 9
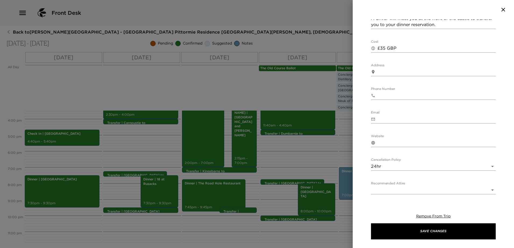
scroll to position [159, 0]
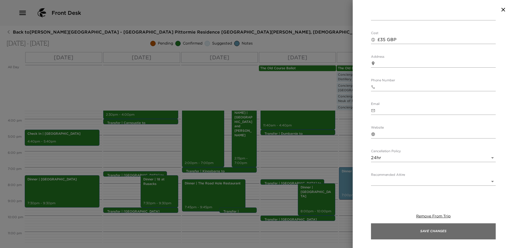
drag, startPoint x: 443, startPoint y: 230, endPoint x: 439, endPoint y: 229, distance: 4.8
click at [443, 230] on button "Save Changes" at bounding box center [433, 231] width 125 height 16
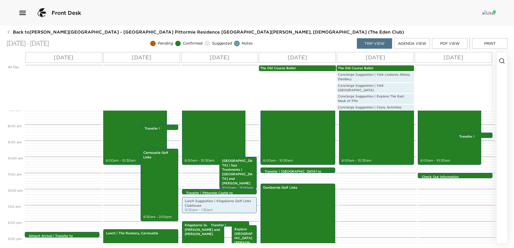
scroll to position [115, 0]
click at [467, 134] on p "Transfer | [GEOGRAPHIC_DATA] to [GEOGRAPHIC_DATA]" at bounding box center [475, 145] width 32 height 23
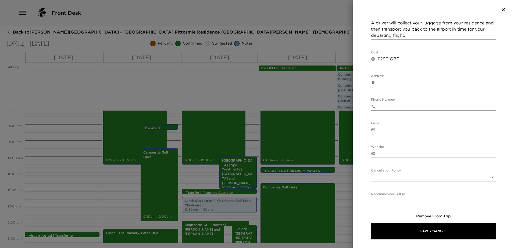
scroll to position [161, 0]
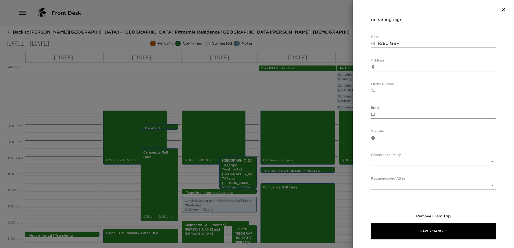
click at [426, 147] on body "Front Desk Back to [PERSON_NAME][GEOGRAPHIC_DATA] - [GEOGRAPHIC_DATA] Pittormie…" at bounding box center [257, 124] width 514 height 248
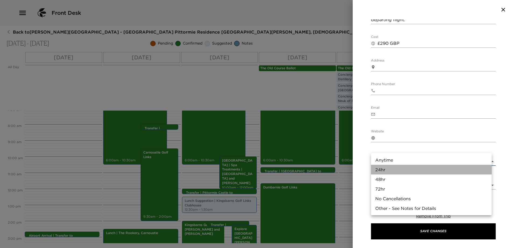
click at [418, 170] on li "24hr" at bounding box center [431, 170] width 121 height 10
type input "24hr"
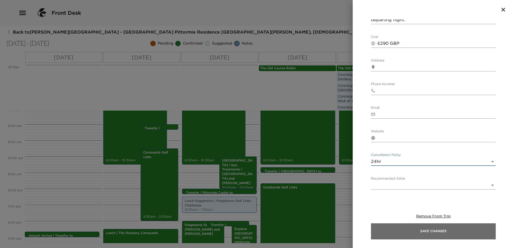
click at [444, 228] on button "Save Changes" at bounding box center [433, 231] width 125 height 16
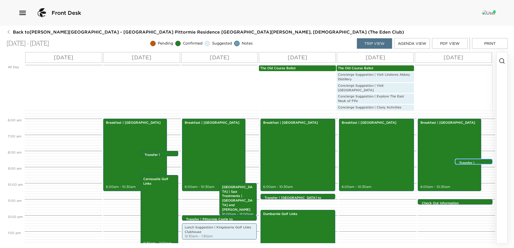
scroll to position [107, 0]
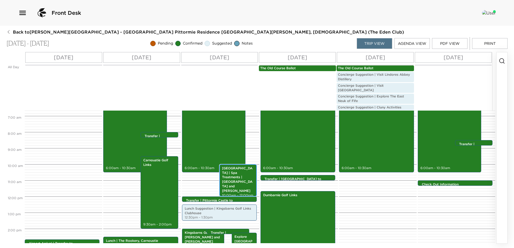
click at [236, 171] on p "[GEOGRAPHIC_DATA] | Spa Treatments | [GEOGRAPHIC_DATA] and [PERSON_NAME]" at bounding box center [238, 179] width 32 height 27
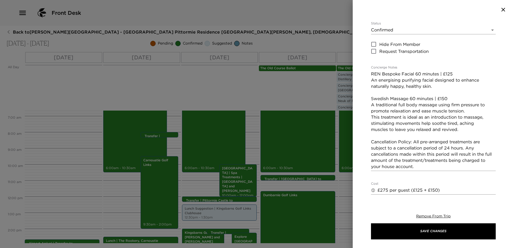
click at [444, 187] on textarea "£275 per guest (£125 + £150)" at bounding box center [436, 190] width 118 height 6
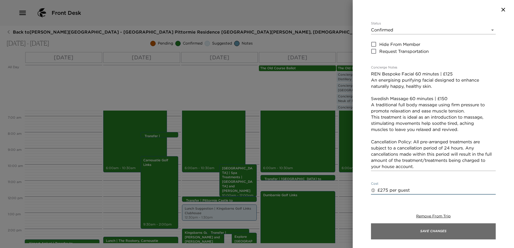
type textarea "£275 per guest"
click at [453, 230] on button "Save Changes" at bounding box center [433, 231] width 125 height 16
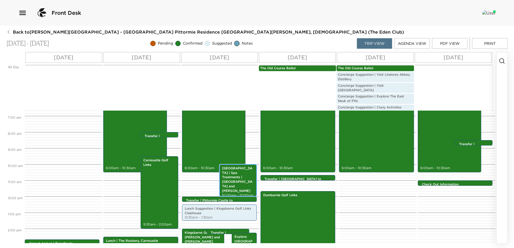
click at [235, 169] on p "[GEOGRAPHIC_DATA] | Spa Treatments | [GEOGRAPHIC_DATA] and [PERSON_NAME]" at bounding box center [238, 179] width 32 height 27
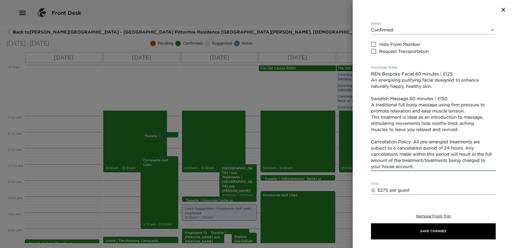
click at [432, 148] on textarea "REN Bespoke Facial 60 minutes | £125 An energising purifying facial designed to…" at bounding box center [433, 120] width 125 height 99
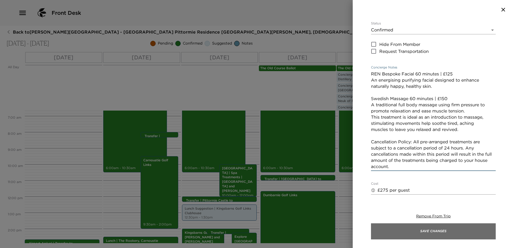
type textarea "REN Bespoke Facial 60 minutes | £125 An energising purifying facial designed to…"
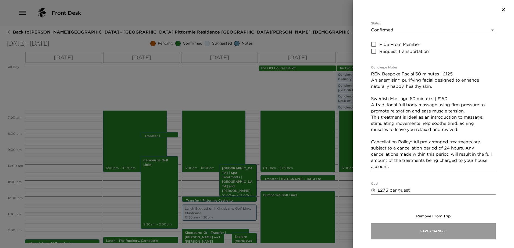
click at [432, 232] on button "Save Changes" at bounding box center [433, 231] width 125 height 16
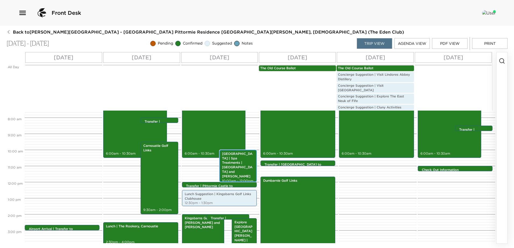
scroll to position [134, 0]
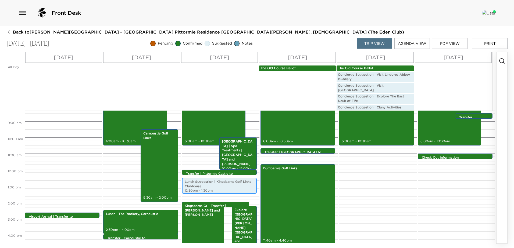
click at [210, 180] on p "Lunch Suggestion | Kingsbarns Golf Links Clubhouse" at bounding box center [219, 184] width 69 height 9
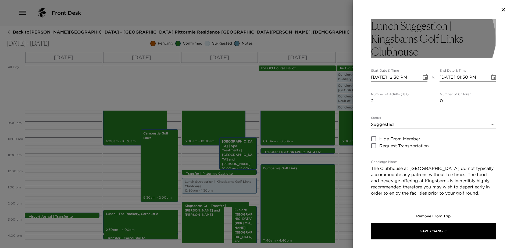
click at [417, 28] on h3 "Lunch Suggestion | Kingsbarns Golf Links Clubhouse" at bounding box center [433, 38] width 125 height 39
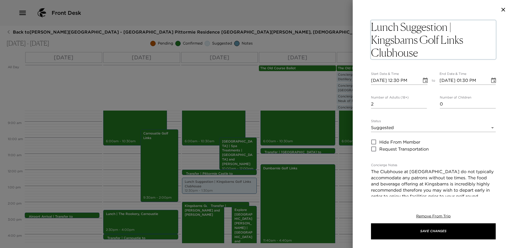
drag, startPoint x: 446, startPoint y: 28, endPoint x: 401, endPoint y: 30, distance: 45.4
click at [401, 30] on textarea "Lunch Suggestion | Kingsbarns Golf Links Clubhouse" at bounding box center [433, 39] width 125 height 39
type textarea "Lunch | Kingsbarns Golf Links Clubhouse"
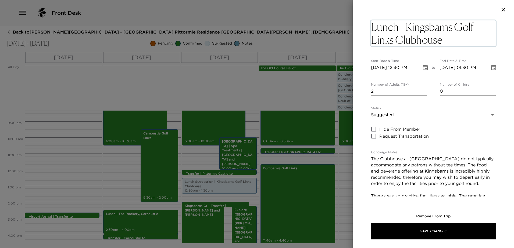
click at [492, 158] on div "Lunch | Kingsbarns Golf Links Clubhouse x Start Date & Time [DATE] 12:30 PM to …" at bounding box center [432, 107] width 161 height 177
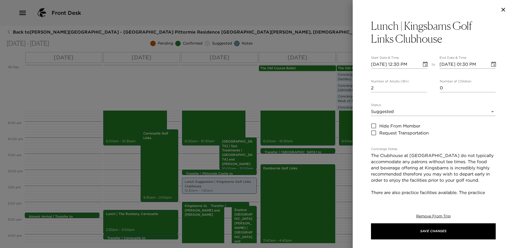
click at [492, 156] on div "Lunch | Kingsbarns Golf Links Clubhouse Start Date & Time [DATE] 12:30 PM to En…" at bounding box center [432, 107] width 161 height 177
drag, startPoint x: 491, startPoint y: 156, endPoint x: 472, endPoint y: 156, distance: 18.3
click at [473, 156] on textarea "The Clubhouse at [GEOGRAPHIC_DATA] do not typically accommodate any patrons wit…" at bounding box center [433, 196] width 125 height 86
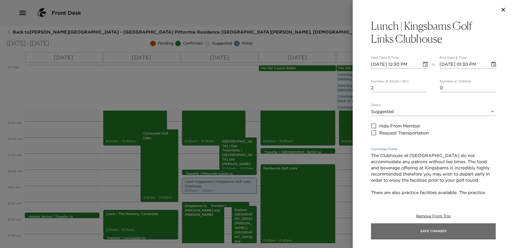
type textarea "The Clubhouse at [GEOGRAPHIC_DATA] do not accommodate any patrons without tee t…"
click at [468, 230] on button "Save Changes" at bounding box center [433, 231] width 125 height 16
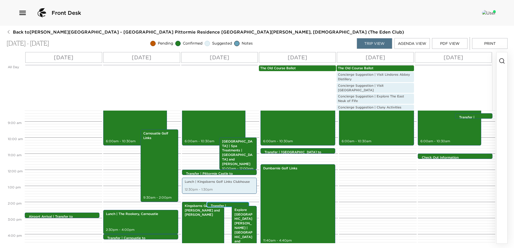
click at [223, 204] on p "Transfer | [GEOGRAPHIC_DATA] to [GEOGRAPHIC_DATA][PERSON_NAME] | [GEOGRAPHIC_DA…" at bounding box center [229, 220] width 37 height 32
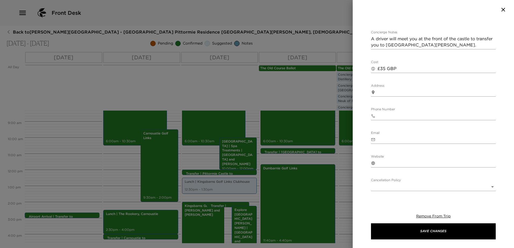
scroll to position [172, 0]
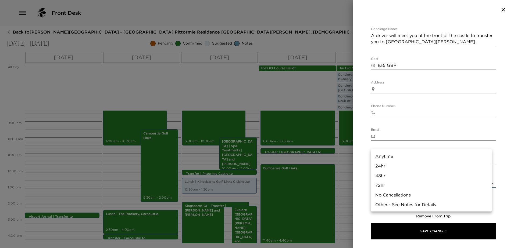
click at [418, 145] on body "Front Desk Back to [PERSON_NAME][GEOGRAPHIC_DATA] - [GEOGRAPHIC_DATA] Pittormie…" at bounding box center [257, 124] width 514 height 248
click at [400, 168] on li "24hr" at bounding box center [431, 166] width 121 height 10
type input "24hr"
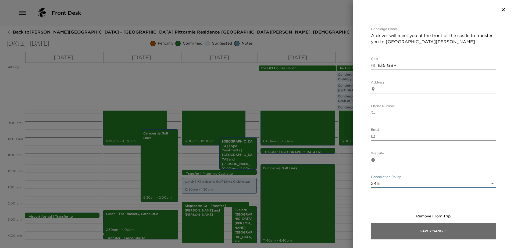
click at [428, 229] on button "Save Changes" at bounding box center [433, 231] width 125 height 16
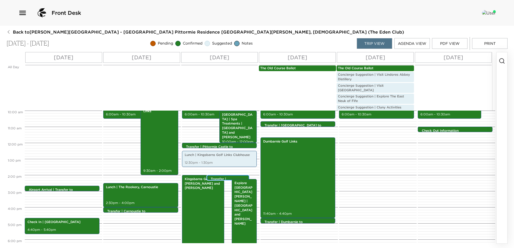
scroll to position [134, 0]
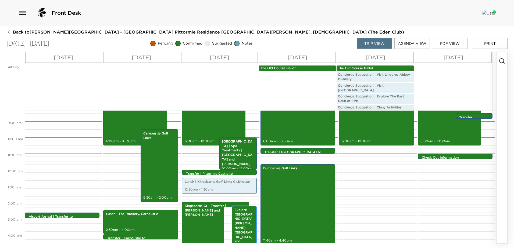
click at [240, 223] on div "Explore [GEOGRAPHIC_DATA][PERSON_NAME] | [GEOGRAPHIC_DATA] and [PERSON_NAME] 2:…" at bounding box center [244, 244] width 22 height 75
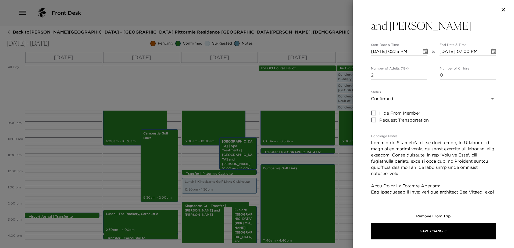
scroll to position [54, 0]
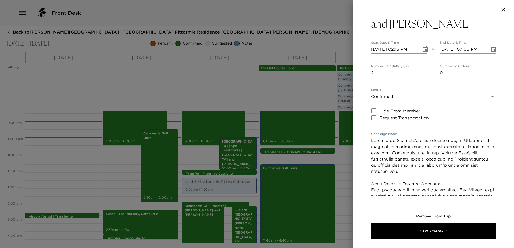
click at [433, 138] on textarea "Concierge Notes" at bounding box center [433, 209] width 125 height 142
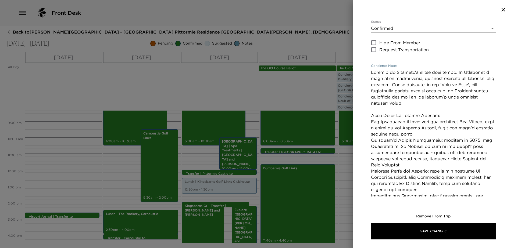
scroll to position [134, 0]
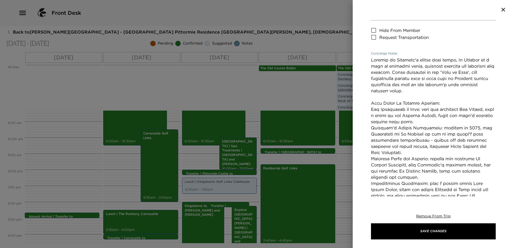
click at [417, 84] on textarea "Concierge Notes" at bounding box center [433, 128] width 125 height 142
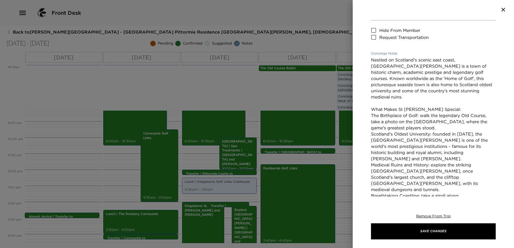
click at [443, 65] on textarea "Nestled on Scotland's scenic east coast, [GEOGRAPHIC_DATA][PERSON_NAME] is a to…" at bounding box center [433, 128] width 125 height 142
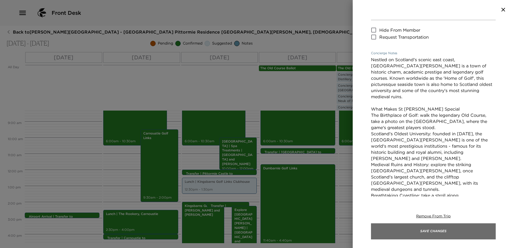
type textarea "Nestled on Scotland's scenic east coast, [GEOGRAPHIC_DATA][PERSON_NAME] is a to…"
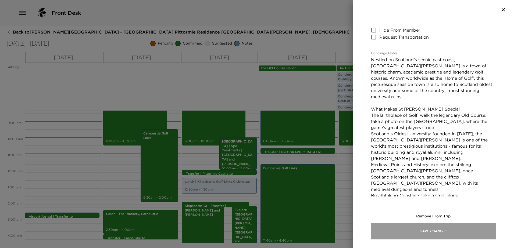
drag, startPoint x: 430, startPoint y: 230, endPoint x: 423, endPoint y: 228, distance: 6.8
click at [429, 230] on button "Save Changes" at bounding box center [433, 231] width 125 height 16
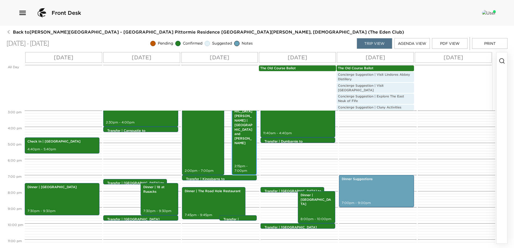
scroll to position [249, 0]
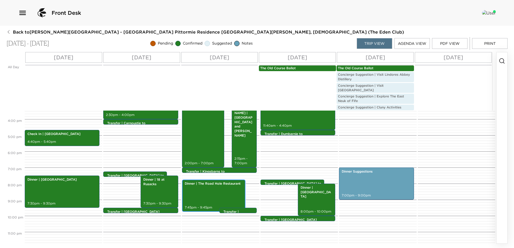
click at [209, 189] on div "Dinner | [GEOGRAPHIC_DATA] 7:45pm - 9:45pm" at bounding box center [213, 196] width 60 height 31
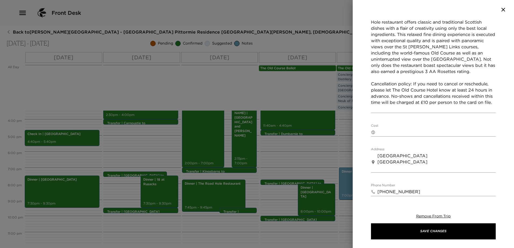
scroll to position [188, 0]
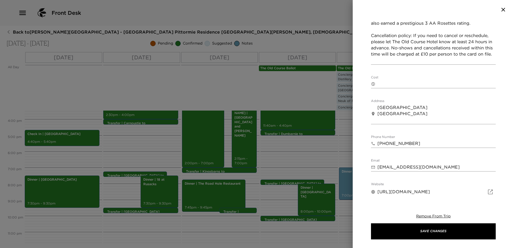
click at [381, 144] on input "[PHONE_NUMBER]" at bounding box center [436, 143] width 118 height 9
click at [386, 145] on input "[PHONE_NUMBER]" at bounding box center [436, 143] width 118 height 9
click at [393, 145] on input "[PHONE_NUMBER]" at bounding box center [436, 143] width 118 height 9
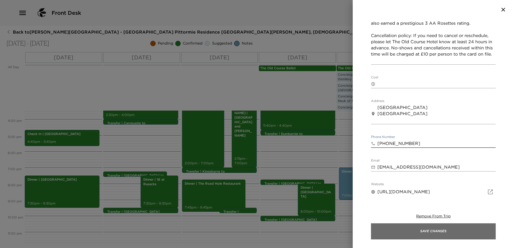
type input "[PHONE_NUMBER]"
drag, startPoint x: 443, startPoint y: 237, endPoint x: 435, endPoint y: 228, distance: 12.0
click at [443, 237] on button "Save Changes" at bounding box center [433, 231] width 125 height 16
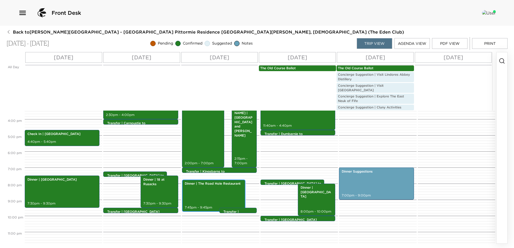
click at [213, 189] on div "Dinner | [GEOGRAPHIC_DATA] 7:45pm - 9:45pm" at bounding box center [213, 196] width 60 height 31
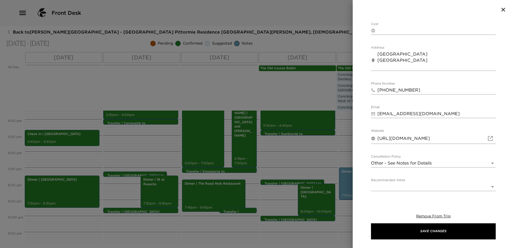
scroll to position [242, 0]
drag, startPoint x: 469, startPoint y: 137, endPoint x: 338, endPoint y: 137, distance: 131.4
click at [345, 140] on div "Dinner | The Road Hole Restaurant Start Date & Time [DATE] 07:45 PM to End Date…" at bounding box center [257, 124] width 514 height 248
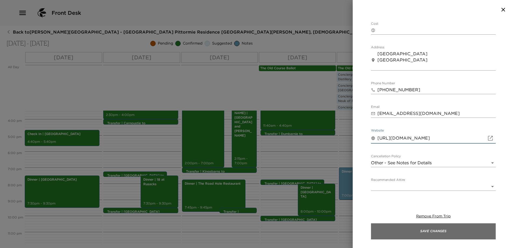
type input "[URL][DOMAIN_NAME]"
click at [441, 232] on button "Save Changes" at bounding box center [433, 231] width 125 height 16
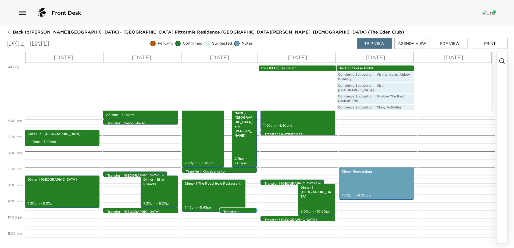
click at [248, 210] on p "Transfer | [GEOGRAPHIC_DATA][PERSON_NAME] to [GEOGRAPHIC_DATA]" at bounding box center [239, 226] width 32 height 32
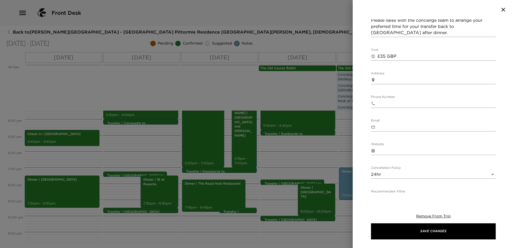
scroll to position [165, 0]
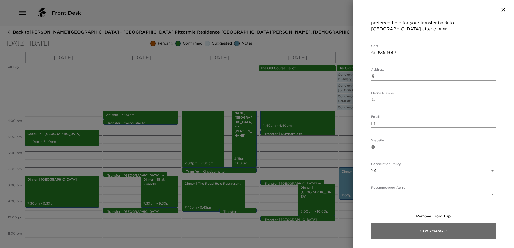
drag, startPoint x: 413, startPoint y: 232, endPoint x: 269, endPoint y: 217, distance: 145.0
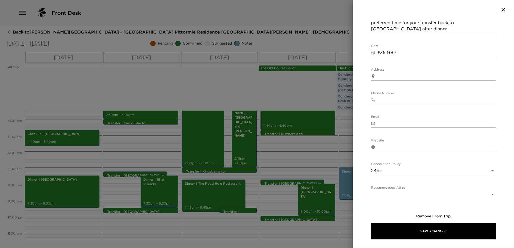
click at [412, 232] on button "Save Changes" at bounding box center [433, 231] width 125 height 16
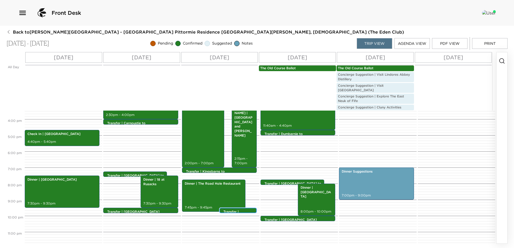
click at [239, 209] on div "Transfer | [GEOGRAPHIC_DATA][PERSON_NAME] to [GEOGRAPHIC_DATA] 9:30pm - 9:30pm" at bounding box center [239, 211] width 34 height 4
click at [238, 208] on div "Transfer | [GEOGRAPHIC_DATA][PERSON_NAME] to [GEOGRAPHIC_DATA] 9:30pm - 9:30pm" at bounding box center [237, 210] width 37 height 5
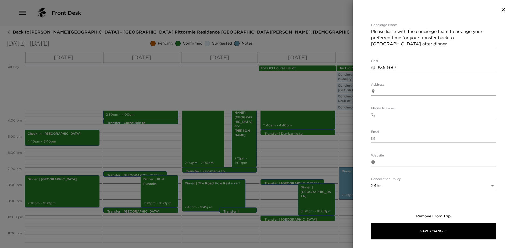
scroll to position [165, 0]
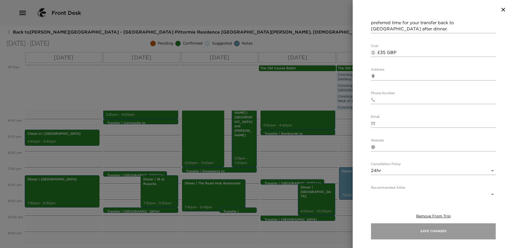
drag, startPoint x: 425, startPoint y: 230, endPoint x: 394, endPoint y: 230, distance: 31.4
click at [425, 230] on button "Save Changes" at bounding box center [433, 231] width 125 height 16
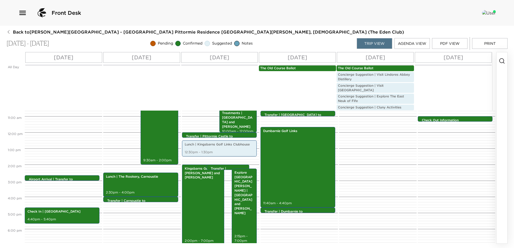
scroll to position [169, 0]
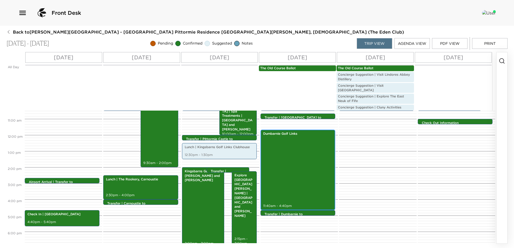
click at [298, 157] on div "Dumbarnie Golf Links 11:40am - 4:40pm" at bounding box center [297, 170] width 71 height 79
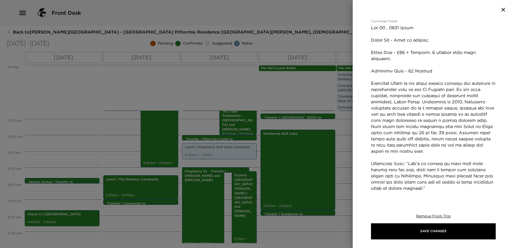
scroll to position [134, 0]
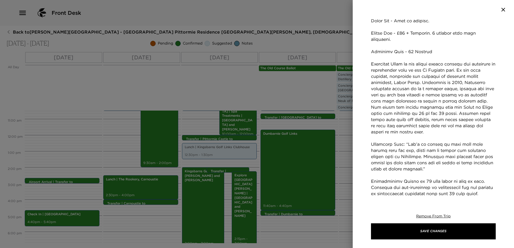
click at [408, 65] on textarea "Concierge Notes" at bounding box center [433, 113] width 125 height 216
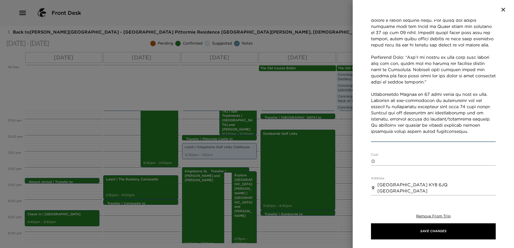
scroll to position [215, 0]
click at [448, 125] on textarea "Concierge Notes" at bounding box center [433, 33] width 125 height 216
drag, startPoint x: 428, startPoint y: 125, endPoint x: 371, endPoint y: 126, distance: 56.7
click at [371, 126] on textarea "Concierge Notes" at bounding box center [433, 33] width 125 height 216
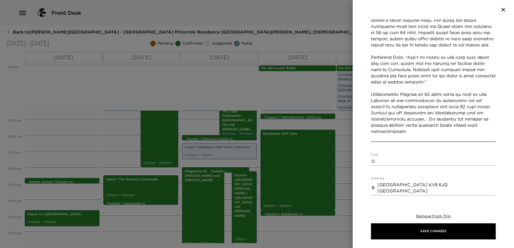
paste textarea "sickness, personal injury or"
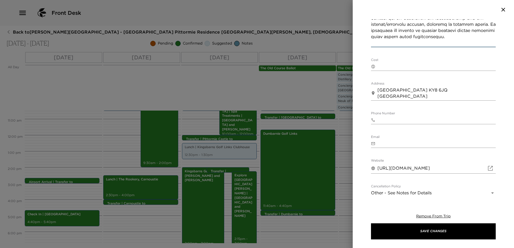
scroll to position [323, 0]
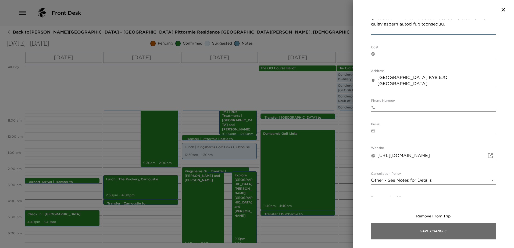
type textarea "Lor 50 , 7550 Ipsum Dolor Sit - Amet co adipisc. Elitse Doe - £05 + Temporin. 3…"
click at [437, 230] on button "Save Changes" at bounding box center [433, 231] width 125 height 16
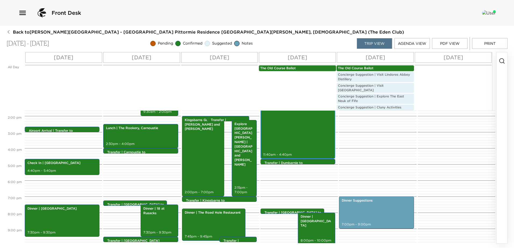
scroll to position [223, 0]
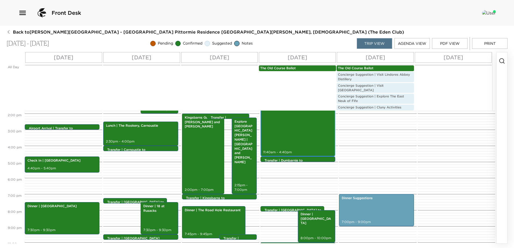
click at [293, 152] on div "Dumbarnie Golf Links 11:40am - 4:40pm" at bounding box center [297, 116] width 75 height 81
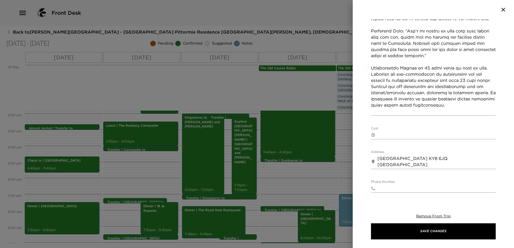
scroll to position [242, 0]
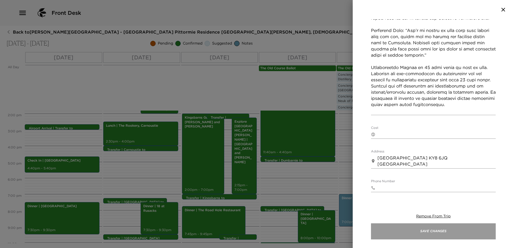
click at [424, 229] on button "Save Changes" at bounding box center [433, 231] width 125 height 16
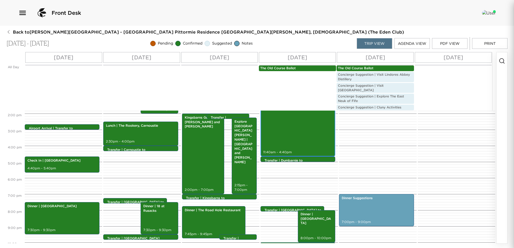
scroll to position [188, 0]
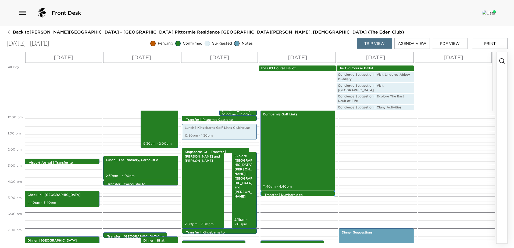
click at [315, 193] on p "Transfer | Dumbarnie to [GEOGRAPHIC_DATA]" at bounding box center [298, 197] width 69 height 9
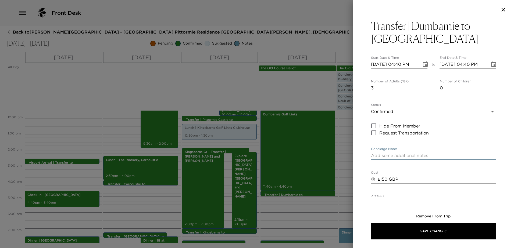
click at [429, 157] on textarea "Concierge Notes" at bounding box center [433, 156] width 125 height 6
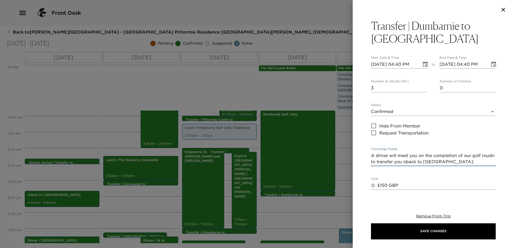
click at [419, 163] on textarea "A driver will meet you on the completion of our golf roudn to transfer you obac…" at bounding box center [433, 159] width 125 height 12
click at [417, 162] on textarea "A driver will meet you on the completion of our golf roudn to transfer you o ba…" at bounding box center [433, 159] width 125 height 12
click at [383, 161] on textarea "A driver will meet you on the completion of our golf roudn to transfer you to b…" at bounding box center [433, 159] width 125 height 12
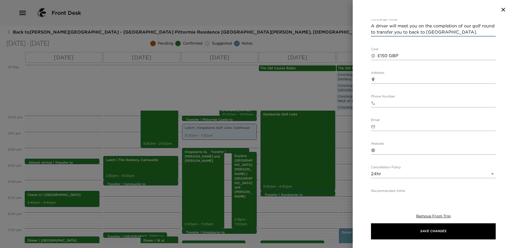
scroll to position [134, 0]
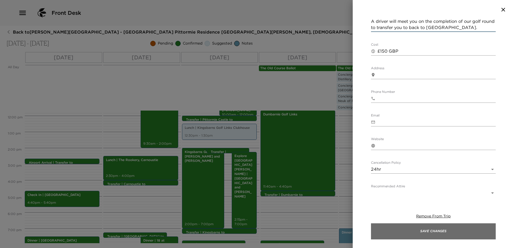
type textarea "A driver will meet you on the completion of our golf round to transfer you to b…"
drag, startPoint x: 453, startPoint y: 231, endPoint x: 436, endPoint y: 231, distance: 17.2
click at [452, 232] on button "Save Changes" at bounding box center [433, 231] width 125 height 16
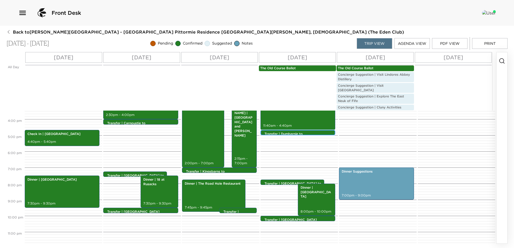
scroll to position [250, 0]
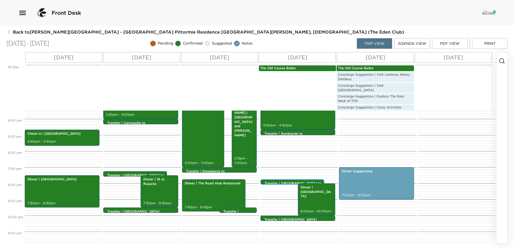
click at [283, 181] on p "Transfer | [GEOGRAPHIC_DATA] to [GEOGRAPHIC_DATA]" at bounding box center [293, 185] width 58 height 9
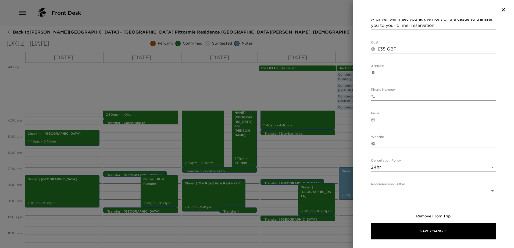
scroll to position [159, 0]
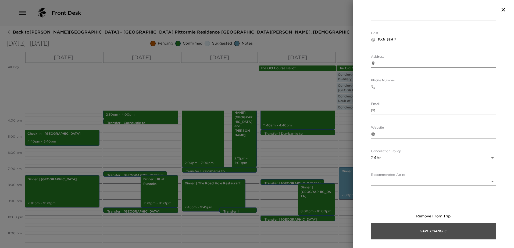
drag, startPoint x: 414, startPoint y: 233, endPoint x: 216, endPoint y: 222, distance: 198.3
click at [414, 233] on button "Save Changes" at bounding box center [433, 231] width 125 height 16
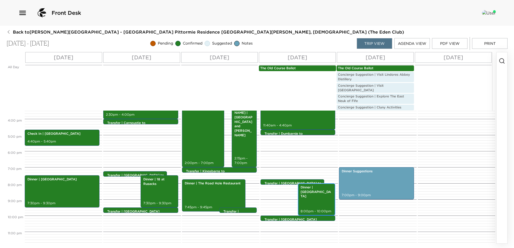
click at [305, 190] on div "Dinner | [GEOGRAPHIC_DATA] 8:00pm - 10:00pm" at bounding box center [316, 199] width 34 height 31
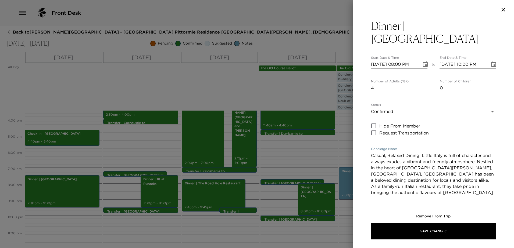
drag, startPoint x: 421, startPoint y: 143, endPoint x: 358, endPoint y: 146, distance: 63.4
click at [358, 146] on div "Dinner | Little Italy Start Date & Time [DATE] 08:00 PM to End Date & Time [DAT…" at bounding box center [432, 107] width 161 height 177
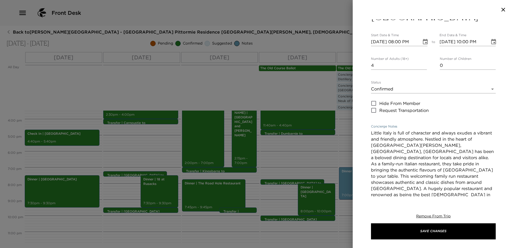
scroll to position [54, 0]
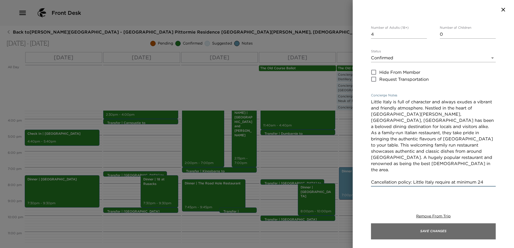
type textarea "Little Italy is full of character and always exudes a vibrant and friendly atmo…"
click at [425, 233] on button "Save Changes" at bounding box center [433, 231] width 125 height 16
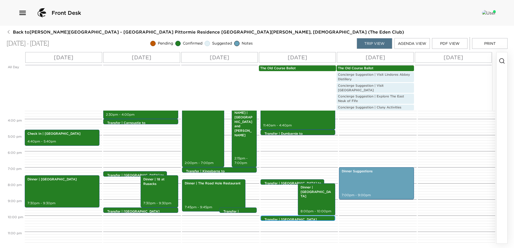
click at [302, 218] on p "Transfer | [GEOGRAPHIC_DATA][PERSON_NAME] to [GEOGRAPHIC_DATA]" at bounding box center [298, 224] width 69 height 13
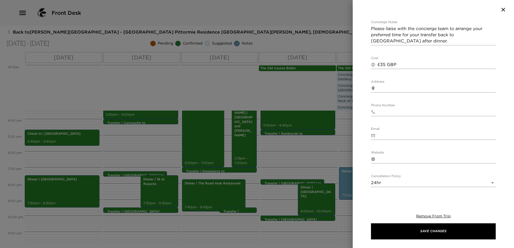
scroll to position [161, 0]
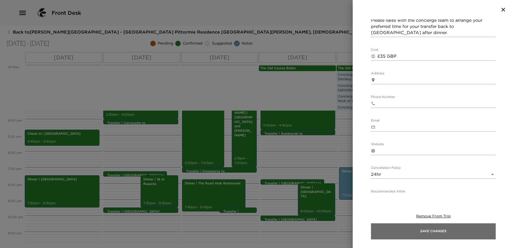
click at [444, 236] on button "Save Changes" at bounding box center [433, 231] width 125 height 16
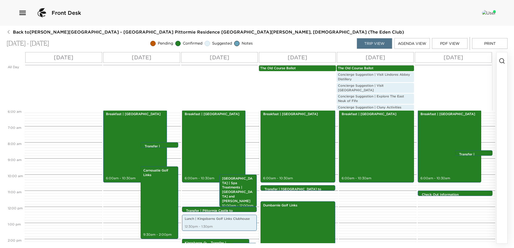
scroll to position [88, 0]
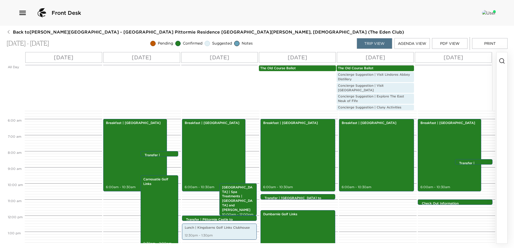
click at [394, 84] on p "Concierge Suggestion | Visit [GEOGRAPHIC_DATA]" at bounding box center [375, 88] width 75 height 9
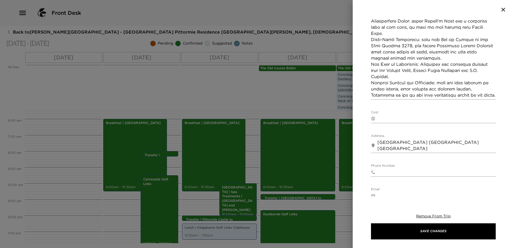
scroll to position [269, 0]
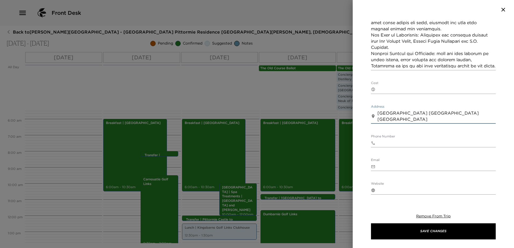
drag, startPoint x: 390, startPoint y: 120, endPoint x: 350, endPoint y: 104, distance: 43.1
click at [349, 111] on div "Concierge Suggestion | Visit [GEOGRAPHIC_DATA] Start Date & Time [DATE] All day…" at bounding box center [257, 124] width 514 height 248
drag, startPoint x: 437, startPoint y: 234, endPoint x: 271, endPoint y: 227, distance: 165.4
click at [435, 234] on button "Save Changes" at bounding box center [433, 231] width 125 height 16
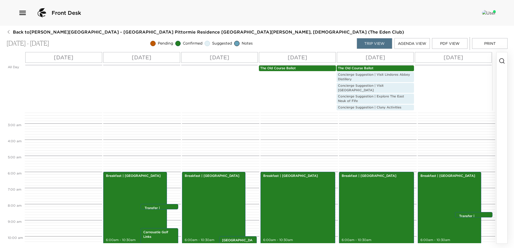
scroll to position [35, 0]
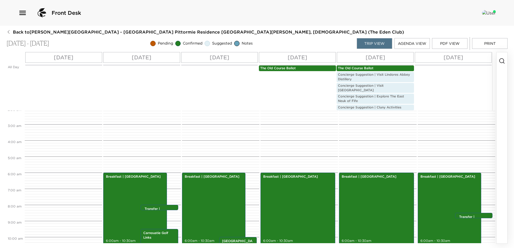
click at [378, 74] on p "Concierge Suggestion | Visit Lindores Abbey Distillery" at bounding box center [375, 77] width 75 height 9
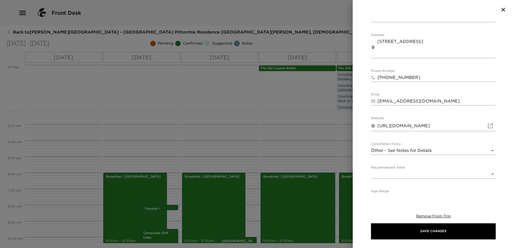
scroll to position [303, 0]
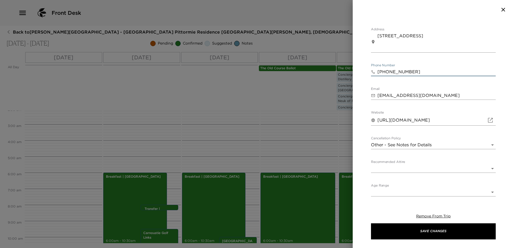
drag, startPoint x: 387, startPoint y: 70, endPoint x: 395, endPoint y: 74, distance: 9.3
click at [389, 71] on input "[PHONE_NUMBER]" at bounding box center [436, 72] width 118 height 9
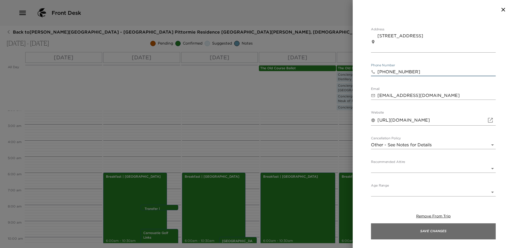
type input "[PHONE_NUMBER]"
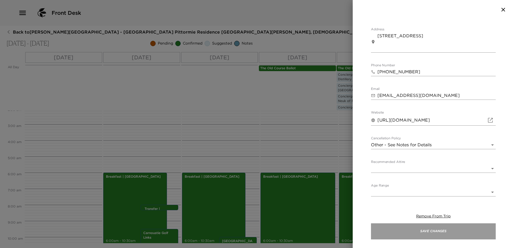
click at [437, 229] on button "Save Changes" at bounding box center [433, 231] width 125 height 16
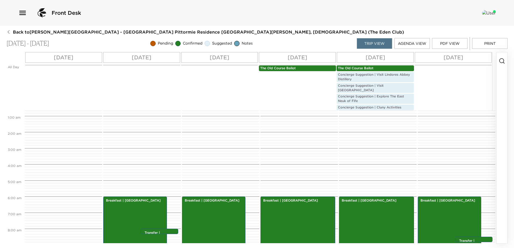
scroll to position [8, 0]
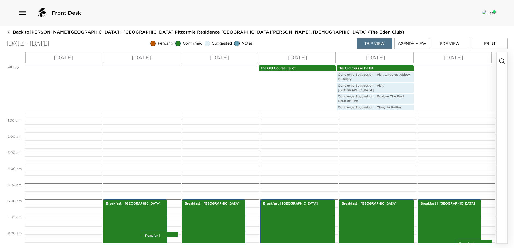
click at [382, 96] on p "Concierge Suggestion | Explore The East Neuk of Fife" at bounding box center [375, 98] width 75 height 9
click at [385, 94] on p "Concierge Suggestion | Explore The East Neuk of Fife" at bounding box center [375, 98] width 75 height 9
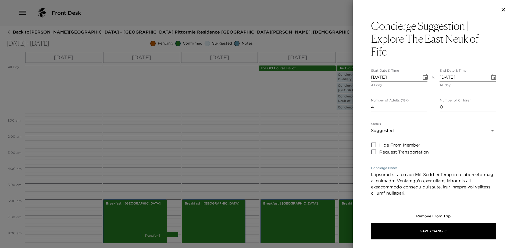
drag, startPoint x: 403, startPoint y: 175, endPoint x: 347, endPoint y: 175, distance: 56.1
click at [349, 175] on div "Concierge Suggestion | Explore The East Neuk of Fife Start Date & Time [DATE] A…" at bounding box center [257, 124] width 514 height 248
drag, startPoint x: 390, startPoint y: 175, endPoint x: 348, endPoint y: 170, distance: 42.2
click at [363, 175] on div "Concierge Suggestion | Explore The East Neuk of Fife Start Date & Time [DATE] A…" at bounding box center [432, 107] width 161 height 177
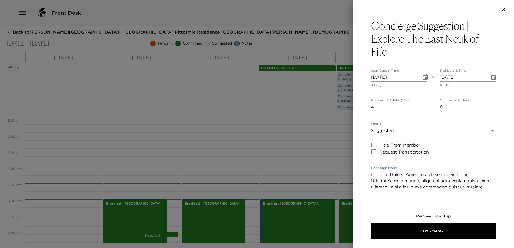
drag, startPoint x: 417, startPoint y: 181, endPoint x: 418, endPoint y: 176, distance: 4.6
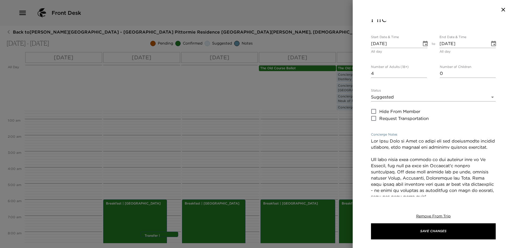
scroll to position [81, 0]
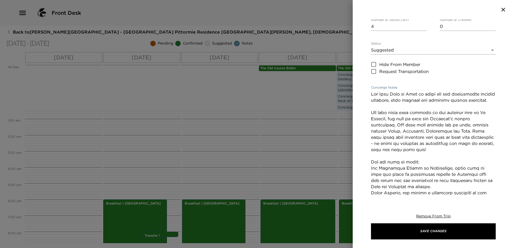
click at [415, 138] on textarea "Concierge Notes" at bounding box center [433, 174] width 125 height 167
drag, startPoint x: 410, startPoint y: 139, endPoint x: 402, endPoint y: 148, distance: 11.6
click at [400, 150] on textarea "Concierge Notes" at bounding box center [433, 174] width 125 height 167
click at [412, 138] on textarea "Concierge Notes" at bounding box center [433, 174] width 125 height 167
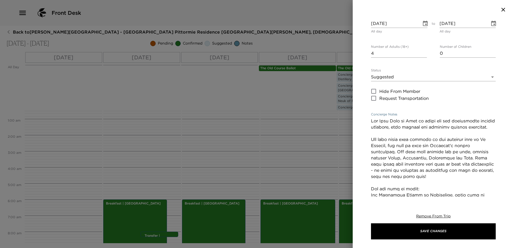
drag, startPoint x: 450, startPoint y: 183, endPoint x: 368, endPoint y: 147, distance: 89.5
click at [368, 147] on div "Concierge Suggestion | Explore The East Neuk of Fife Start Date & Time [DATE] A…" at bounding box center [432, 107] width 161 height 177
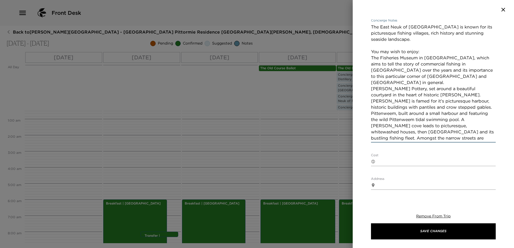
scroll to position [161, 0]
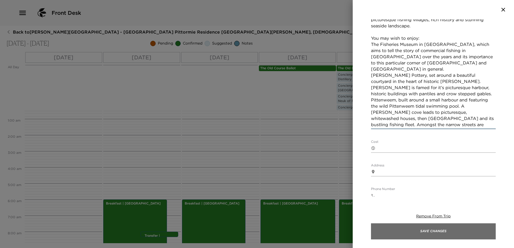
type textarea "The East Neuk of [GEOGRAPHIC_DATA] is known for its picturesque fishing village…"
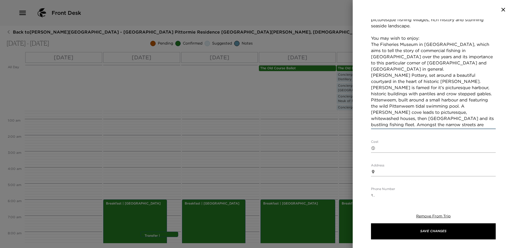
drag, startPoint x: 422, startPoint y: 236, endPoint x: 348, endPoint y: 214, distance: 76.8
click at [421, 235] on button "Save Changes" at bounding box center [433, 231] width 125 height 16
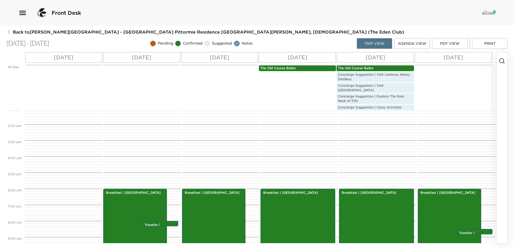
scroll to position [0, 0]
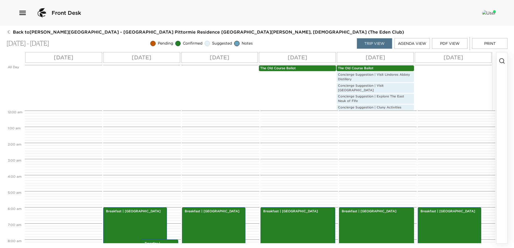
click at [383, 94] on p "Concierge Suggestion | Explore The East Neuk of Fife" at bounding box center [375, 98] width 75 height 9
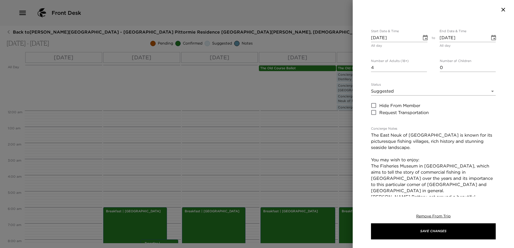
scroll to position [107, 0]
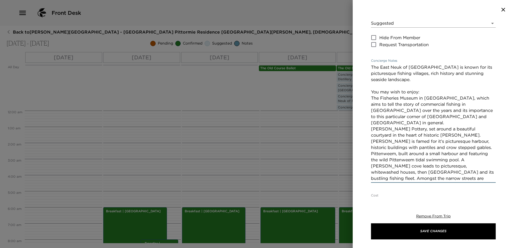
click at [421, 117] on textarea "The East Neuk of [GEOGRAPHIC_DATA] is known for its picturesque fishing village…" at bounding box center [433, 122] width 125 height 117
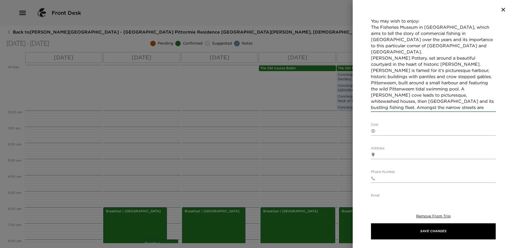
scroll to position [215, 0]
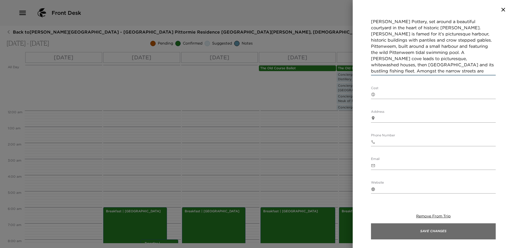
type textarea "The East Neuk of [GEOGRAPHIC_DATA] is known for its picturesque fishing village…"
click at [458, 229] on button "Save Changes" at bounding box center [433, 231] width 125 height 16
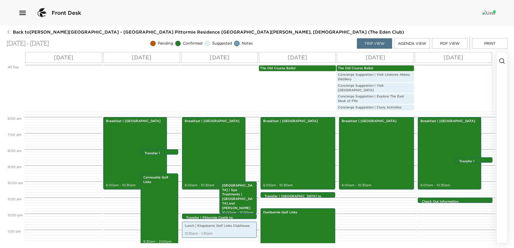
scroll to position [81, 0]
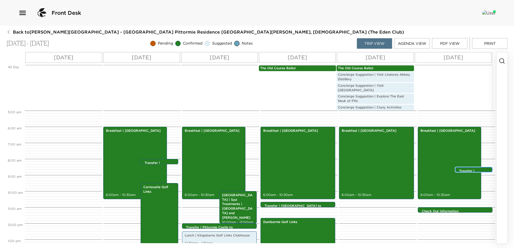
click at [461, 168] on div "Transfer | [GEOGRAPHIC_DATA] to [GEOGRAPHIC_DATA] 8:30am - 8:30am" at bounding box center [475, 170] width 34 height 4
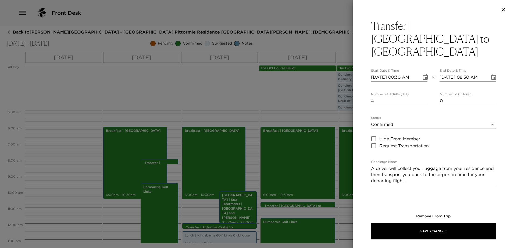
click at [411, 165] on textarea "A driver will collect your luggage from your residence and then transport you b…" at bounding box center [433, 174] width 125 height 19
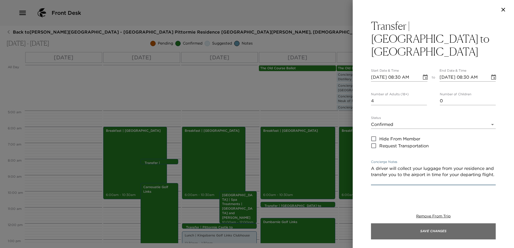
type textarea "A driver will collect your luggage from your residence and transfer you to the …"
click at [444, 233] on button "Save Changes" at bounding box center [433, 231] width 125 height 16
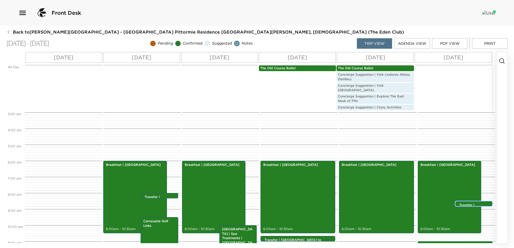
scroll to position [27, 0]
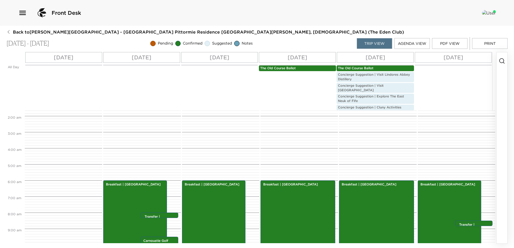
click at [441, 46] on button "PDF View" at bounding box center [449, 43] width 35 height 11
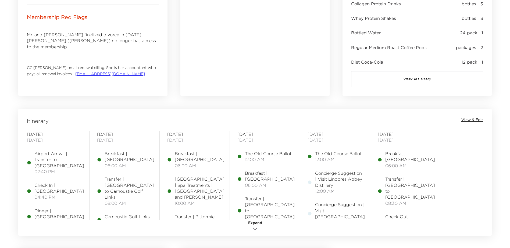
scroll to position [349, 0]
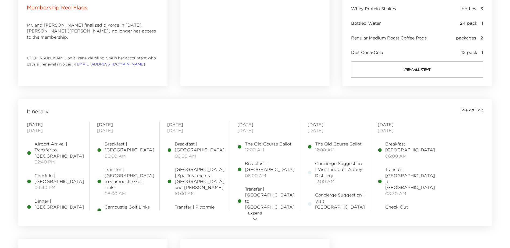
click at [475, 107] on div "Itinerary View & Edit Tuesday September 02, 2025 Airport Arrival | Transfer to …" at bounding box center [254, 162] width 473 height 127
click at [475, 108] on span "View & Edit" at bounding box center [472, 110] width 22 height 5
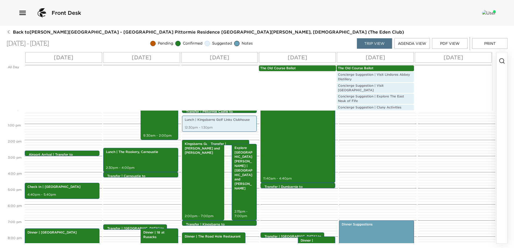
scroll to position [204, 0]
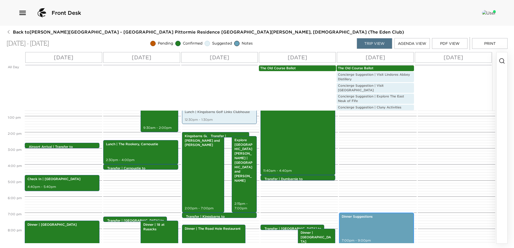
click at [372, 219] on div "Dinner Suggestions 7:00pm - 9:00pm" at bounding box center [375, 229] width 71 height 31
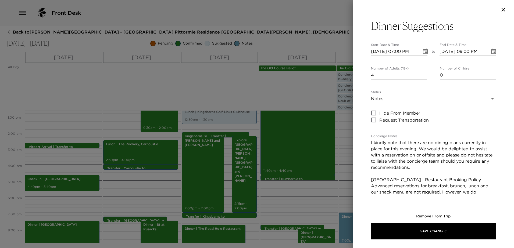
click at [419, 149] on textarea "I kindly note that there are no dining plans currently in place for this evenin…" at bounding box center [433, 195] width 125 height 111
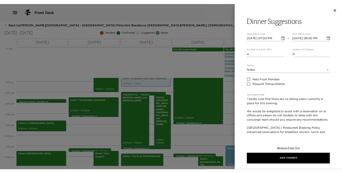
scroll to position [27, 0]
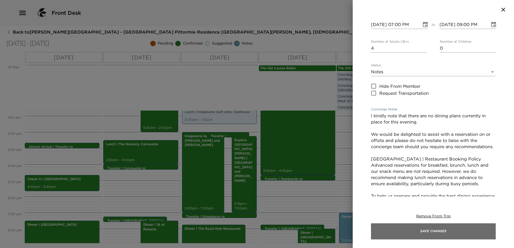
type textarea "I kindly note that there are no dining plans currently in place for this evenin…"
click at [438, 230] on button "Save Changes" at bounding box center [433, 231] width 125 height 16
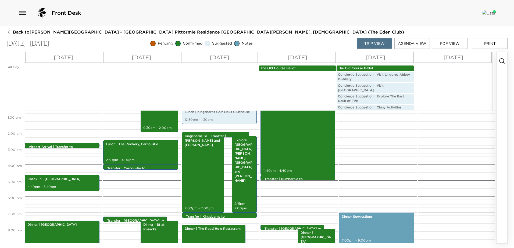
click at [442, 41] on button "PDF View" at bounding box center [449, 43] width 35 height 11
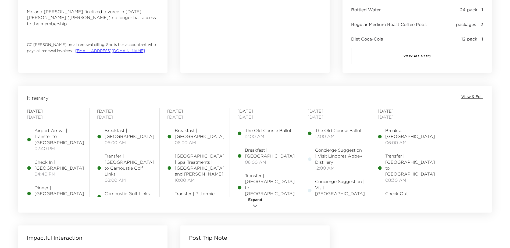
scroll to position [403, 0]
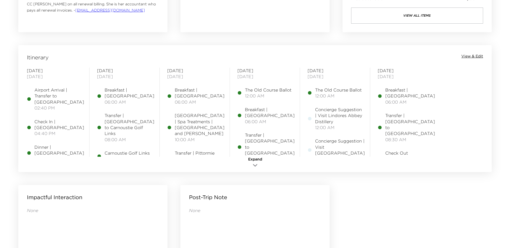
click at [473, 55] on span "View & Edit" at bounding box center [472, 56] width 22 height 5
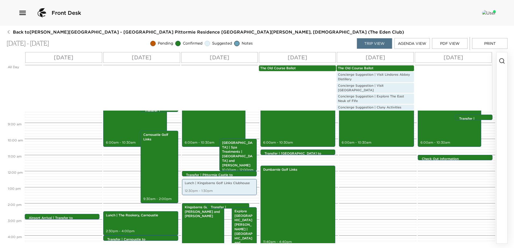
scroll to position [204, 0]
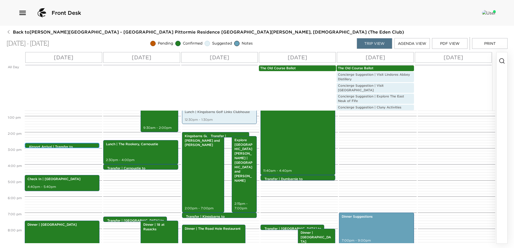
click at [58, 145] on p "Airport Arrival | Transfer to [GEOGRAPHIC_DATA]" at bounding box center [63, 149] width 69 height 9
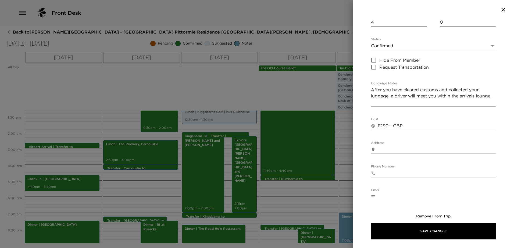
scroll to position [54, 0]
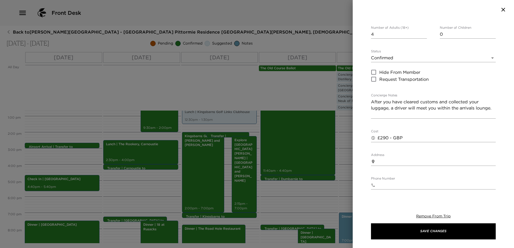
click at [428, 114] on textarea "After you have cleared customs and collected your luggage, a driver will meet y…" at bounding box center [433, 108] width 125 height 19
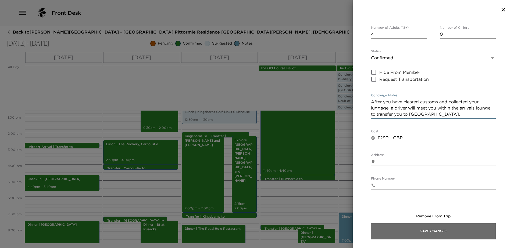
type textarea "After you have cleared customs and collected your luggage, a driver will meet y…"
click at [437, 228] on button "Save Changes" at bounding box center [433, 231] width 125 height 16
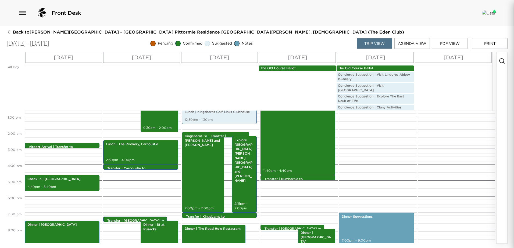
click at [63, 228] on div "Dinner | [GEOGRAPHIC_DATA] 7:30pm - 9:30pm" at bounding box center [61, 237] width 71 height 31
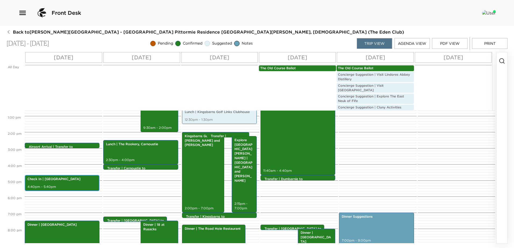
click at [65, 180] on div "Check In | [GEOGRAPHIC_DATA] 4:40pm - 5:40pm" at bounding box center [61, 183] width 71 height 15
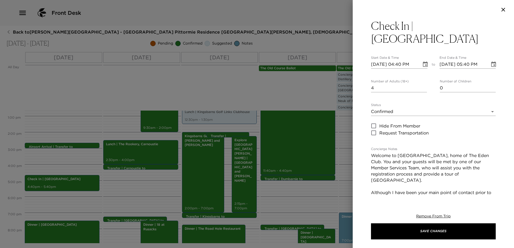
click at [491, 62] on icon "Choose date, selected date is Sep 2, 2025" at bounding box center [493, 64] width 5 height 5
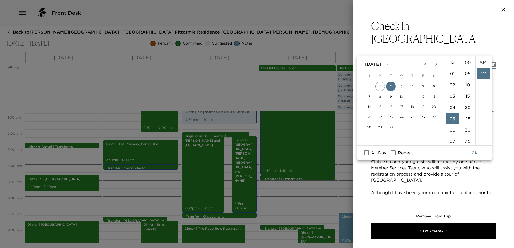
scroll to position [11, 0]
click at [451, 105] on li "04" at bounding box center [452, 104] width 13 height 11
type input "[DATE] 04:40 PM"
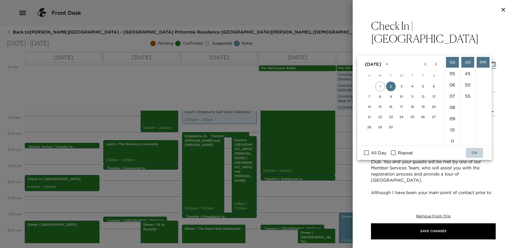
click at [474, 152] on button "OK" at bounding box center [474, 153] width 17 height 10
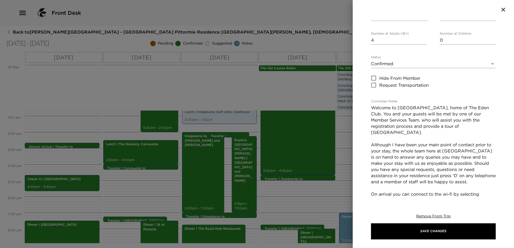
scroll to position [54, 0]
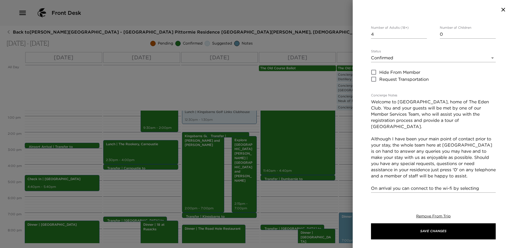
click at [463, 139] on textarea "Welcome to [GEOGRAPHIC_DATA], home of The Eden Club. You and your guests will b…" at bounding box center [433, 145] width 125 height 93
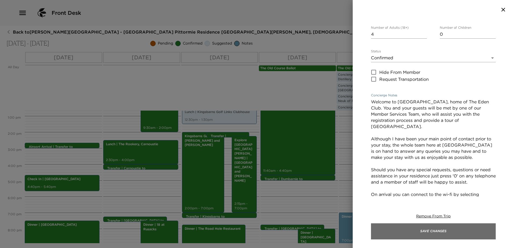
type textarea "Welcome to [GEOGRAPHIC_DATA], home of The Eden Club. You and your guests will b…"
drag, startPoint x: 463, startPoint y: 230, endPoint x: 453, endPoint y: 230, distance: 9.4
click at [461, 233] on button "Save Changes" at bounding box center [433, 231] width 125 height 16
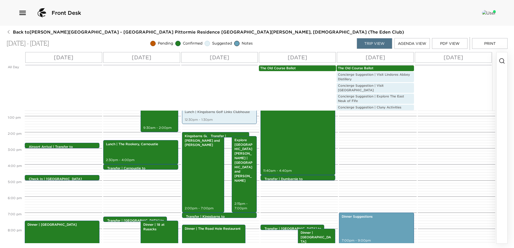
click at [442, 45] on button "PDF View" at bounding box center [449, 43] width 35 height 11
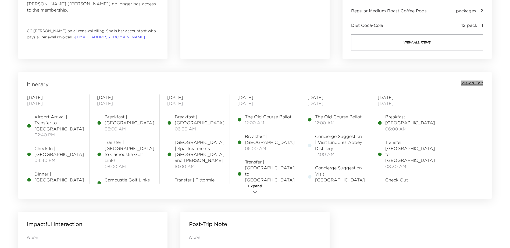
click at [470, 81] on span "View & Edit" at bounding box center [472, 83] width 22 height 5
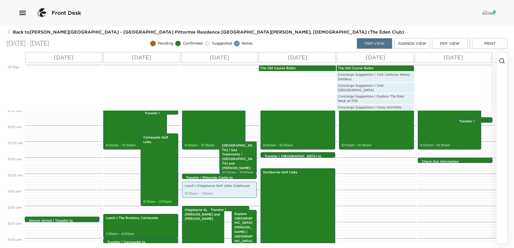
scroll to position [97, 0]
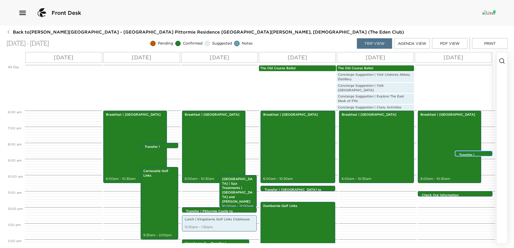
click at [459, 152] on div "Transfer | [GEOGRAPHIC_DATA] to [GEOGRAPHIC_DATA] 8:30am - 8:30am" at bounding box center [475, 154] width 34 height 4
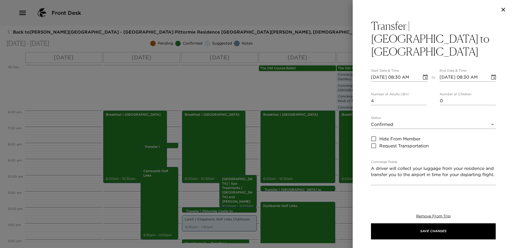
scroll to position [27, 0]
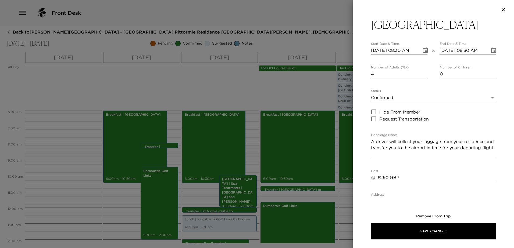
click at [414, 143] on textarea "A driver will collect your luggage from your residence and transfer you to the …" at bounding box center [433, 148] width 125 height 19
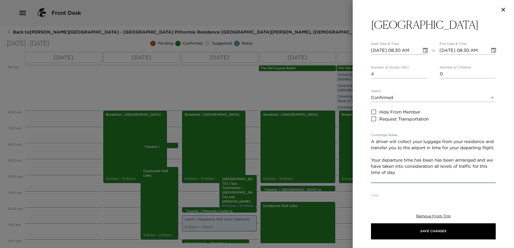
click at [464, 153] on textarea "A driver will collect your luggage from your residence and transfer you to the …" at bounding box center [433, 160] width 125 height 43
click at [445, 142] on textarea "A driver will collect your luggage from your residence and transfer you to the …" at bounding box center [433, 160] width 125 height 43
drag, startPoint x: 456, startPoint y: 154, endPoint x: 439, endPoint y: 154, distance: 16.9
click at [439, 154] on textarea "A driver will collect your luggage from your residence and transfer you to the …" at bounding box center [433, 160] width 125 height 43
drag, startPoint x: 392, startPoint y: 160, endPoint x: 460, endPoint y: 155, distance: 68.1
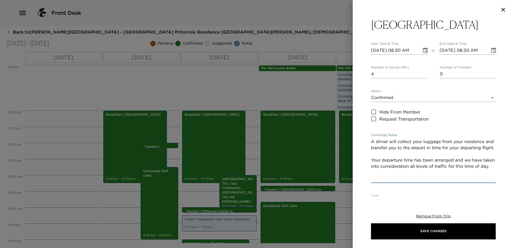
click at [460, 155] on textarea "A driver will collect your luggage from your residence and transfer you to the …" at bounding box center [433, 160] width 125 height 43
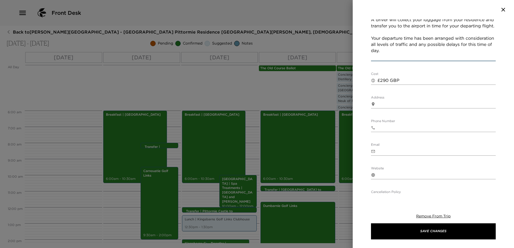
scroll to position [109, 0]
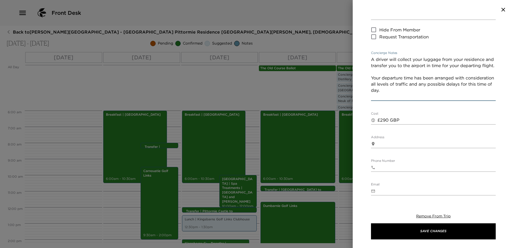
click at [386, 85] on textarea "A driver will collect your luggage from your residence and transfer you to the …" at bounding box center [433, 77] width 125 height 43
click at [401, 78] on textarea "A driver will collect your luggage from your residence and transfer you to the …" at bounding box center [433, 77] width 125 height 43
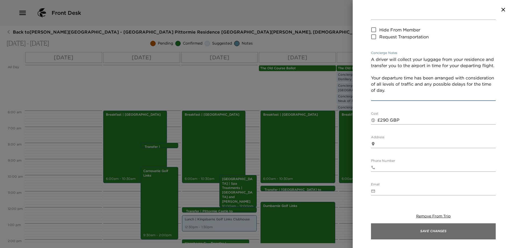
type textarea "A driver will collect your luggage from your residence and transfer you to the …"
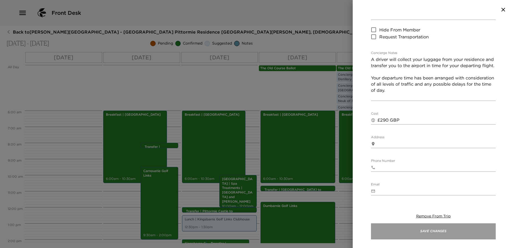
click at [441, 230] on button "Save Changes" at bounding box center [433, 231] width 125 height 16
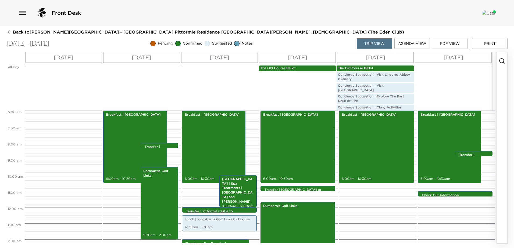
click at [378, 86] on p "Concierge Suggestion | Visit [GEOGRAPHIC_DATA]" at bounding box center [375, 88] width 75 height 9
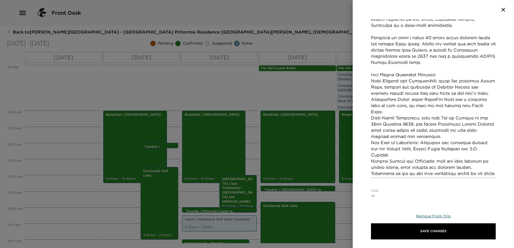
scroll to position [161, 0]
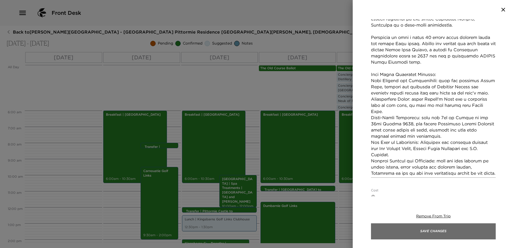
click at [438, 230] on button "Save Changes" at bounding box center [433, 231] width 125 height 16
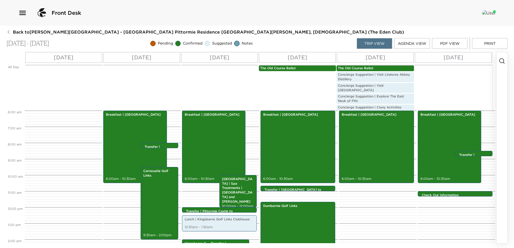
click at [450, 44] on button "PDF View" at bounding box center [449, 43] width 35 height 11
